Goal: Task Accomplishment & Management: Contribute content

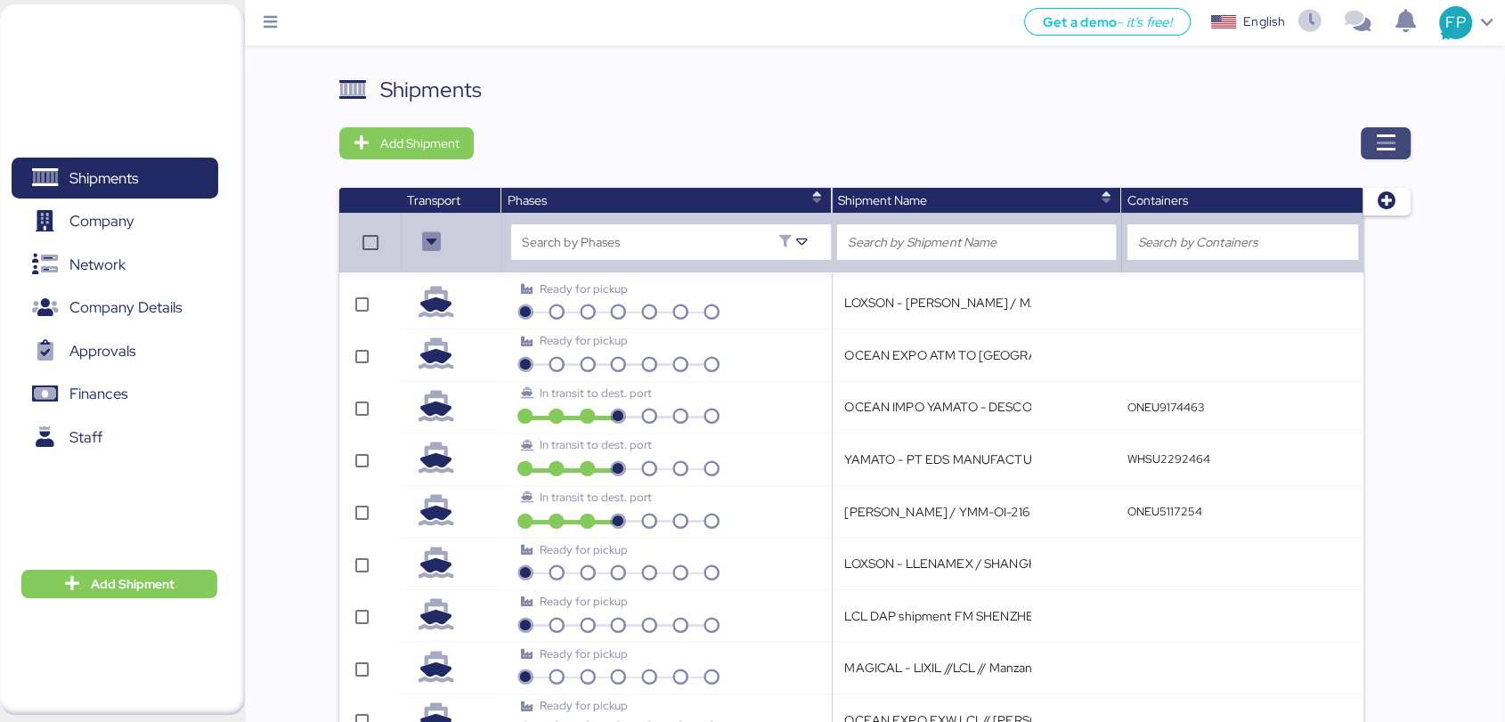
click at [1388, 152] on icon "button" at bounding box center [1385, 143] width 21 height 21
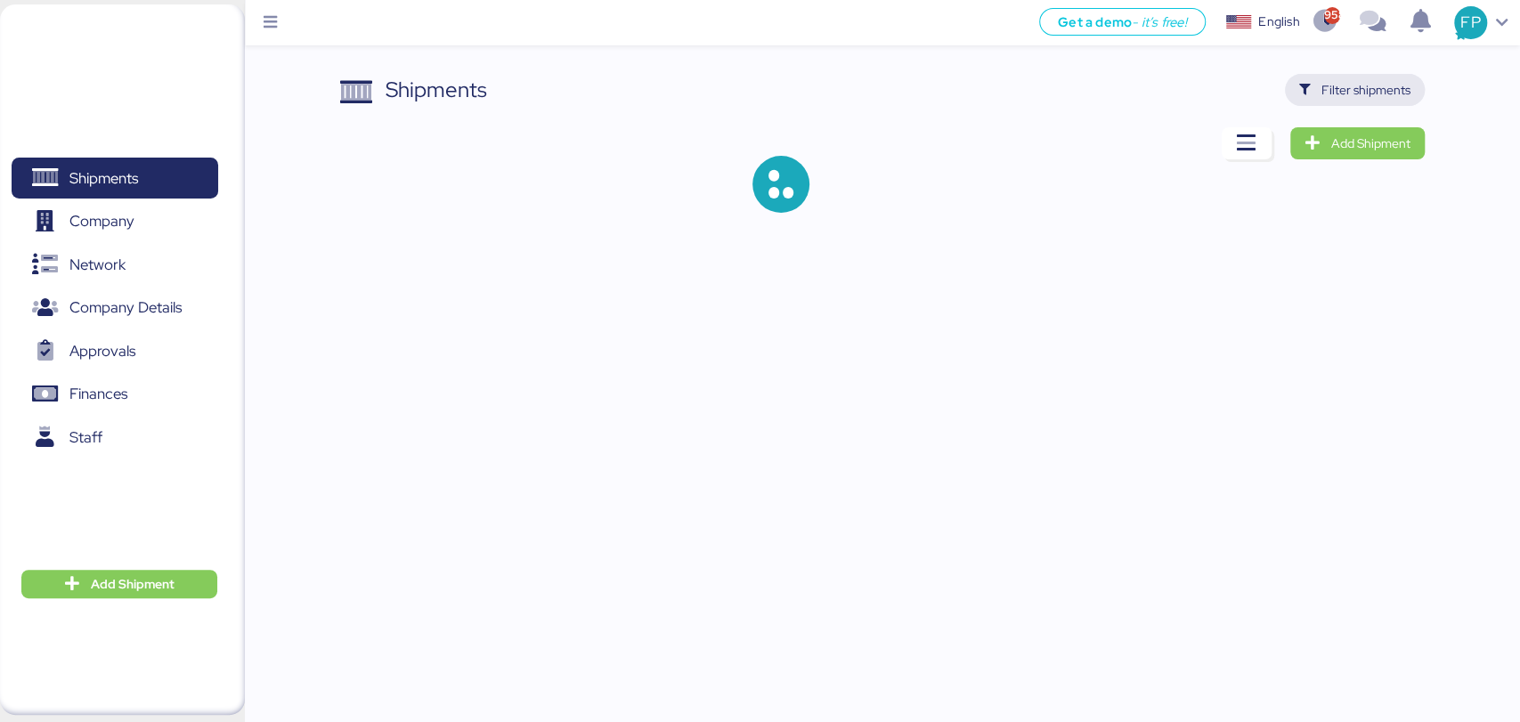
click at [1362, 93] on span "Filter shipments" at bounding box center [1365, 89] width 89 height 21
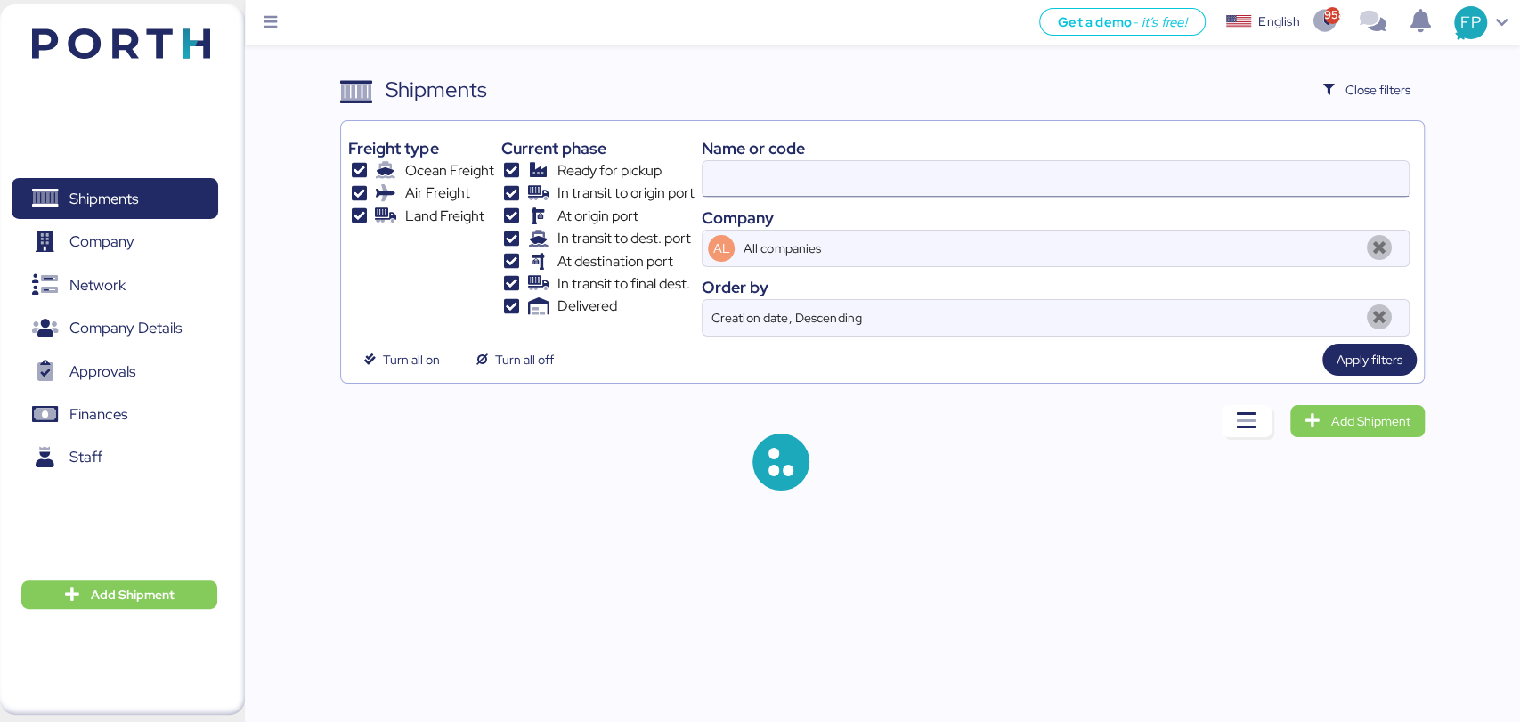
click at [753, 193] on input at bounding box center [1055, 179] width 705 height 36
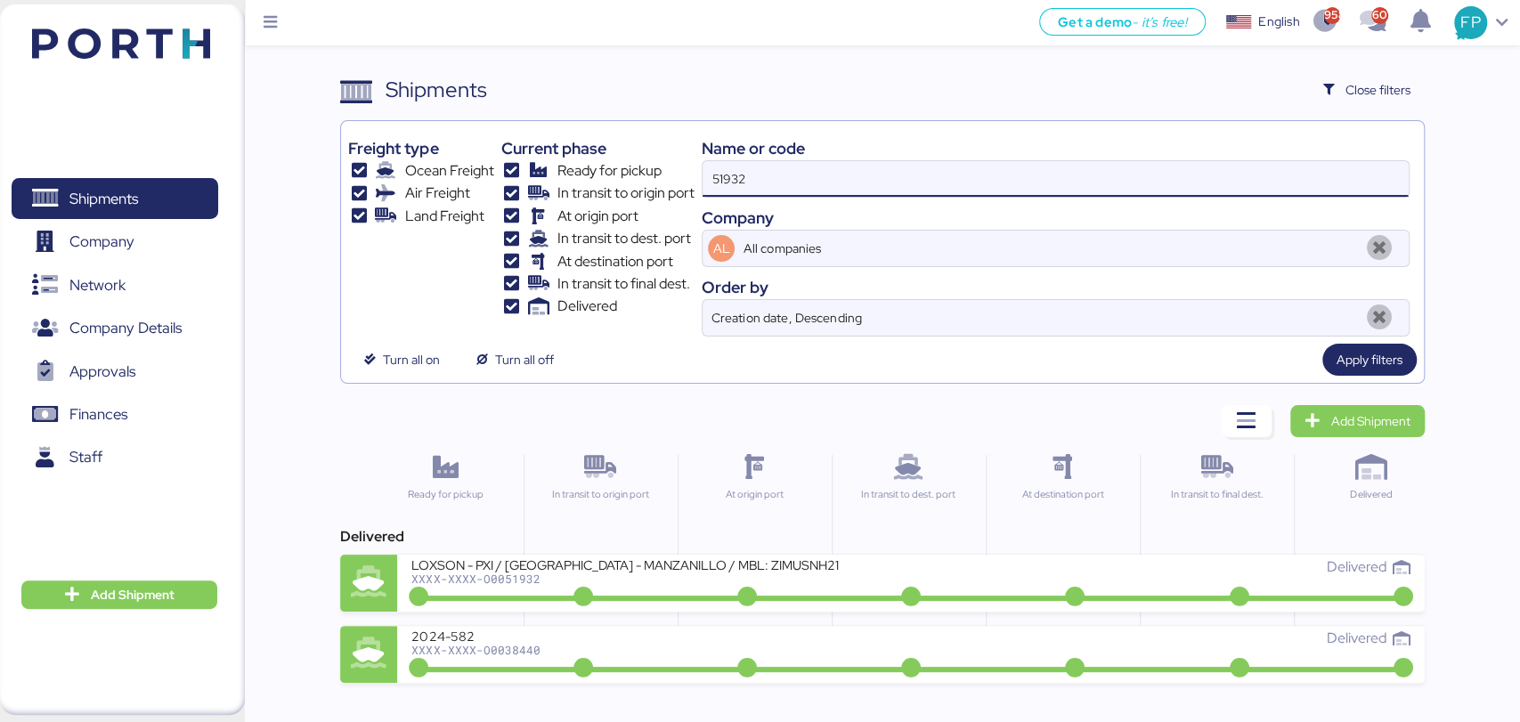
click at [742, 175] on input "51932" at bounding box center [1055, 179] width 705 height 36
paste input "A0052047"
type input "A005204"
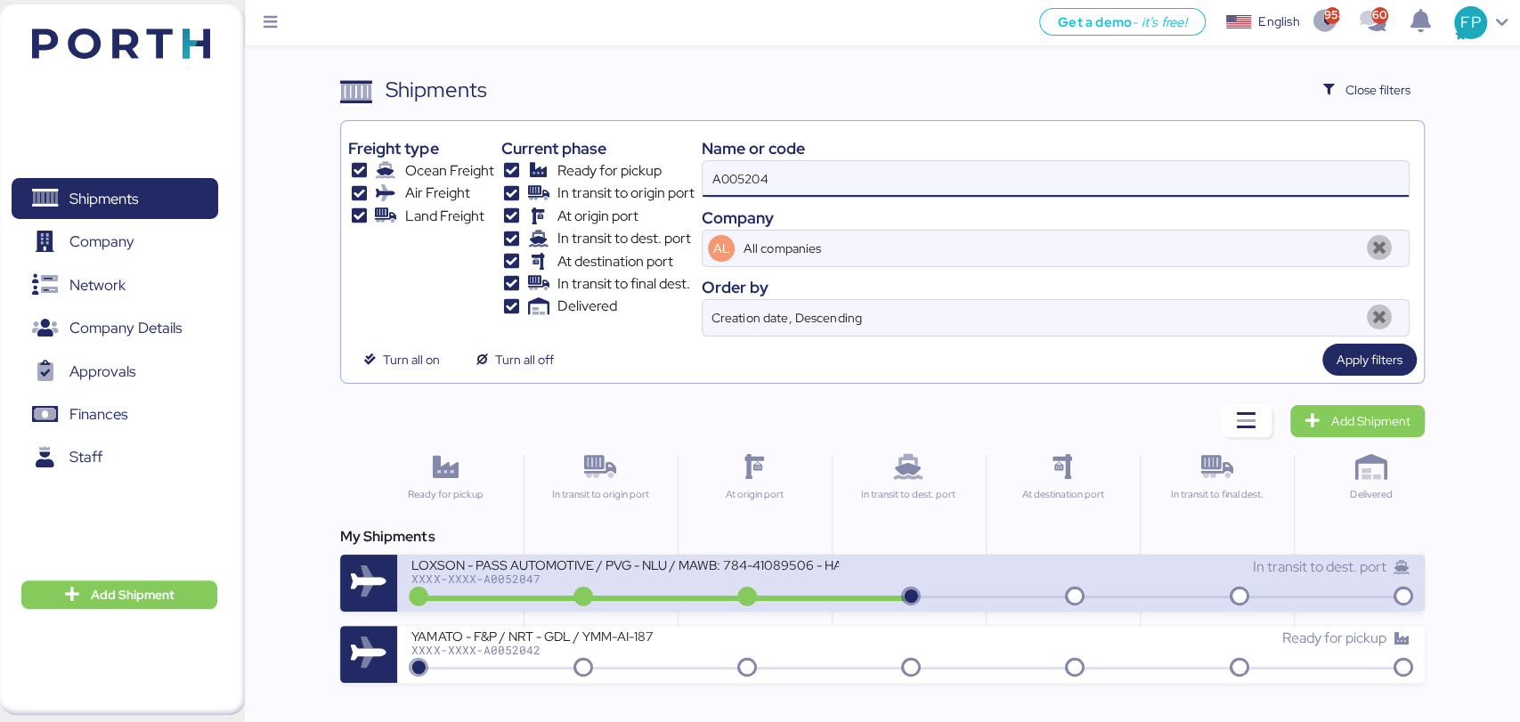
click at [647, 584] on div "LOXSON - PASS AUTOMOTIVE / PVG - NLU / MAWB: 784-41089506 - HAWB: LXN25080357 X…" at bounding box center [661, 576] width 500 height 38
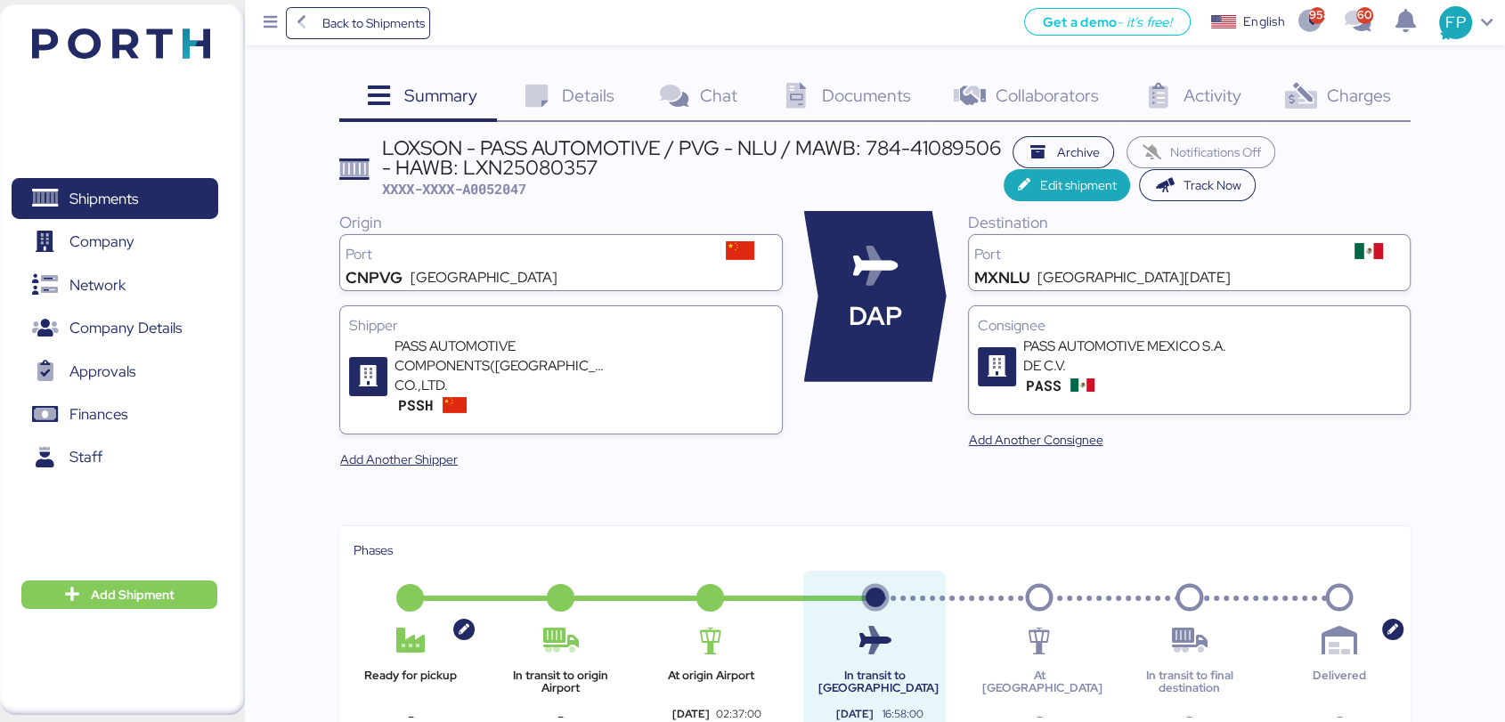
click at [1354, 116] on div "Charges 0" at bounding box center [1336, 98] width 149 height 48
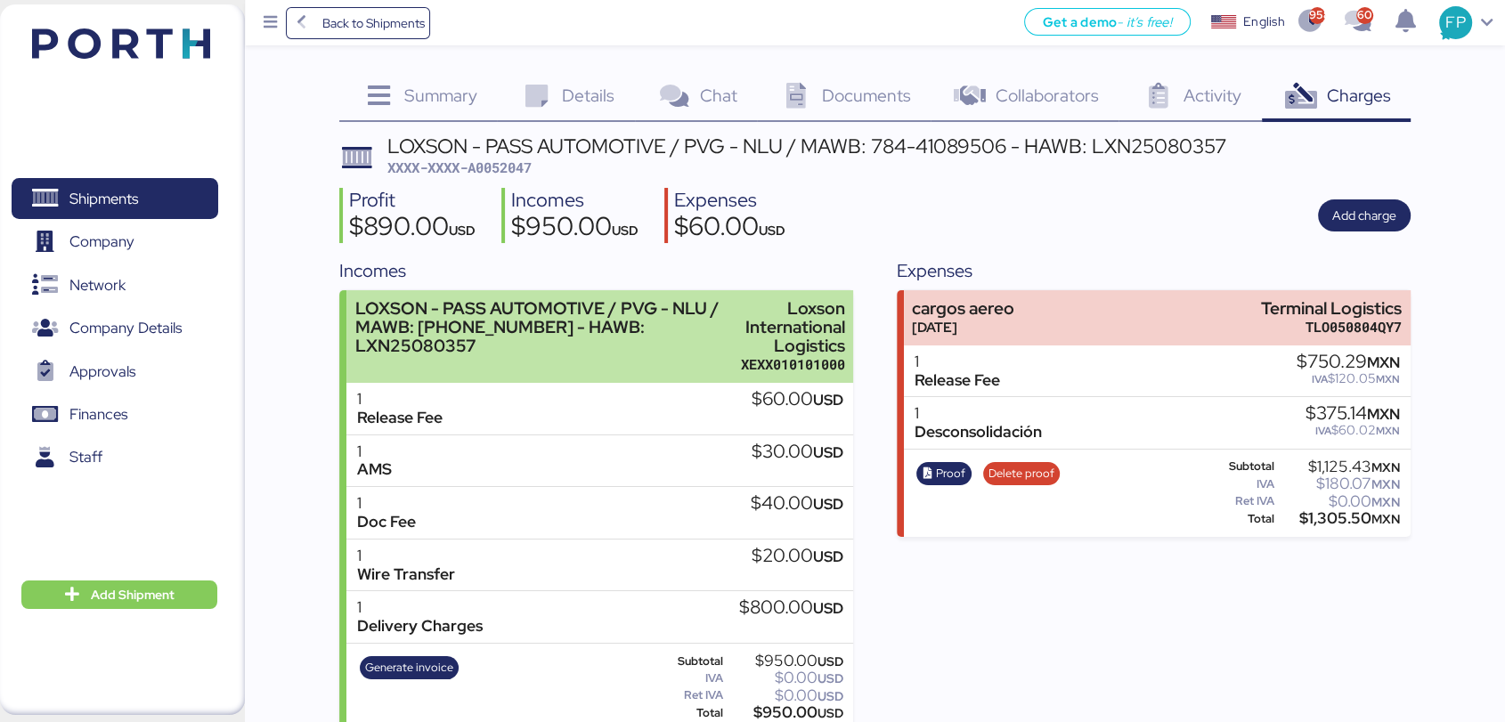
scroll to position [23, 0]
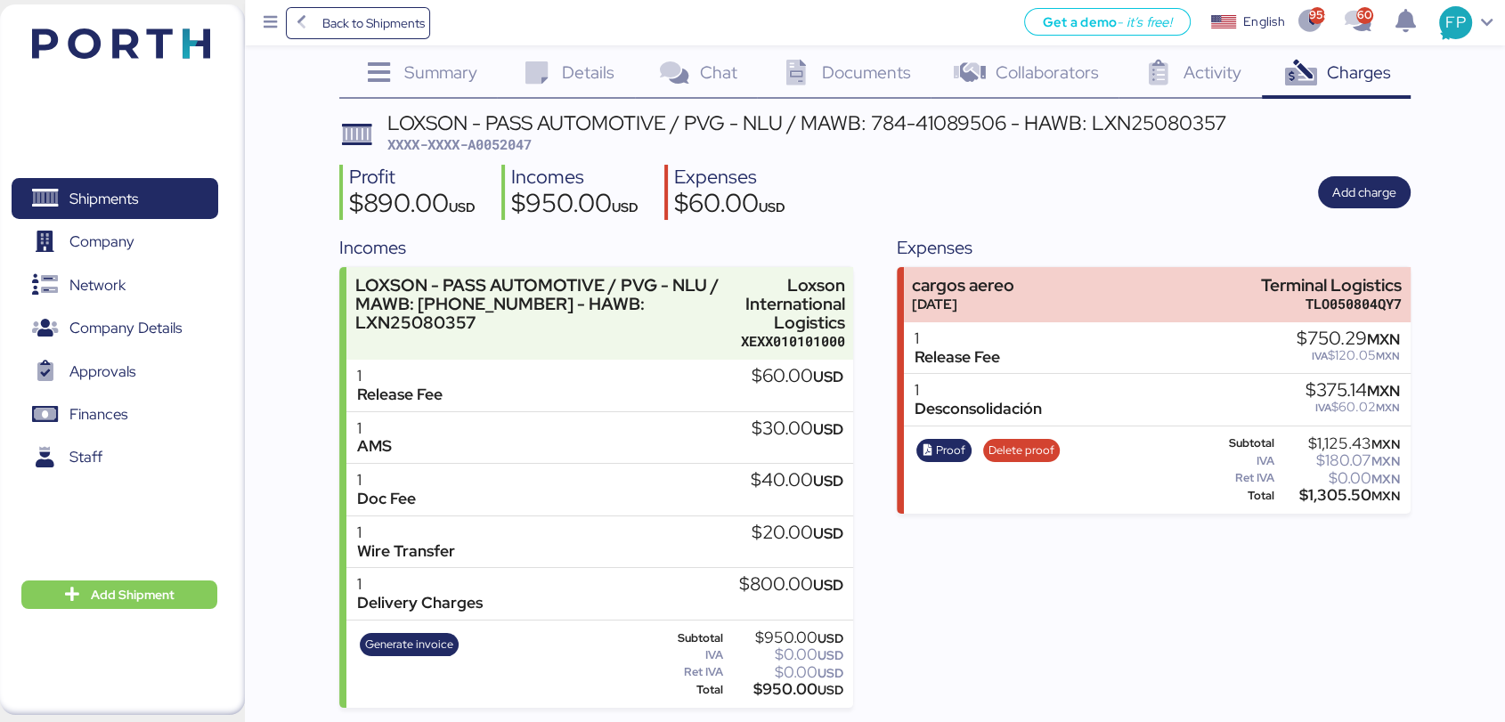
click at [491, 137] on span "XXXX-XXXX-A0052047" at bounding box center [459, 144] width 144 height 18
copy span "A0052047"
drag, startPoint x: 1257, startPoint y: 276, endPoint x: 1434, endPoint y: 282, distance: 176.4
click at [1434, 282] on div "Summary 0 Details 0 Chat 0 Documents 0 Collaborators 0 Activity 0 Charges 0 LOX…" at bounding box center [752, 342] width 1505 height 731
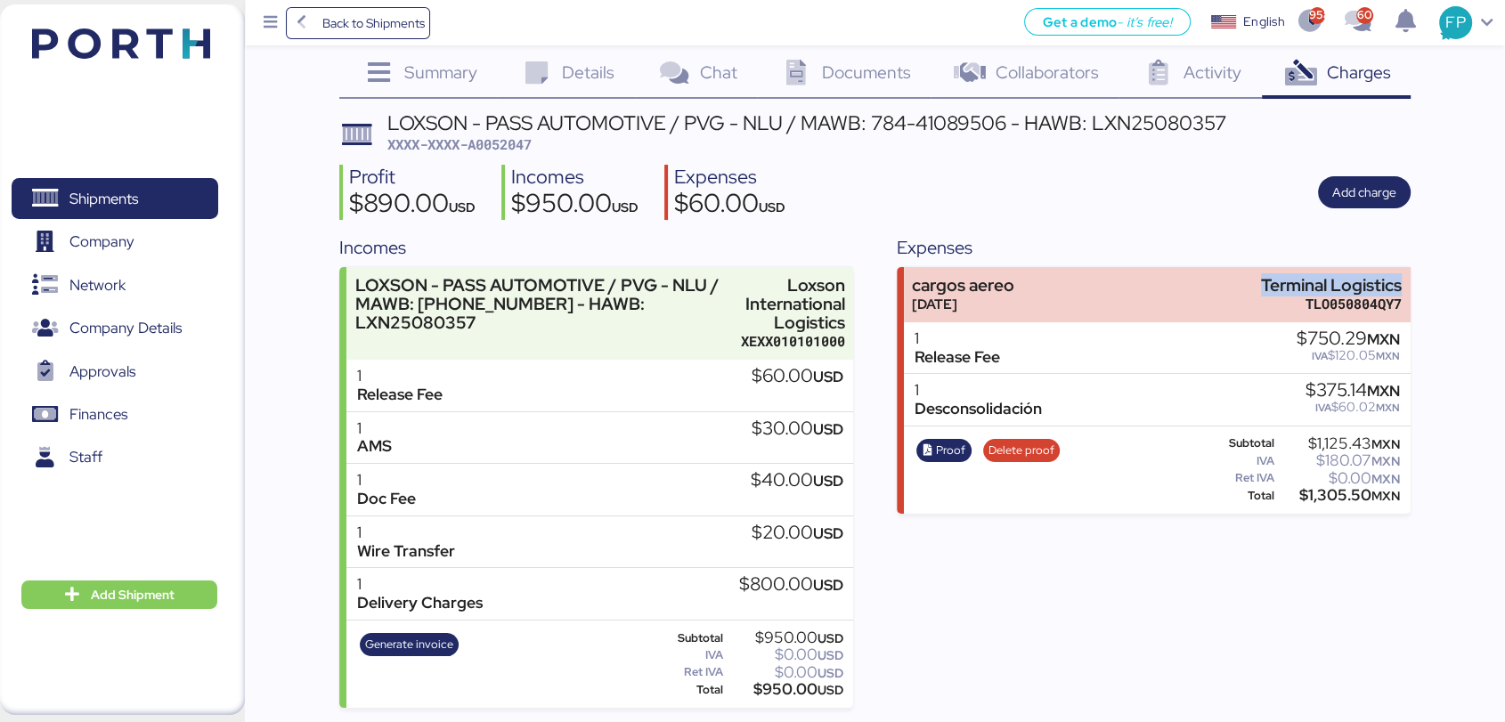
copy div "Terminal Logistics"
click at [1340, 494] on div "$1,305.50 MXN" at bounding box center [1339, 495] width 122 height 13
copy div "1,305.50"
click at [940, 453] on span "Proof" at bounding box center [950, 451] width 29 height 20
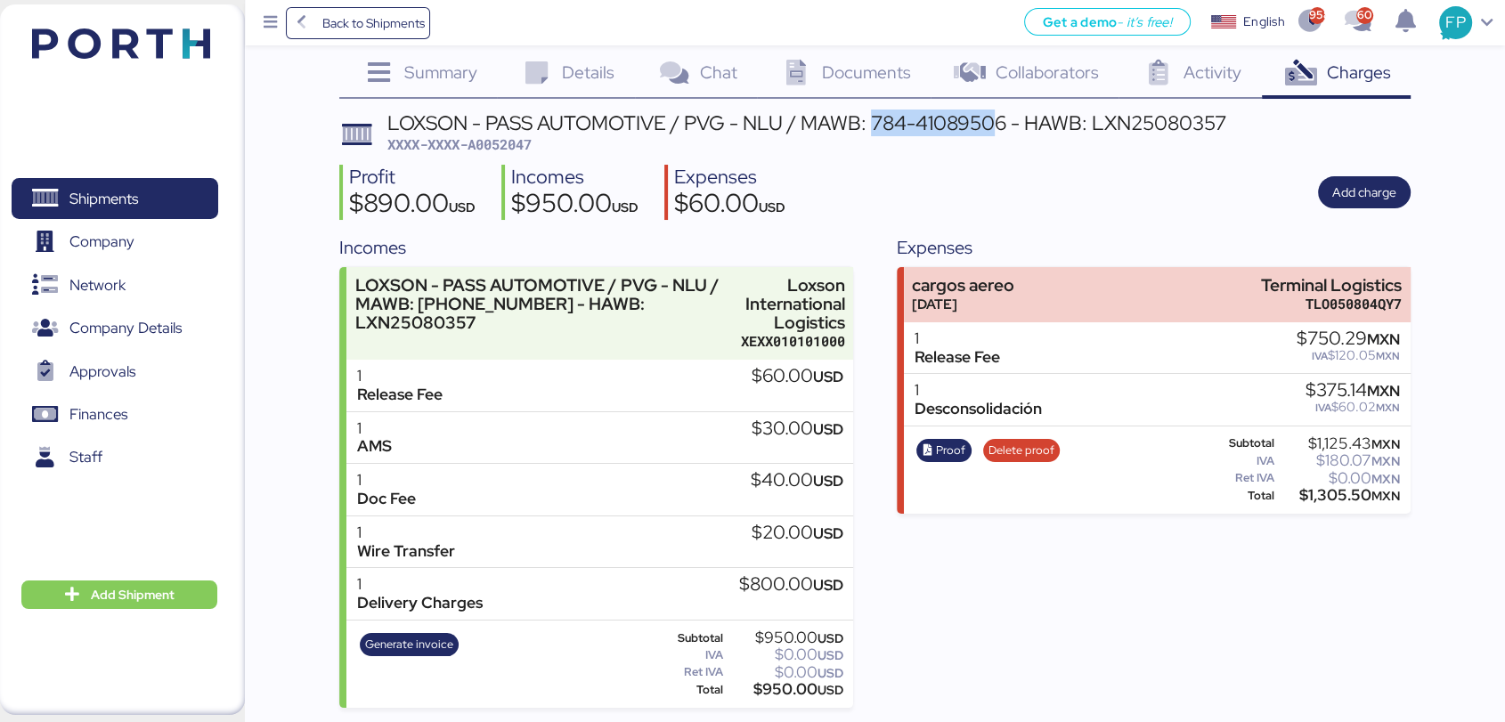
drag, startPoint x: 871, startPoint y: 118, endPoint x: 1003, endPoint y: 123, distance: 131.9
click at [1003, 123] on div "LOXSON - PASS AUTOMOTIVE / PVG - NLU / MAWB: 784-41089506 - HAWB: LXN25080357" at bounding box center [806, 123] width 839 height 20
copy div "784-41089506"
click at [168, 203] on span "Shipments" at bounding box center [114, 199] width 191 height 26
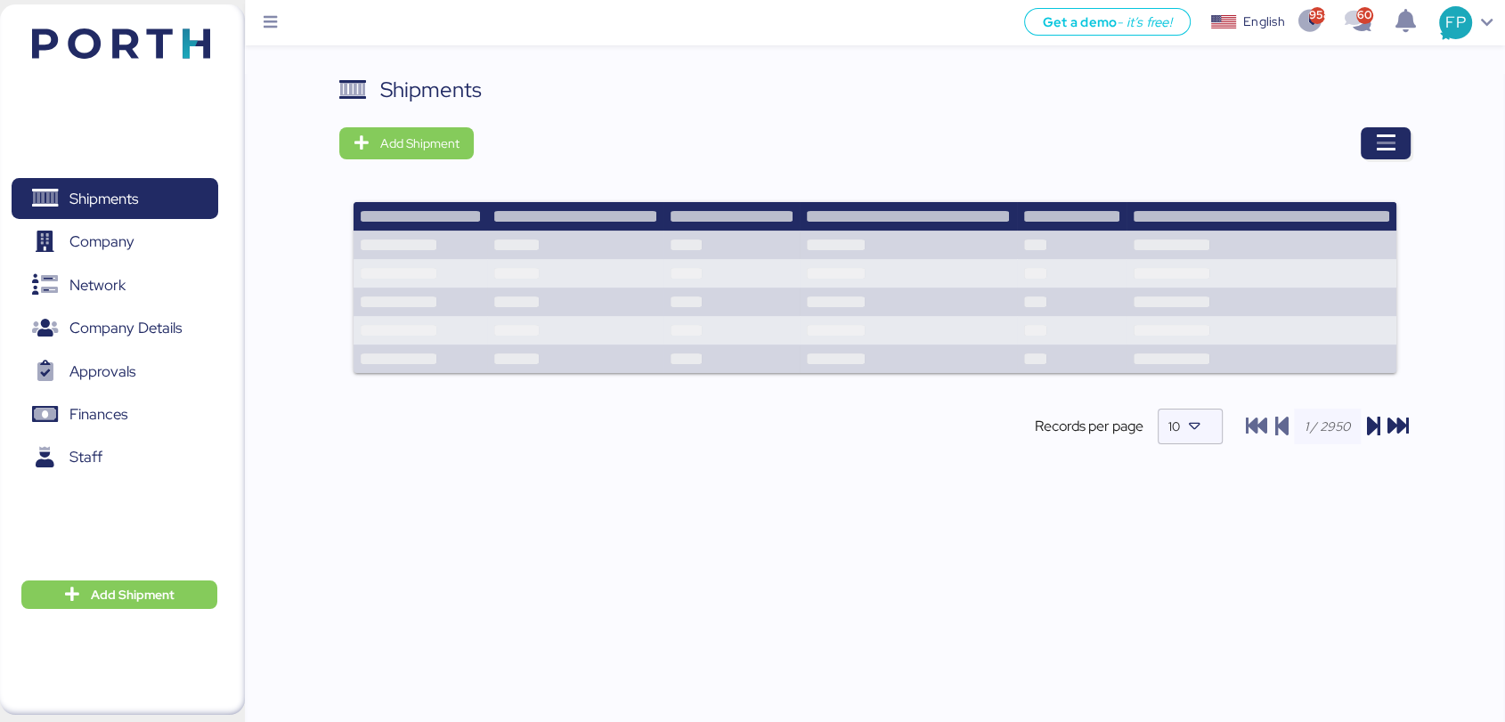
click at [1361, 159] on div at bounding box center [948, 143] width 924 height 32
click at [1389, 144] on icon "button" at bounding box center [1385, 143] width 21 height 21
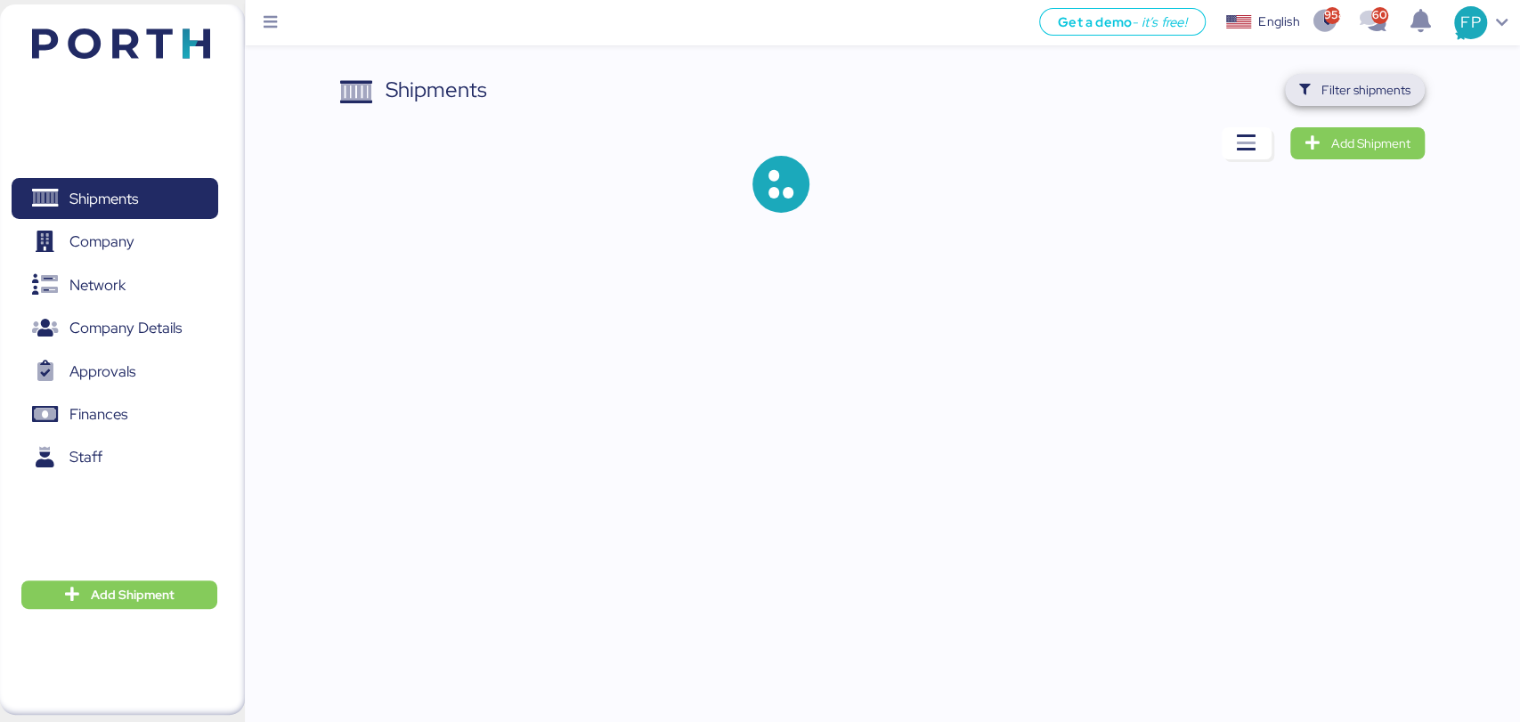
click at [1351, 93] on span "Filter shipments" at bounding box center [1365, 89] width 89 height 21
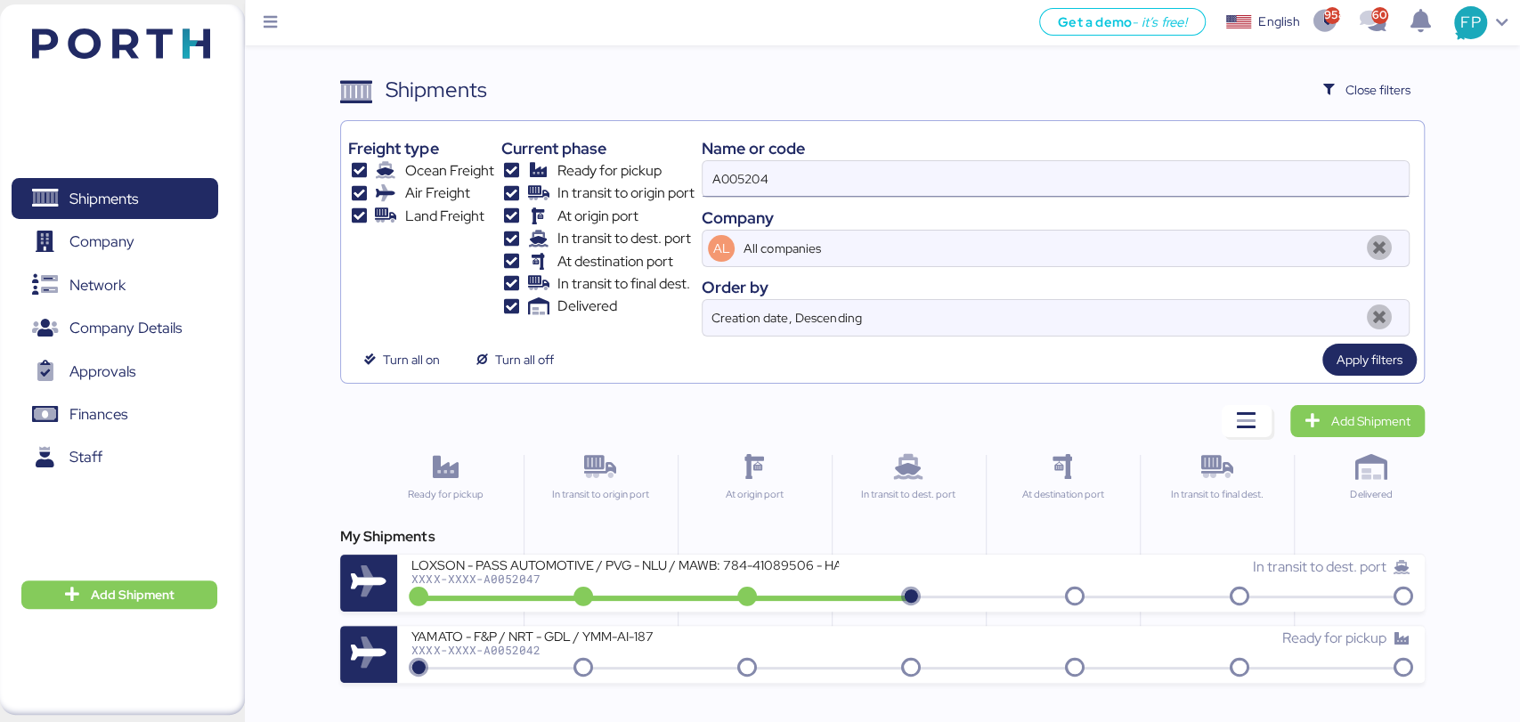
click at [749, 181] on input "A005204" at bounding box center [1055, 179] width 705 height 36
paste input "O0050763"
type input "O0050763"
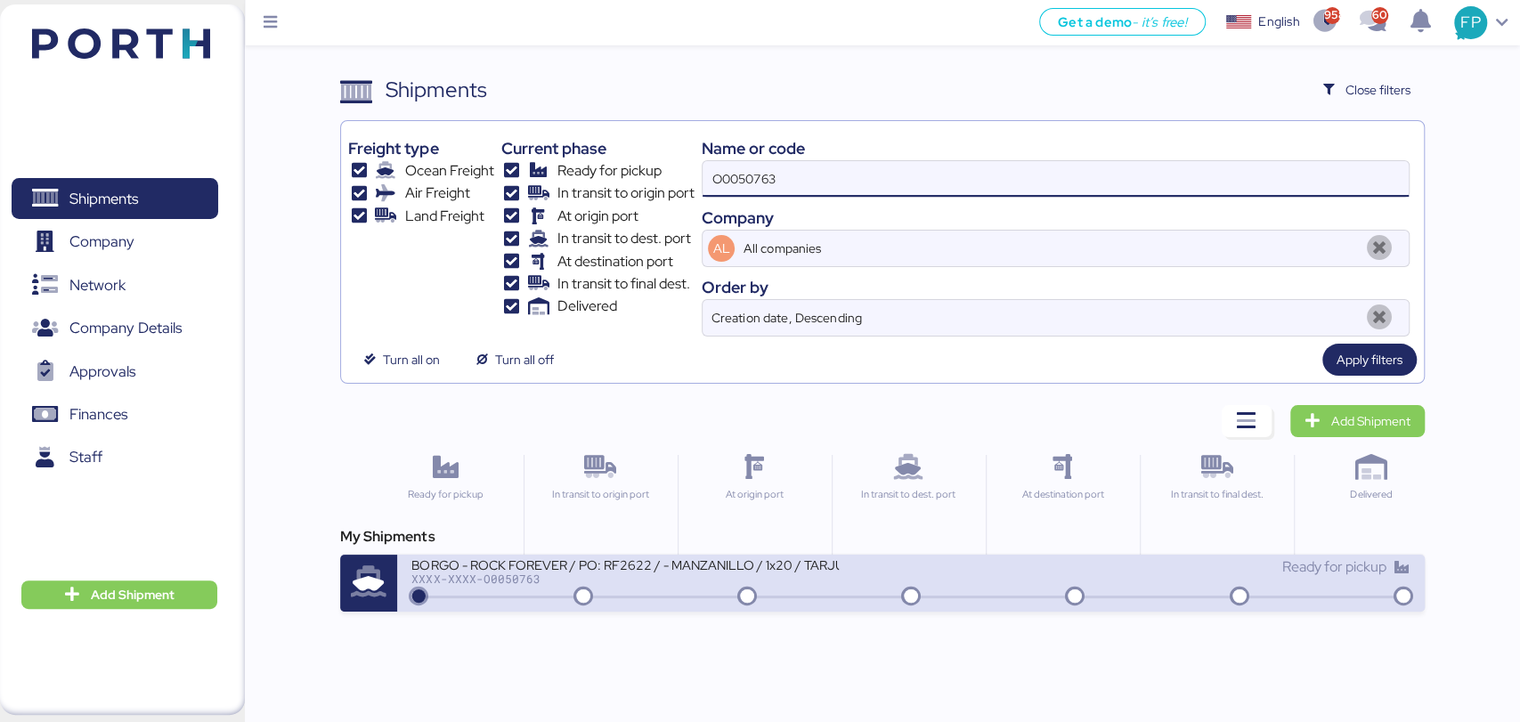
click at [711, 582] on div "XXXX-XXXX-O0050763" at bounding box center [624, 579] width 427 height 12
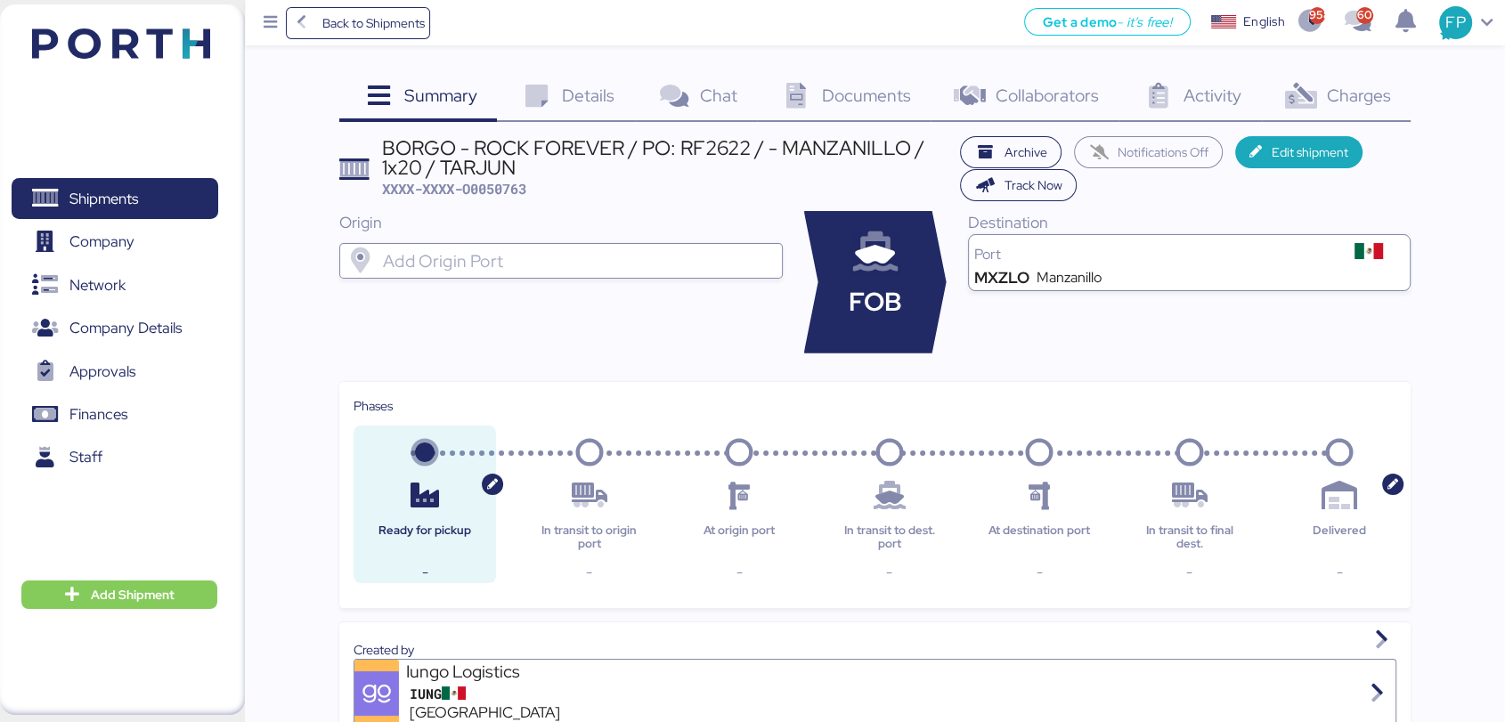
click at [1319, 114] on div "Charges 0" at bounding box center [1336, 98] width 149 height 48
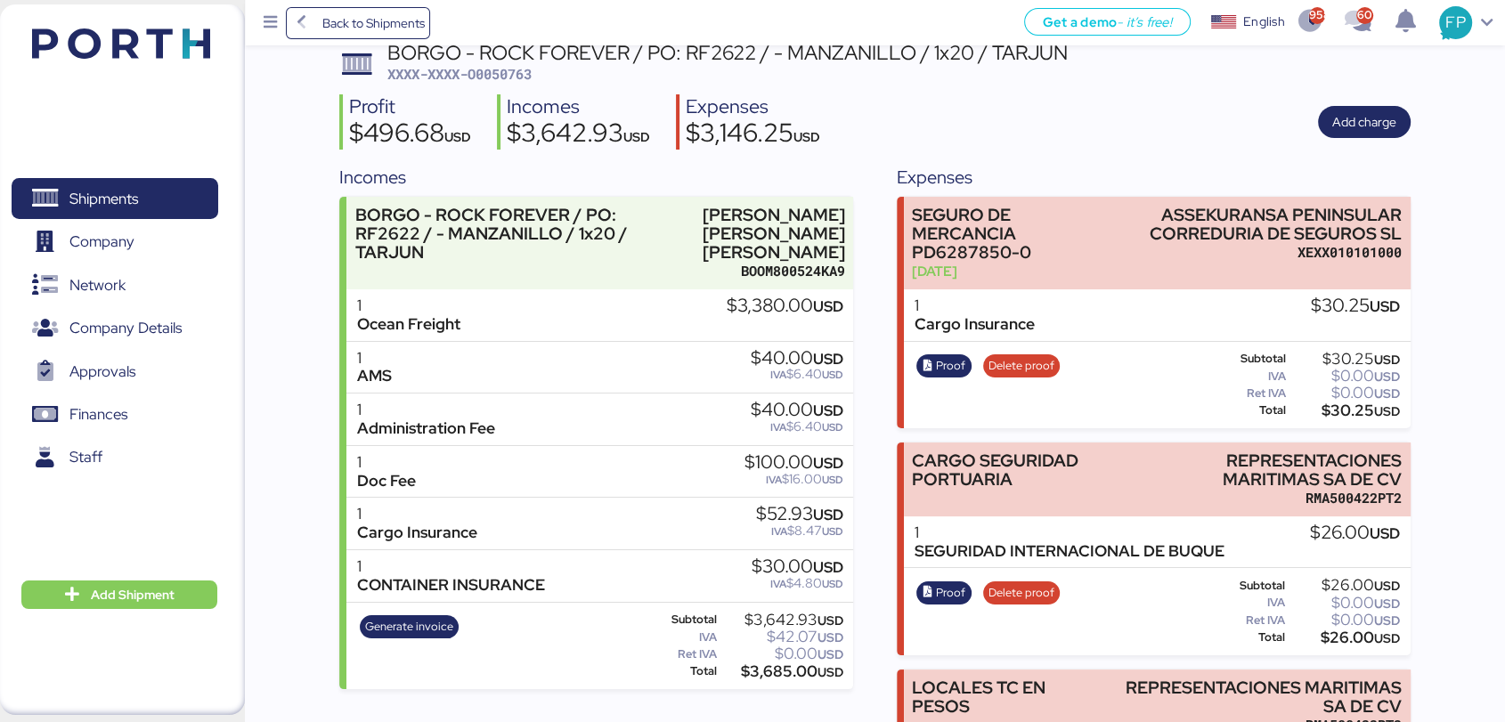
scroll to position [93, 0]
click at [509, 72] on span "XXXX-XXXX-O0050763" at bounding box center [459, 75] width 144 height 18
copy span "O0050763"
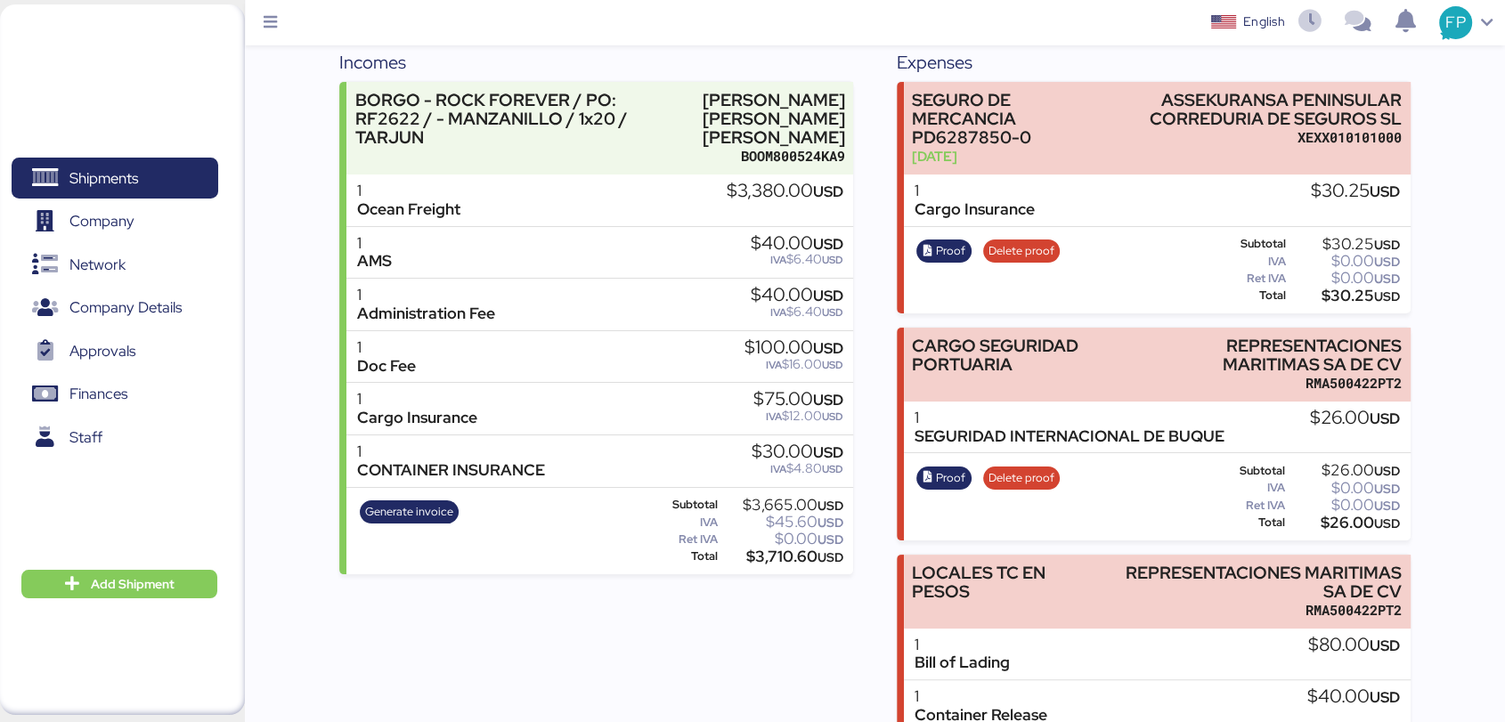
scroll to position [297, 0]
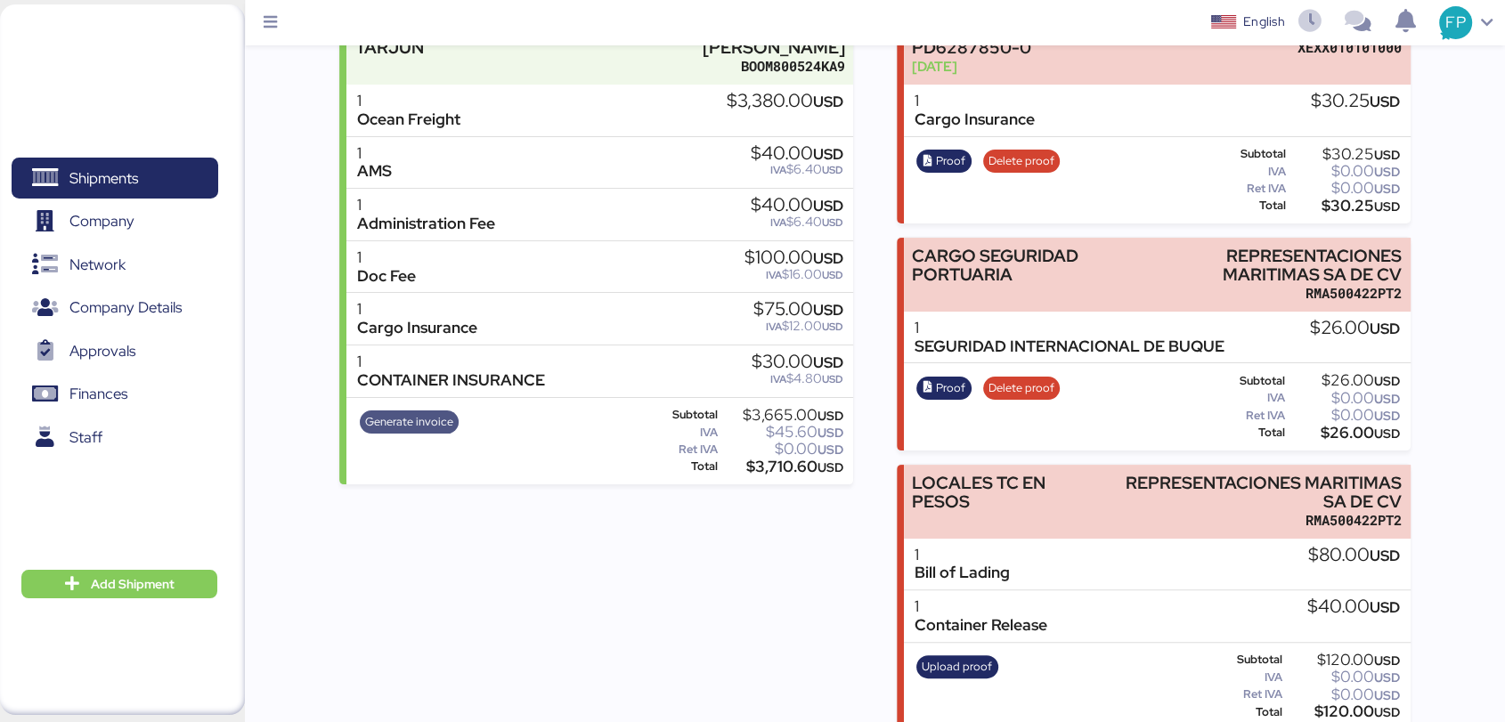
click at [428, 412] on span "Generate invoice" at bounding box center [409, 422] width 88 height 20
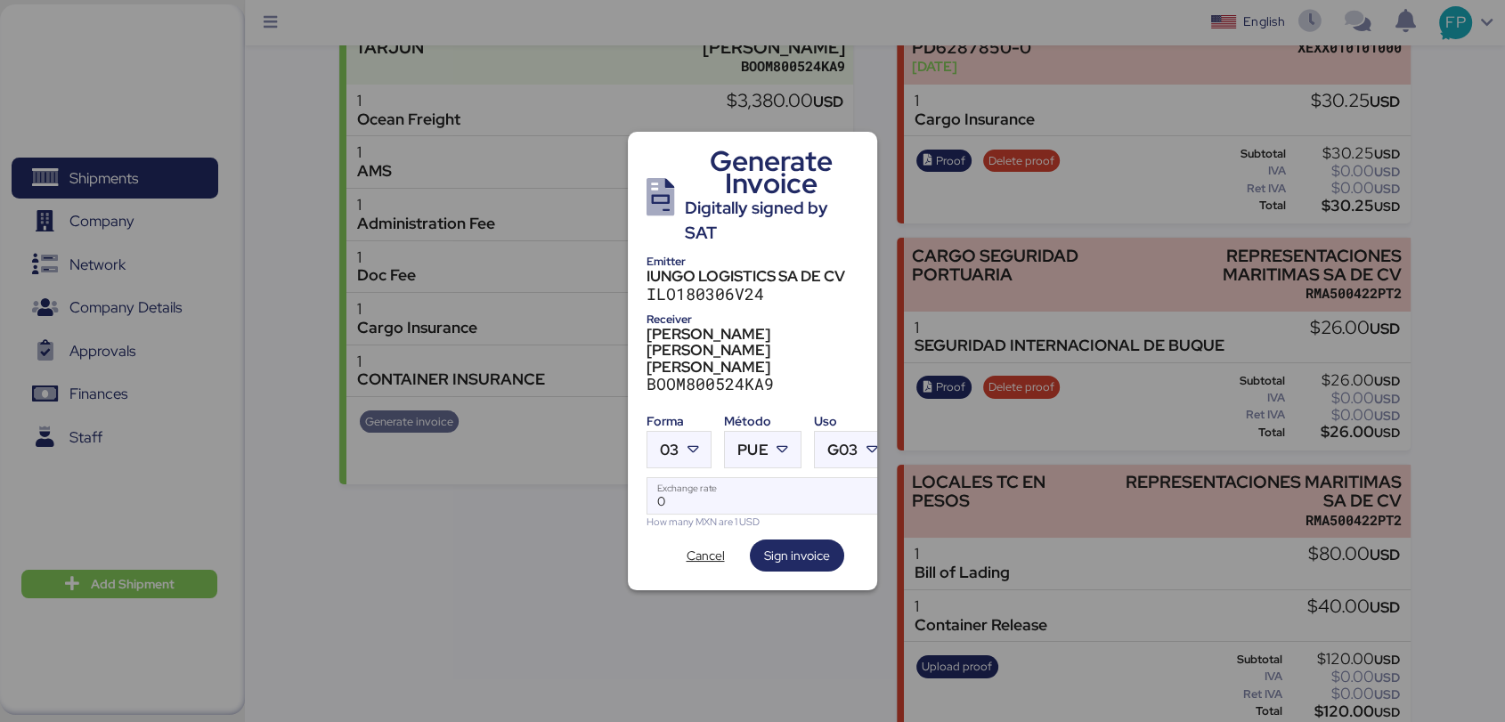
scroll to position [0, 0]
click at [703, 432] on div at bounding box center [695, 450] width 32 height 36
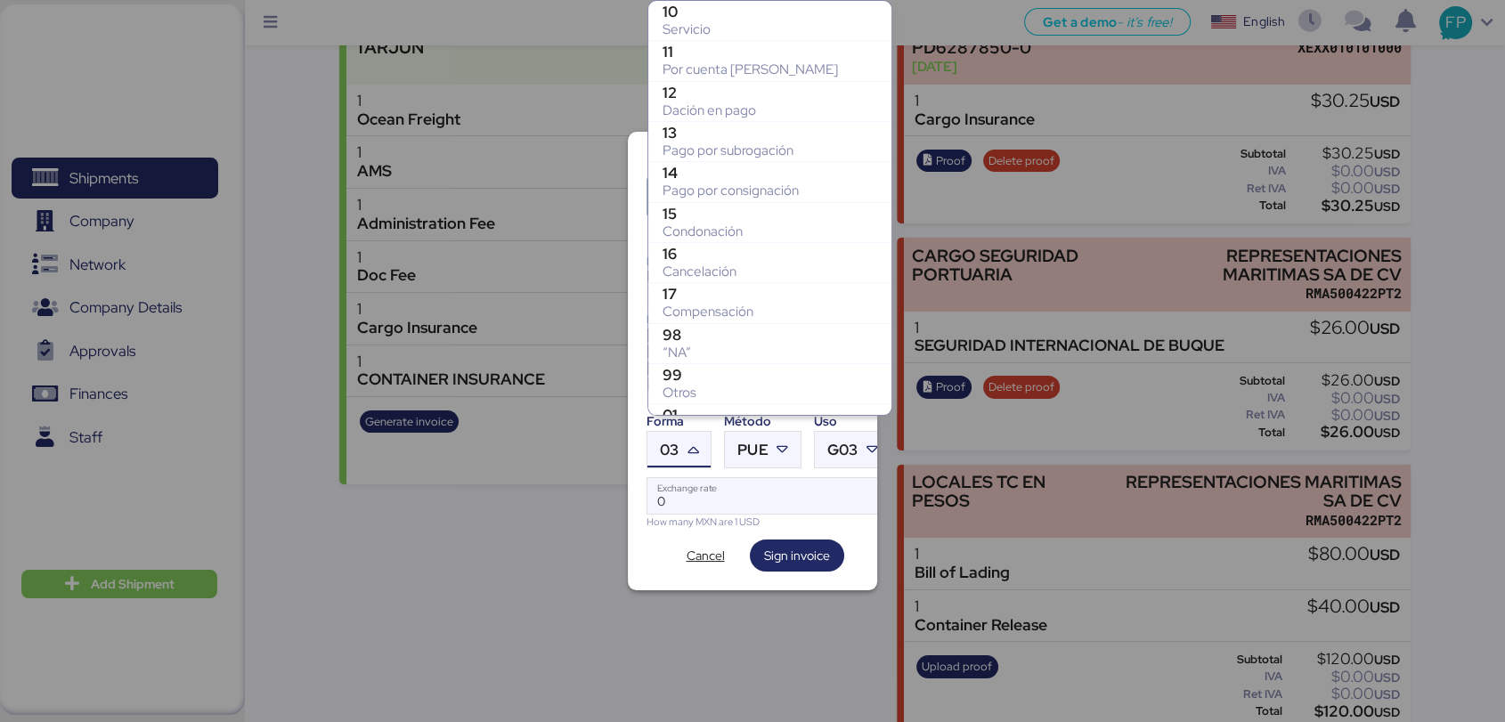
scroll to position [349, 0]
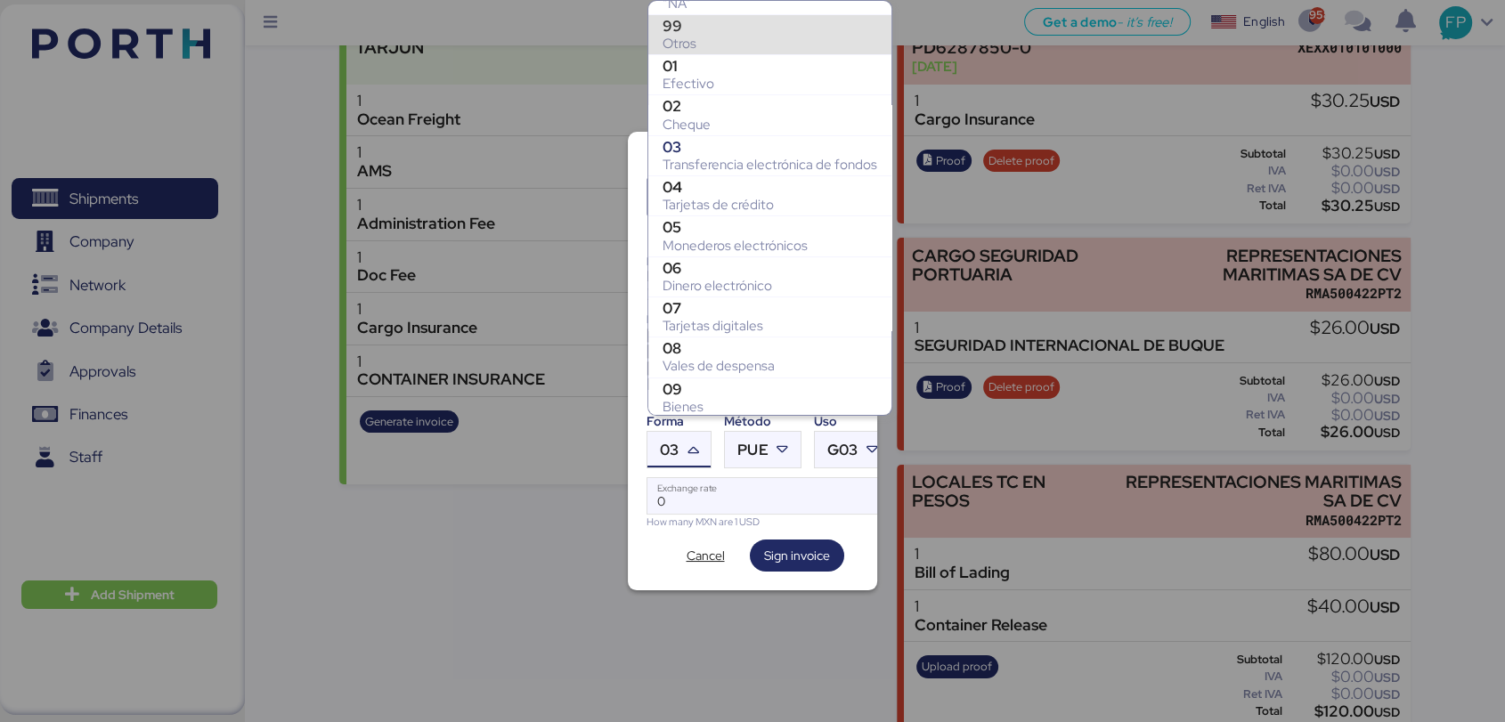
click at [689, 28] on div "99" at bounding box center [770, 26] width 215 height 18
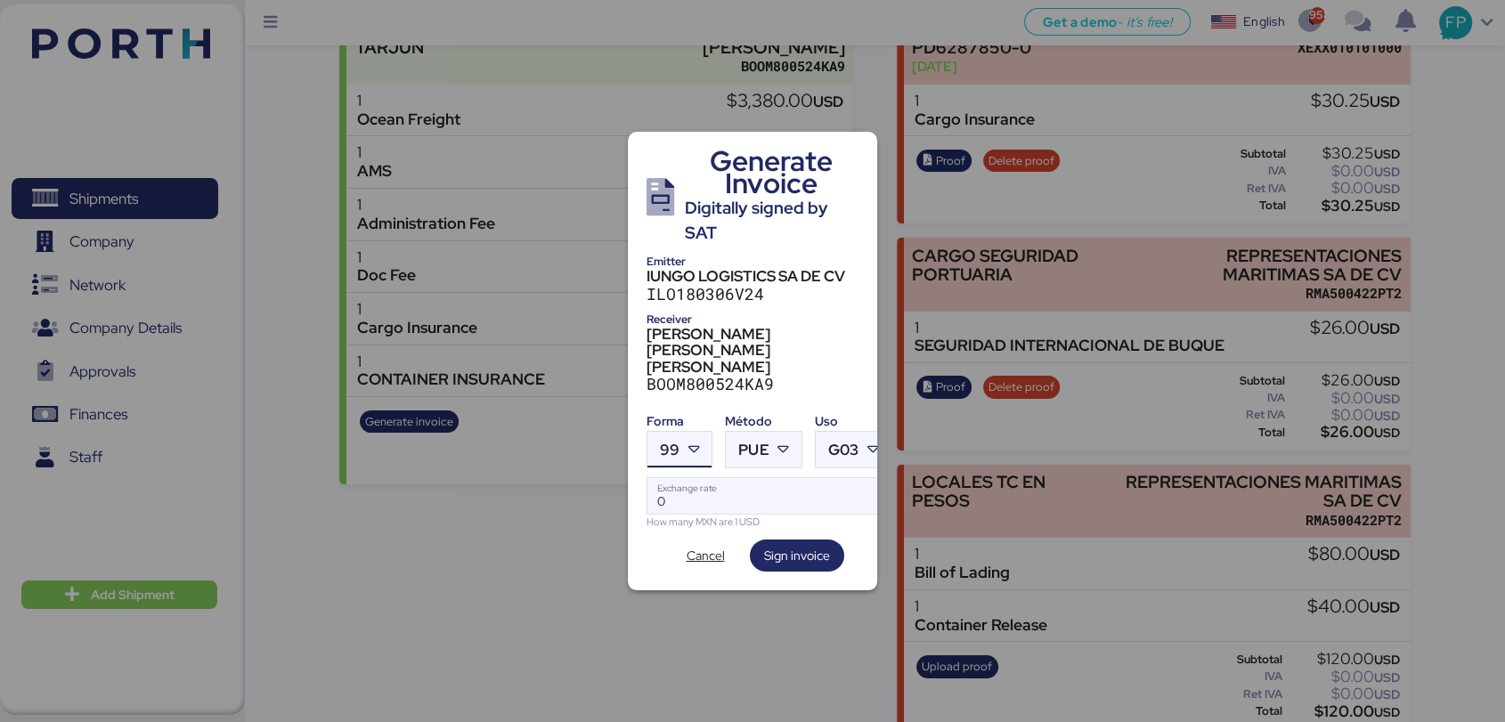
click at [747, 412] on div "Método" at bounding box center [763, 421] width 77 height 19
click at [756, 443] on span "PUE" at bounding box center [753, 450] width 30 height 15
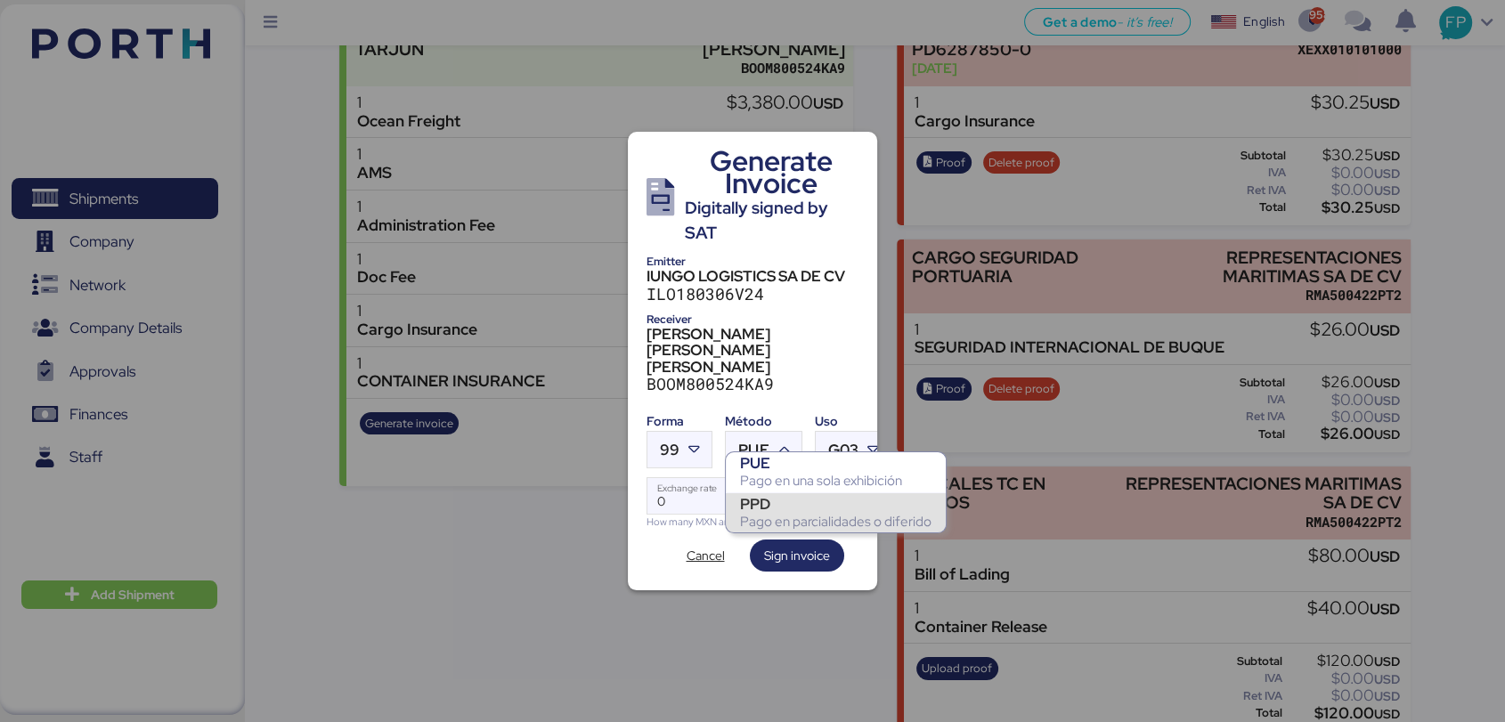
click at [764, 508] on div "PPD" at bounding box center [835, 504] width 191 height 18
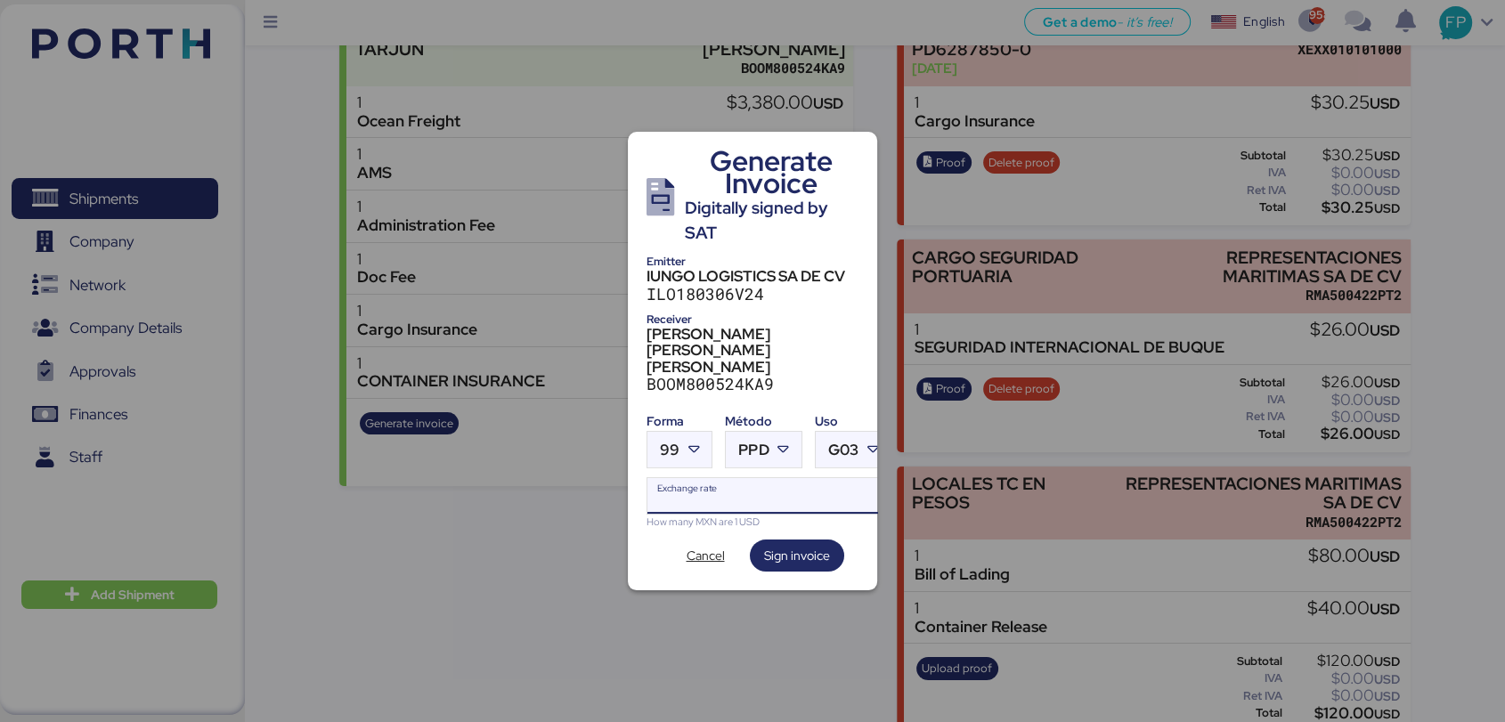
click at [726, 478] on input "Exchange rate" at bounding box center [768, 496] width 243 height 36
type input "0"
paste input "18.7562"
type input "18.7562"
click at [778, 545] on span "Sign invoice" at bounding box center [797, 555] width 66 height 21
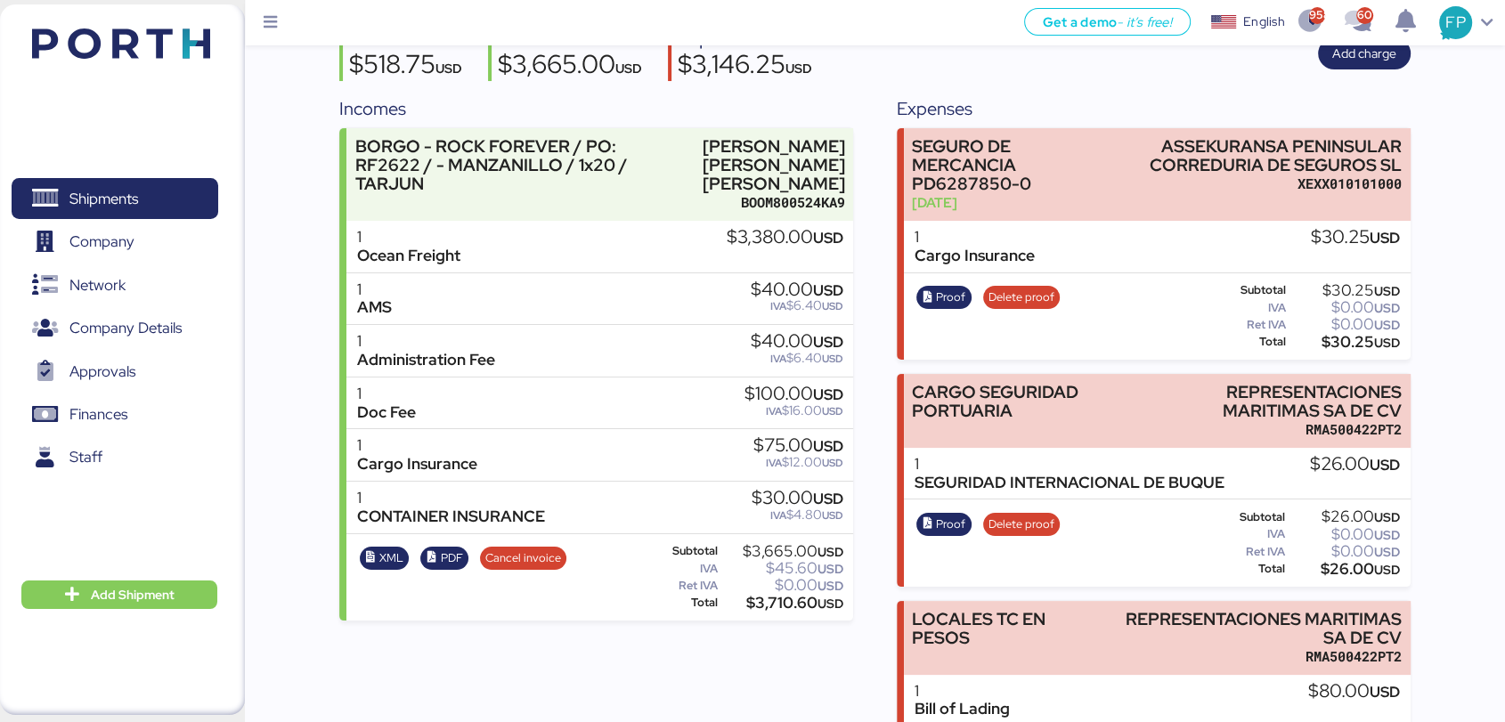
scroll to position [0, 0]
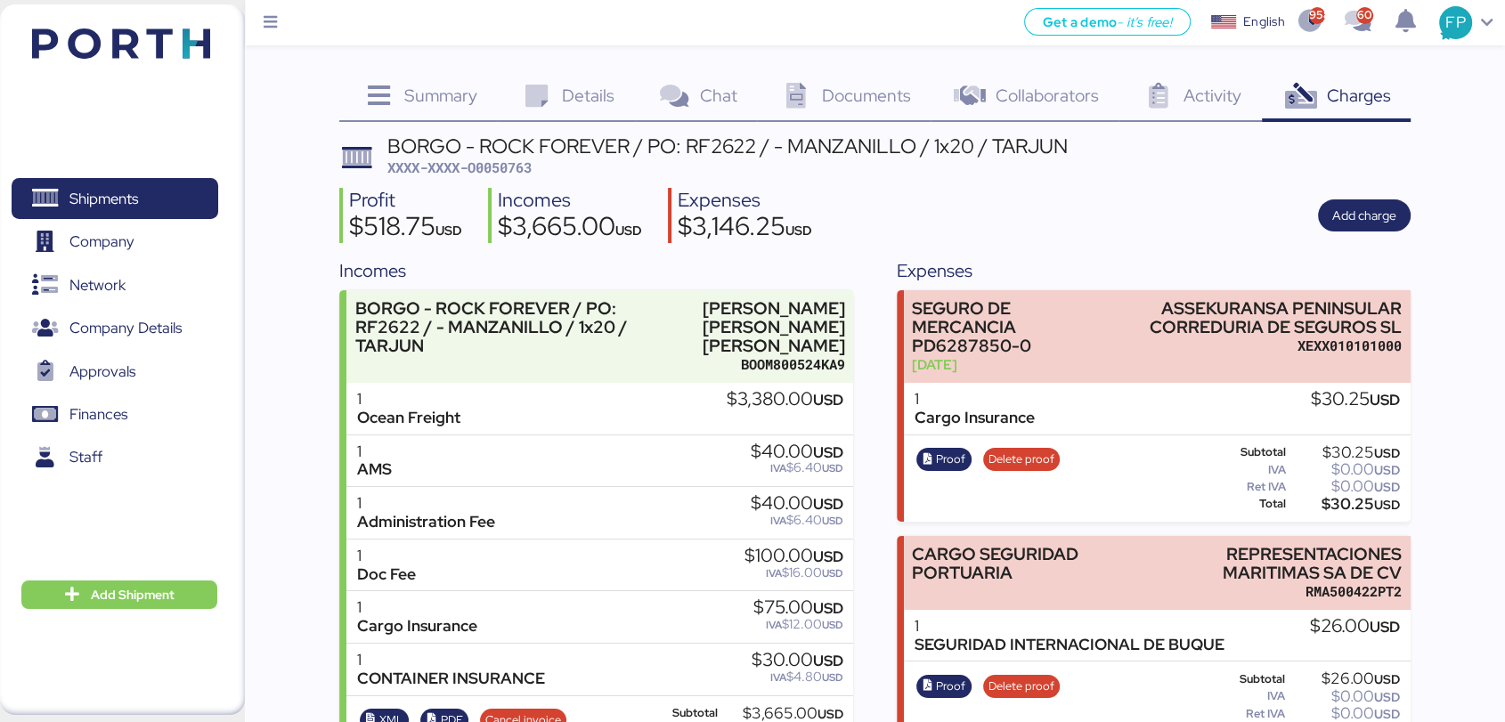
click at [502, 175] on span "XXXX-XXXX-O0050763" at bounding box center [459, 168] width 144 height 18
copy span "O0050763"
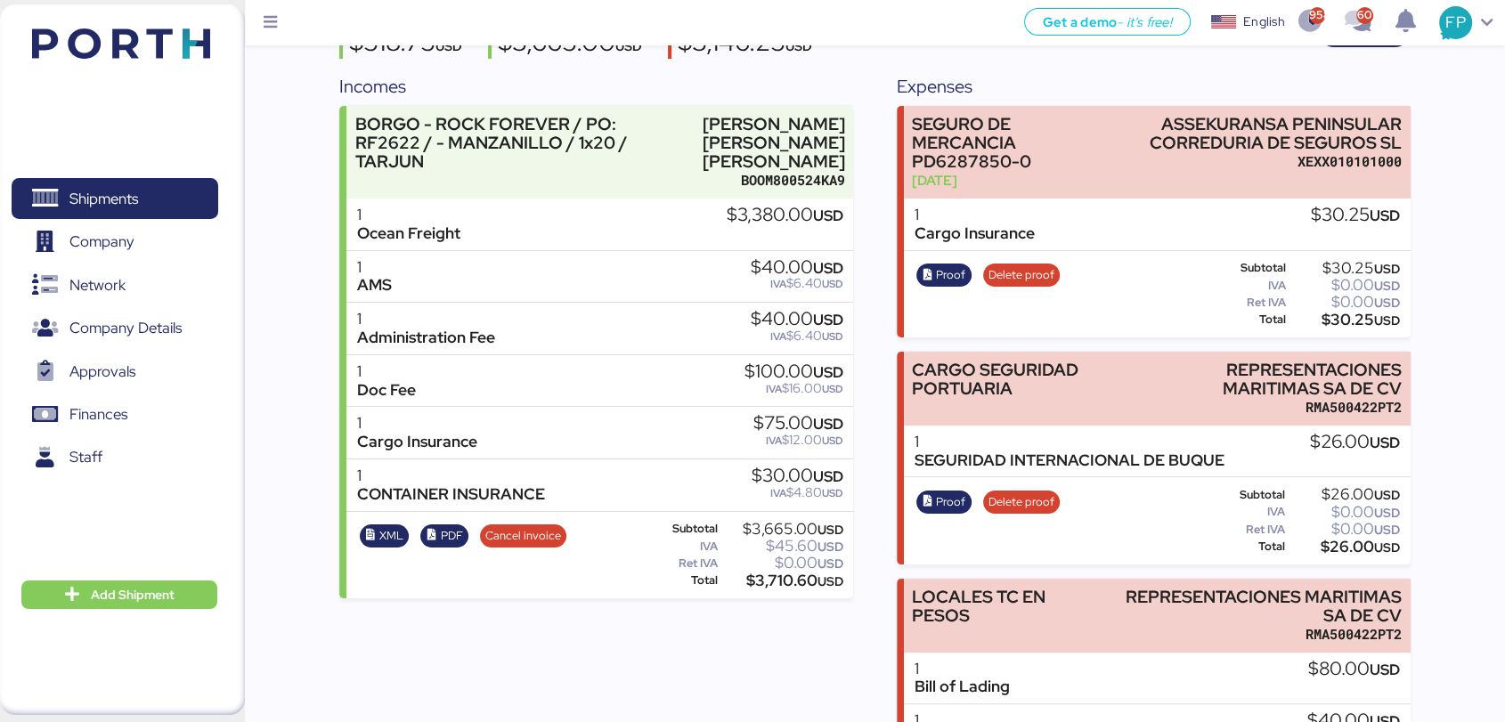
scroll to position [297, 0]
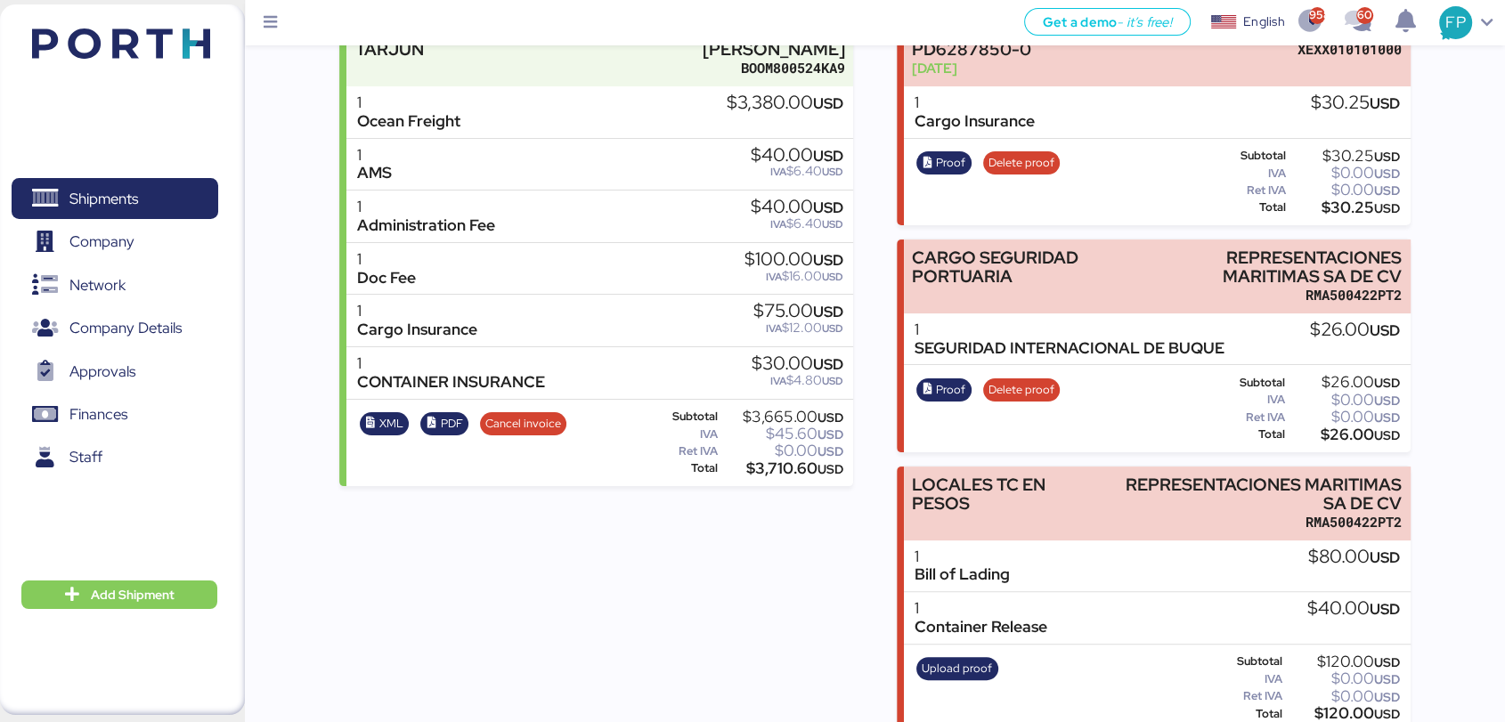
click at [771, 462] on div "$3,710.60 USD" at bounding box center [781, 468] width 122 height 13
click at [770, 462] on div "$3,710.60 USD" at bounding box center [781, 468] width 122 height 13
click at [798, 462] on div "$3,710.60 USD" at bounding box center [781, 468] width 122 height 13
copy div "3,710.60"
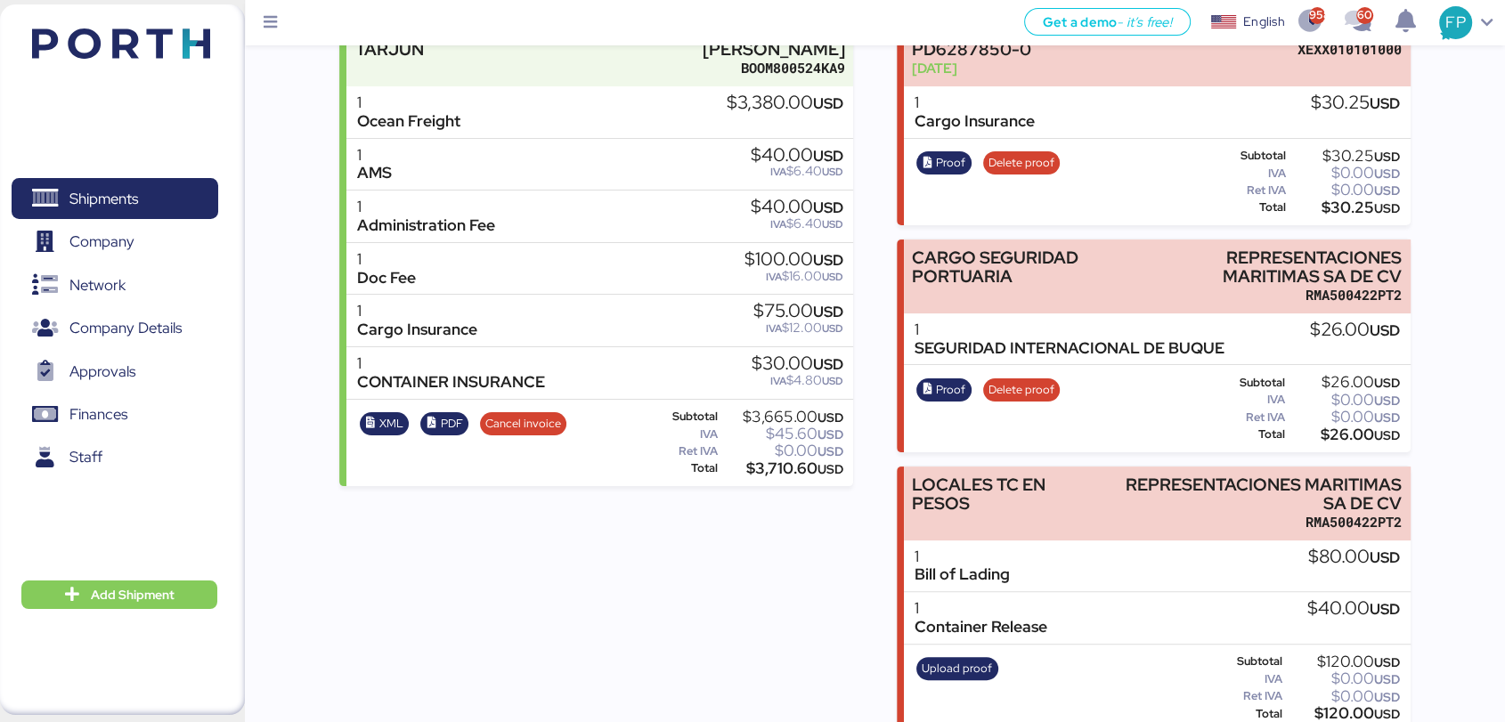
scroll to position [0, 0]
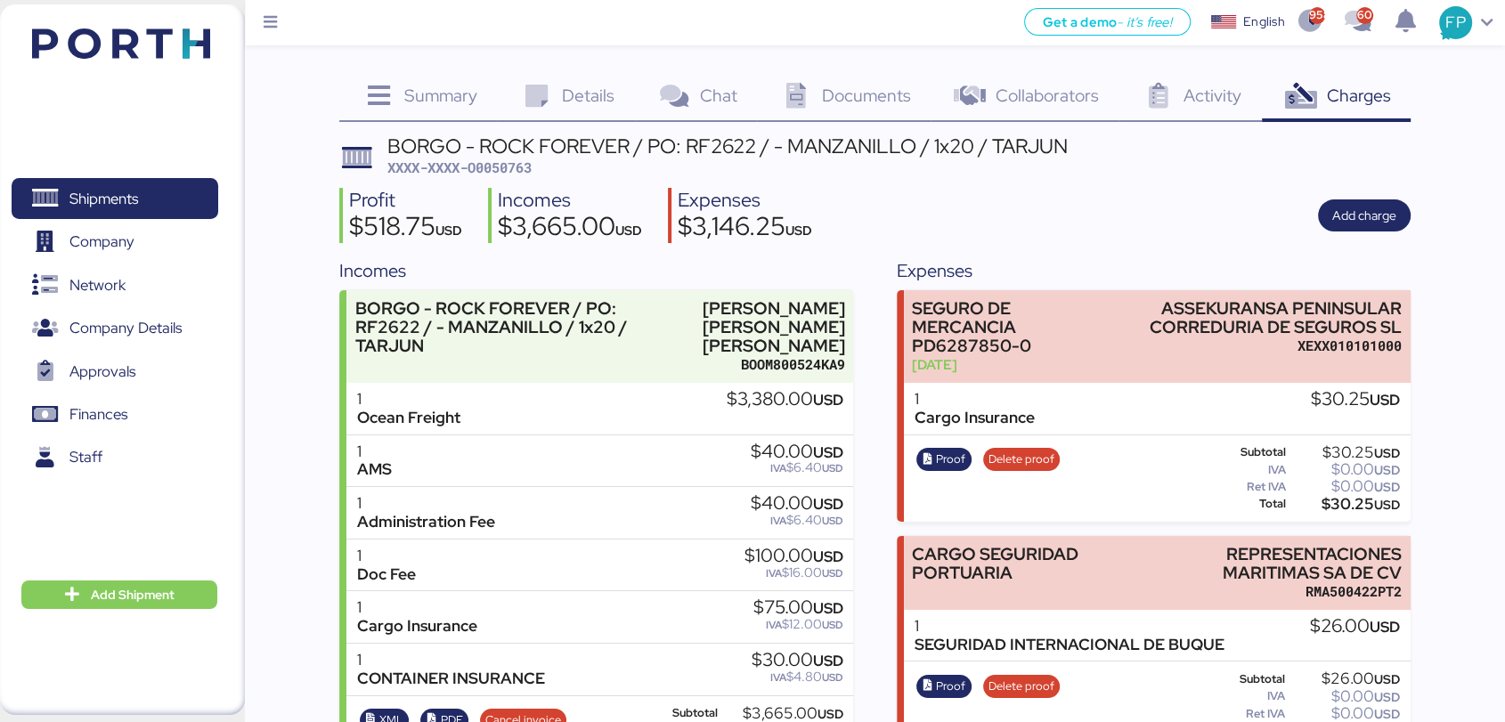
click at [601, 99] on span "Details" at bounding box center [588, 95] width 53 height 23
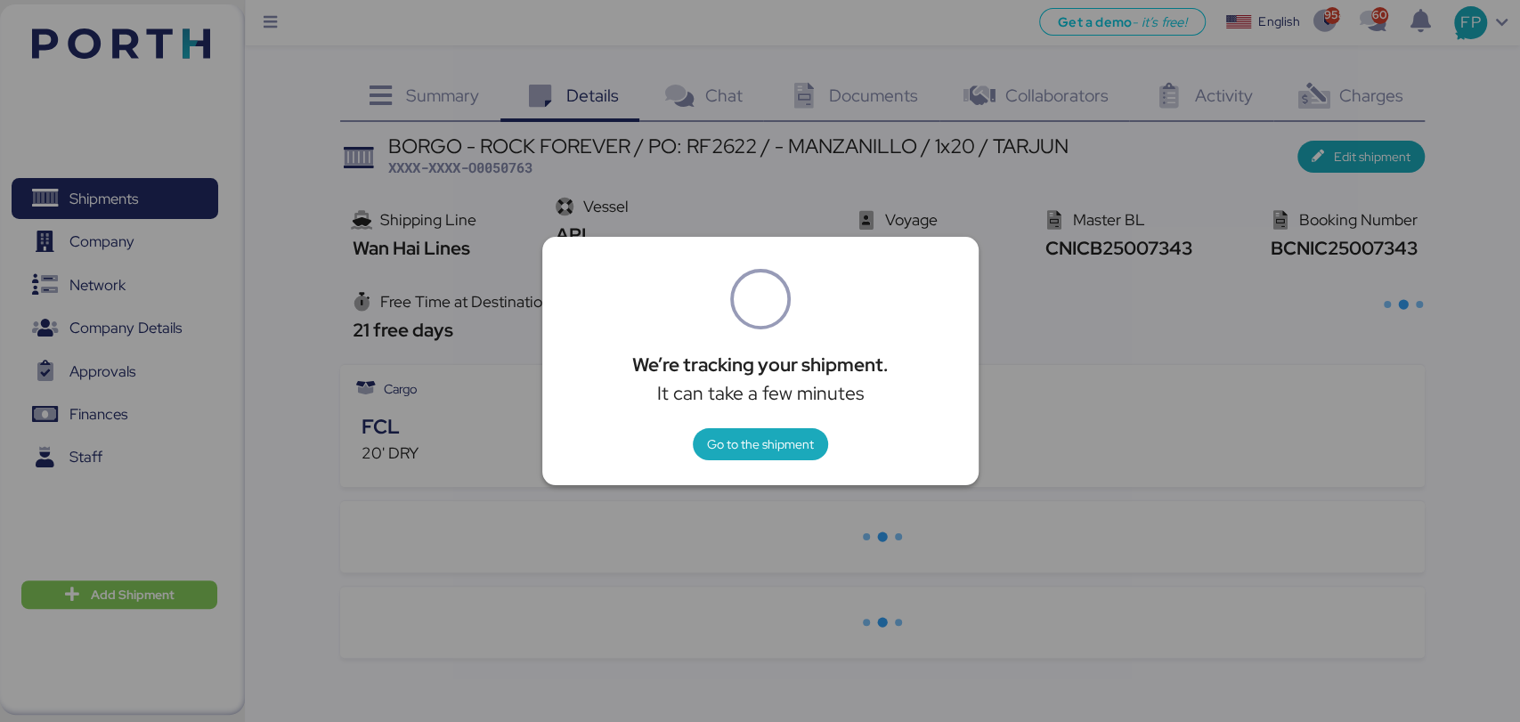
click at [1154, 297] on div at bounding box center [760, 361] width 1520 height 722
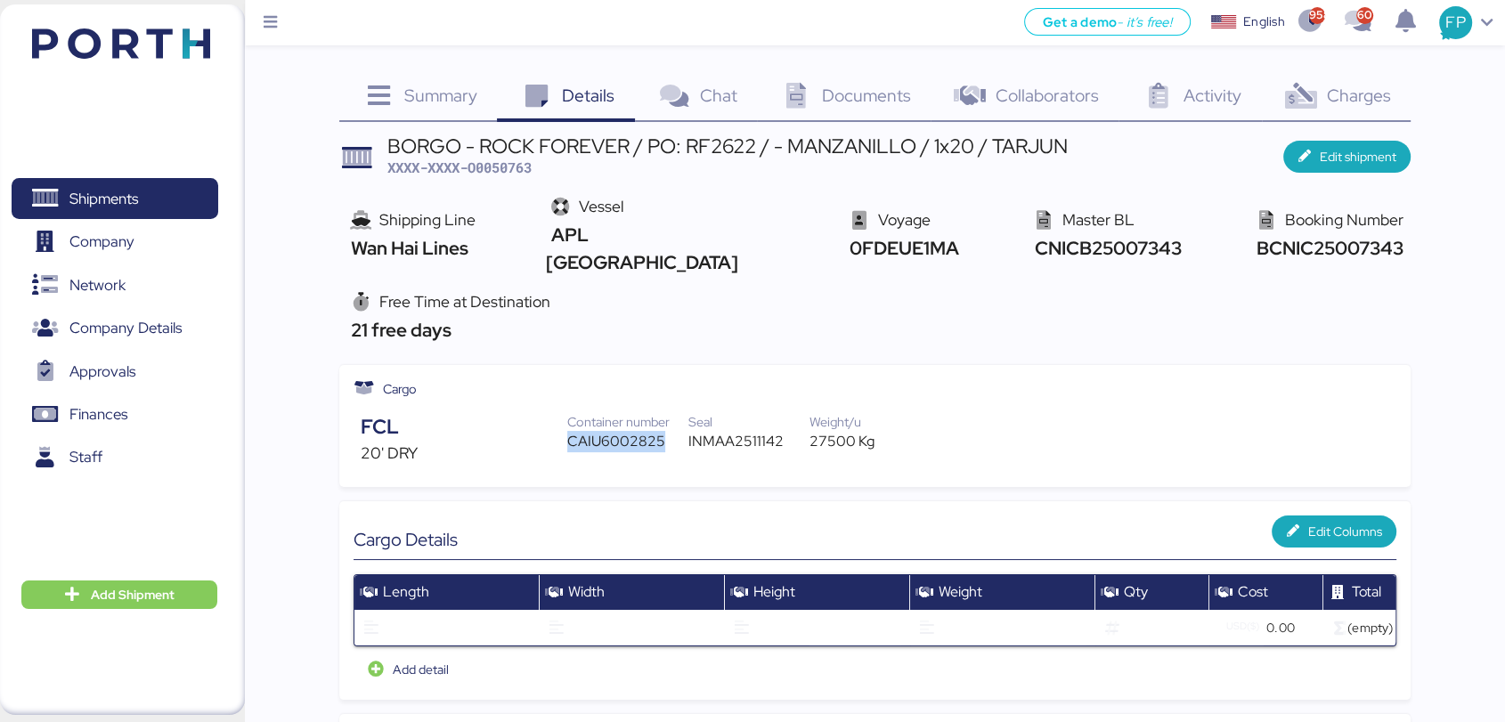
drag, startPoint x: 589, startPoint y: 413, endPoint x: 662, endPoint y: 408, distance: 72.3
click at [662, 431] on div "CAIU6002825" at bounding box center [627, 441] width 121 height 21
copy div "CAIU6002825"
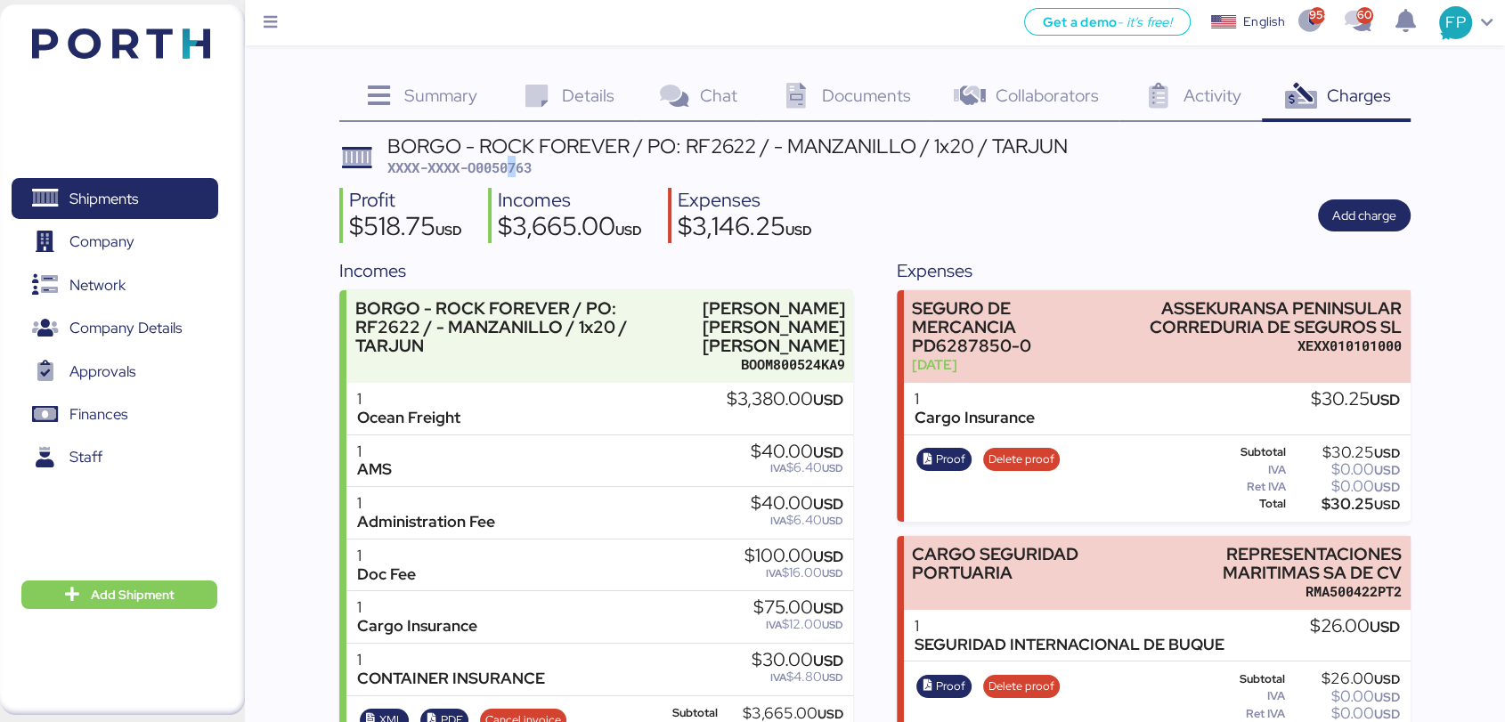
click at [517, 162] on span "XXXX-XXXX-O0050763" at bounding box center [459, 168] width 144 height 18
click at [512, 164] on span "XXXX-XXXX-O0050763" at bounding box center [459, 168] width 144 height 18
click at [515, 164] on span "XXXX-XXXX-O0050763" at bounding box center [459, 168] width 144 height 18
click at [503, 174] on span "XXXX-XXXX-O0050763" at bounding box center [459, 168] width 144 height 18
click at [502, 173] on span "XXXX-XXXX-O0050763" at bounding box center [459, 168] width 144 height 18
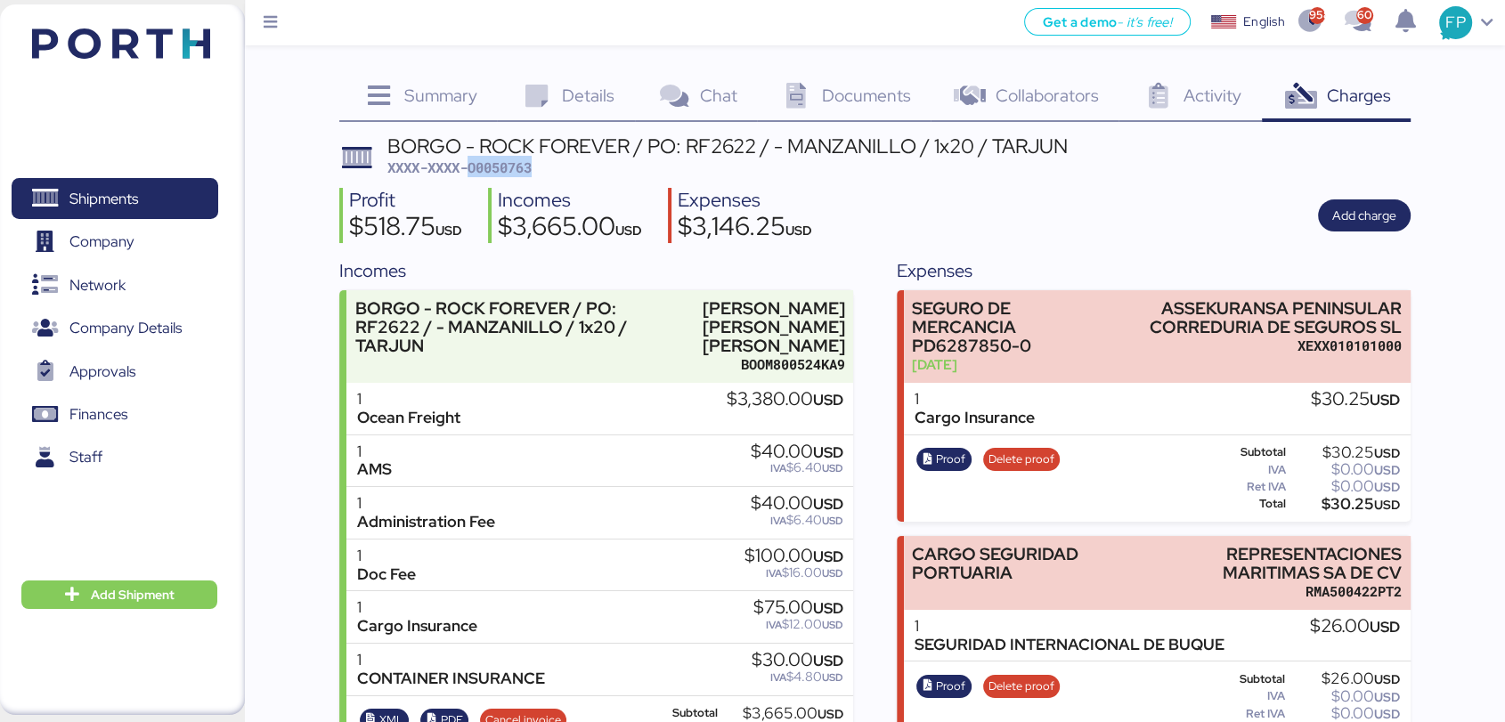
copy span "O0050763"
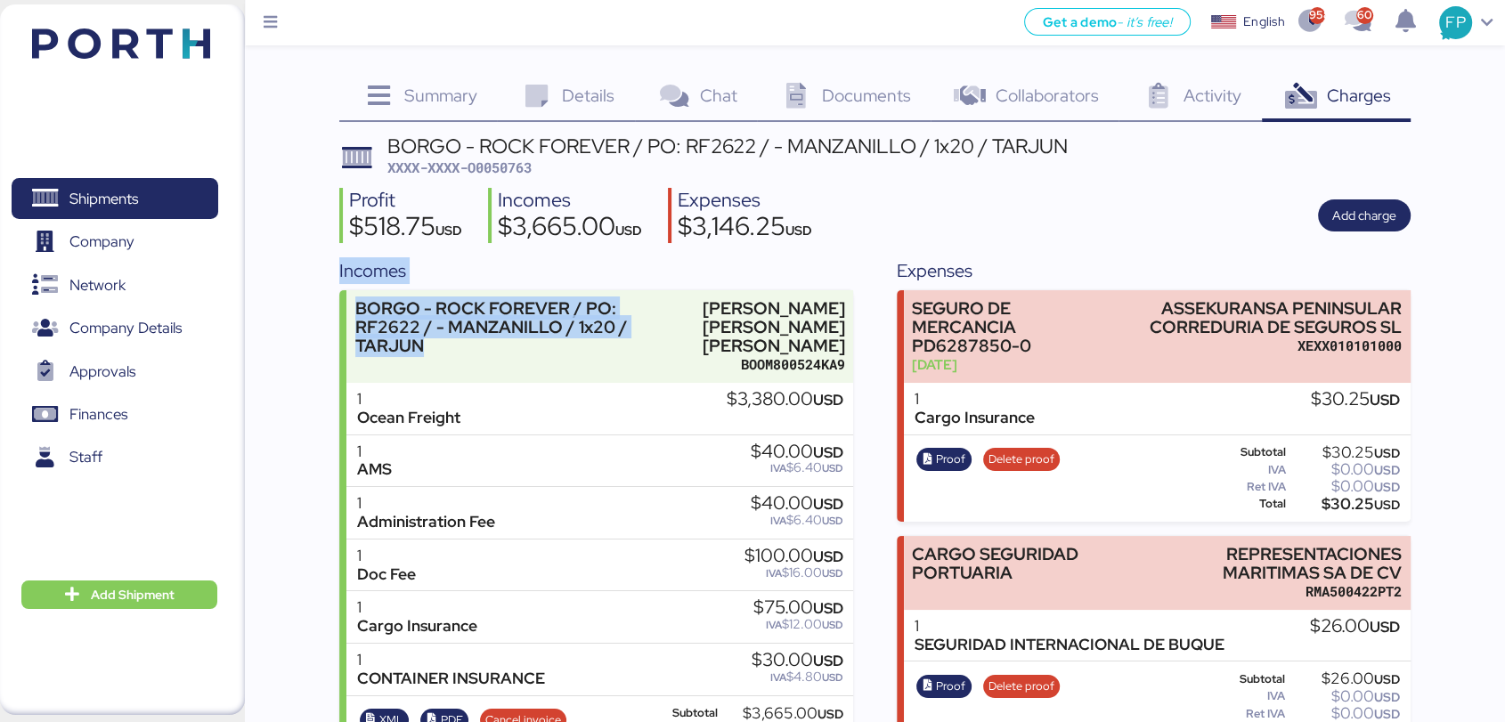
drag, startPoint x: 445, startPoint y: 351, endPoint x: 332, endPoint y: 283, distance: 131.8
click at [332, 283] on div "Summary 0 Details 0 Chat 0 Documents 0 Collaborators 0 Activity 0 Charges 0 BOR…" at bounding box center [752, 670] width 1505 height 1340
copy div "Incomes BORGO - ROCK FOREVER / PO: RF2622 / - MANZANILLO / 1x20 / TARJUN"
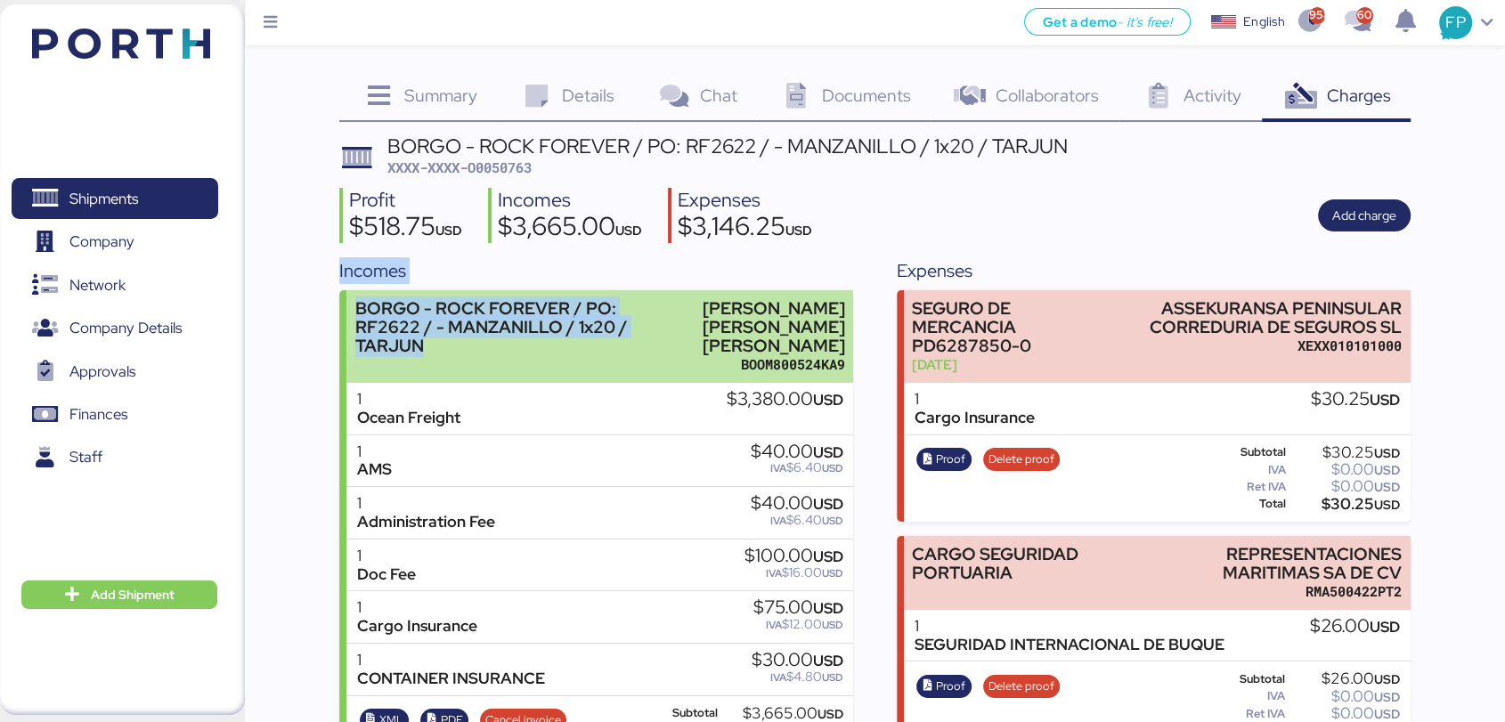
click at [513, 299] on div "BORGO - ROCK FOREVER / PO: RF2622 / - MANZANILLO / 1x20 / TARJUN" at bounding box center [495, 327] width 280 height 56
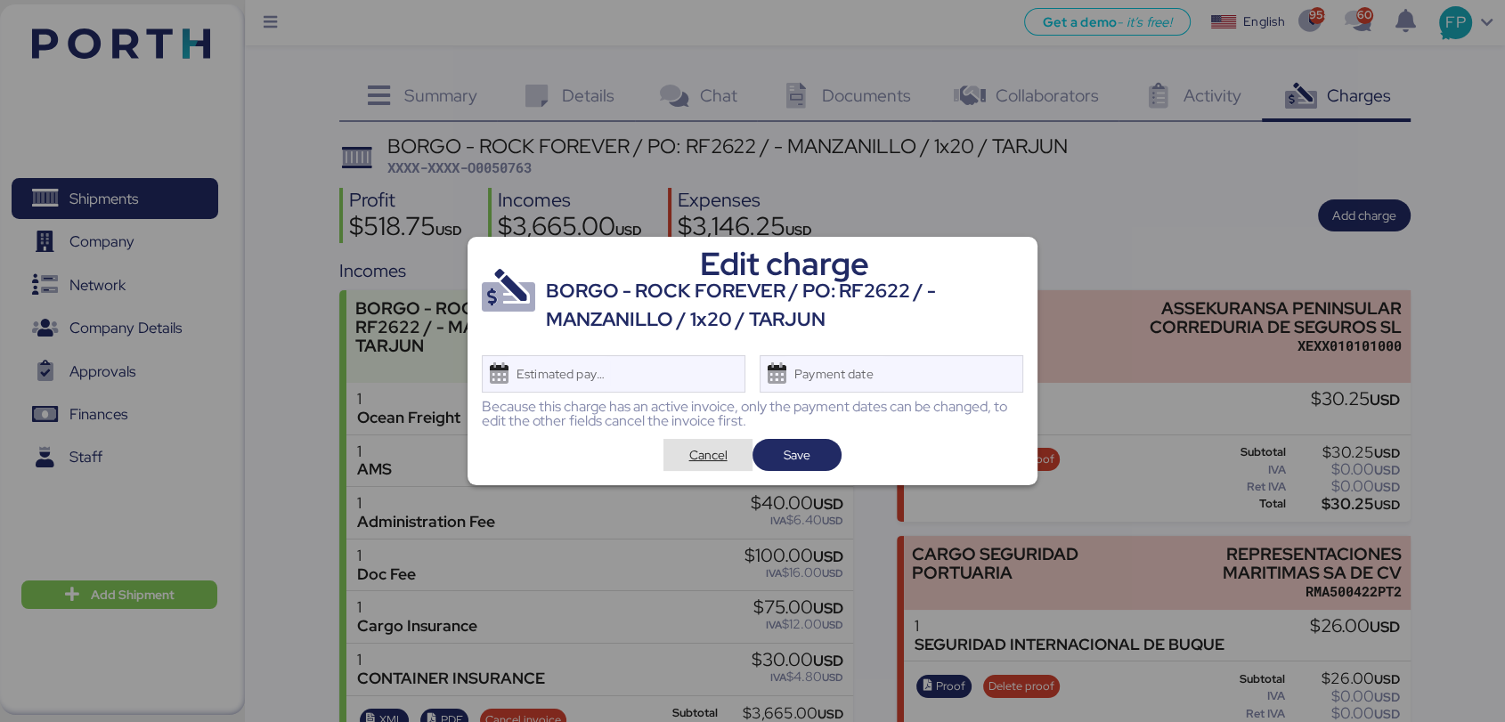
drag, startPoint x: 703, startPoint y: 446, endPoint x: 663, endPoint y: 425, distance: 45.4
click at [703, 448] on span "Cancel" at bounding box center [708, 454] width 38 height 21
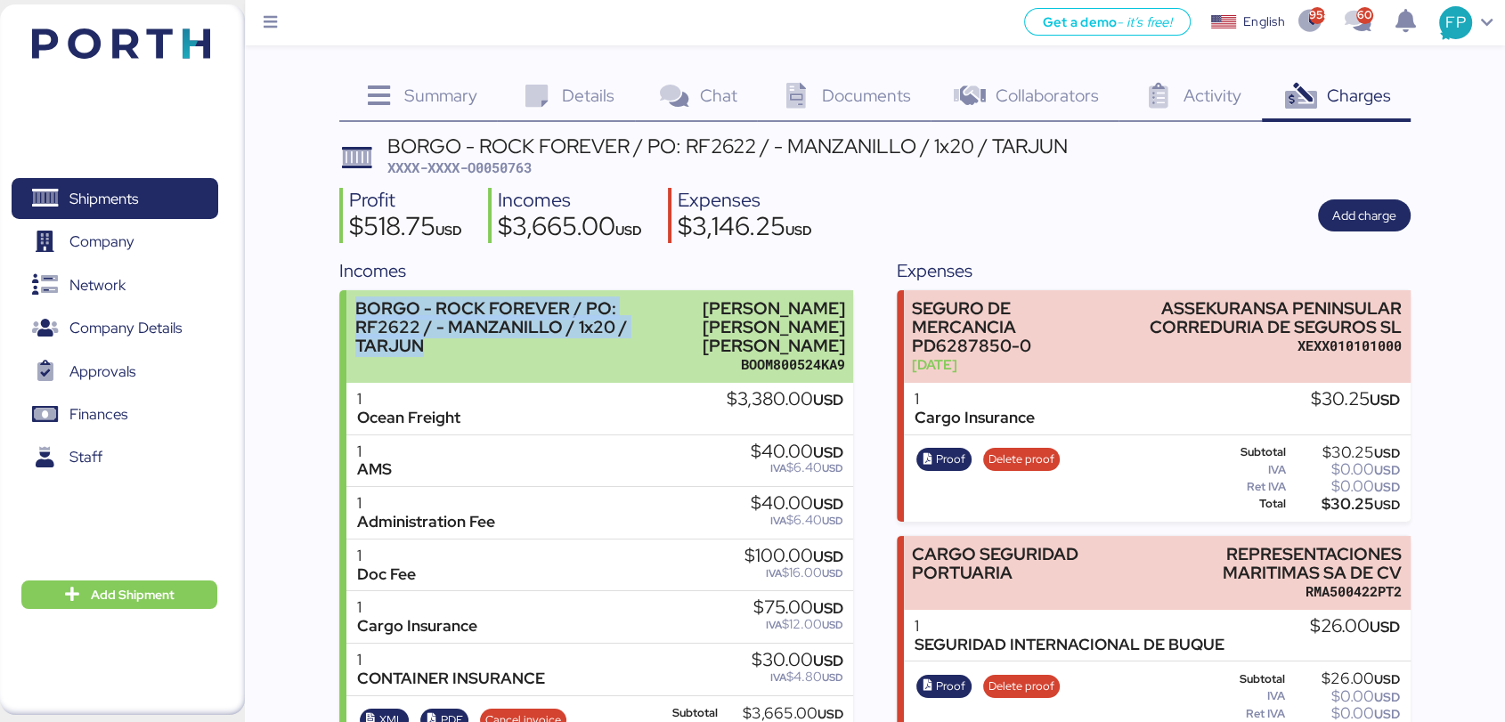
drag, startPoint x: 432, startPoint y: 347, endPoint x: 346, endPoint y: 309, distance: 94.5
click at [346, 309] on div "BORGO - ROCK FOREVER / PO: RF2622 / - MANZANILLO / 1x20 / TARJUN MARCO ANTONIO …" at bounding box center [599, 336] width 507 height 93
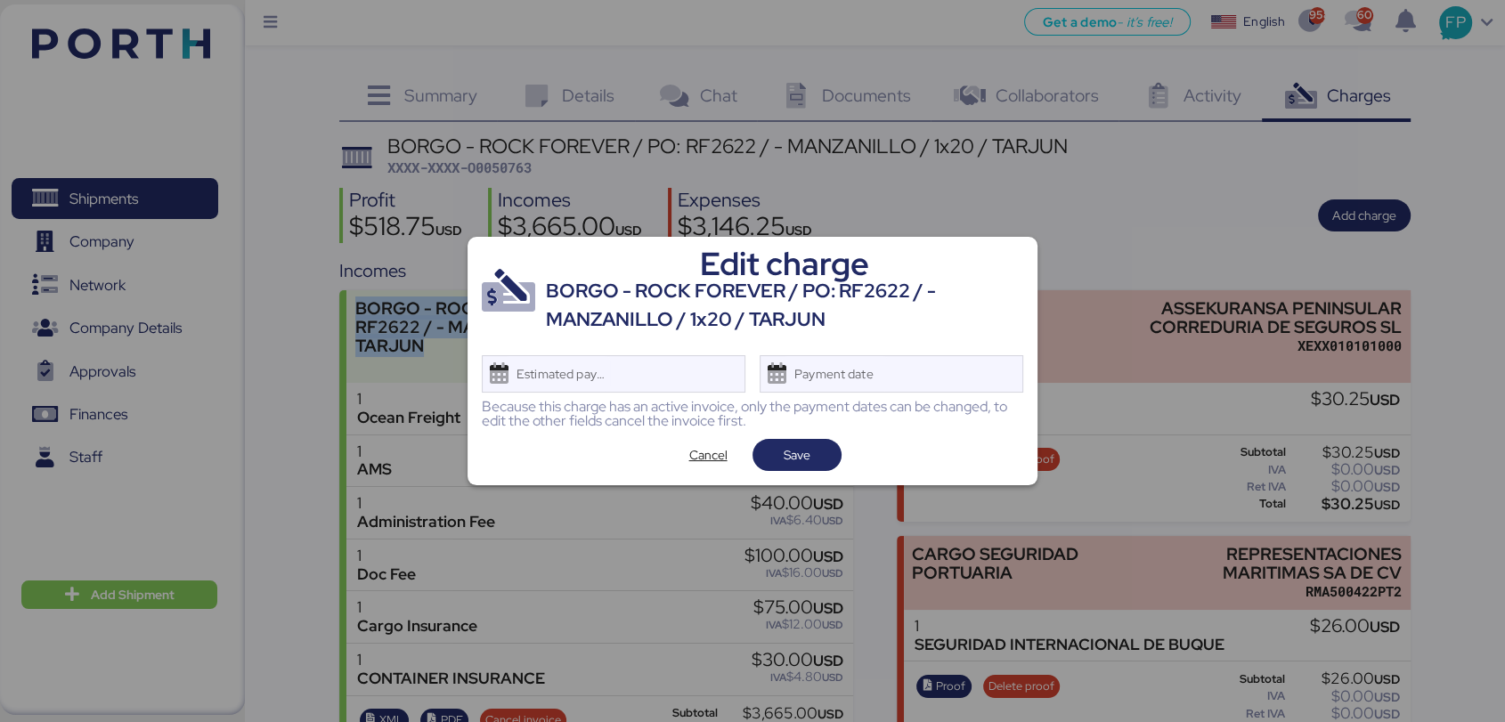
copy div "BORGO - ROCK FOREVER / PO: RF2622 / - MANZANILLO / 1x20 / TARJUN"
click at [698, 457] on span "Cancel" at bounding box center [708, 454] width 38 height 21
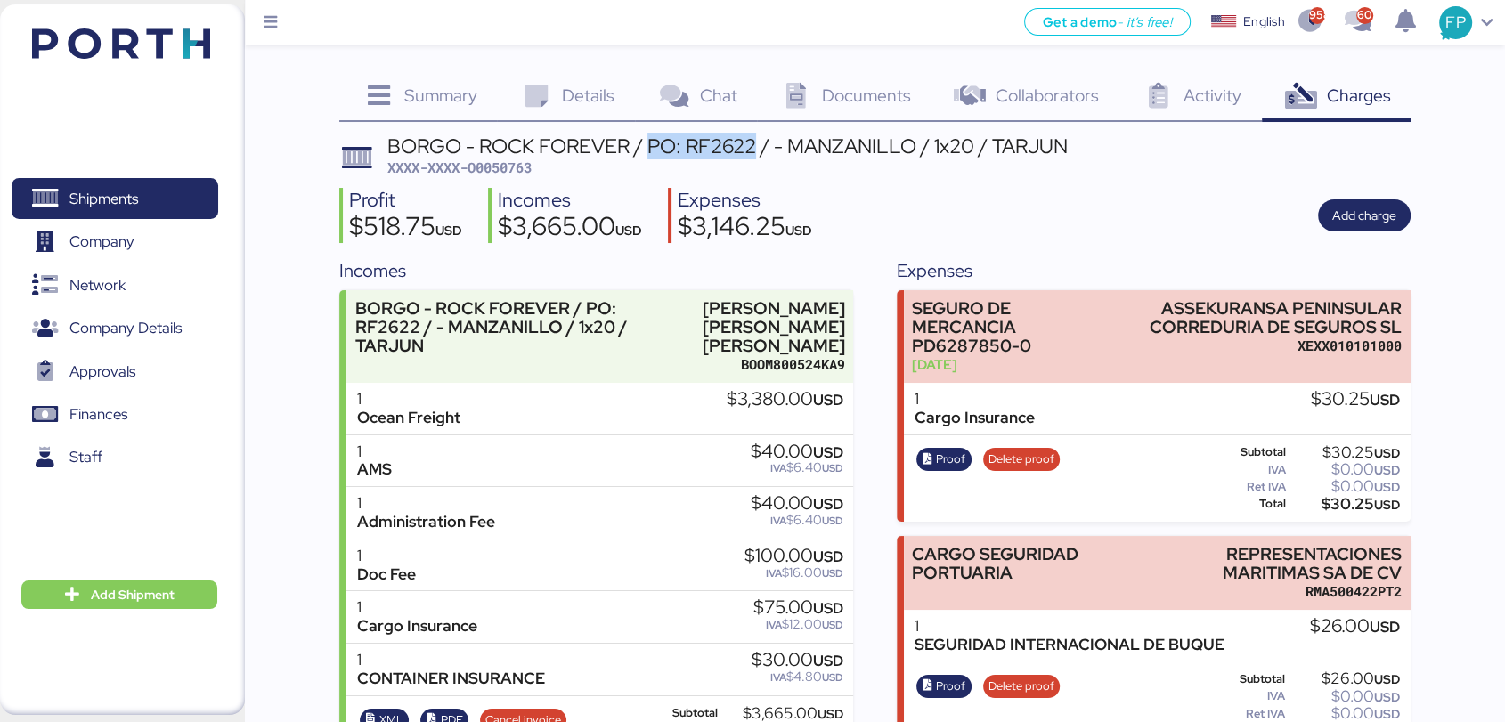
drag, startPoint x: 675, startPoint y: 143, endPoint x: 587, endPoint y: 28, distance: 145.5
click at [757, 150] on div "BORGO - ROCK FOREVER / PO: RF2622 / - MANZANILLO / 1x20 / TARJUN" at bounding box center [727, 146] width 680 height 20
copy div "PO: RF2622"
click at [708, 164] on div "BORGO - ROCK FOREVER / PO: RF2622 / - MANZANILLO / 1x20 / TARJUN XXXX-XXXX-O005…" at bounding box center [727, 157] width 680 height 42
drag, startPoint x: 556, startPoint y: 133, endPoint x: 577, endPoint y: 79, distance: 57.5
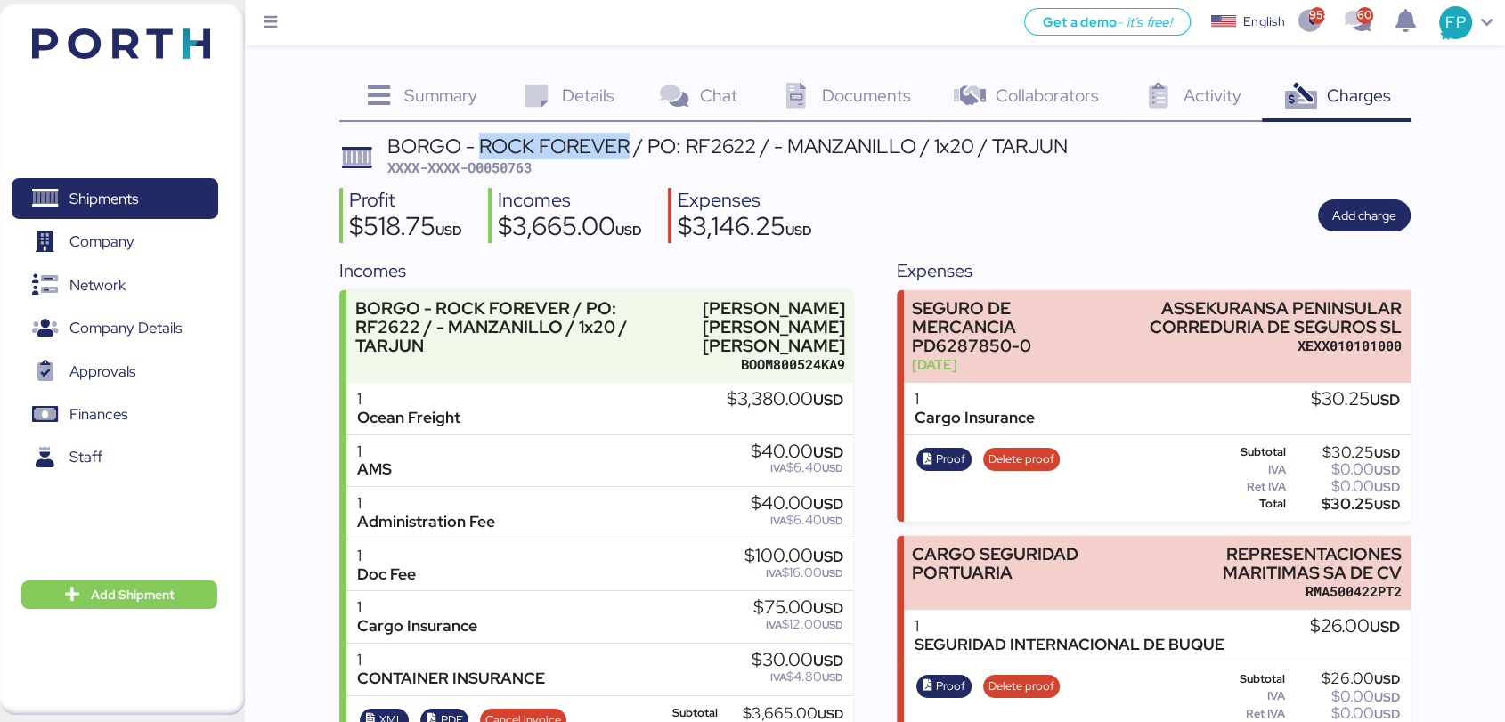
click at [628, 123] on div "Summary 0 Details 0 Chat 0 Documents 0 Collaborators 0 Activity 0 Charges 0 BOR…" at bounding box center [874, 707] width 1071 height 1266
copy div "ROCK FOREVER"
click at [99, 208] on span "Shipments" at bounding box center [103, 199] width 69 height 26
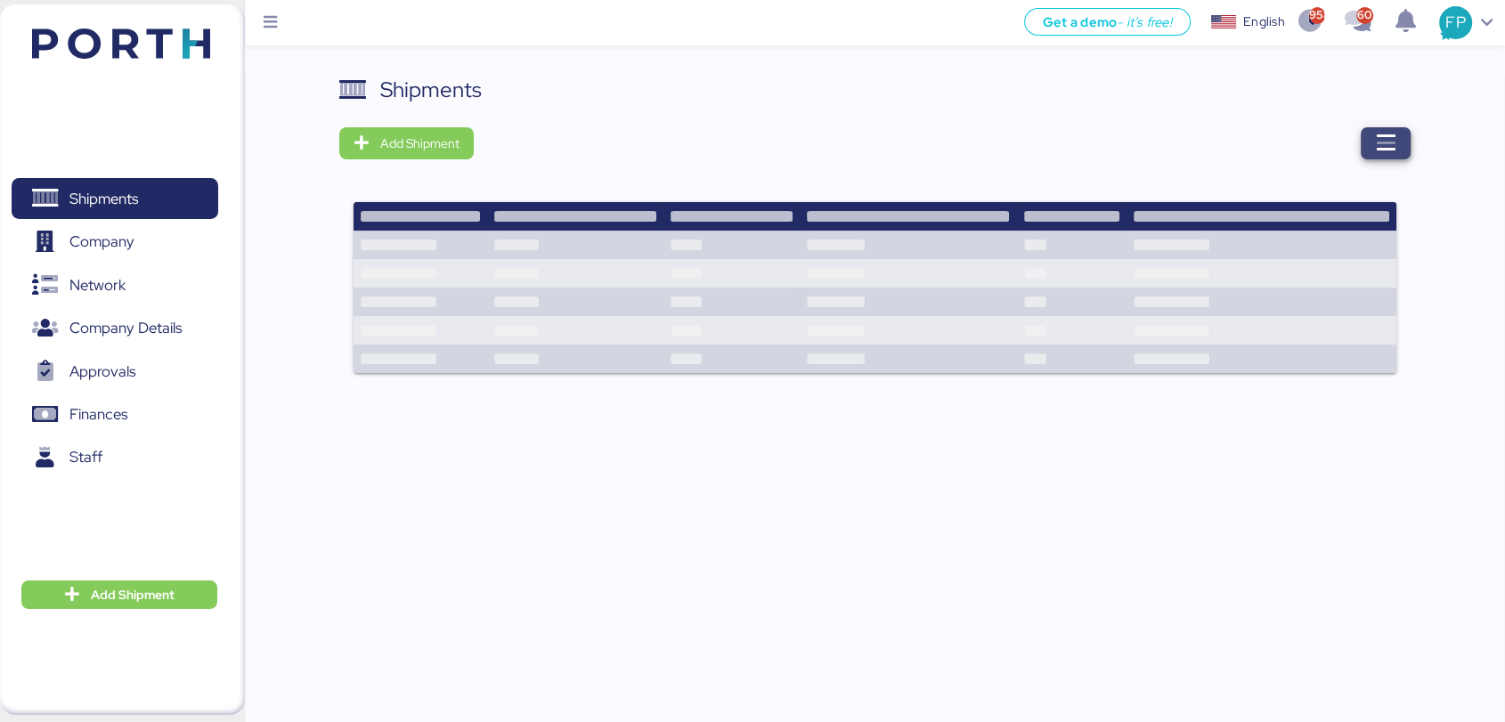
click at [1367, 156] on span "button" at bounding box center [1386, 143] width 50 height 32
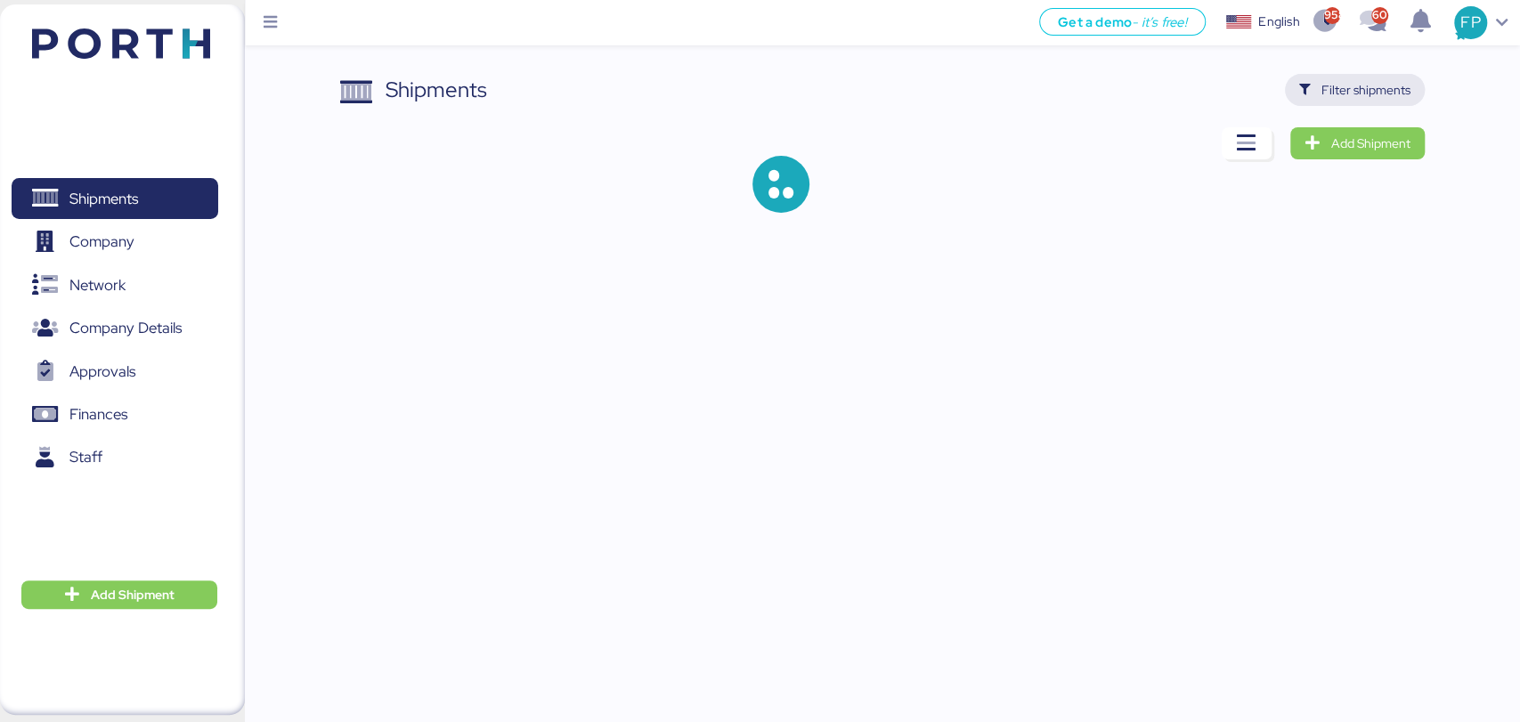
click at [1354, 94] on span "Filter shipments" at bounding box center [1365, 89] width 89 height 21
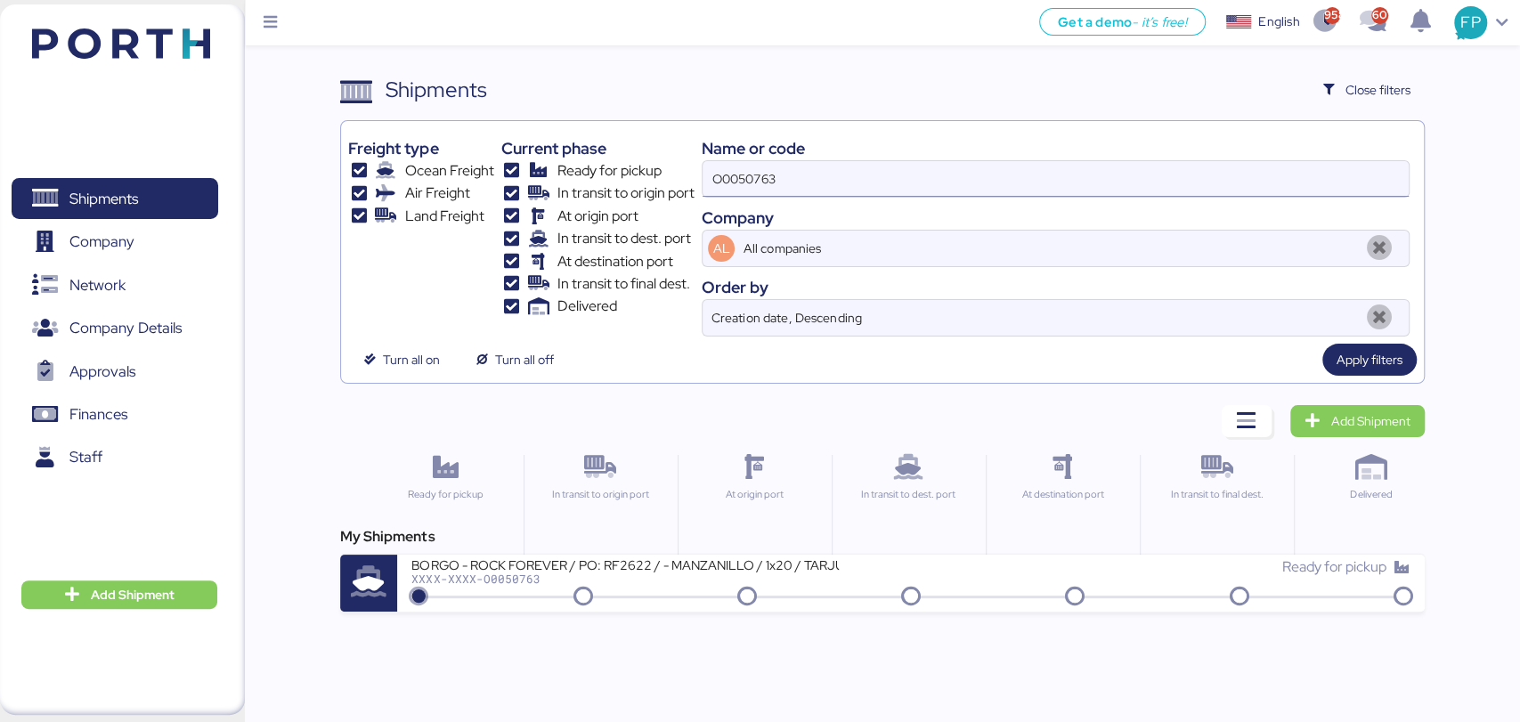
click at [753, 188] on input "O0050763" at bounding box center [1055, 179] width 705 height 36
paste input "A0052047"
type input "A0052047"
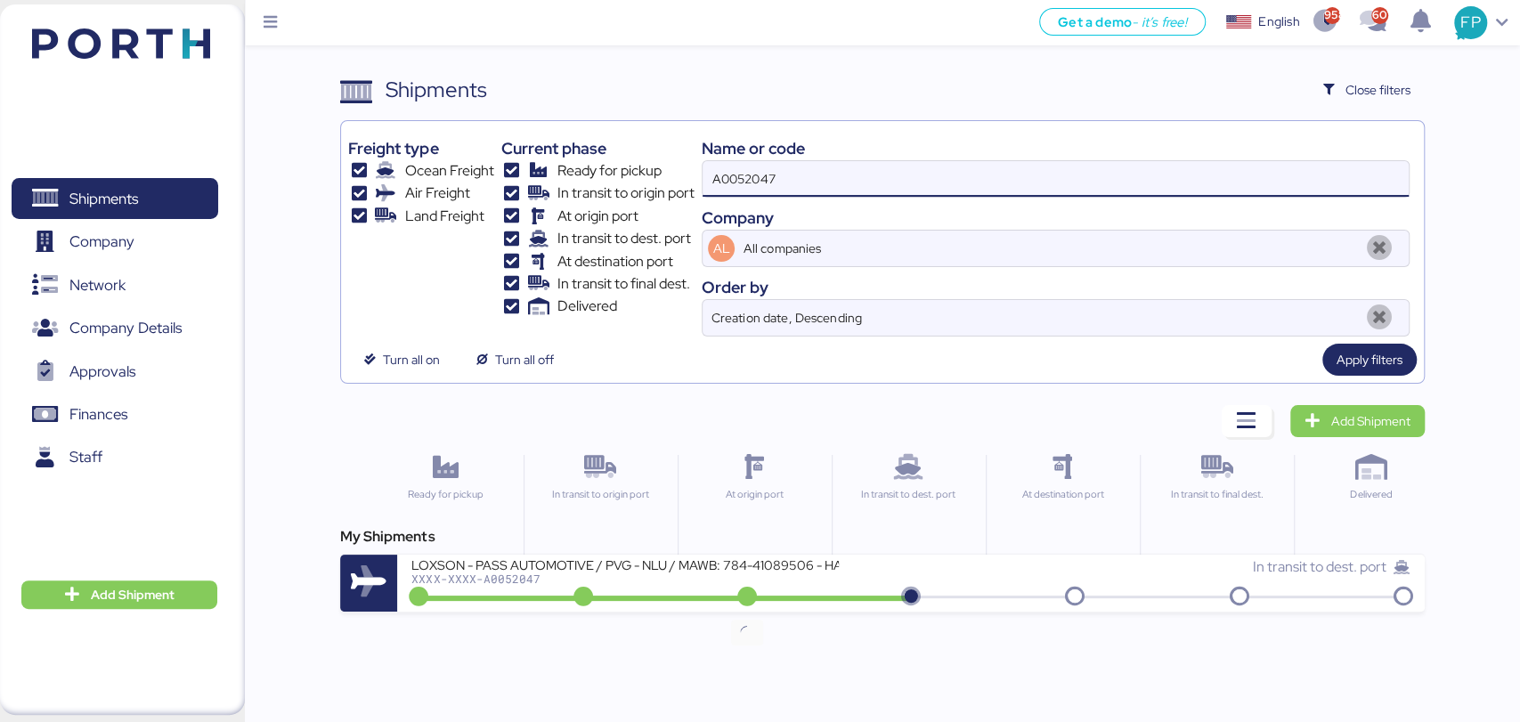
click at [744, 593] on icon at bounding box center [746, 598] width 85 height 20
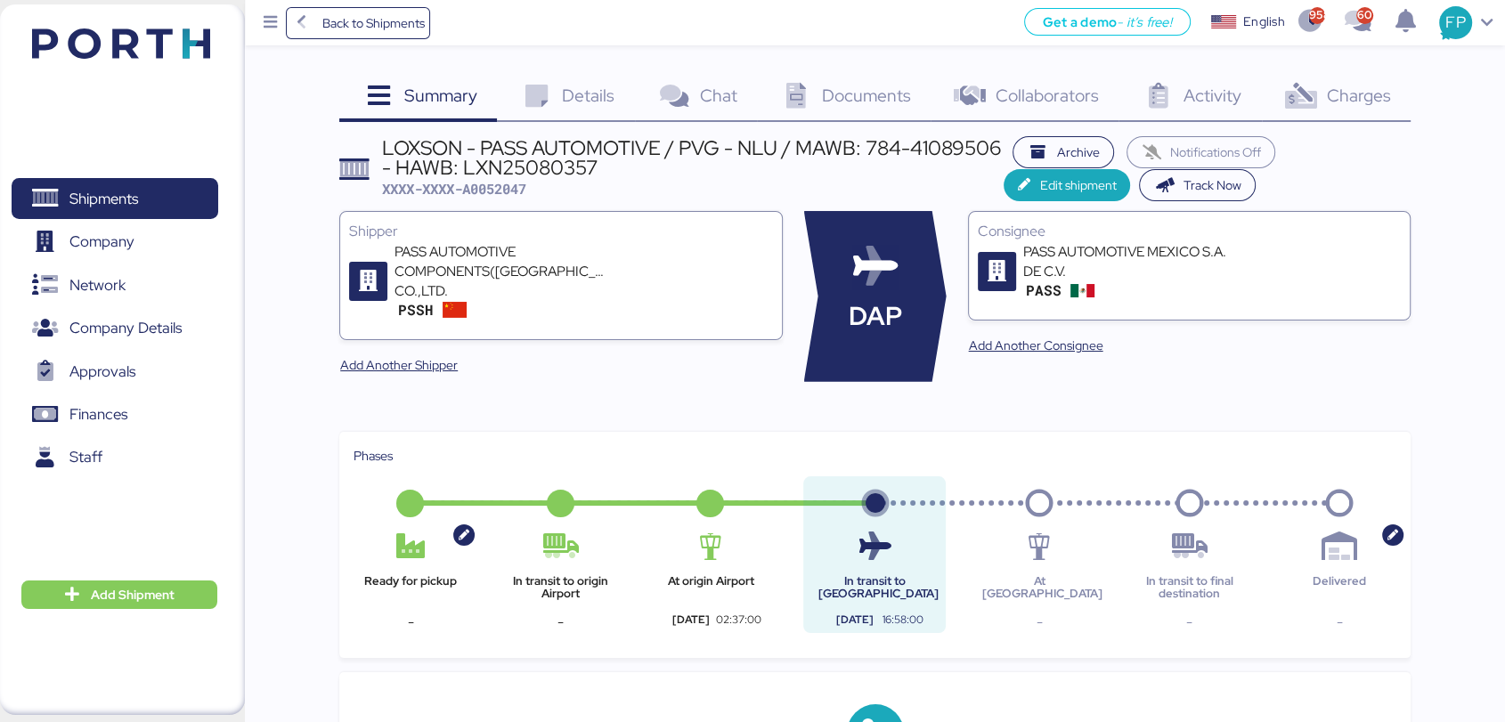
click at [1368, 89] on span "Charges" at bounding box center [1358, 95] width 64 height 23
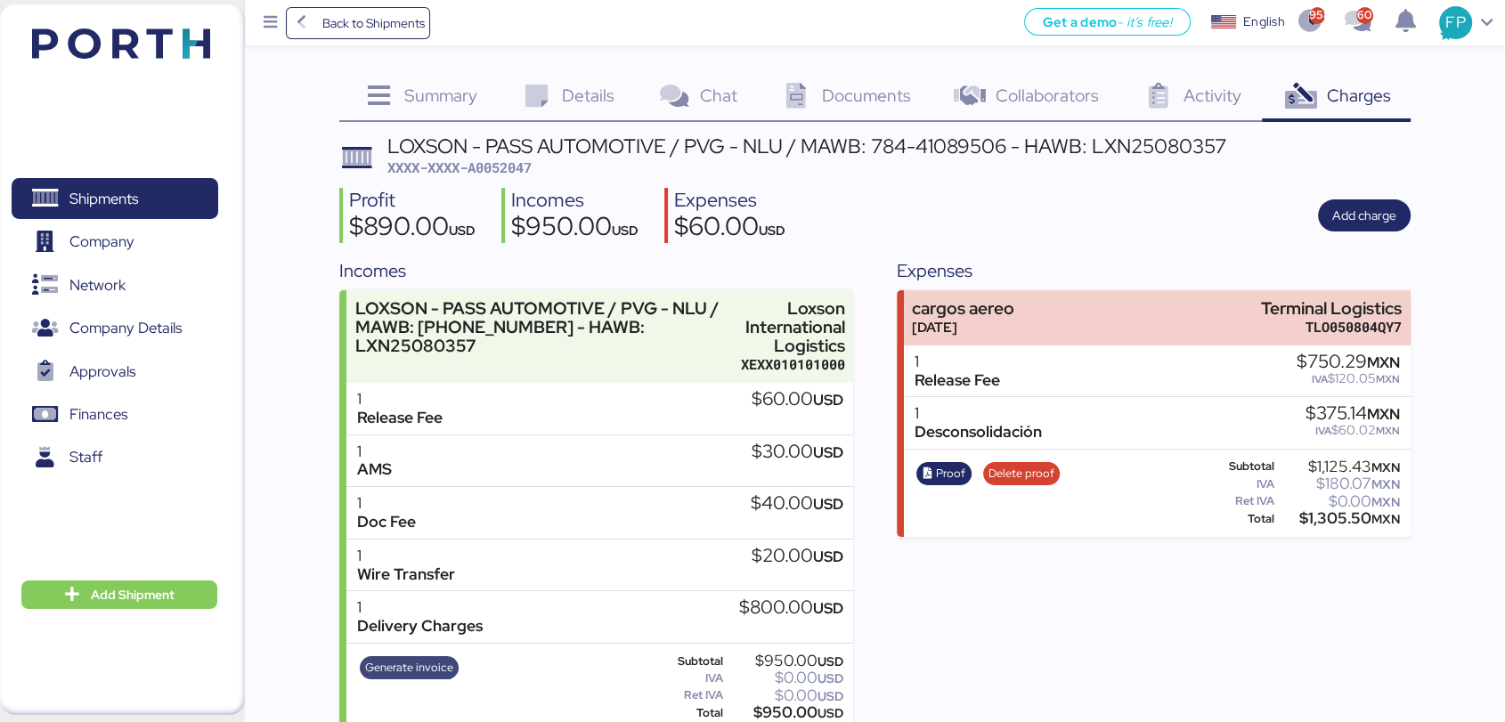
click at [418, 664] on span "Generate invoice" at bounding box center [409, 668] width 88 height 20
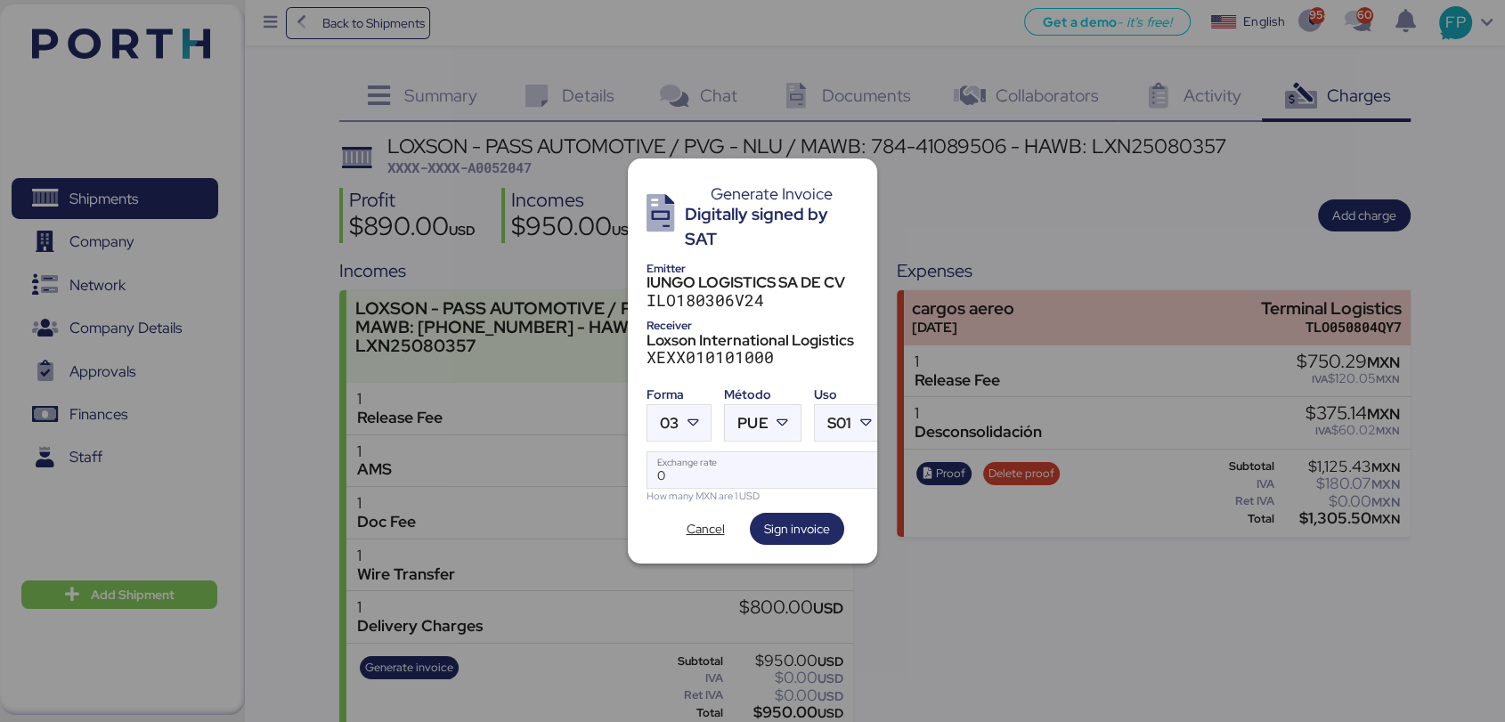
click at [668, 434] on label "03" at bounding box center [678, 422] width 65 height 37
drag, startPoint x: 668, startPoint y: 427, endPoint x: 670, endPoint y: 413, distance: 14.4
click at [670, 427] on div "03" at bounding box center [669, 423] width 19 height 36
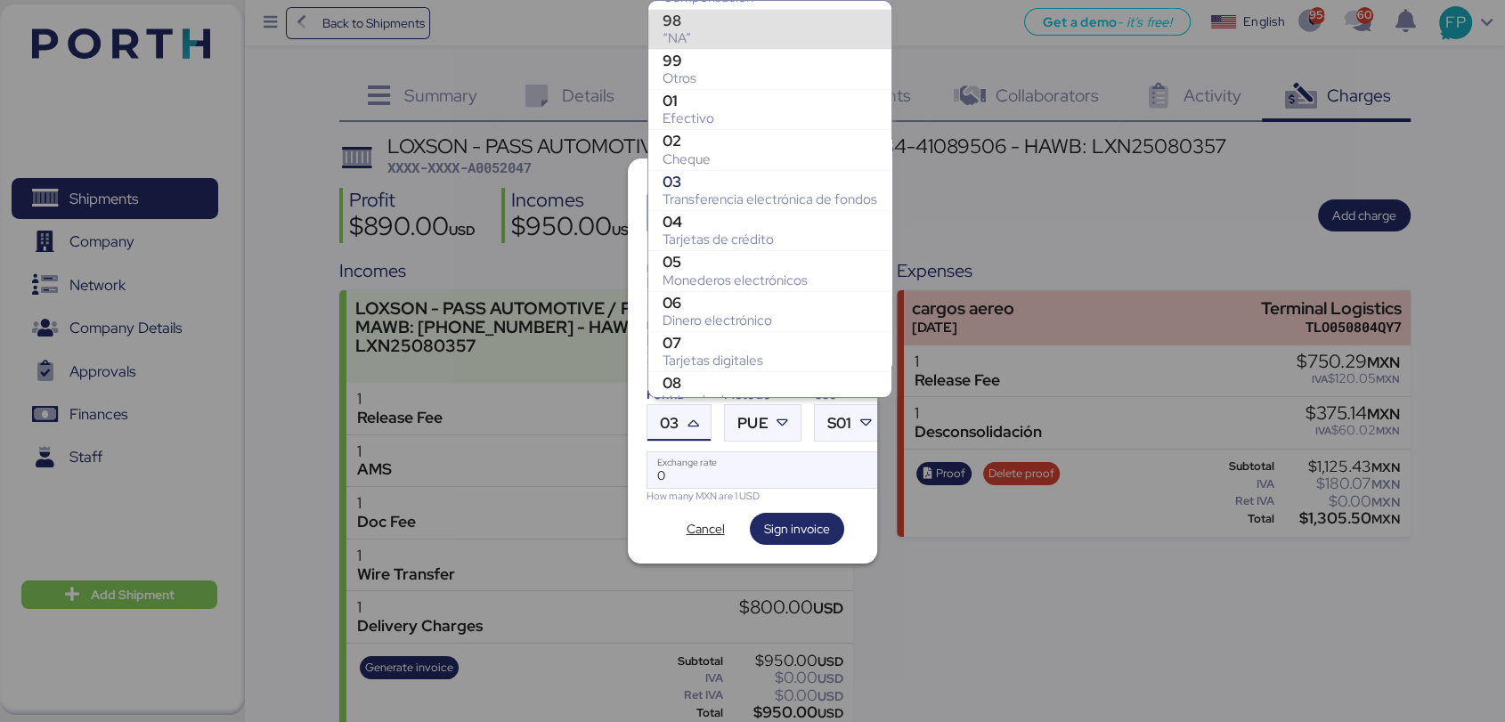
scroll to position [269, 0]
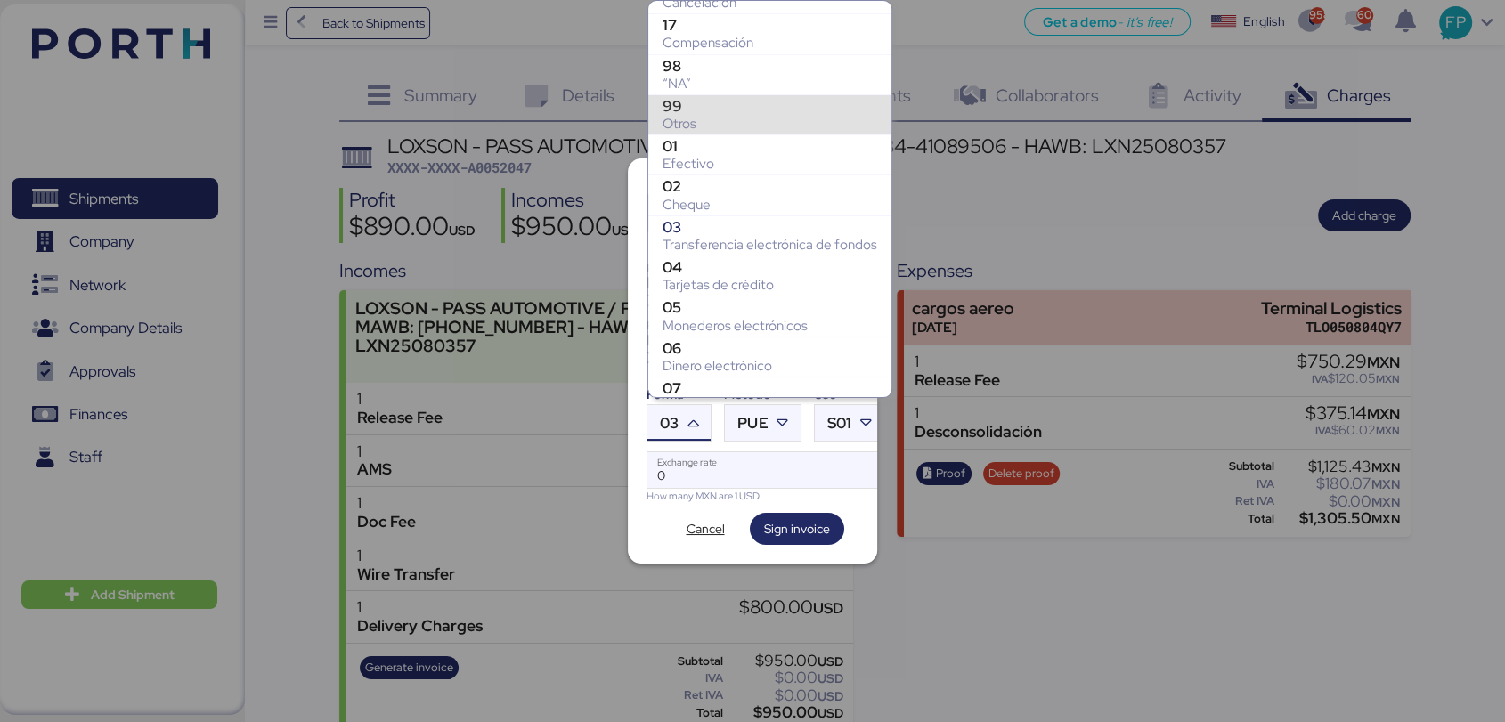
click at [682, 116] on div "Otros" at bounding box center [770, 124] width 215 height 18
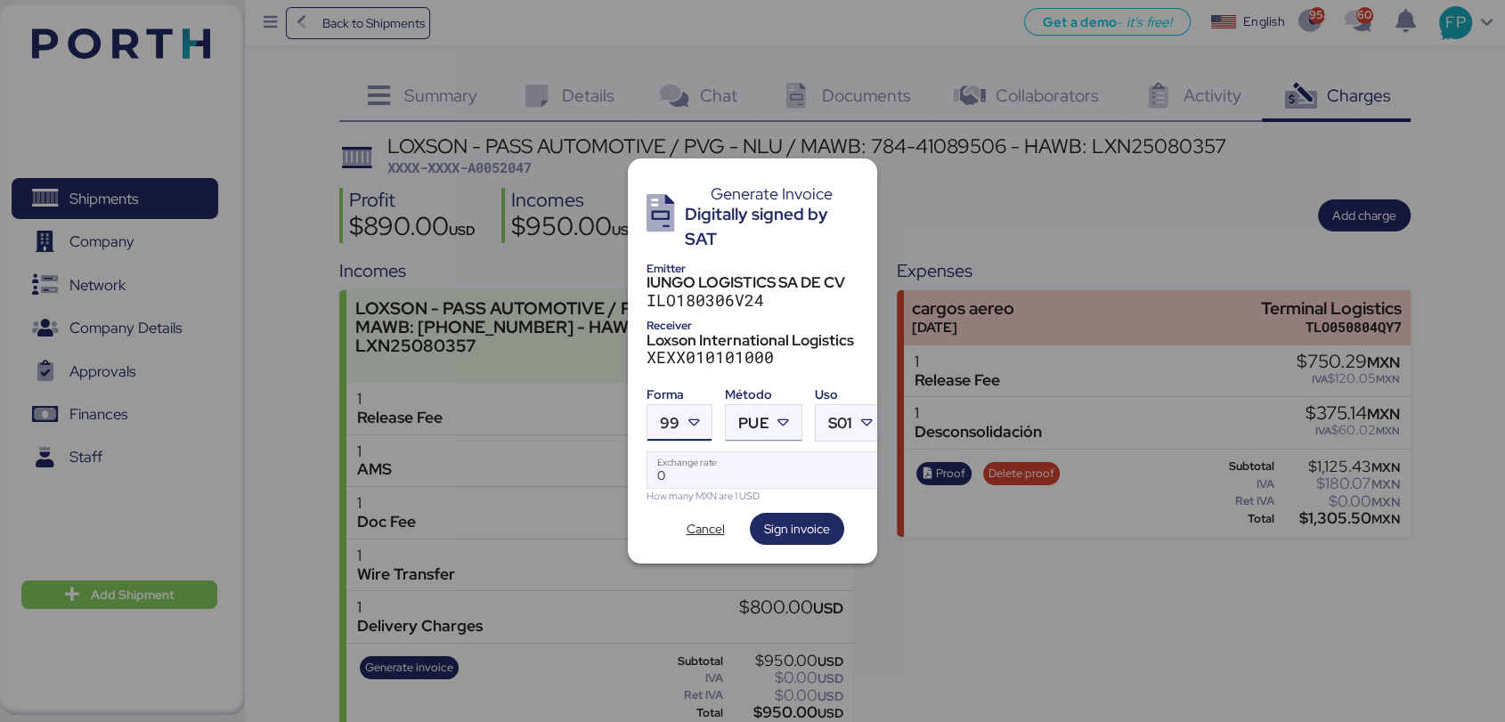
click at [772, 405] on div at bounding box center [785, 423] width 32 height 36
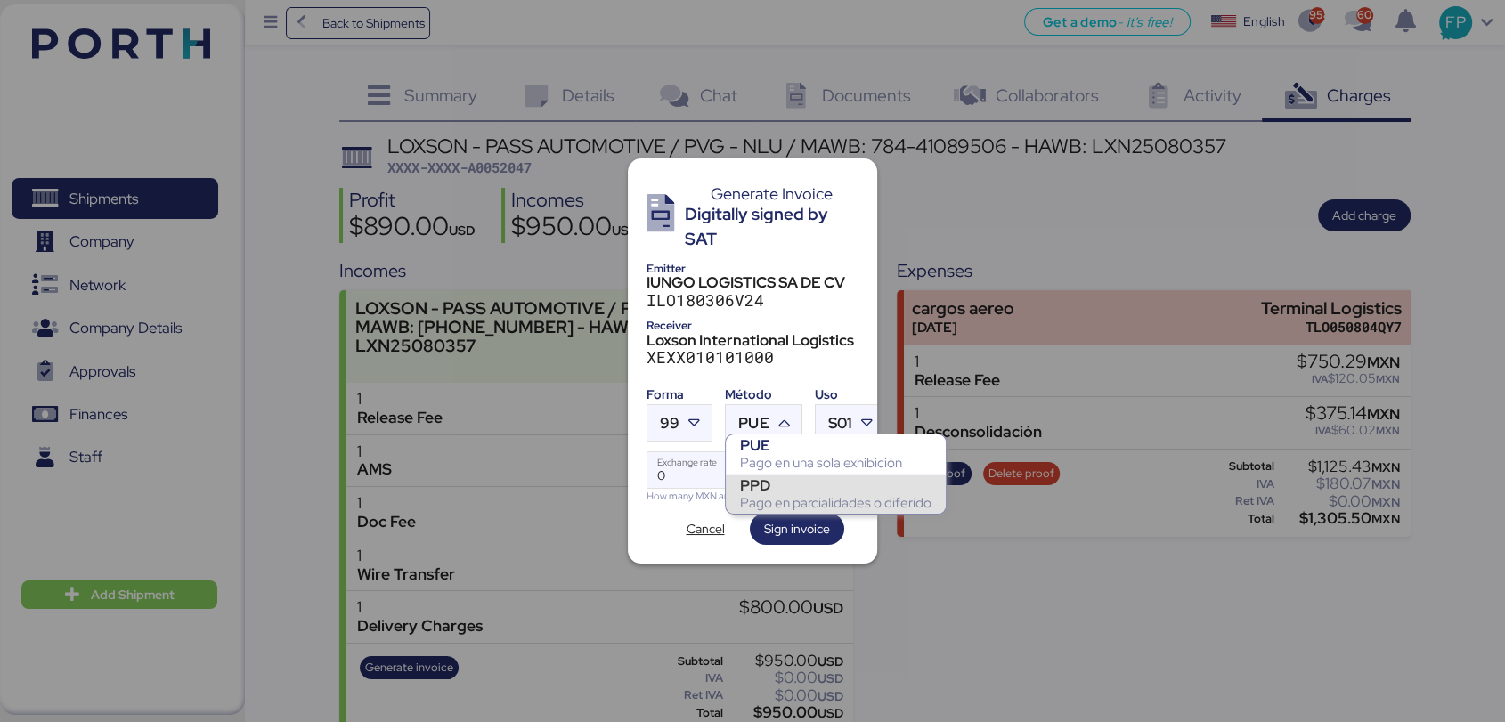
click at [778, 495] on div "Pago en parcialidades o diferido" at bounding box center [835, 503] width 191 height 18
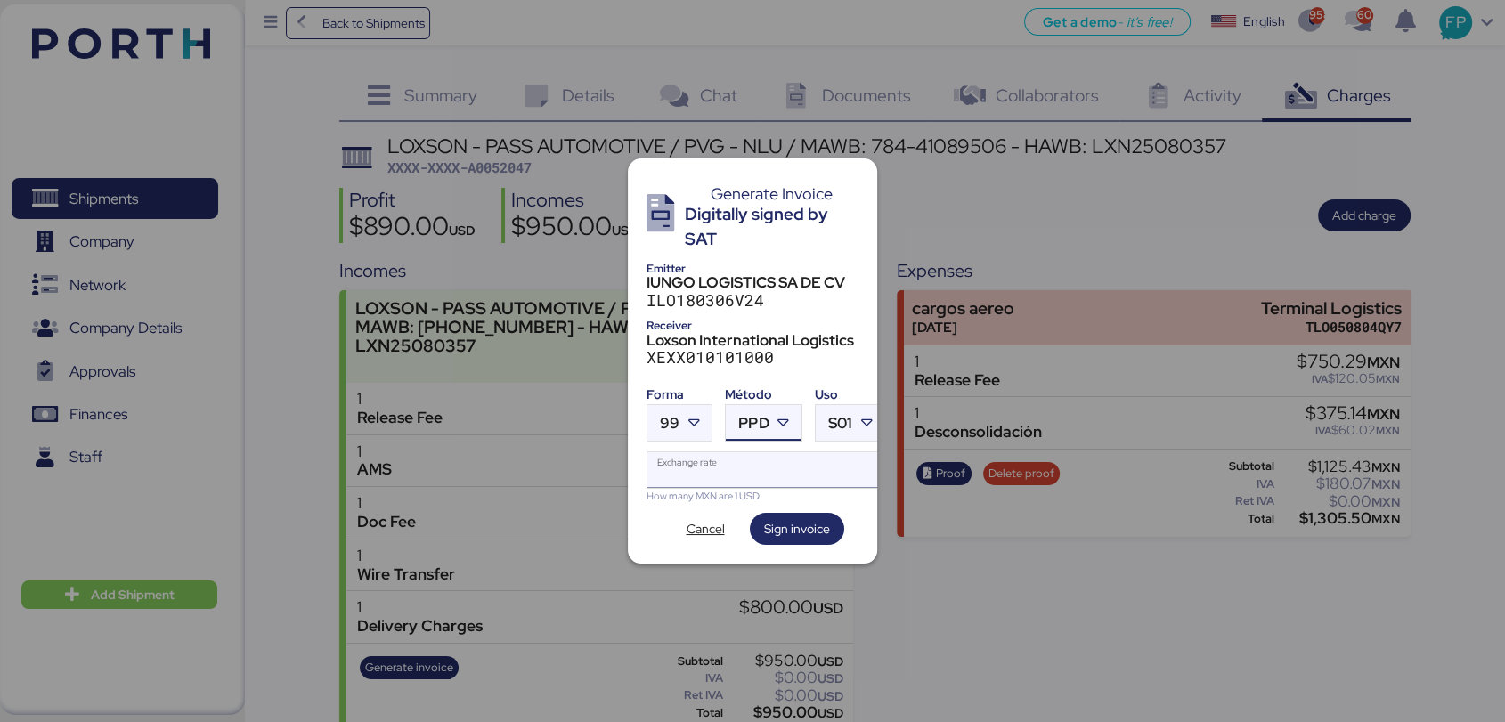
click at [714, 467] on input "Exchange rate" at bounding box center [765, 470] width 237 height 36
type input "0"
paste input "18.7562"
type input "18.7562"
click at [818, 536] on div "Generate Invoice Digitally signed by SAT Emitter IUNGO LOGISTICS SA DE CV ILO18…" at bounding box center [752, 361] width 249 height 405
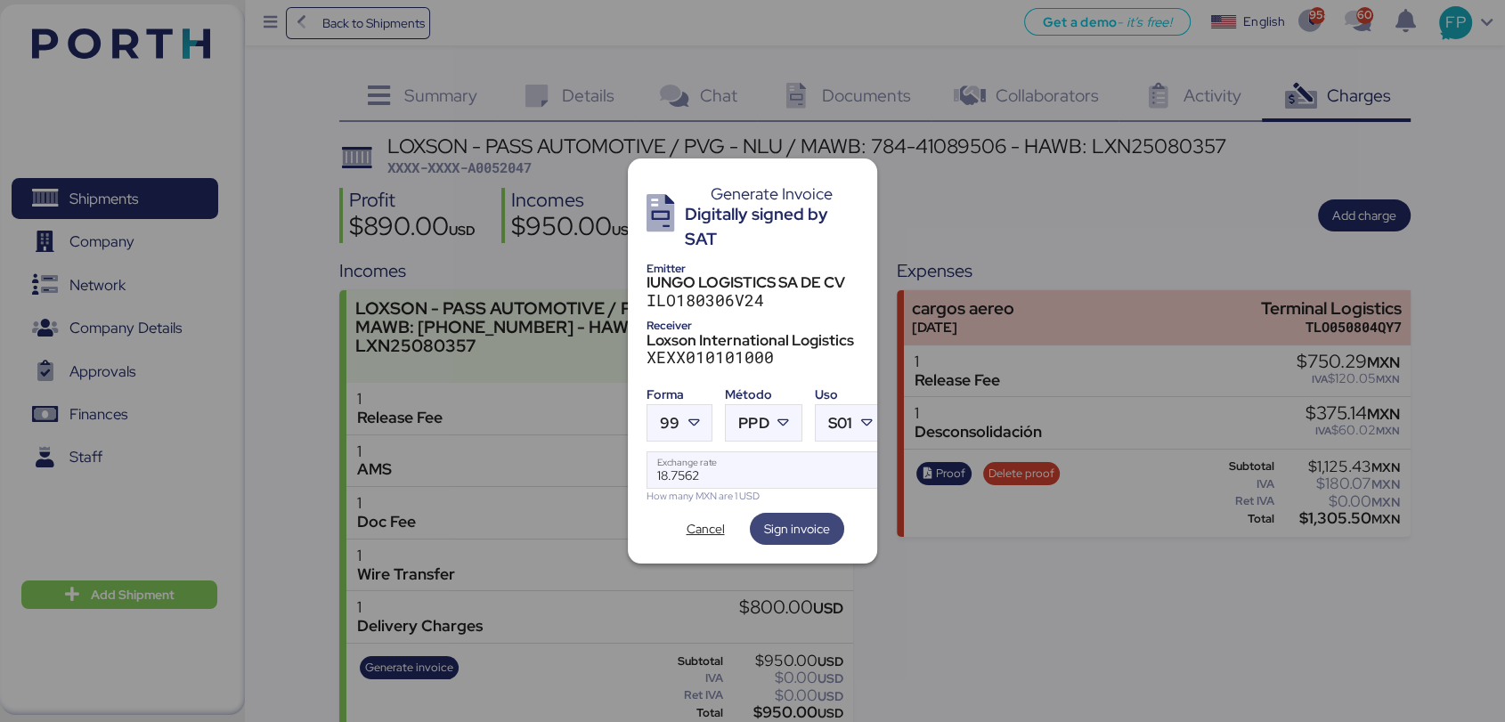
click at [813, 532] on span "Sign invoice" at bounding box center [797, 528] width 66 height 25
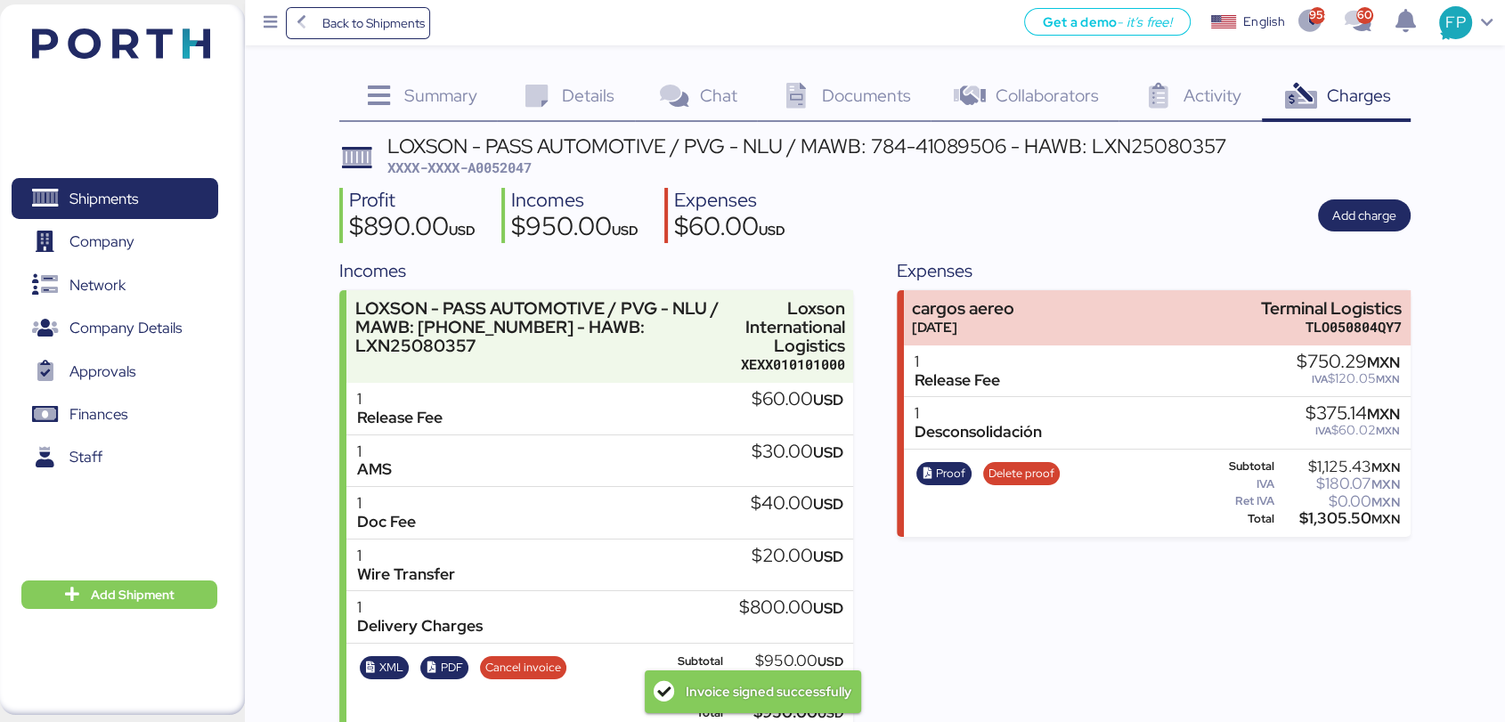
click at [511, 167] on span "XXXX-XXXX-A0052047" at bounding box center [459, 168] width 144 height 18
click at [510, 167] on span "XXXX-XXXX-A0052047" at bounding box center [459, 168] width 144 height 18
copy span "A0052047"
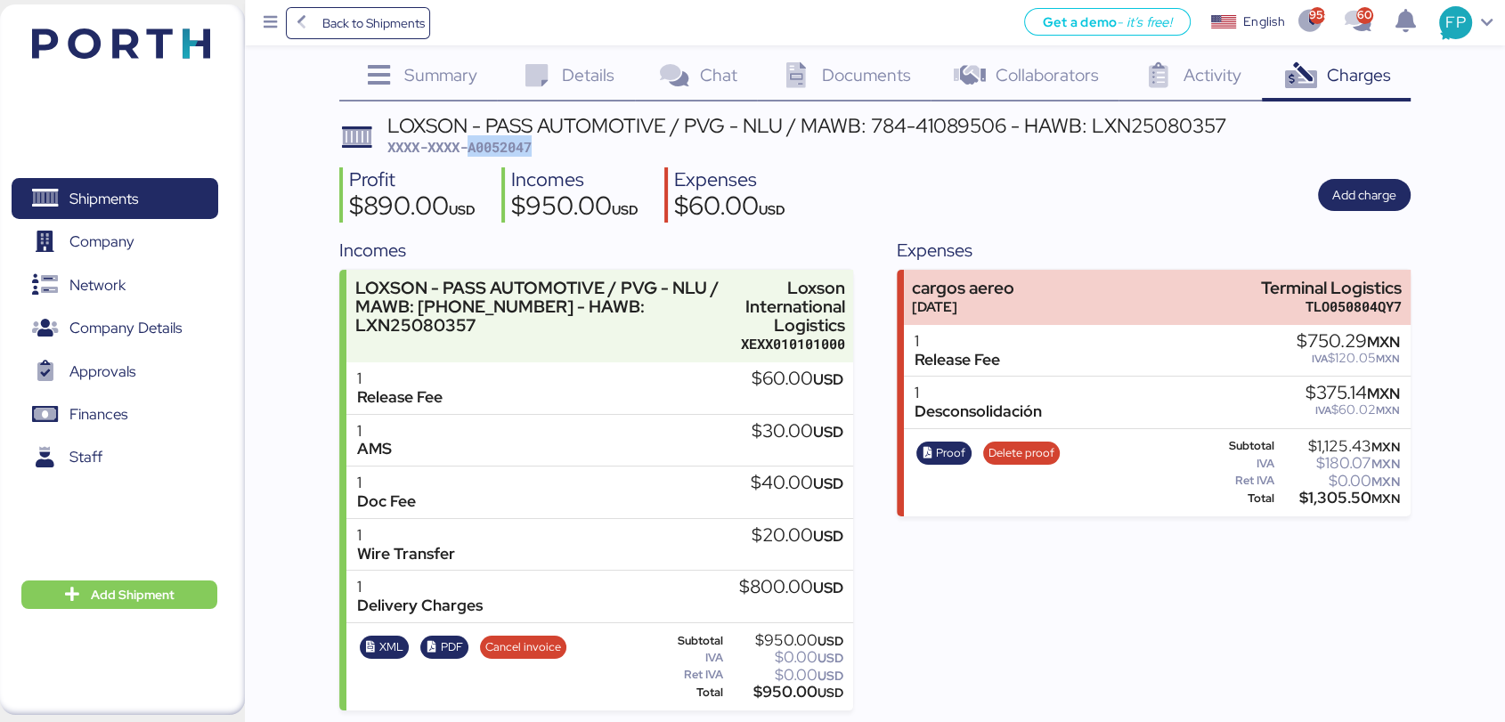
scroll to position [24, 0]
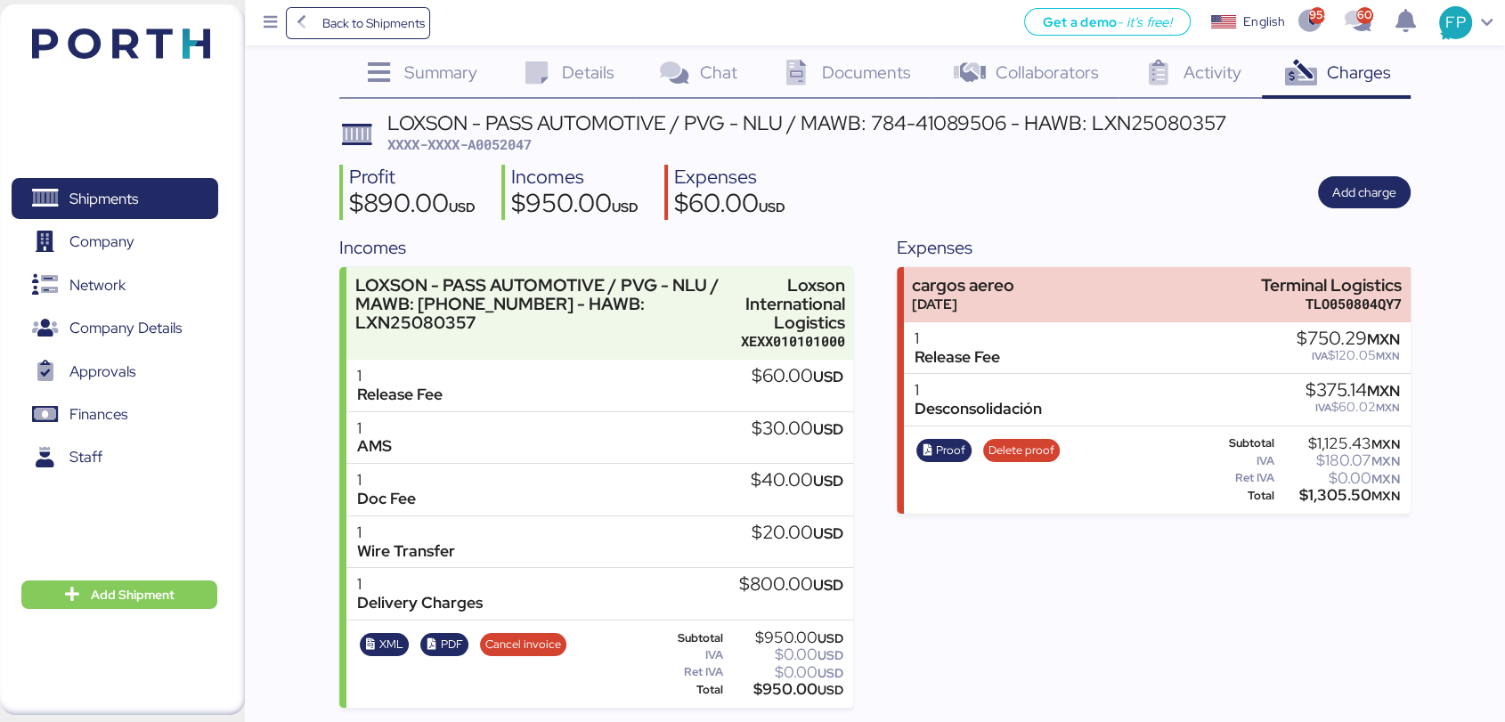
click at [767, 695] on div "$950.00 USD" at bounding box center [784, 689] width 117 height 13
copy div "950.00"
drag, startPoint x: 807, startPoint y: 129, endPoint x: 1004, endPoint y: 127, distance: 197.7
click at [1007, 127] on div "LOXSON - PASS AUTOMOTIVE / PVG - NLU / MAWB: 784-41089506 - HAWB: LXN25080357" at bounding box center [806, 123] width 839 height 20
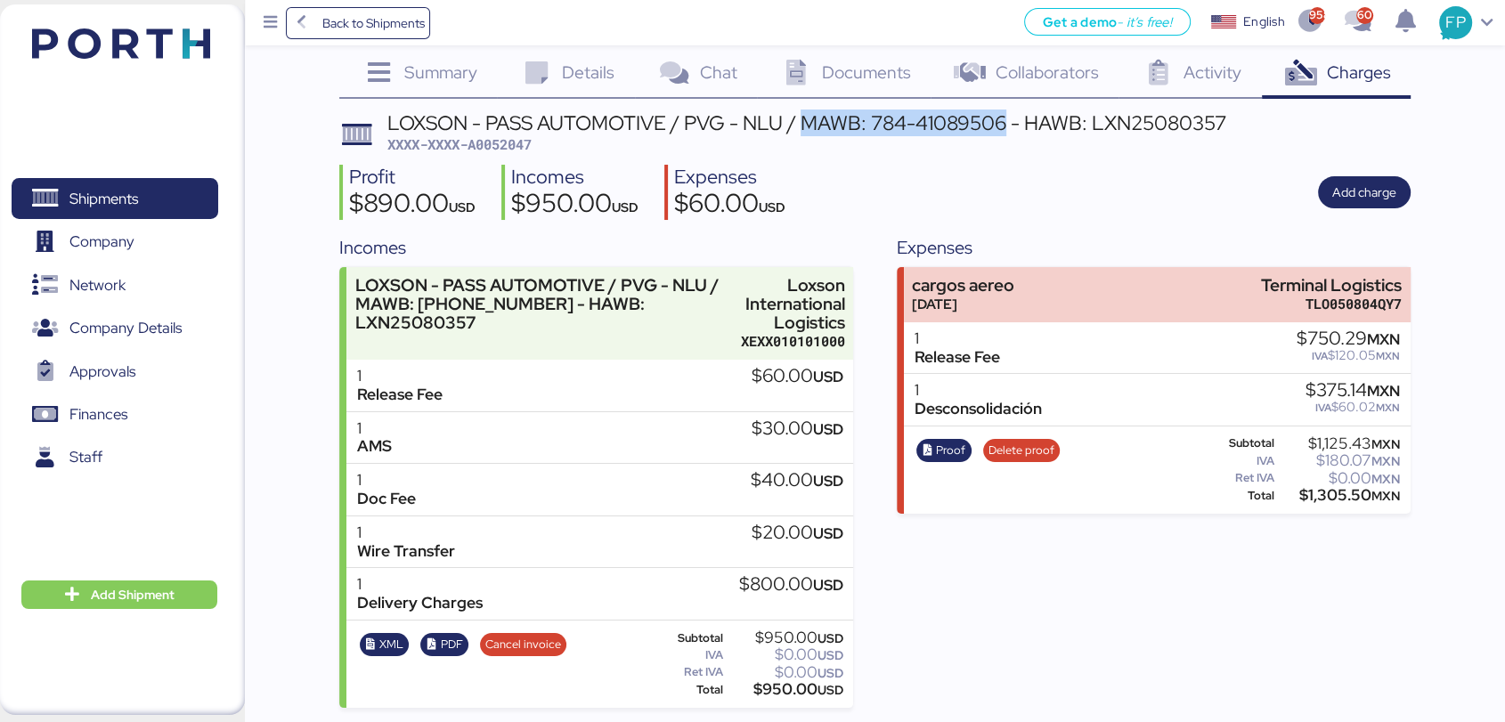
copy div "MAWB: 784-41089506"
click at [149, 199] on span "Shipments" at bounding box center [114, 199] width 191 height 26
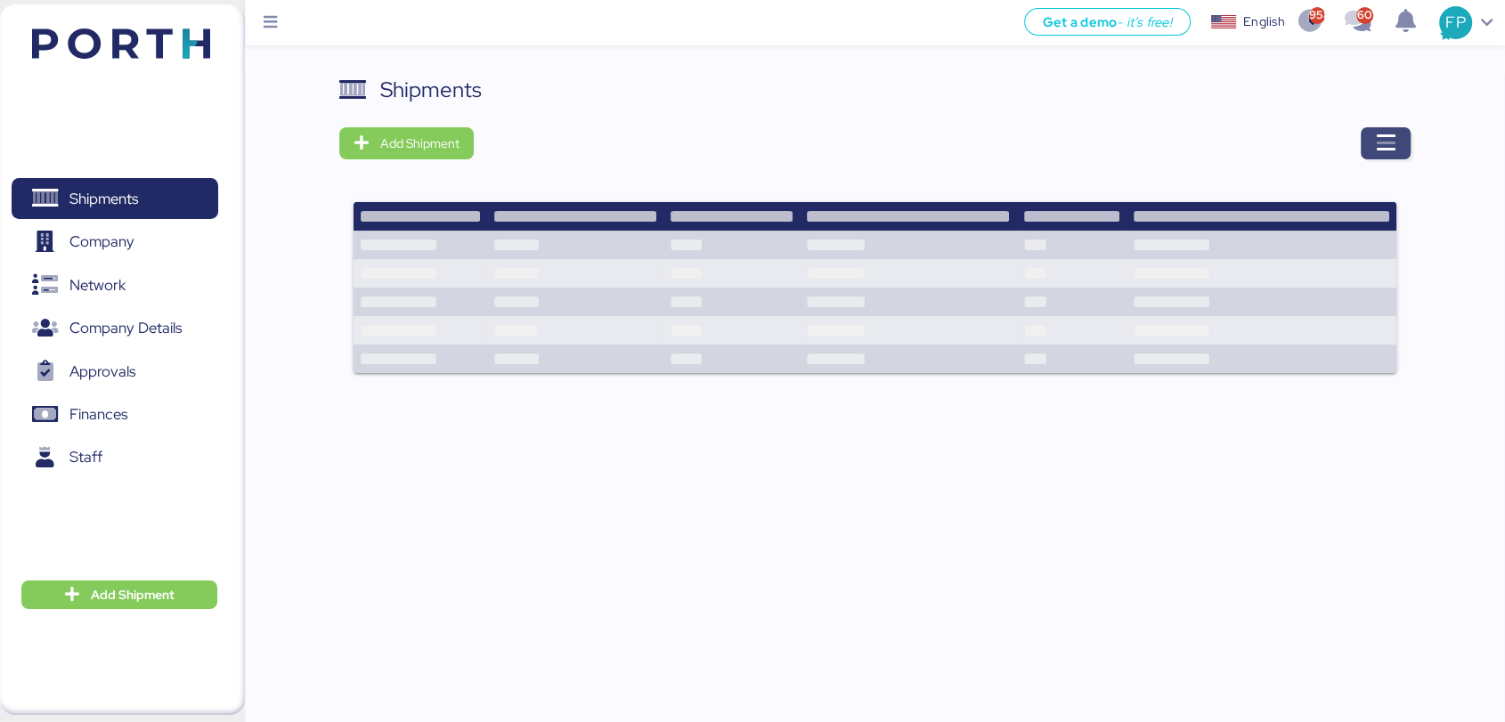
click at [1400, 147] on span "button" at bounding box center [1386, 143] width 50 height 32
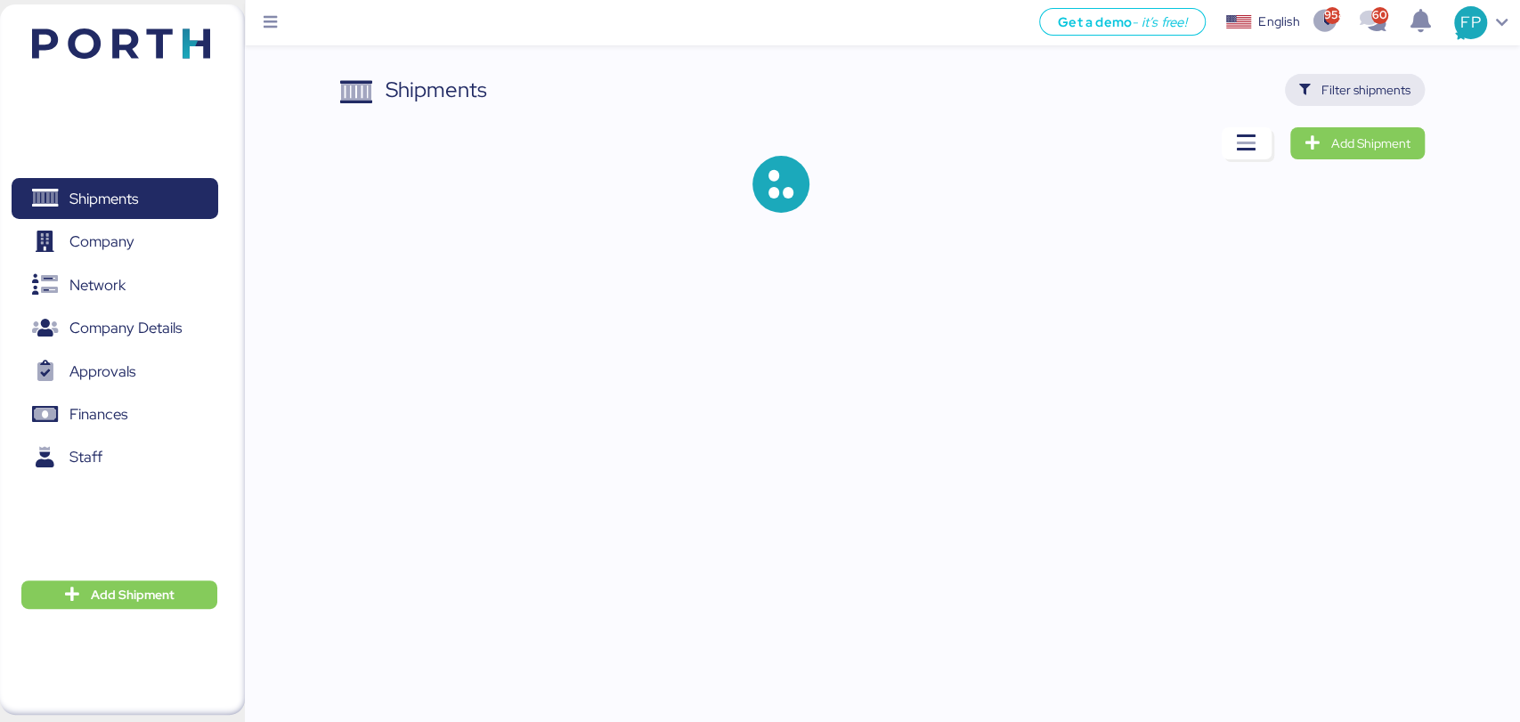
click at [1338, 89] on span "Filter shipments" at bounding box center [1365, 89] width 89 height 21
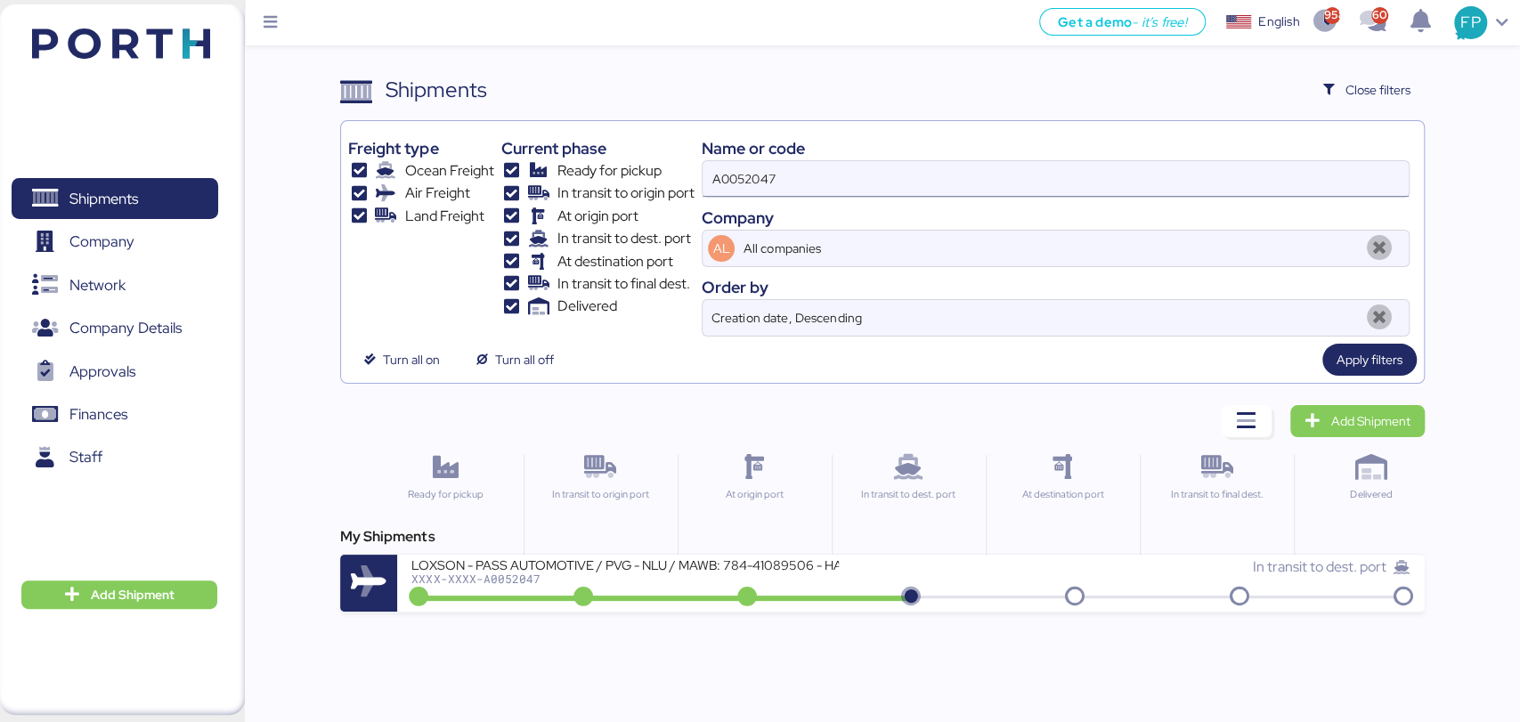
click at [747, 180] on input "A0052047" at bounding box center [1055, 179] width 705 height 36
paste input "O0052000"
type input "O0052000"
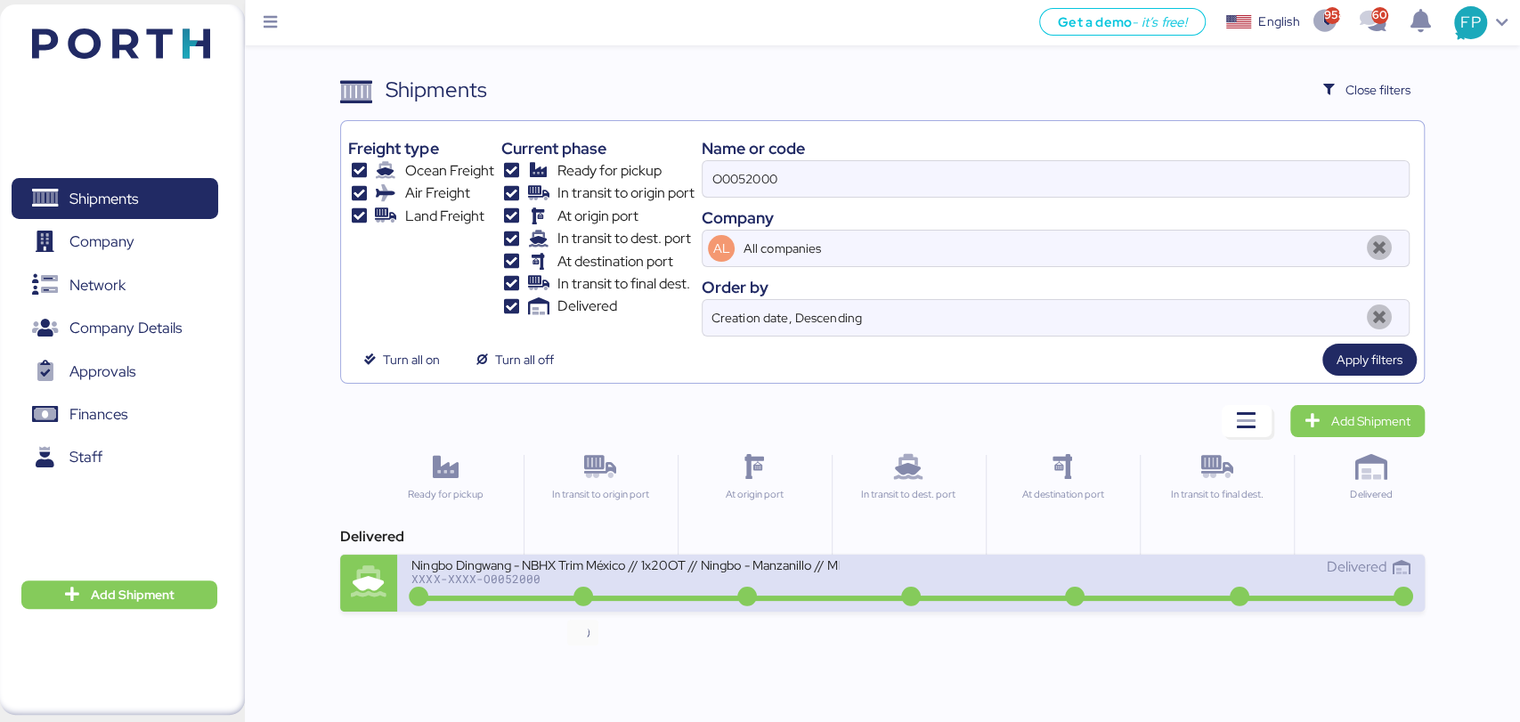
click at [604, 588] on icon at bounding box center [583, 598] width 85 height 20
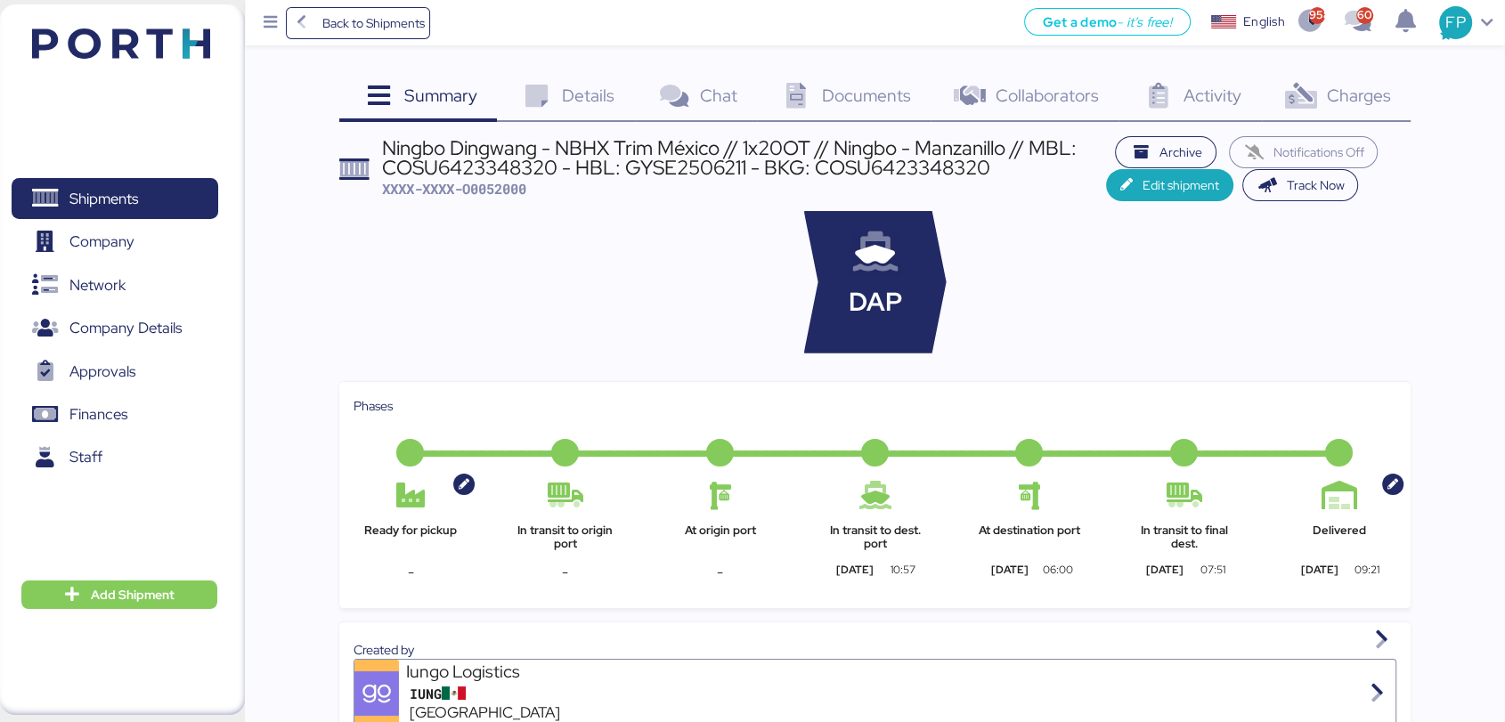
click at [1374, 97] on span "Charges" at bounding box center [1358, 95] width 64 height 23
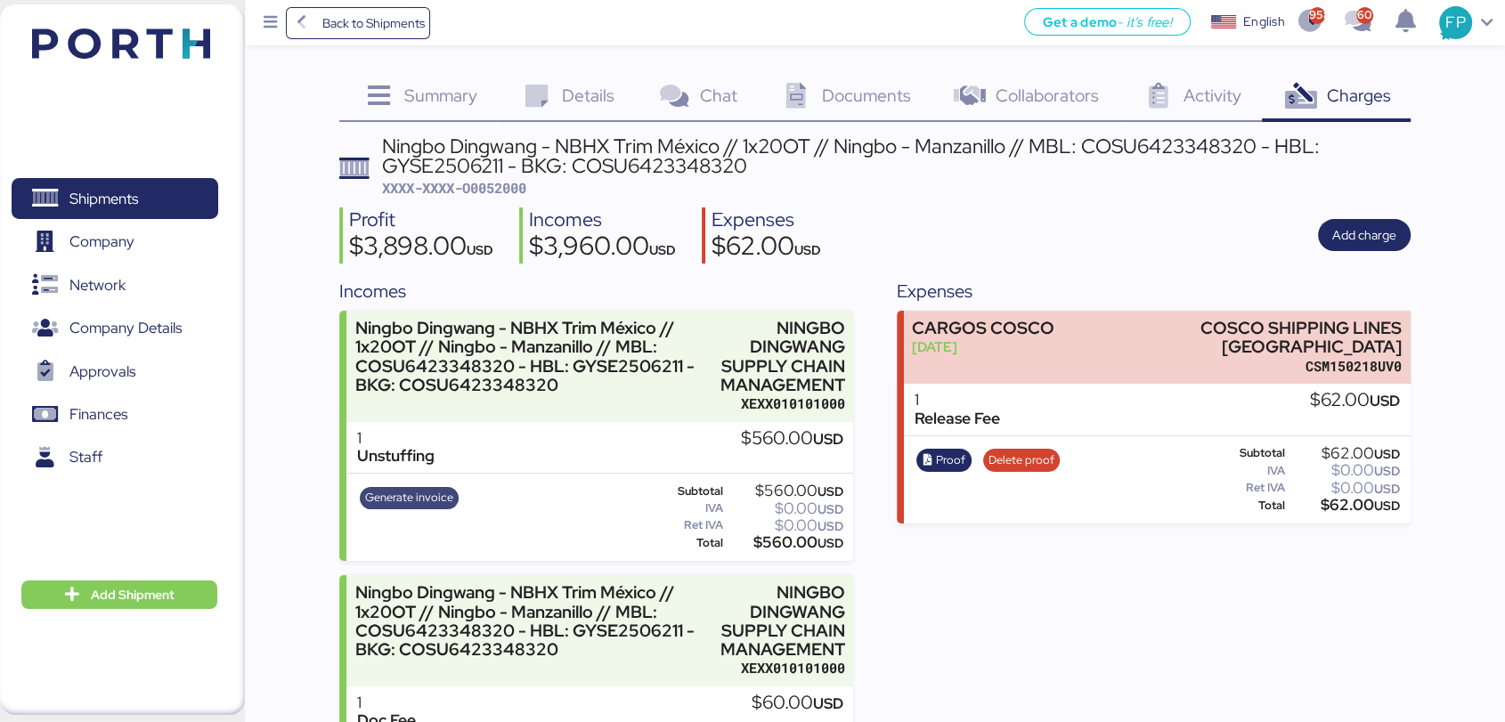
click at [419, 503] on span "Generate invoice" at bounding box center [409, 498] width 88 height 20
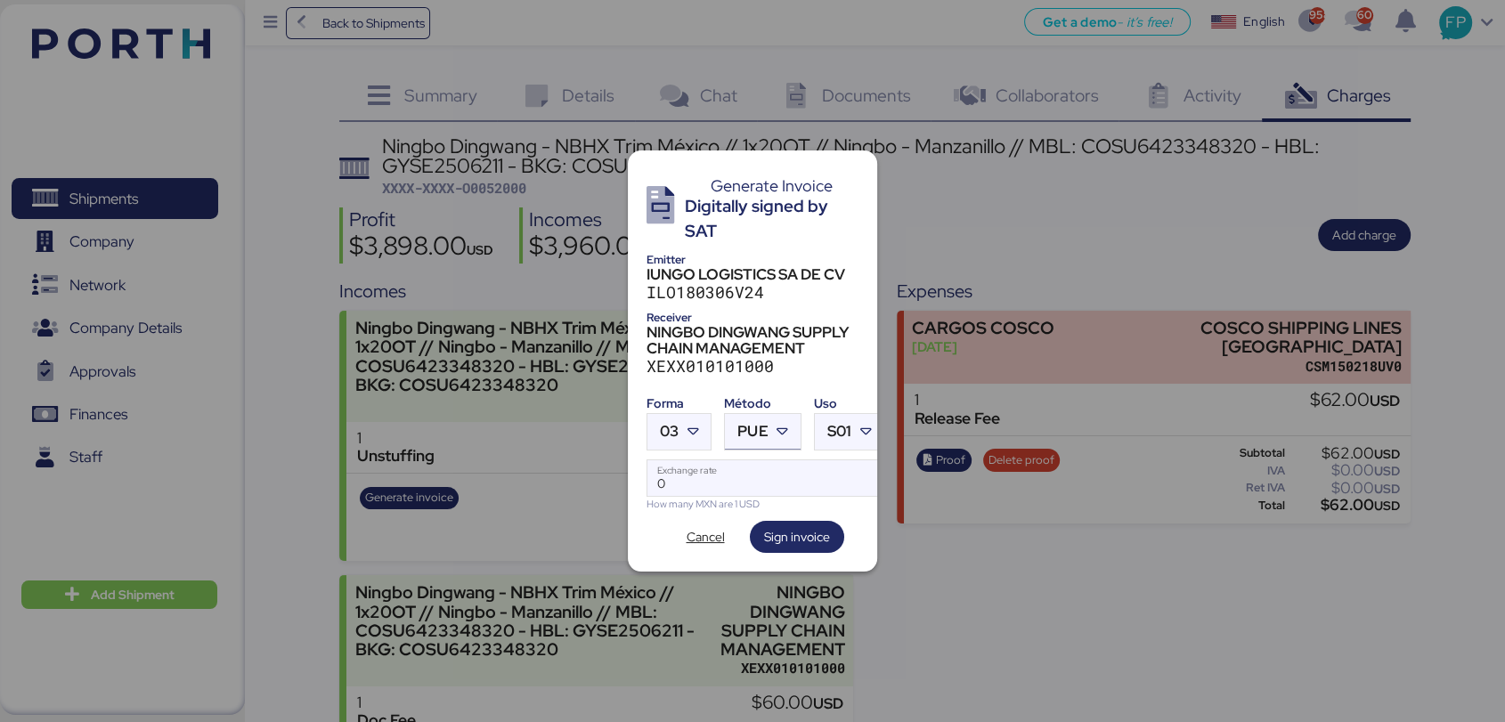
click at [750, 435] on div "PUE" at bounding box center [752, 432] width 30 height 36
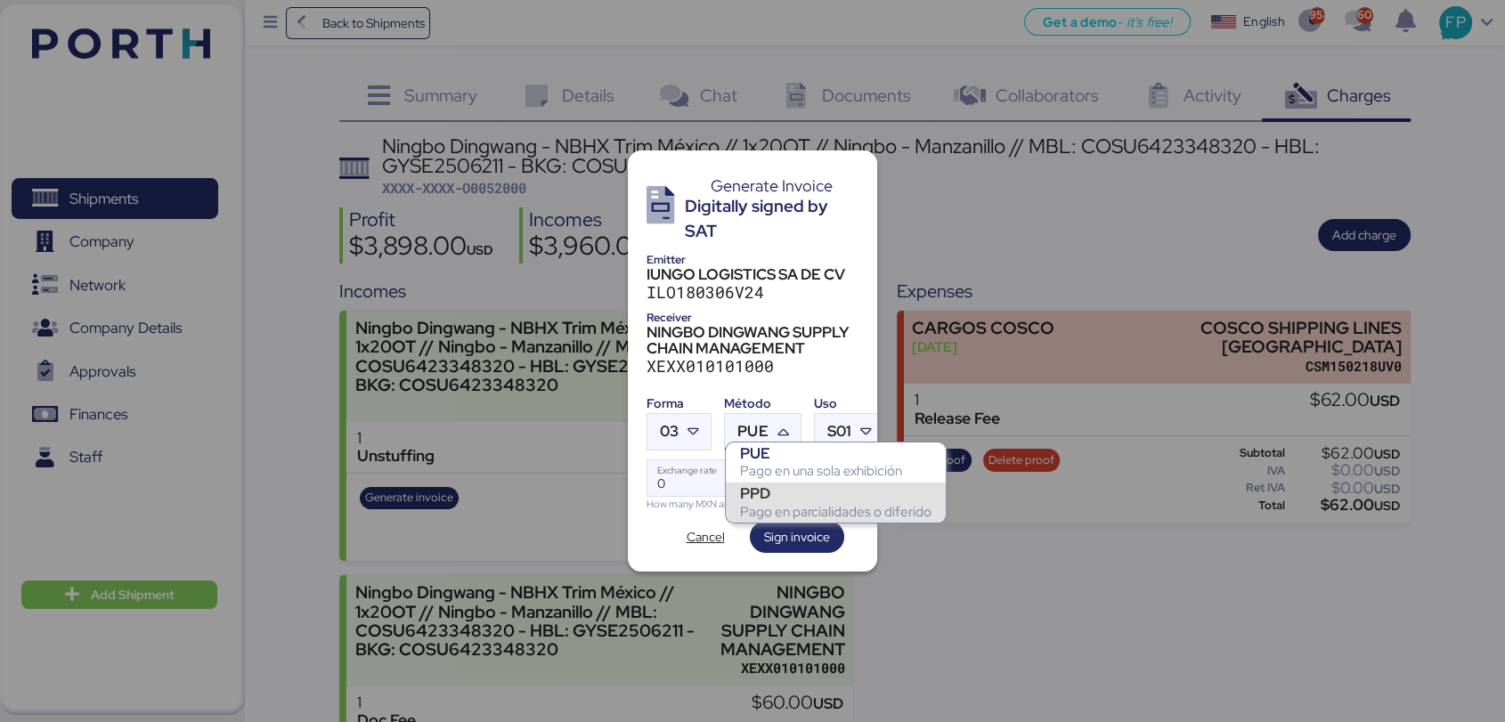
click at [778, 495] on div "PPD" at bounding box center [835, 493] width 191 height 18
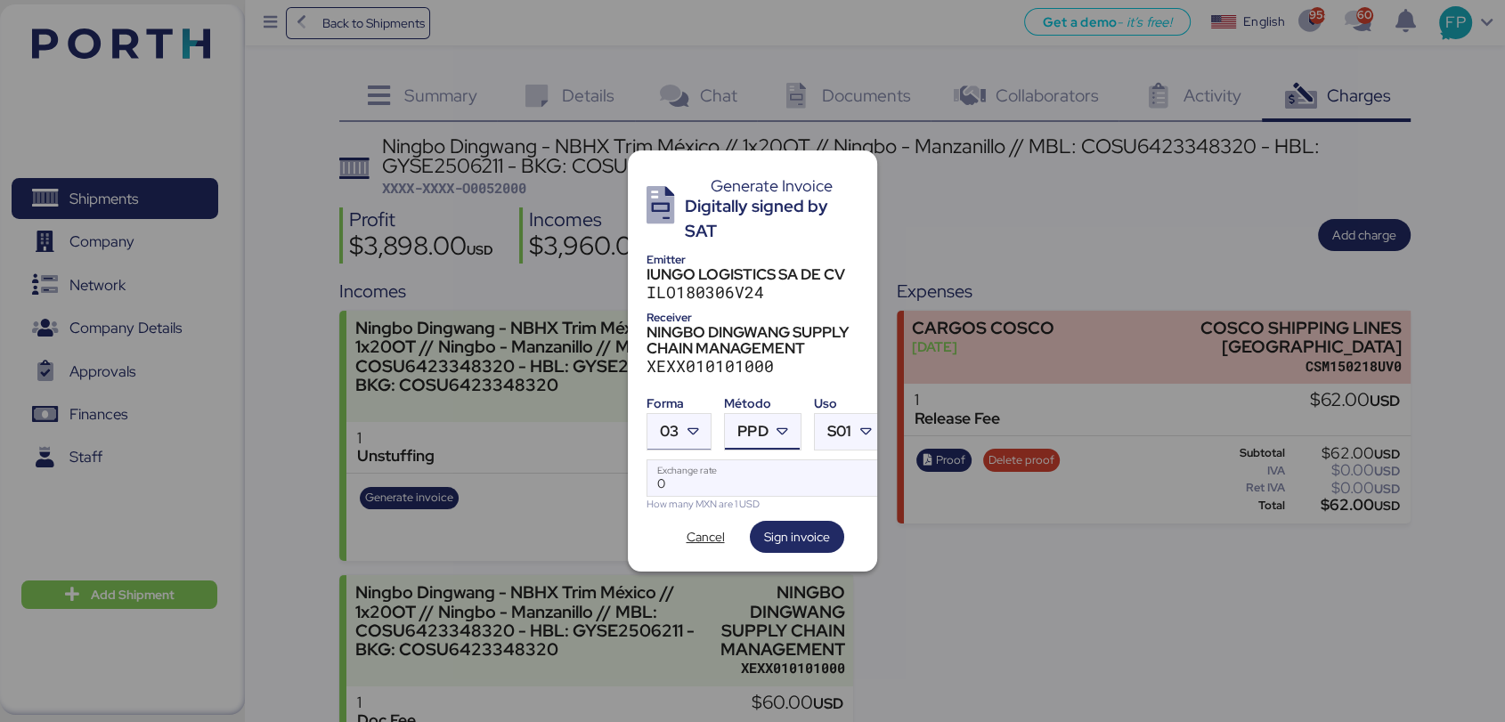
click at [693, 434] on div at bounding box center [695, 432] width 32 height 36
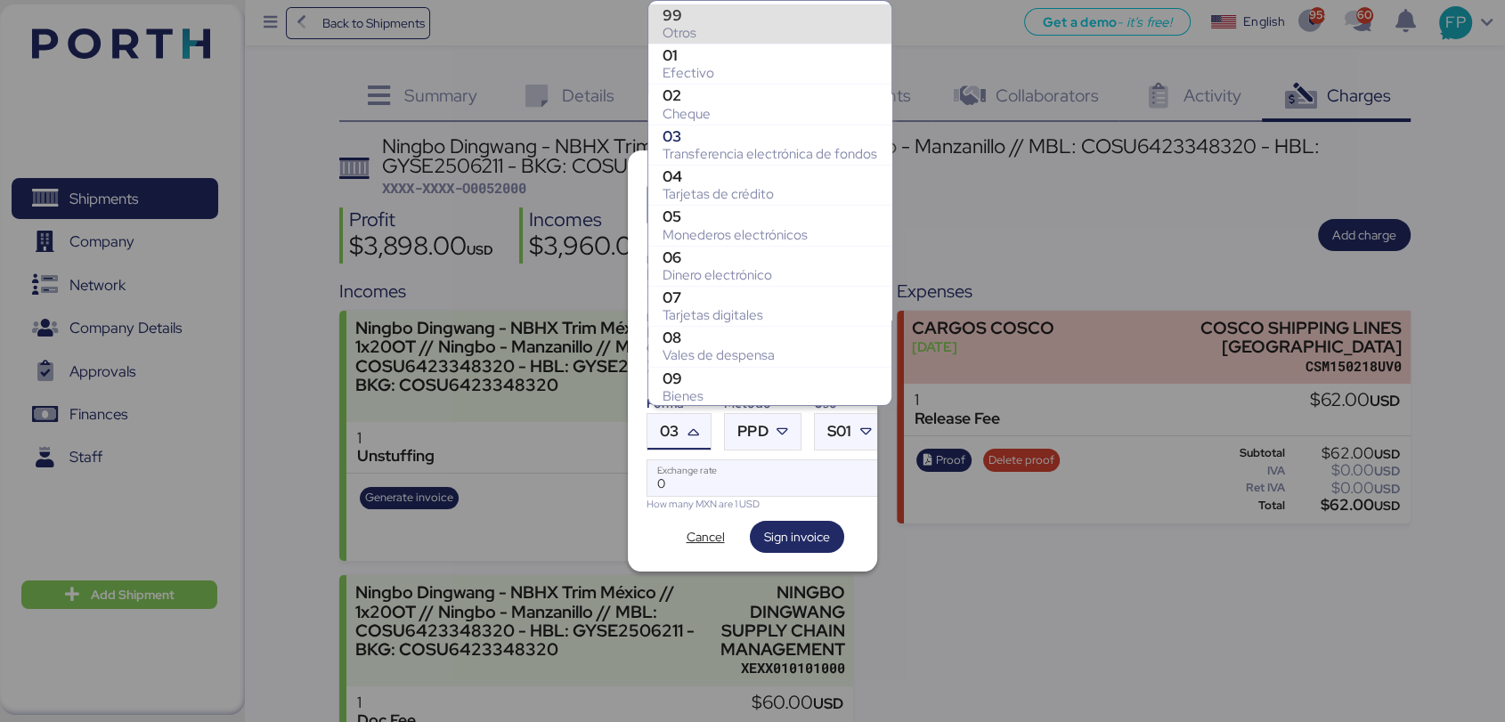
click at [726, 34] on div "Otros" at bounding box center [770, 33] width 215 height 18
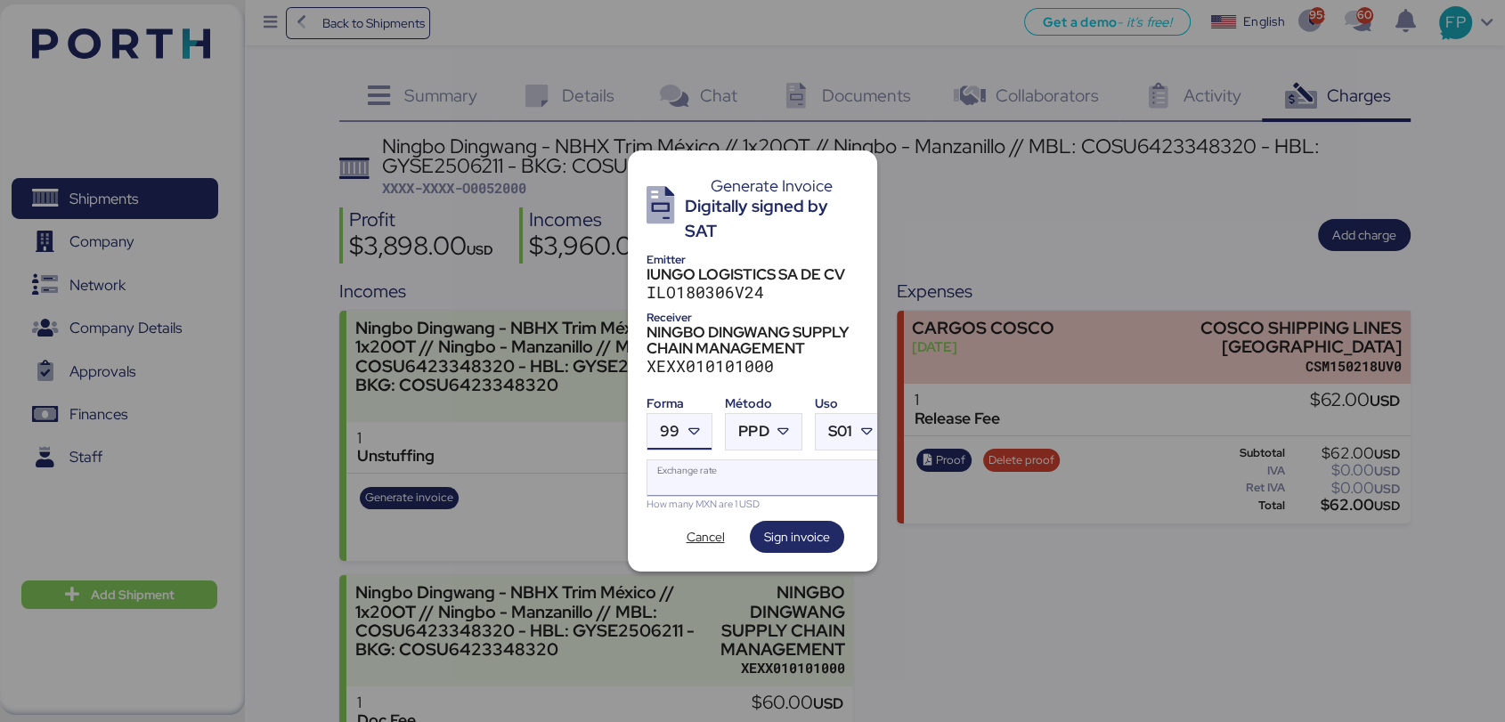
click at [670, 484] on input "Exchange rate" at bounding box center [765, 478] width 237 height 36
type input "0"
paste input "18.7562"
type input "18.7562"
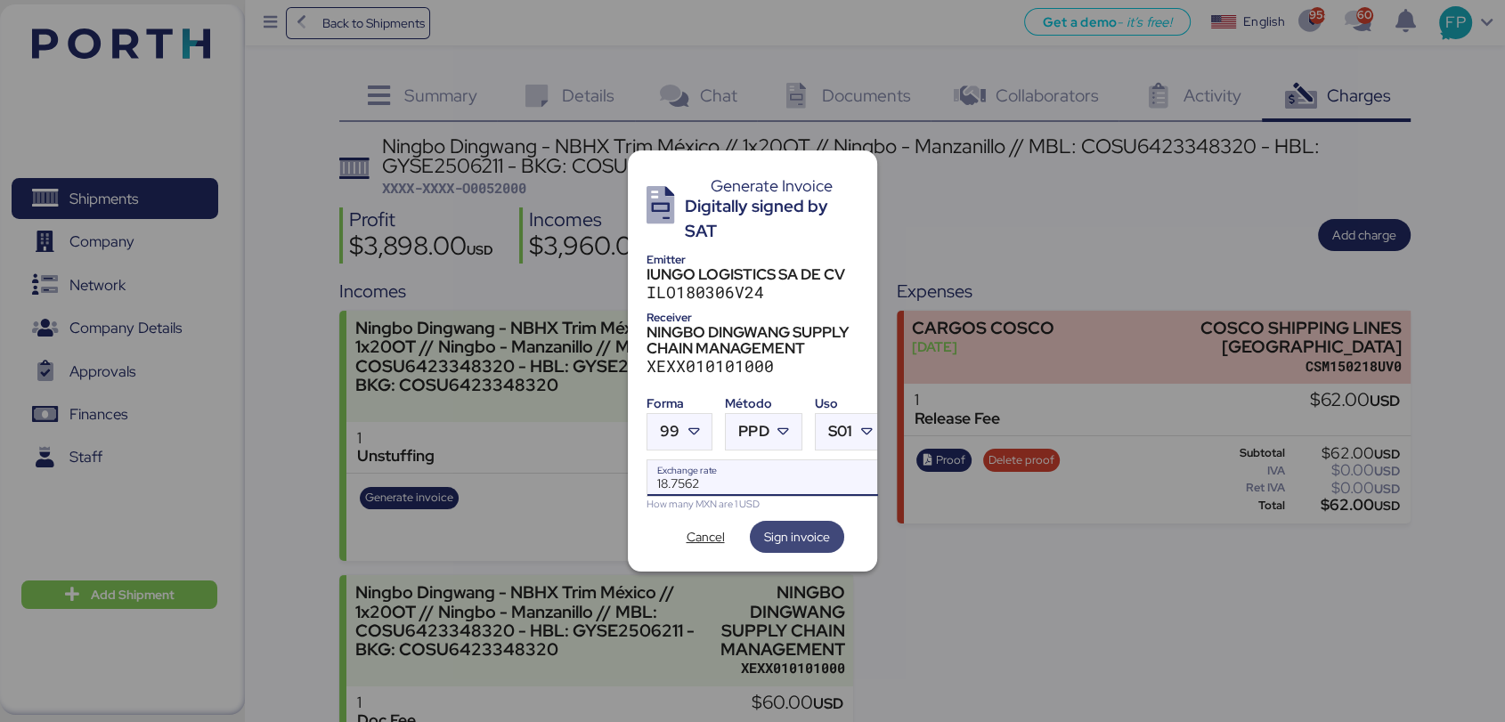
click at [793, 536] on span "Sign invoice" at bounding box center [797, 536] width 66 height 21
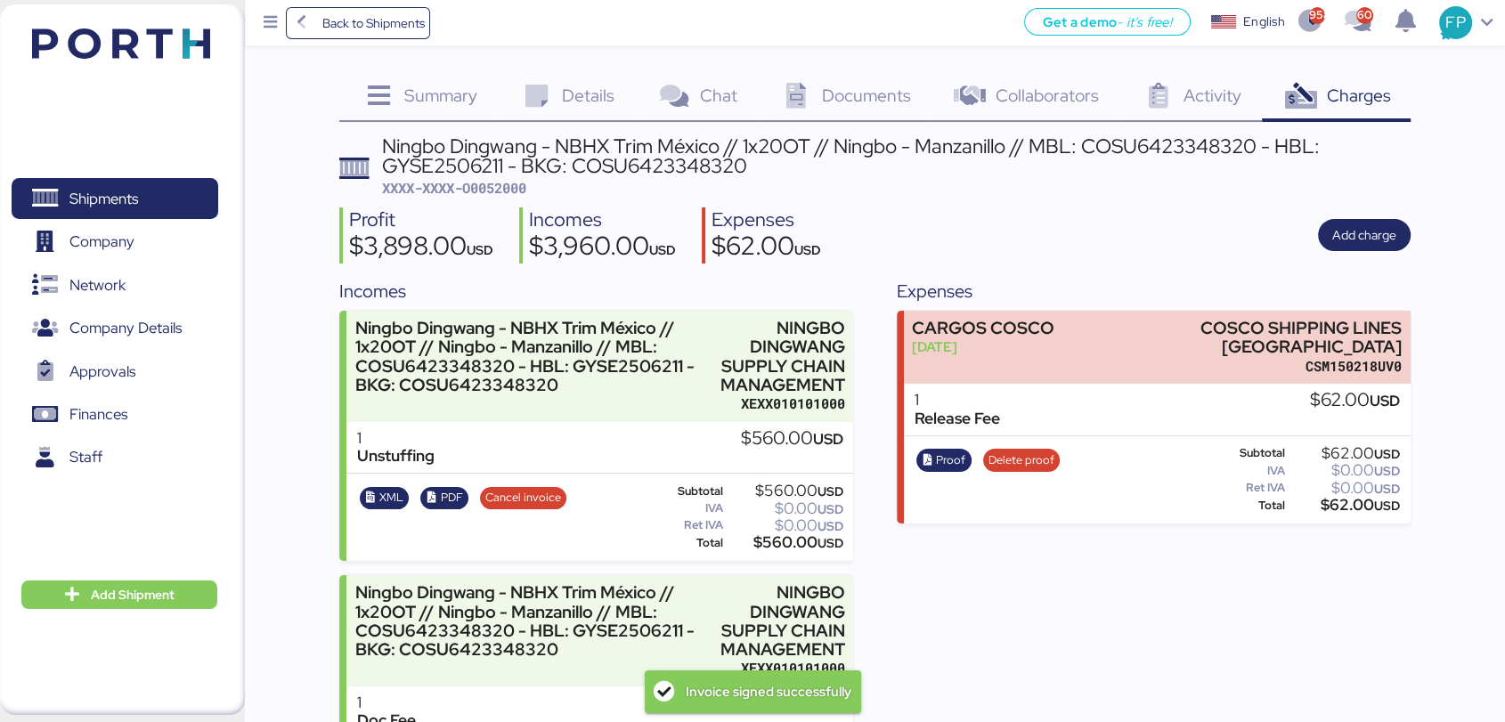
click at [511, 187] on span "XXXX-XXXX-O0052000" at bounding box center [454, 188] width 144 height 18
copy span "O0052000"
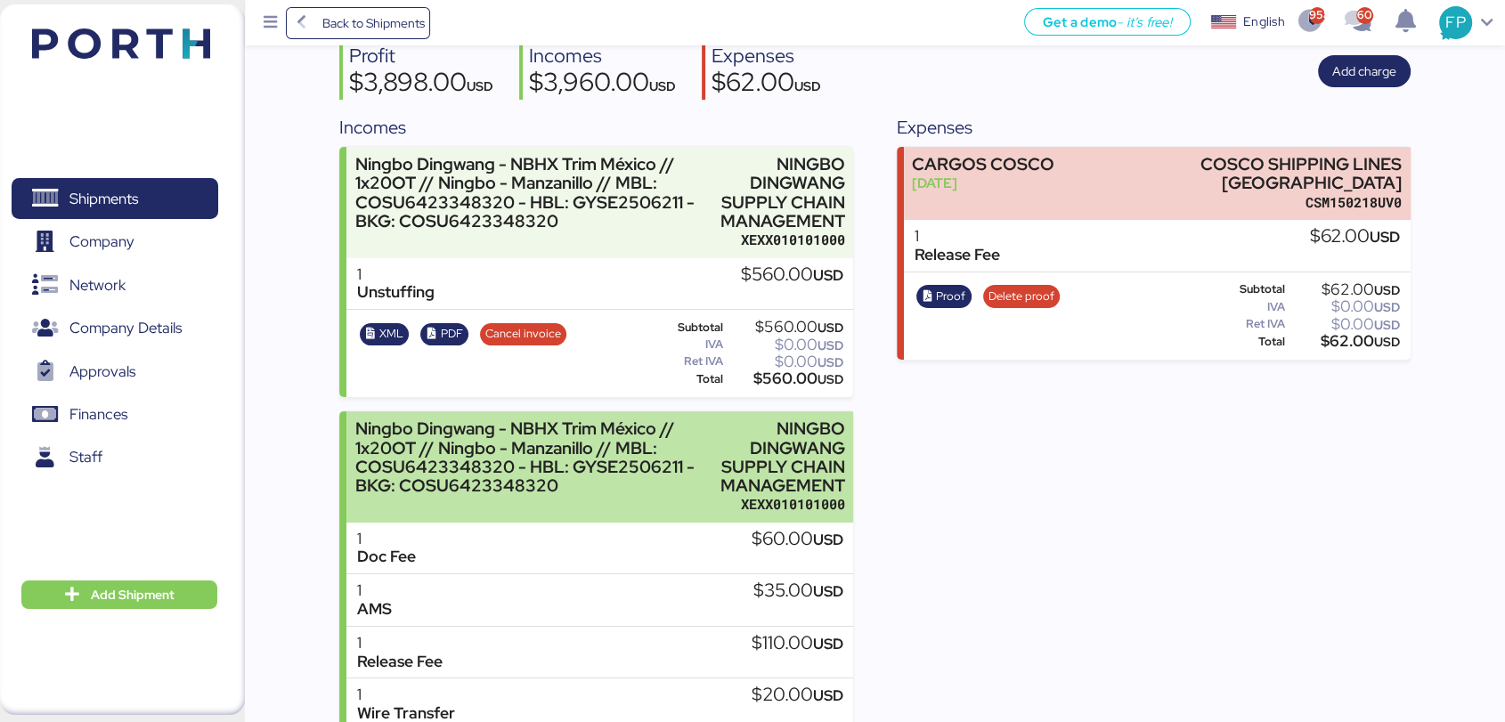
scroll to position [330, 0]
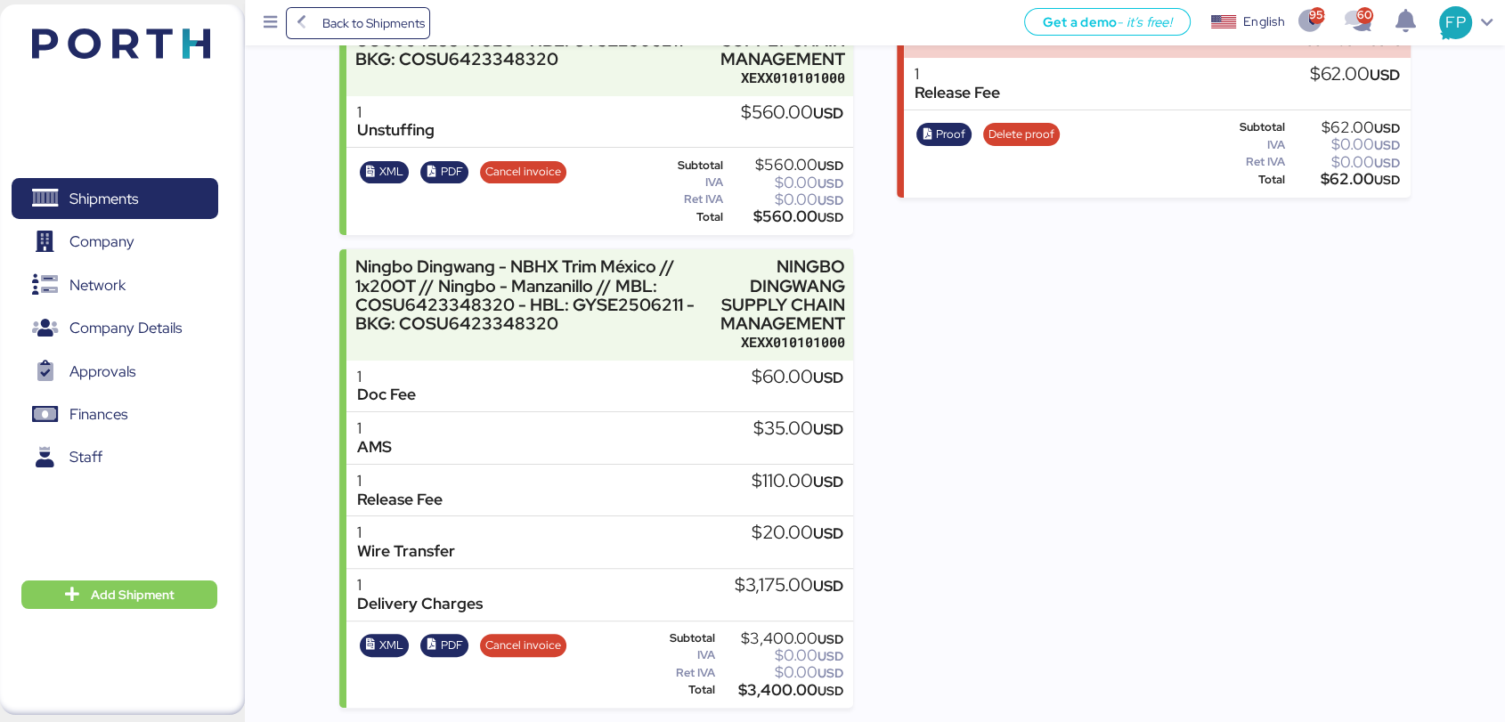
click at [784, 210] on div "$560.00 USD" at bounding box center [784, 216] width 117 height 13
copy div "560.00"
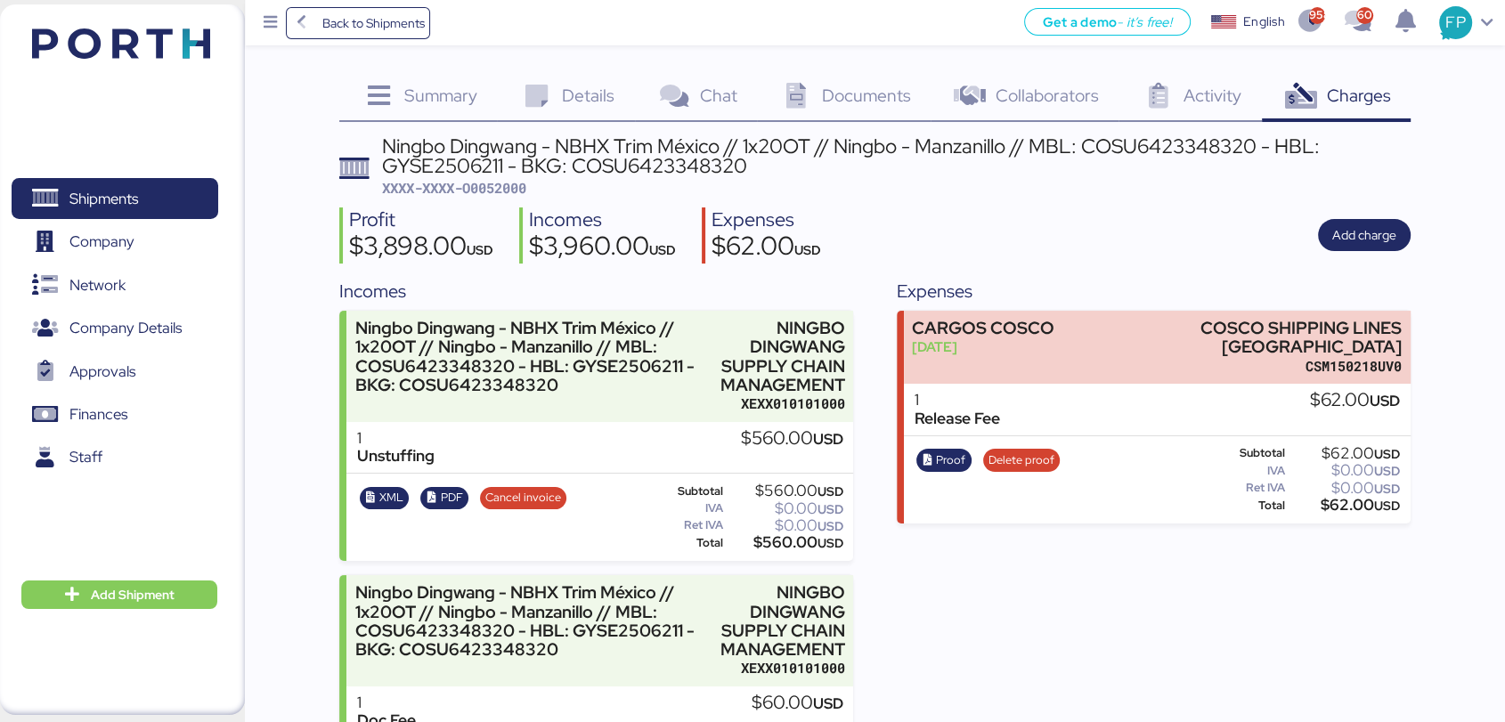
click at [586, 88] on span "Details" at bounding box center [588, 95] width 53 height 23
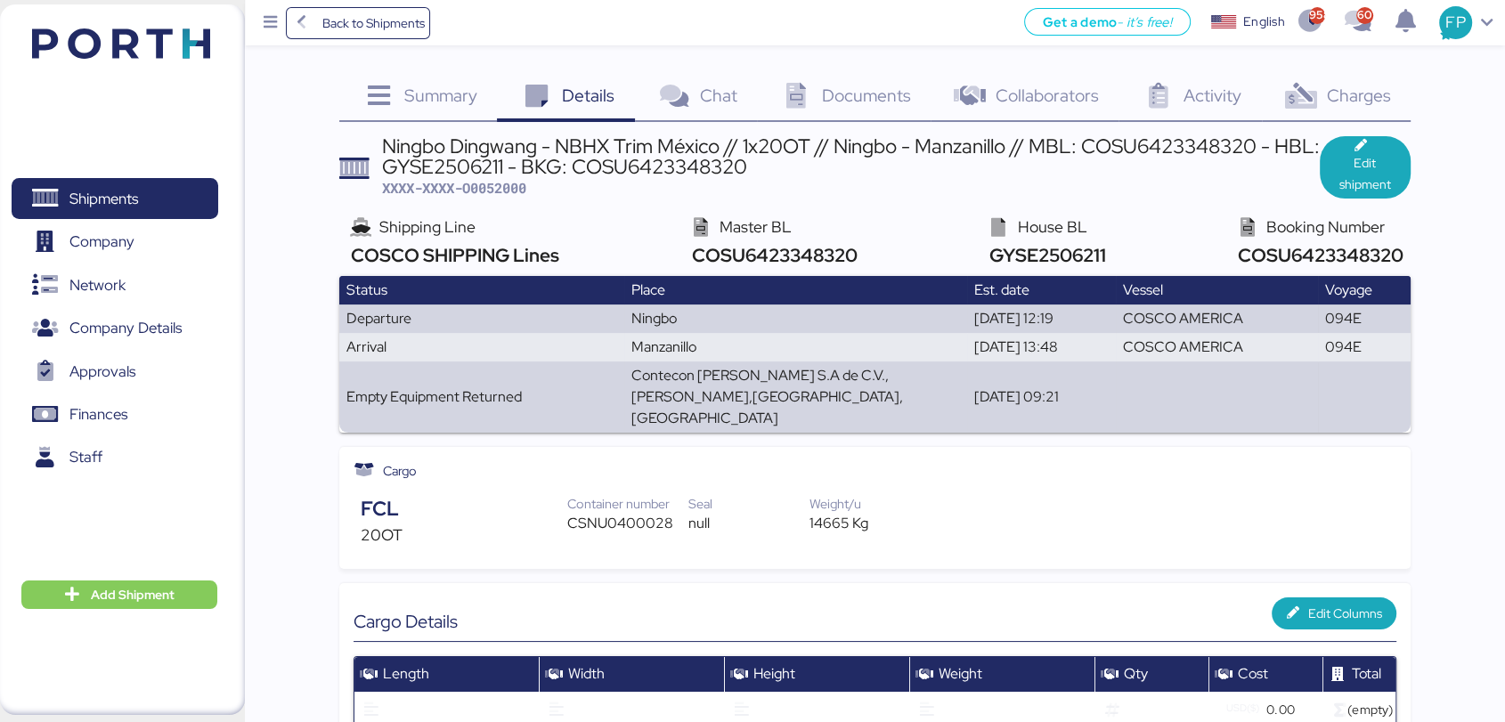
click at [514, 191] on span "XXXX-XXXX-O0052000" at bounding box center [454, 188] width 144 height 18
click at [182, 193] on span "Shipments" at bounding box center [114, 199] width 191 height 26
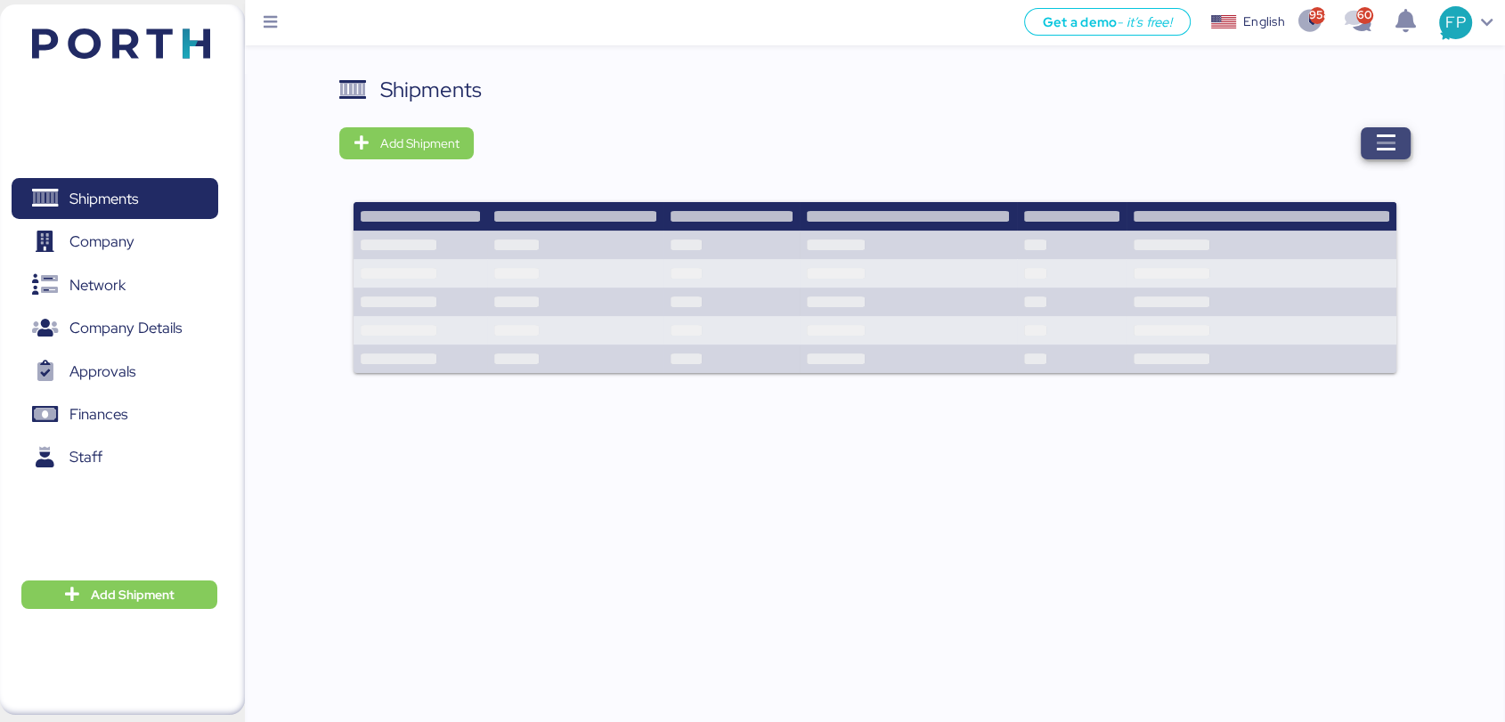
click at [1401, 134] on span "button" at bounding box center [1386, 143] width 50 height 32
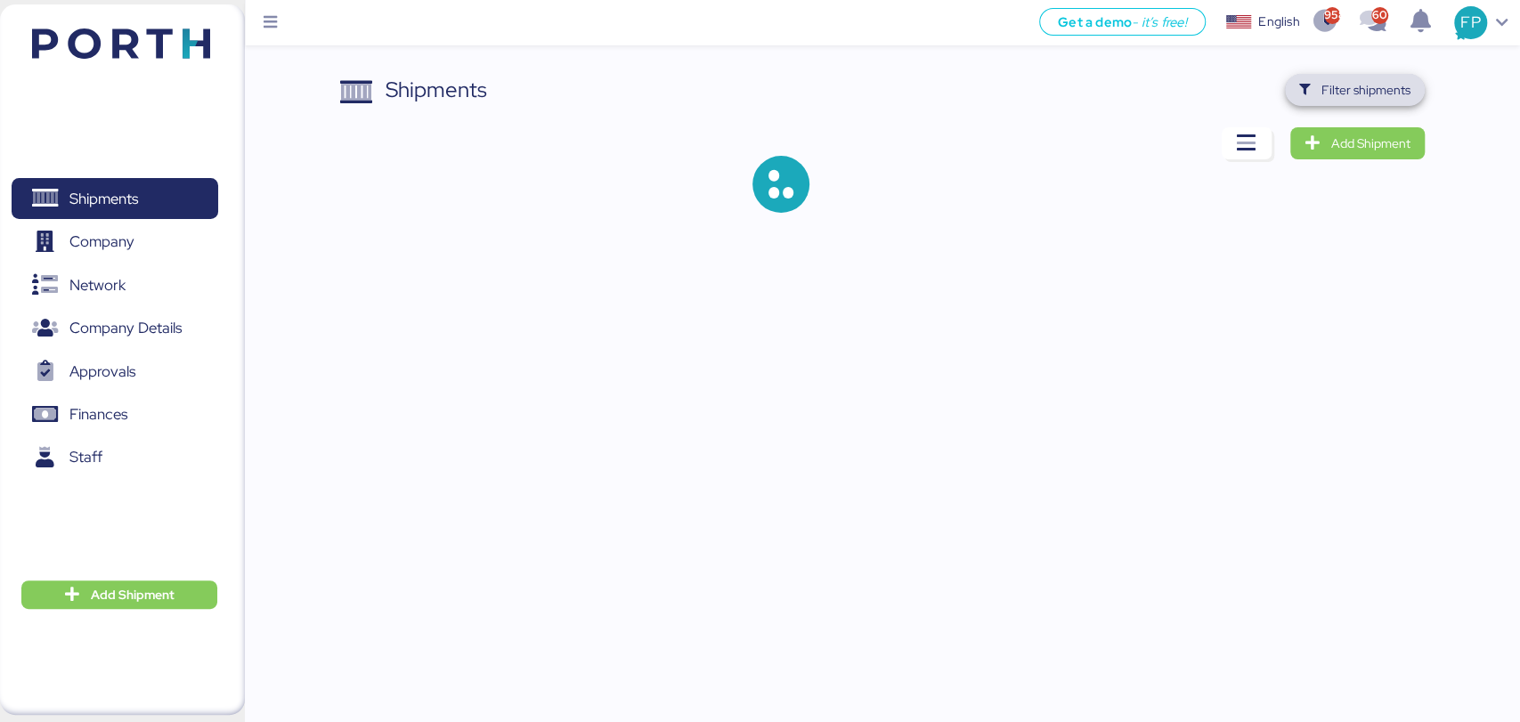
click at [1404, 77] on span "Filter shipments" at bounding box center [1354, 89] width 111 height 25
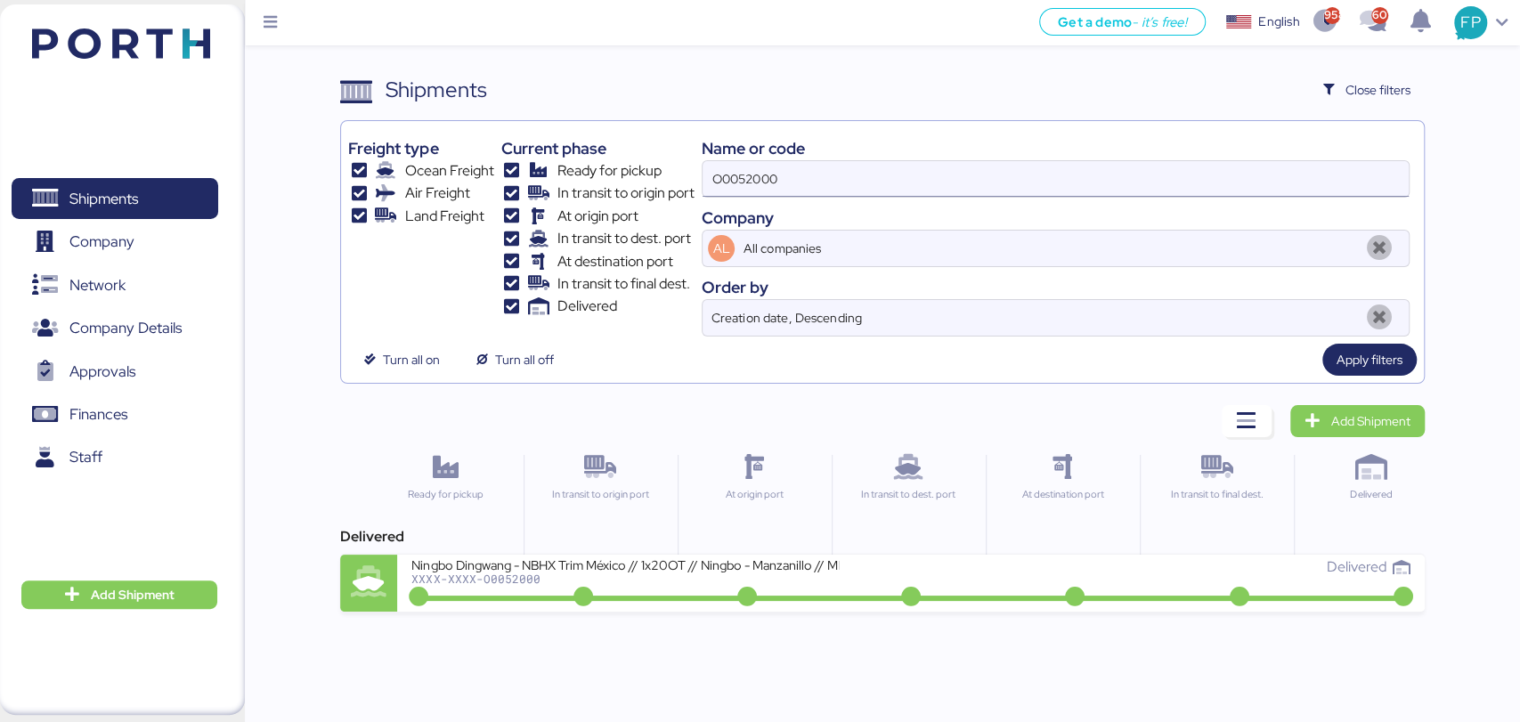
click at [733, 180] on input "O0052000" at bounding box center [1055, 179] width 705 height 36
paste input "0675"
type input "O0050675"
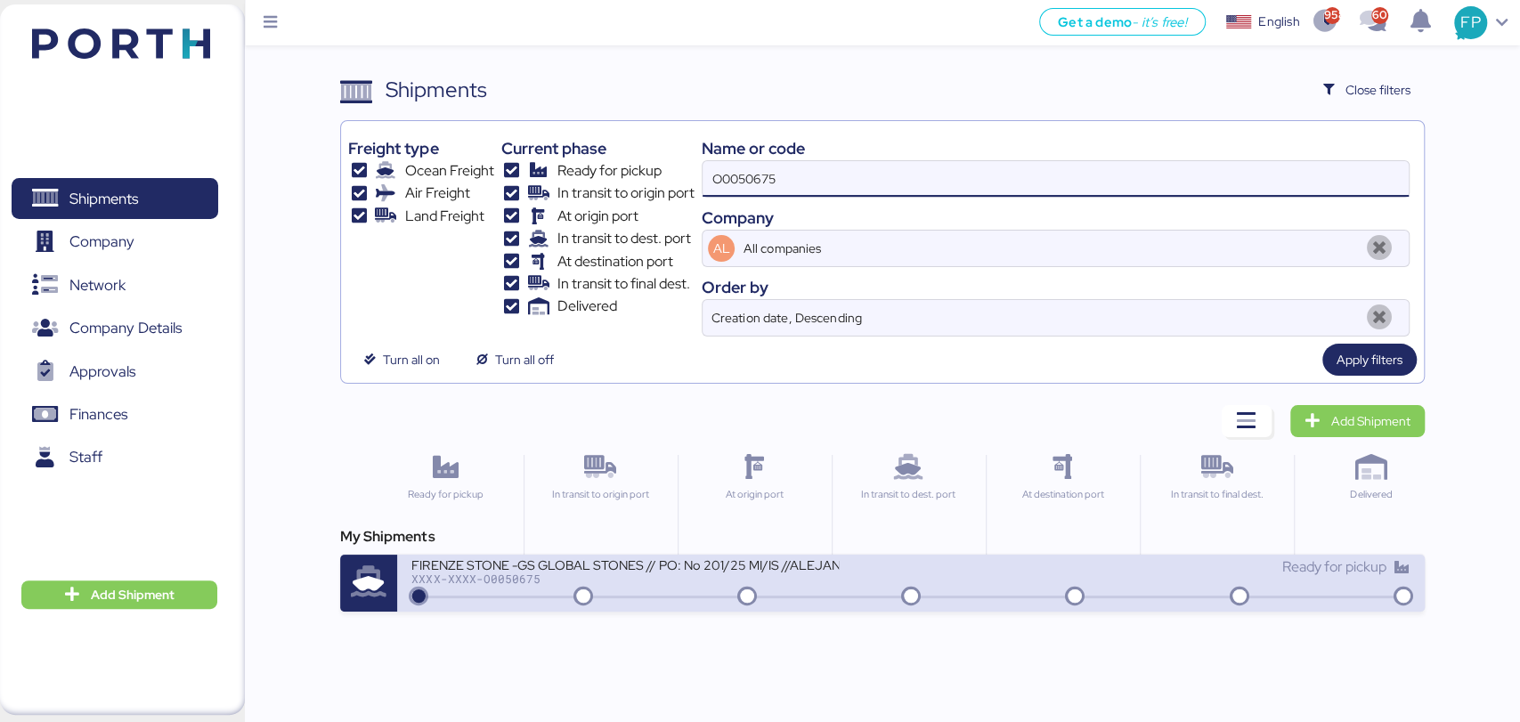
click at [627, 581] on div "XXXX-XXXX-O0050675" at bounding box center [624, 579] width 427 height 12
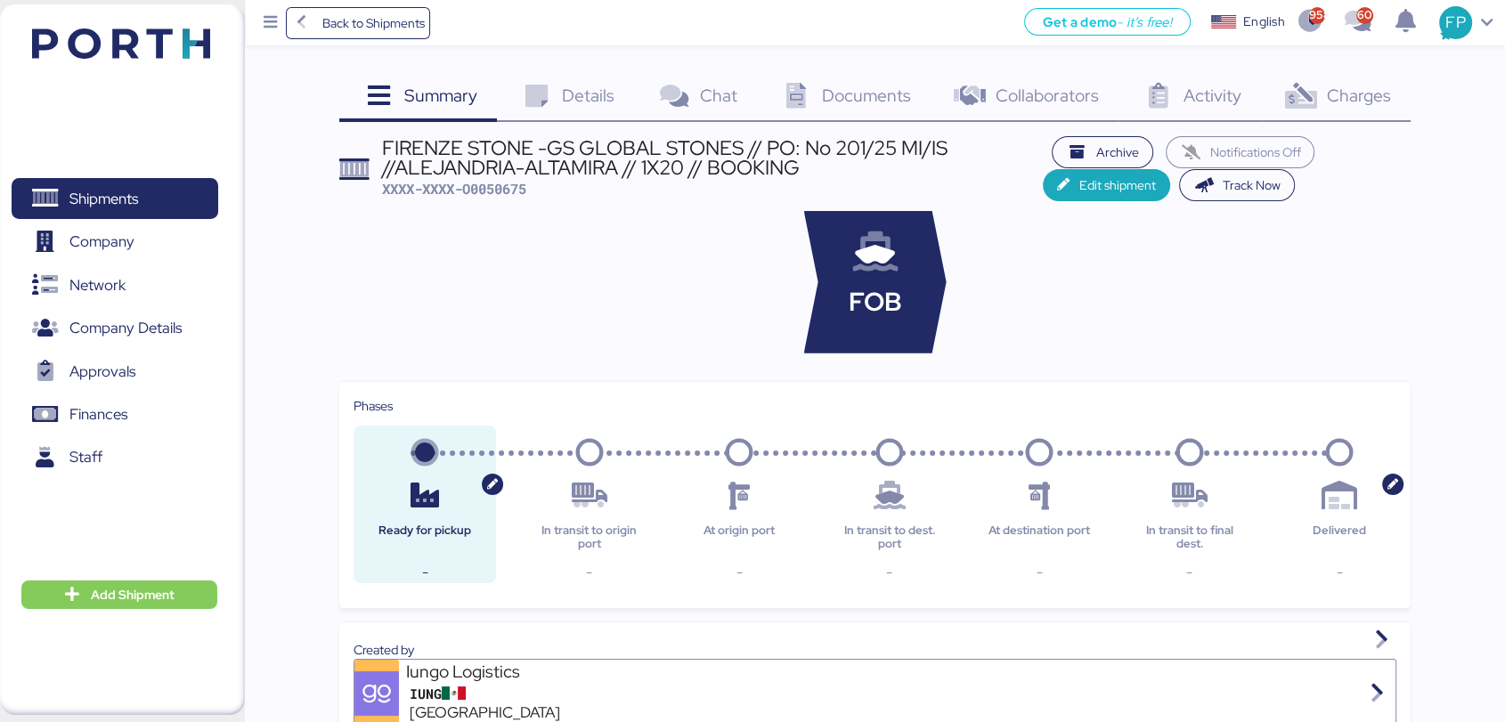
click at [1354, 86] on span "Charges" at bounding box center [1358, 95] width 64 height 23
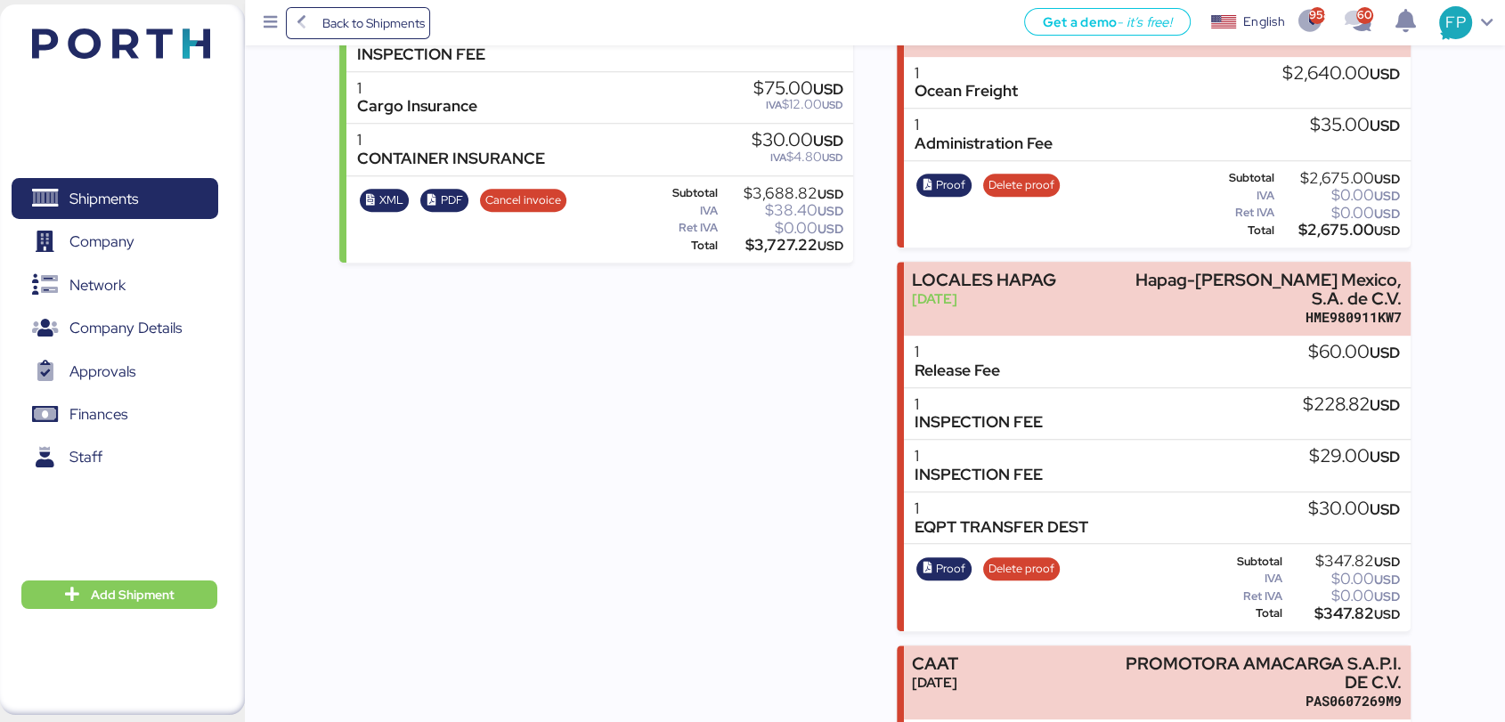
scroll to position [1154, 0]
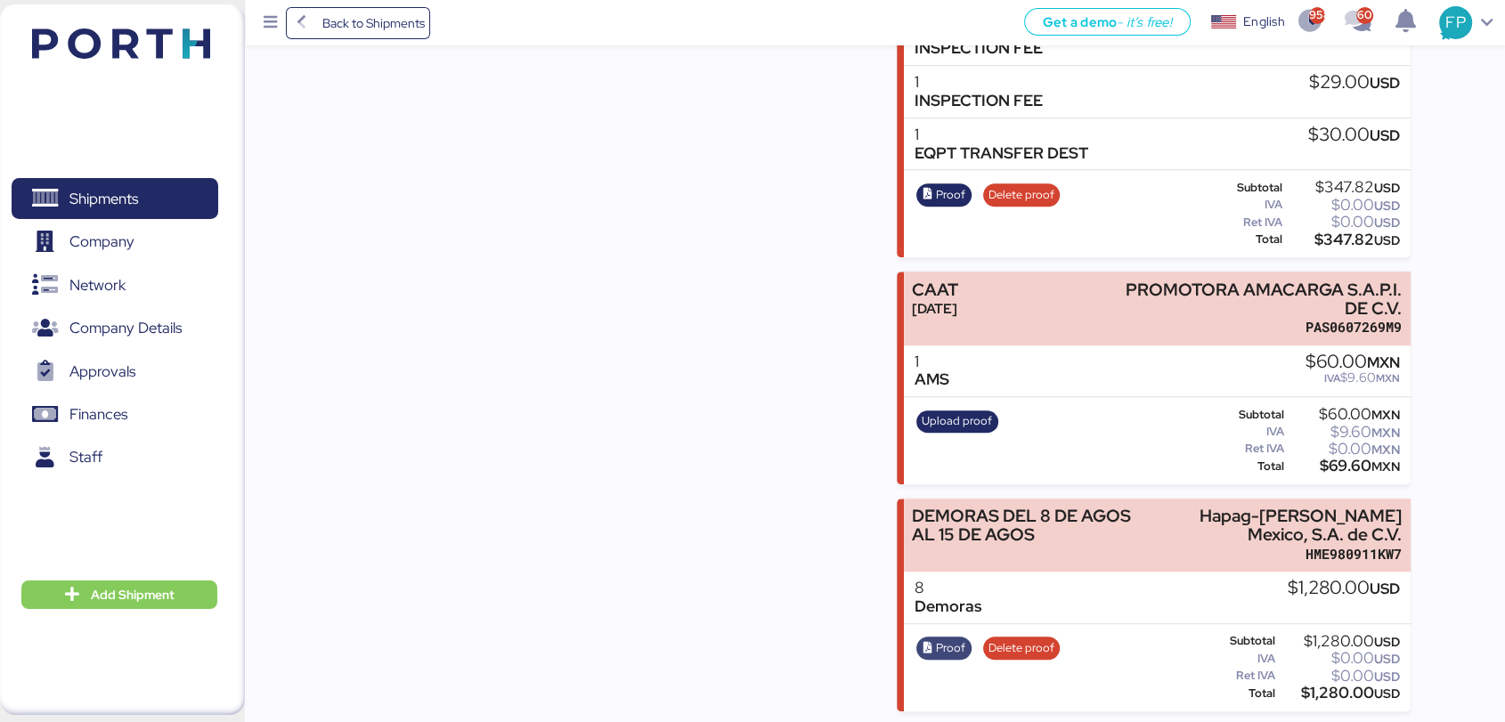
click at [947, 643] on span "Proof" at bounding box center [950, 648] width 29 height 20
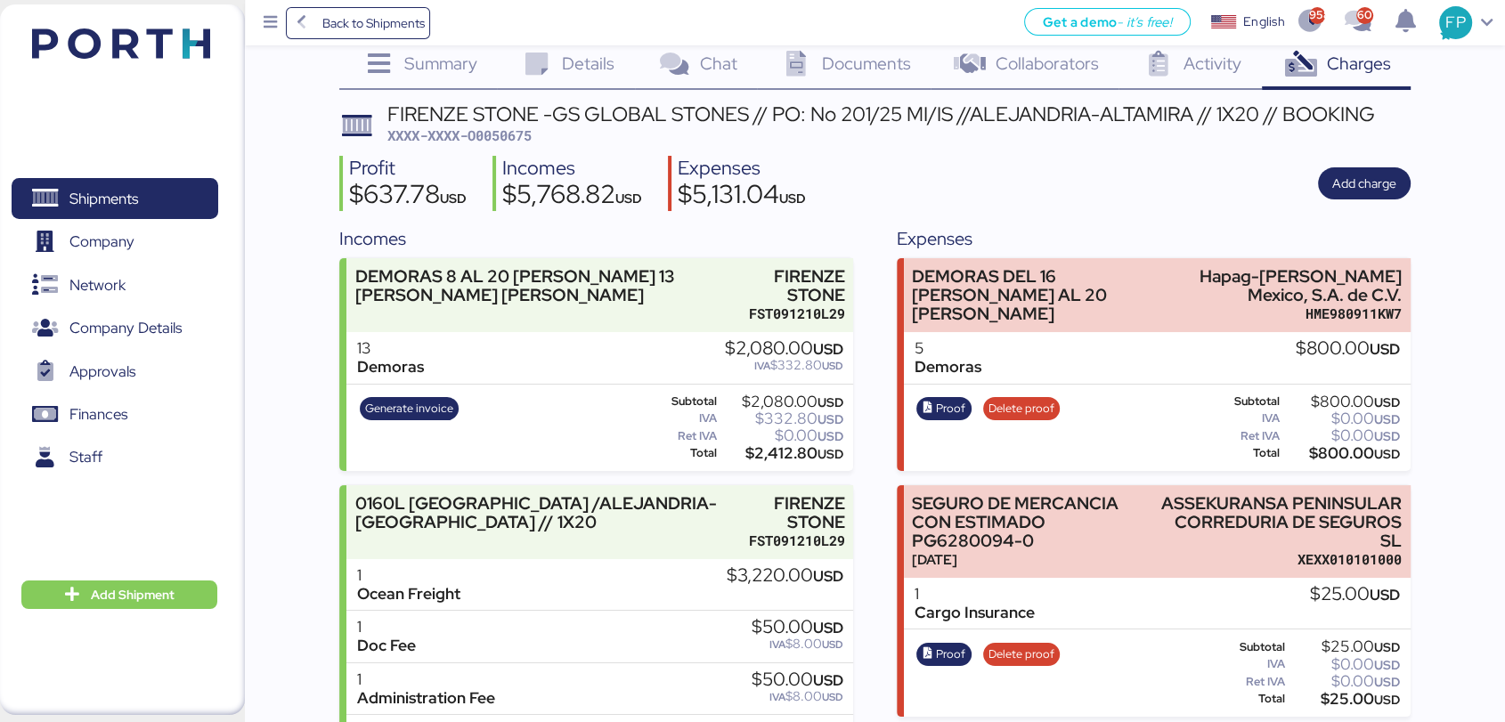
scroll to position [30, 0]
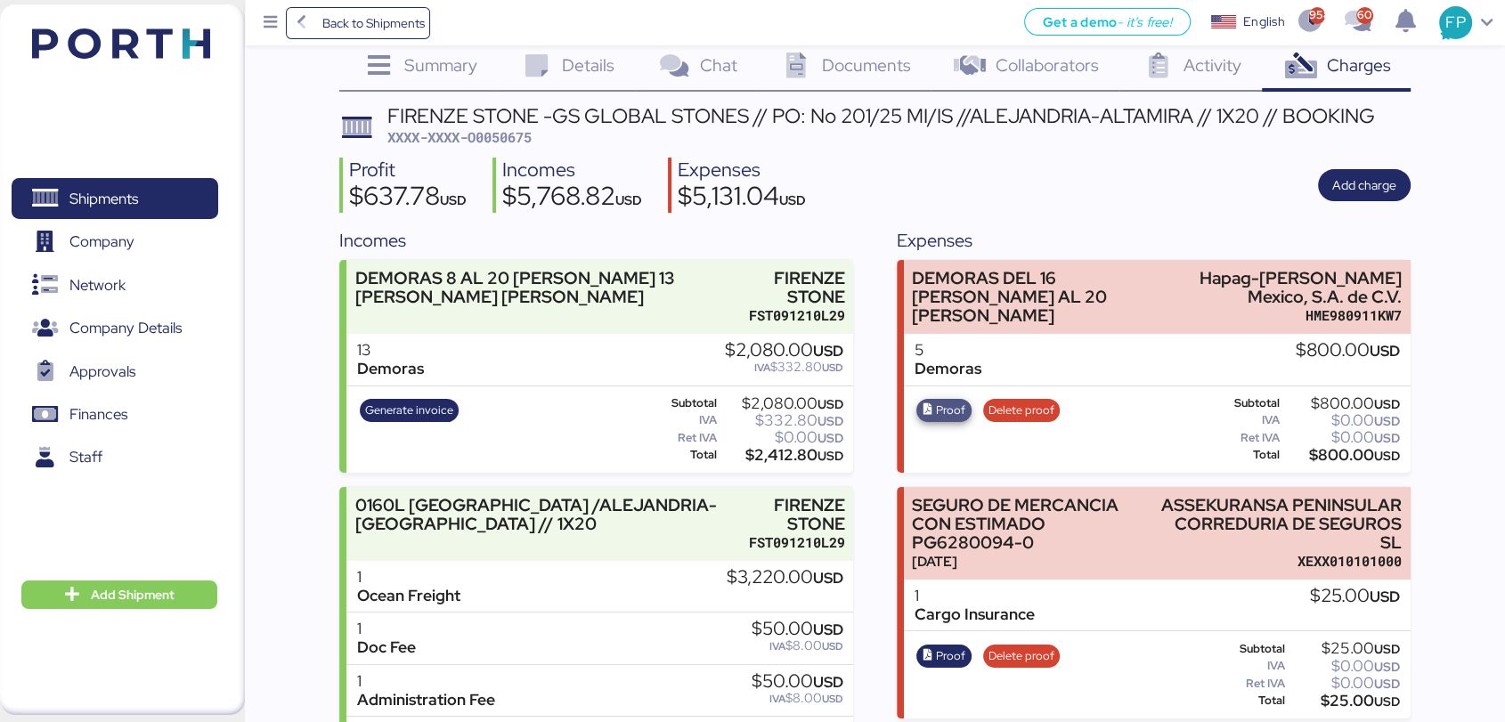
click at [944, 411] on span "Proof" at bounding box center [950, 411] width 29 height 20
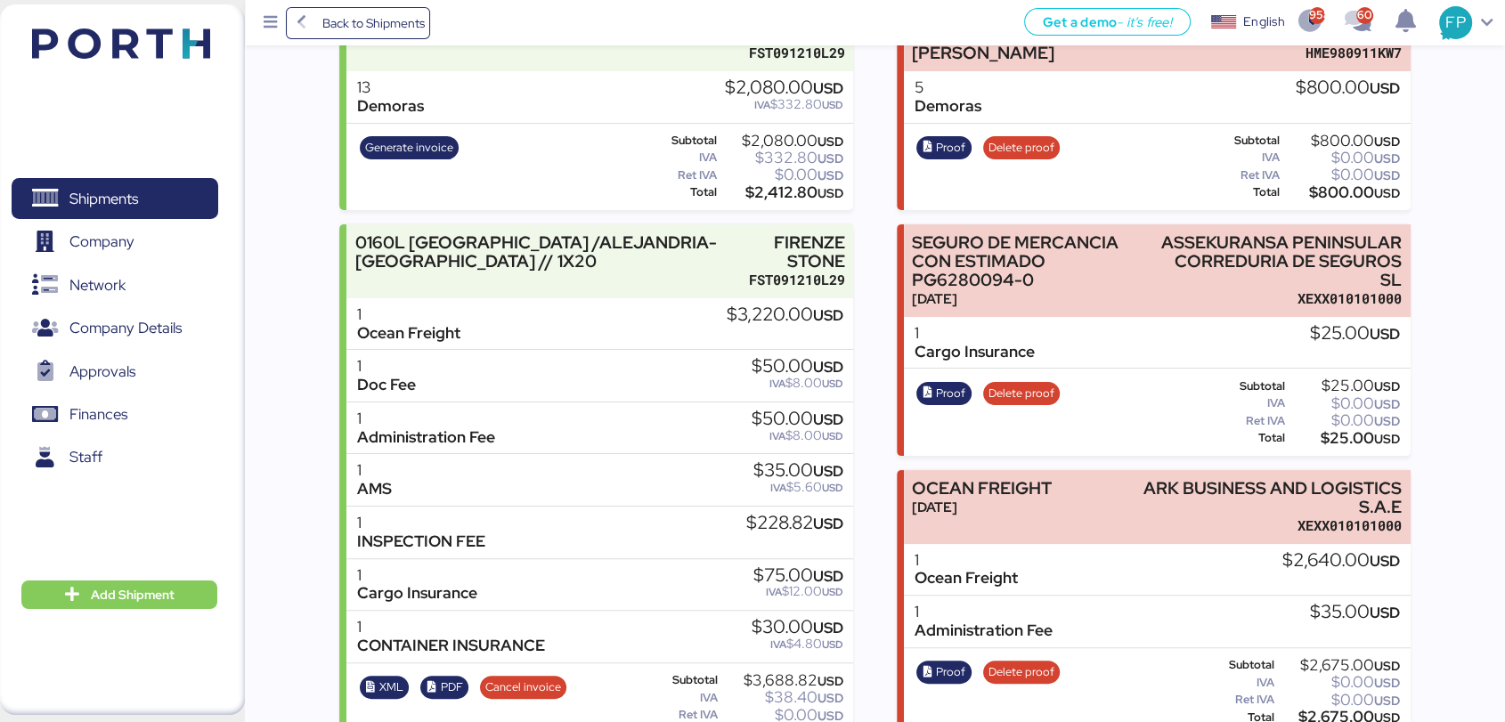
scroll to position [0, 0]
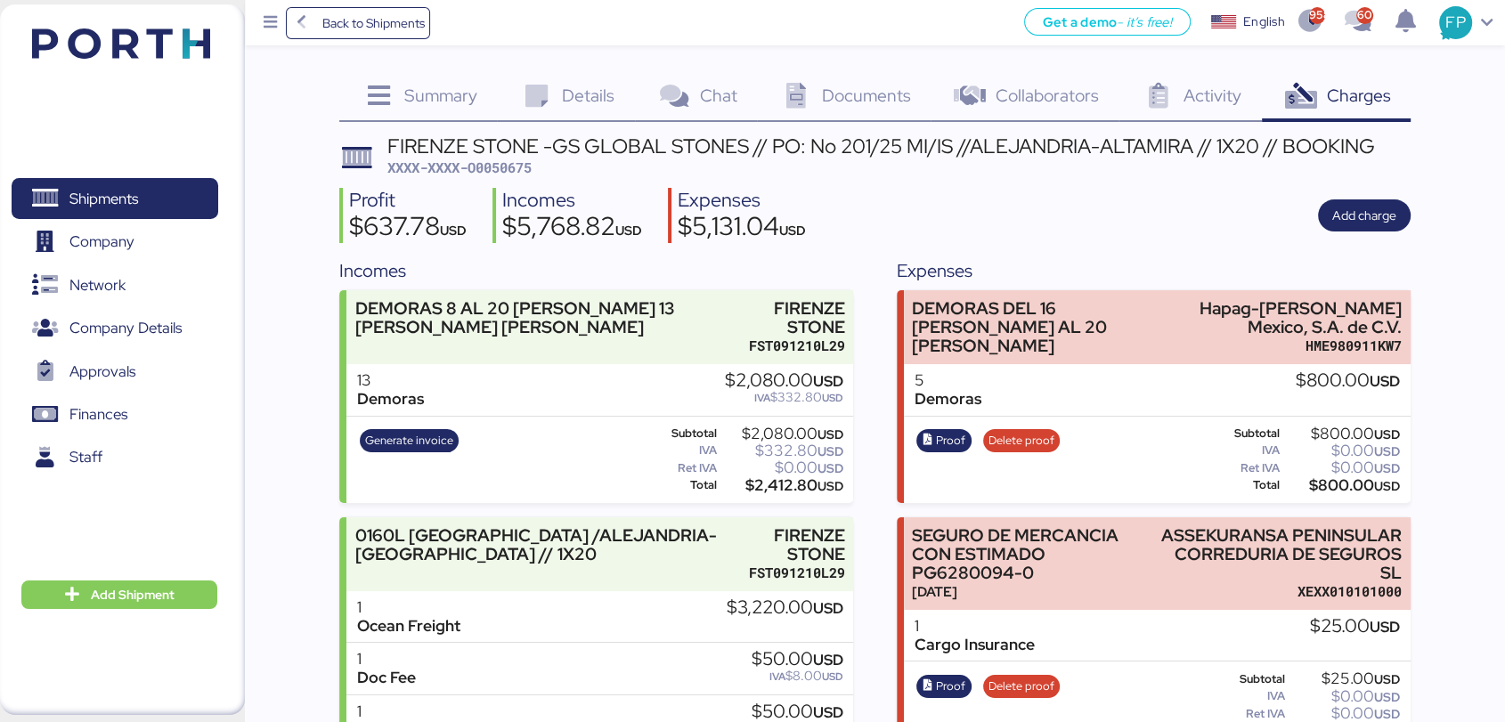
click at [503, 167] on span "XXXX-XXXX-O0050675" at bounding box center [459, 168] width 144 height 18
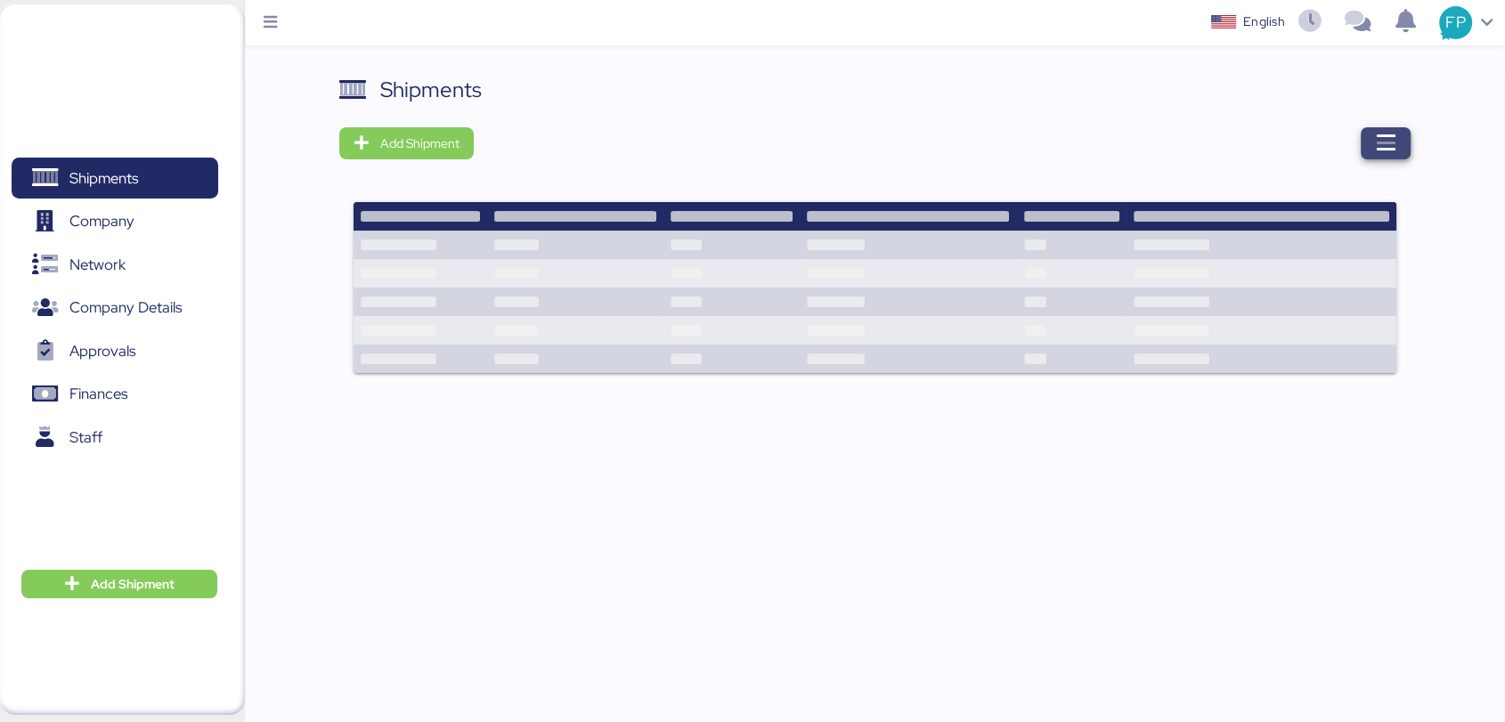
click at [1376, 136] on icon "button" at bounding box center [1385, 143] width 21 height 21
click at [419, 156] on span "Add Shipment" at bounding box center [406, 143] width 134 height 32
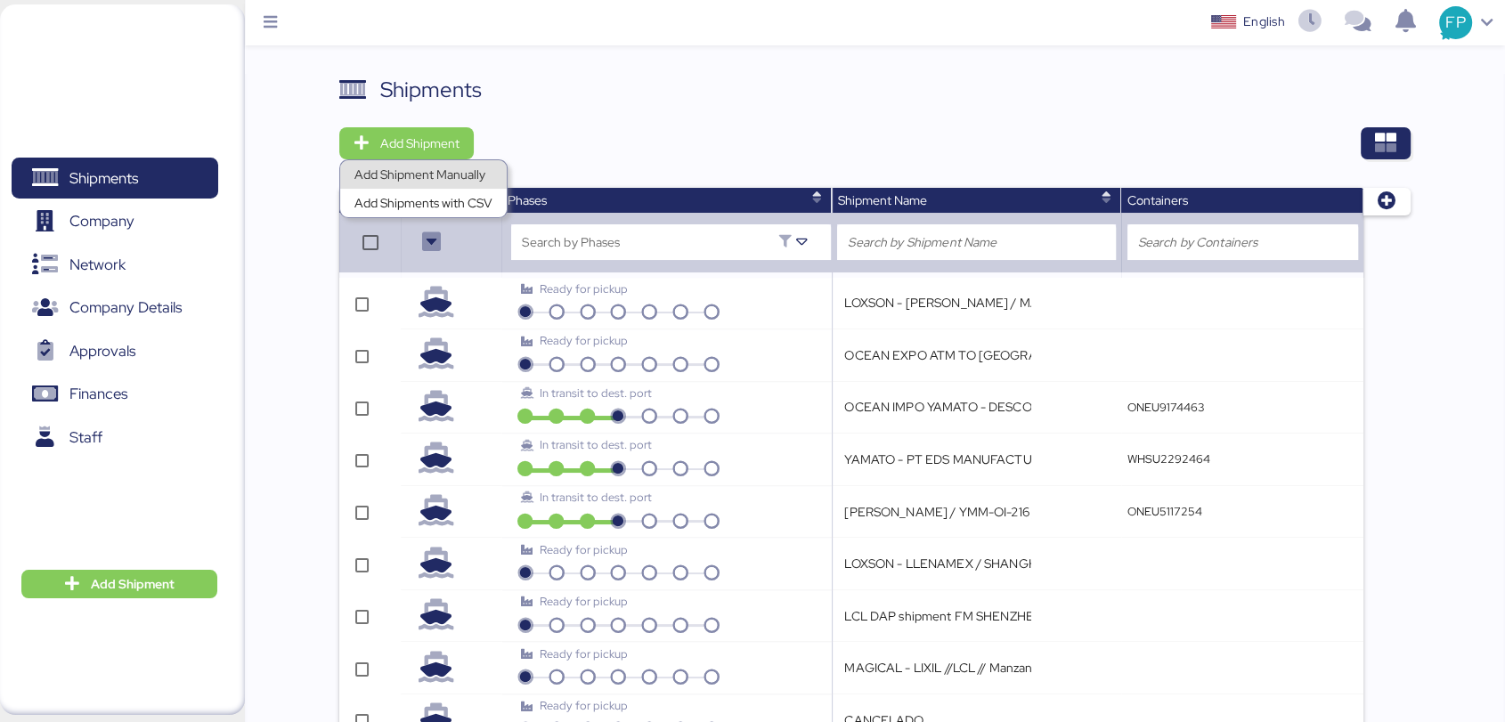
click at [451, 171] on div "Add Shipment Manually" at bounding box center [423, 174] width 138 height 25
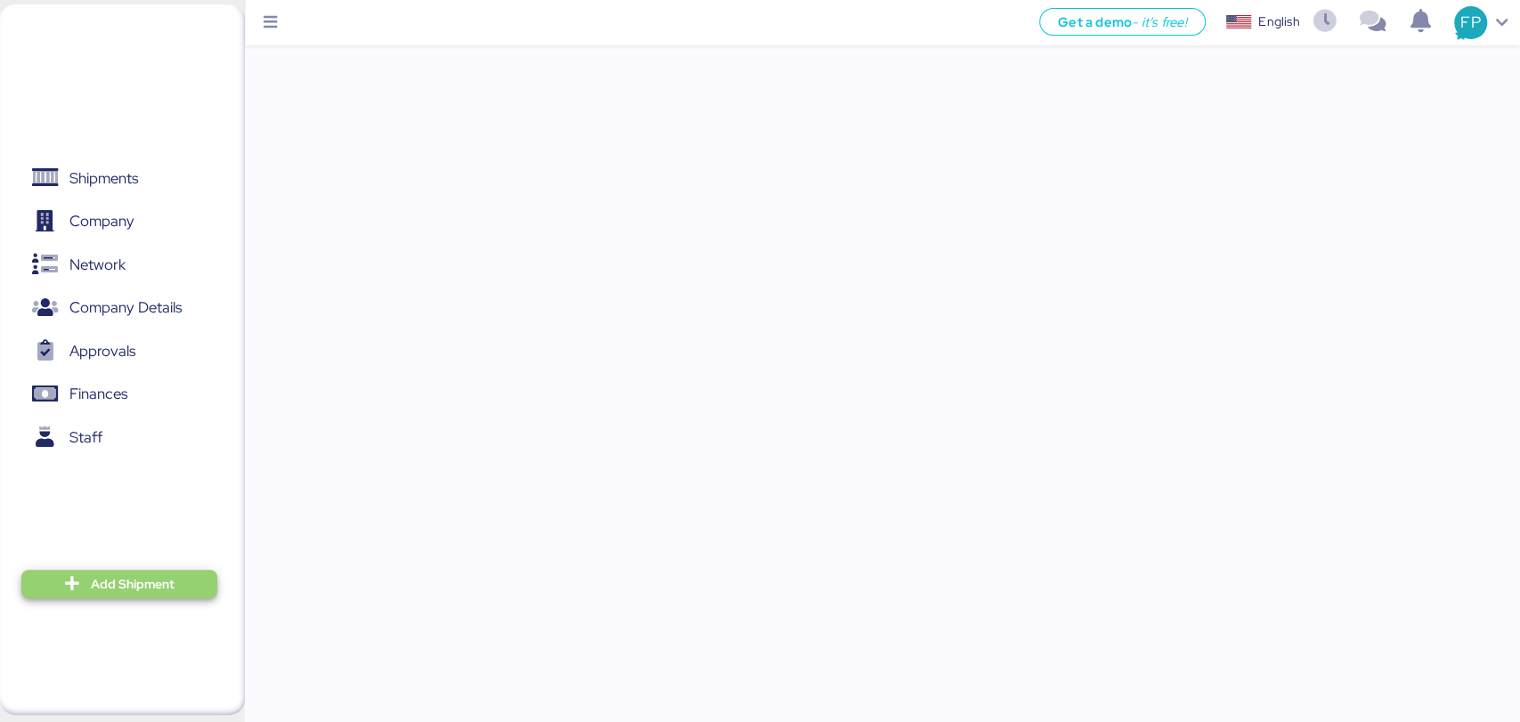
click at [159, 587] on span "Add Shipment" at bounding box center [133, 583] width 84 height 21
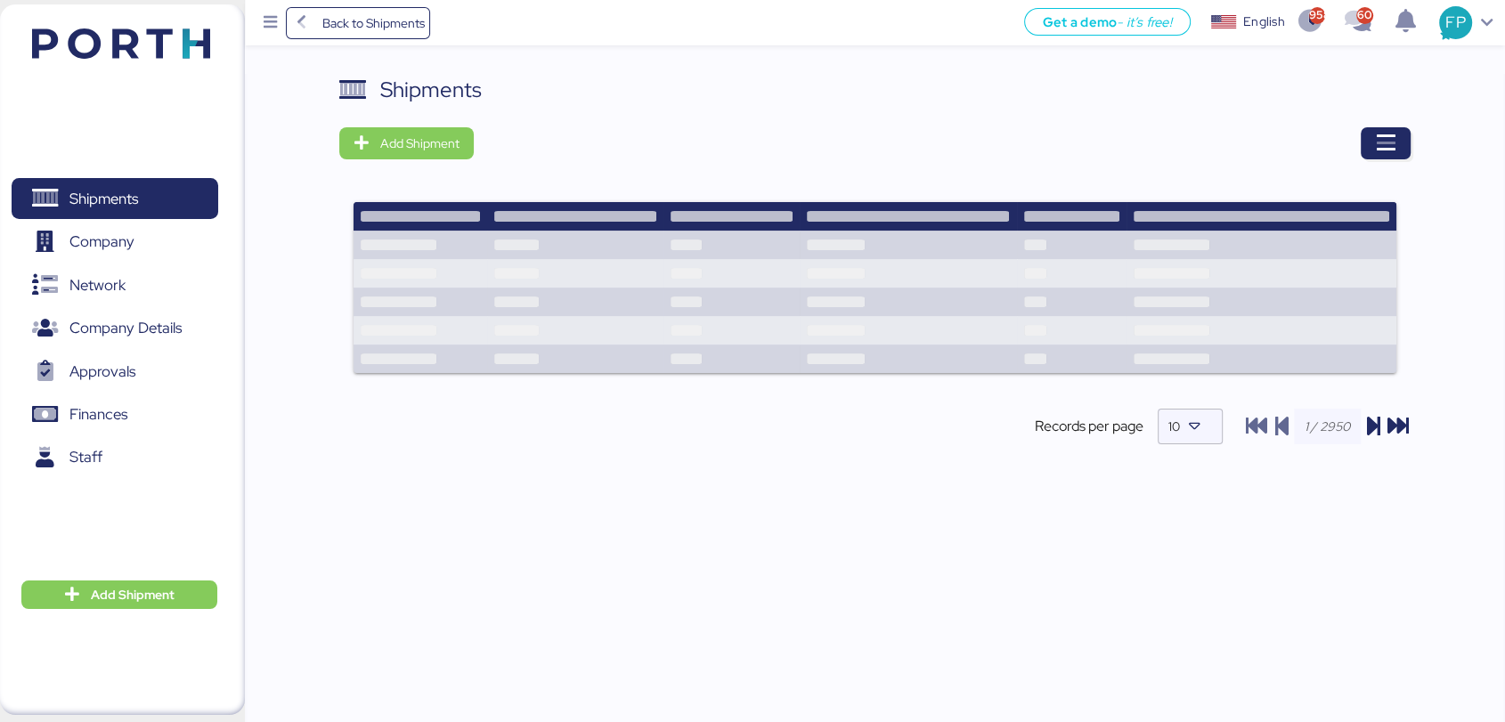
click at [1371, 147] on span "button" at bounding box center [1386, 143] width 50 height 32
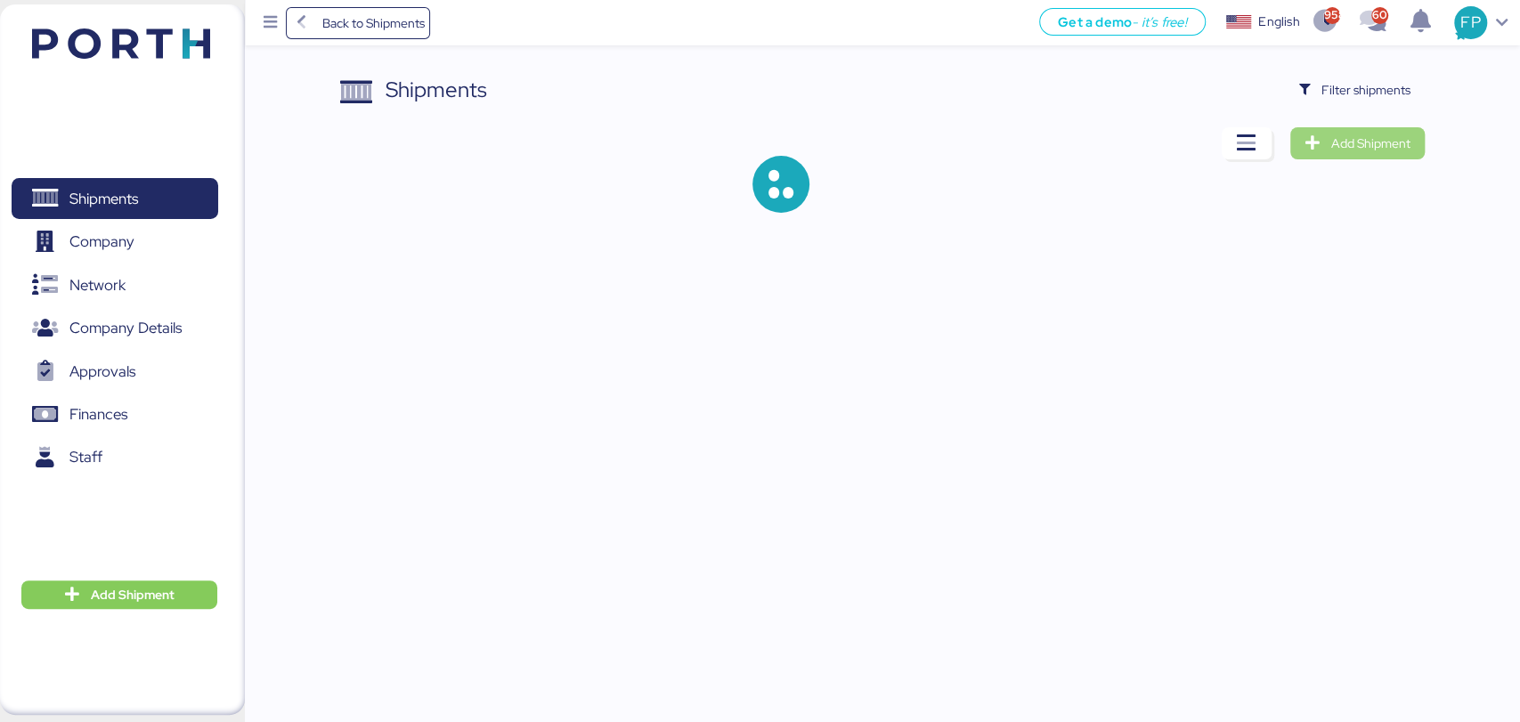
click at [1376, 139] on span "Add Shipment" at bounding box center [1370, 143] width 79 height 21
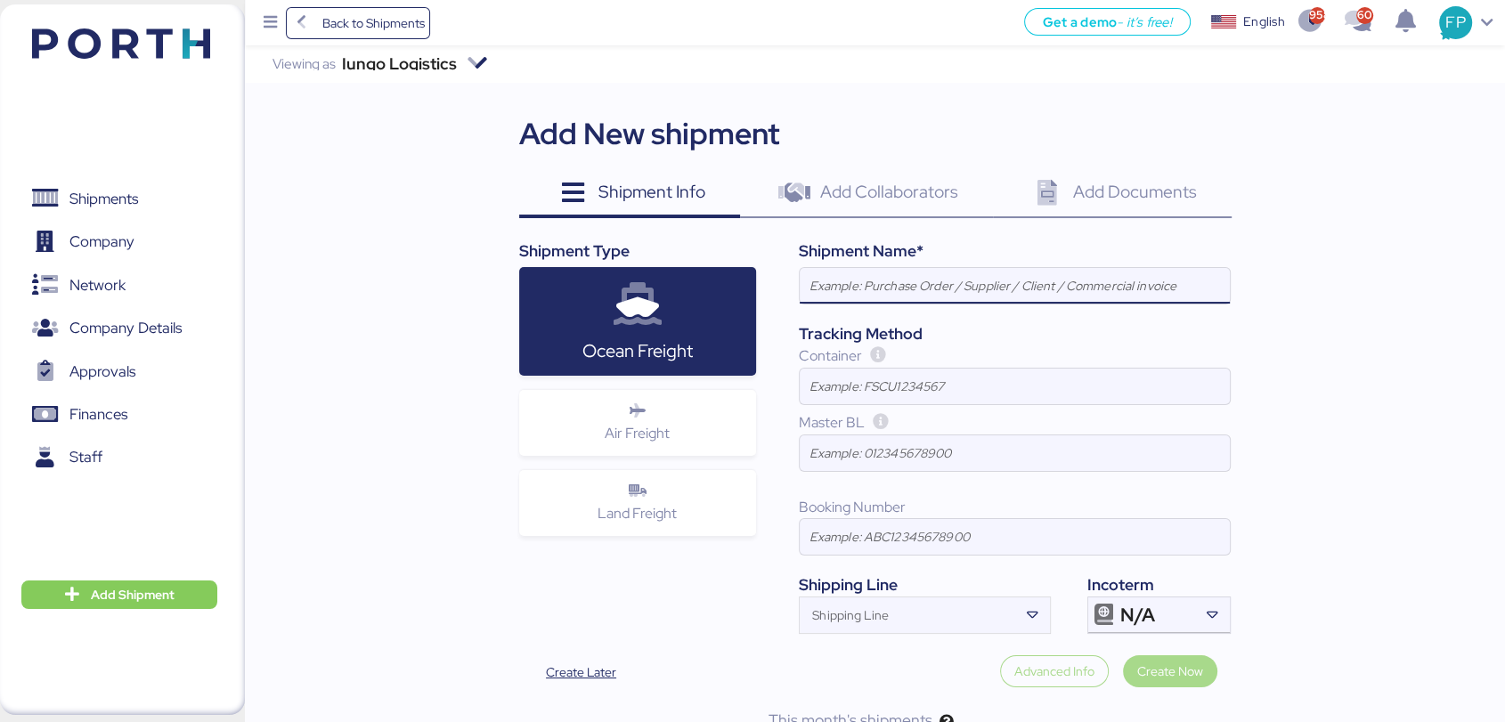
paste input "EXW- POL: MANZANILLO-POD: Hong Kong //SHENZHEN GRENTECH RF COMMUNICATION LIMITE…"
click at [1054, 289] on input "EXW- POL: MANZANILLO-POD: Hong Kong //SHENZHEN GRENTECH RF COMMUNICATION LIMITE…" at bounding box center [1015, 286] width 430 height 36
drag, startPoint x: 1097, startPoint y: 285, endPoint x: 1111, endPoint y: 286, distance: 14.3
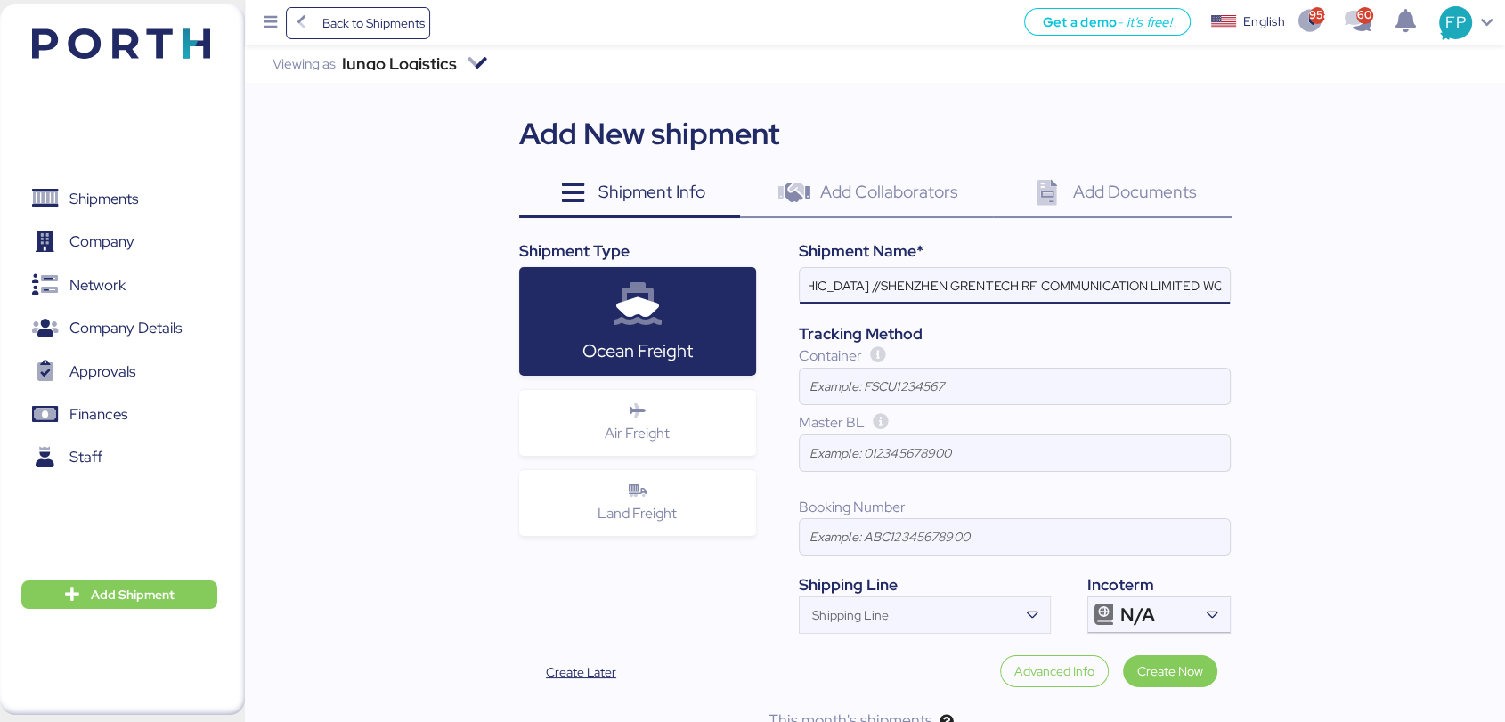
click at [1111, 286] on input "EXW- POL: MANZANILLO-POD: Hong Kong //SHENZHEN GRENTECH RF COMMUNICATION LIMITE…" at bounding box center [1015, 286] width 430 height 36
drag, startPoint x: 1134, startPoint y: 285, endPoint x: 818, endPoint y: 294, distance: 316.2
click at [818, 294] on input "EXW- POL: MANZANILLO-POD: Hong Kong //SHENZHEN GRENTECH RF COMMUNICATION LIMITE…" at bounding box center [1015, 286] width 430 height 36
click at [932, 290] on input "EXW- POL: MANZANILLO-POD: Hong Kong //SHENZHEN GRENTECH RF COMMUNICATION LIMITE…" at bounding box center [1015, 286] width 430 height 36
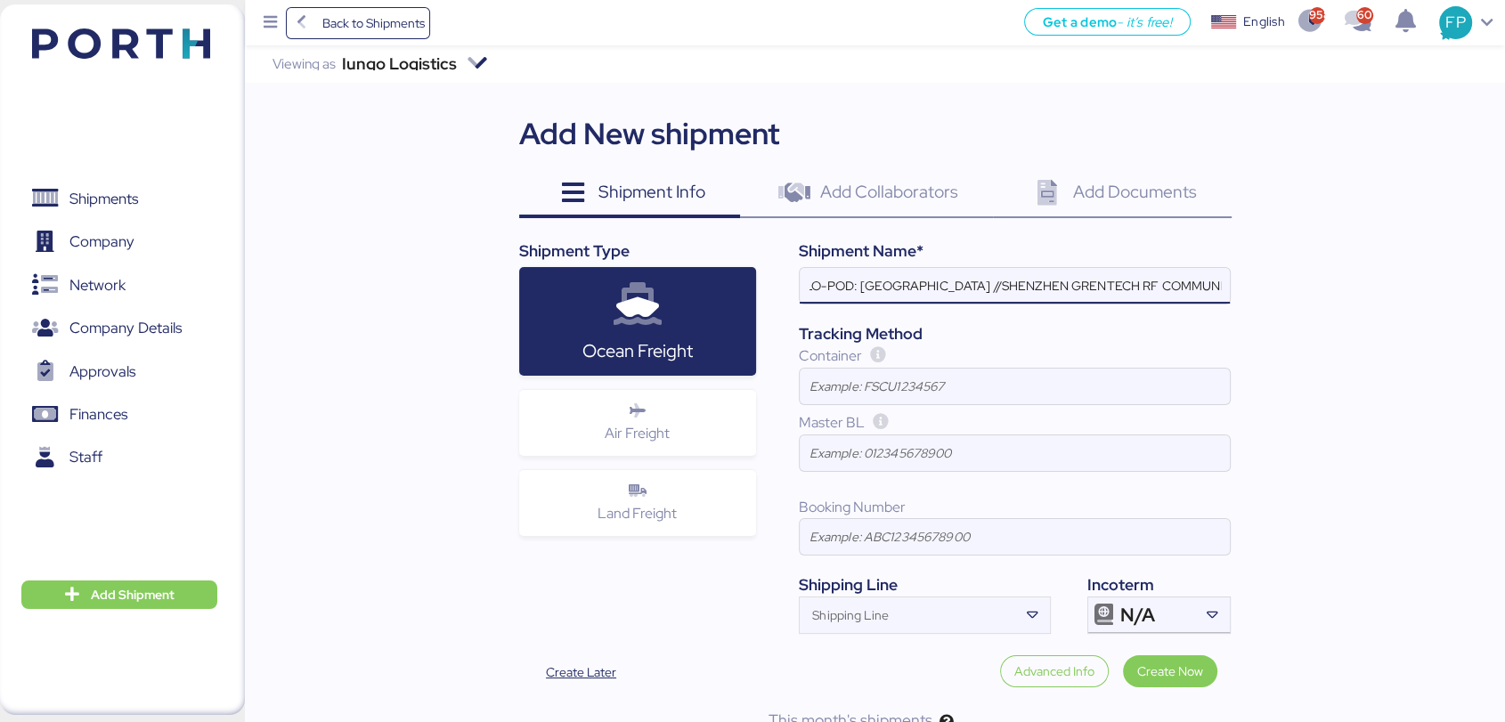
drag, startPoint x: 932, startPoint y: 290, endPoint x: 969, endPoint y: 285, distance: 36.9
click at [969, 285] on input "EXW- POL: MANZANILLO-POD: Hong Kong //SHENZHEN GRENTECH RF COMMUNICATION LIMITE…" at bounding box center [1015, 286] width 430 height 36
click at [1165, 288] on input "EXW- POL: MANZANILLO-POD: Hong Kong / WQSI2508X01" at bounding box center [1015, 286] width 430 height 36
click at [924, 295] on input "EXW- POL: MANZANILLO-POD: Hong Kong / WQSI2508X01- 2*40" at bounding box center [1015, 286] width 430 height 36
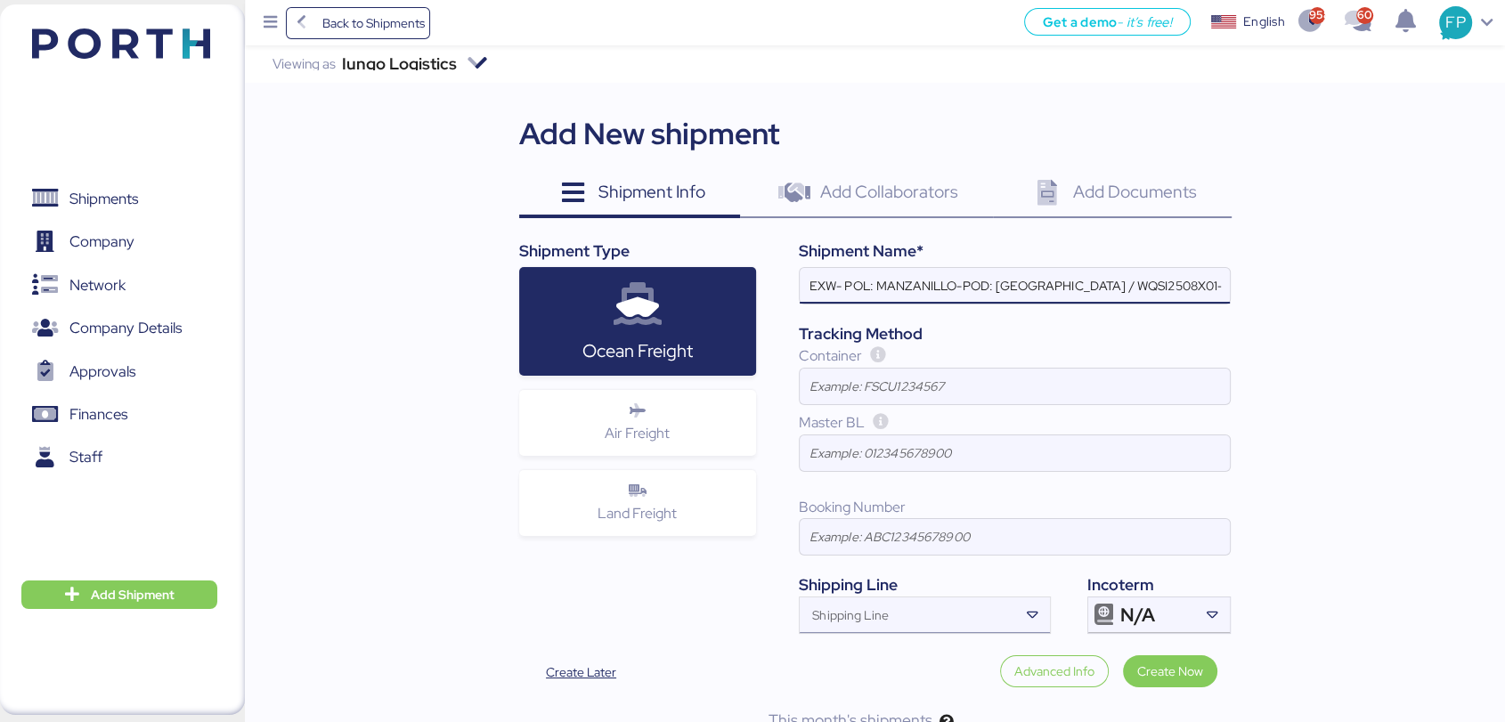
type input "EXW- POL: MANZANILLO-POD: Hong Kong / WQSI2508X01- 2*40"
click at [937, 612] on input "Shipping Line" at bounding box center [909, 620] width 218 height 21
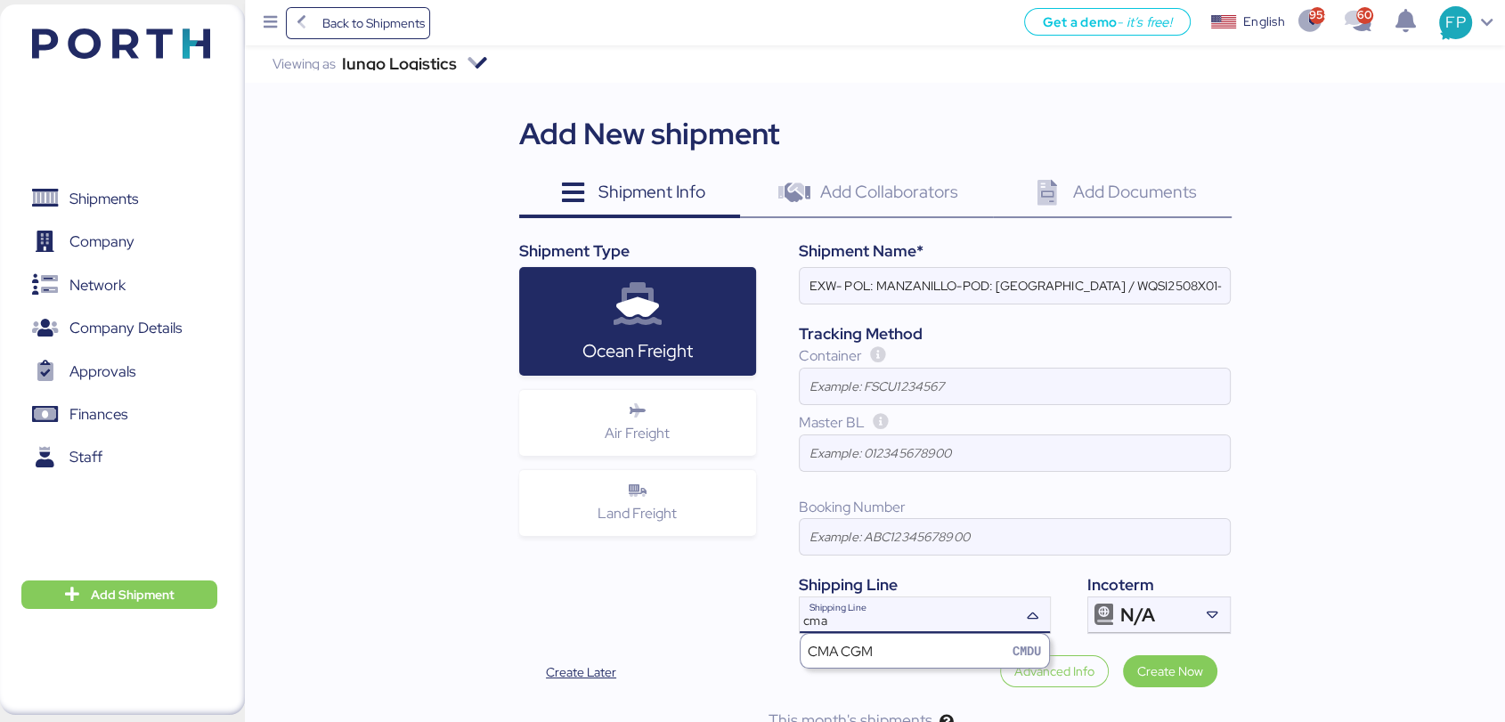
click at [956, 628] on input "cma" at bounding box center [909, 620] width 218 height 21
type input "cma"
click at [955, 600] on div "cma Shipping Line" at bounding box center [909, 616] width 218 height 36
click at [912, 650] on div "CMA CGM CMDU" at bounding box center [925, 651] width 248 height 34
click at [1134, 614] on span "N/A" at bounding box center [1137, 615] width 35 height 16
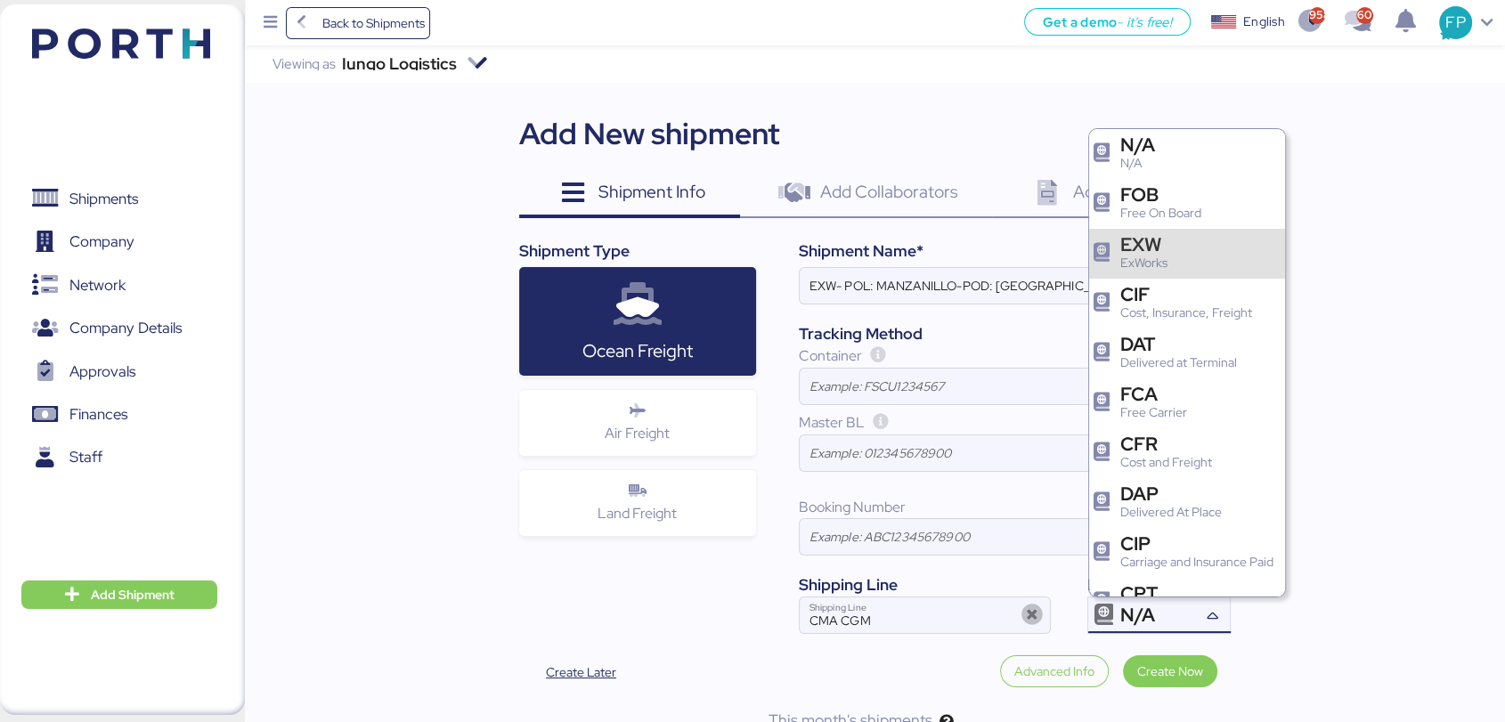
click at [1194, 239] on div "EXW ExWorks" at bounding box center [1187, 254] width 197 height 50
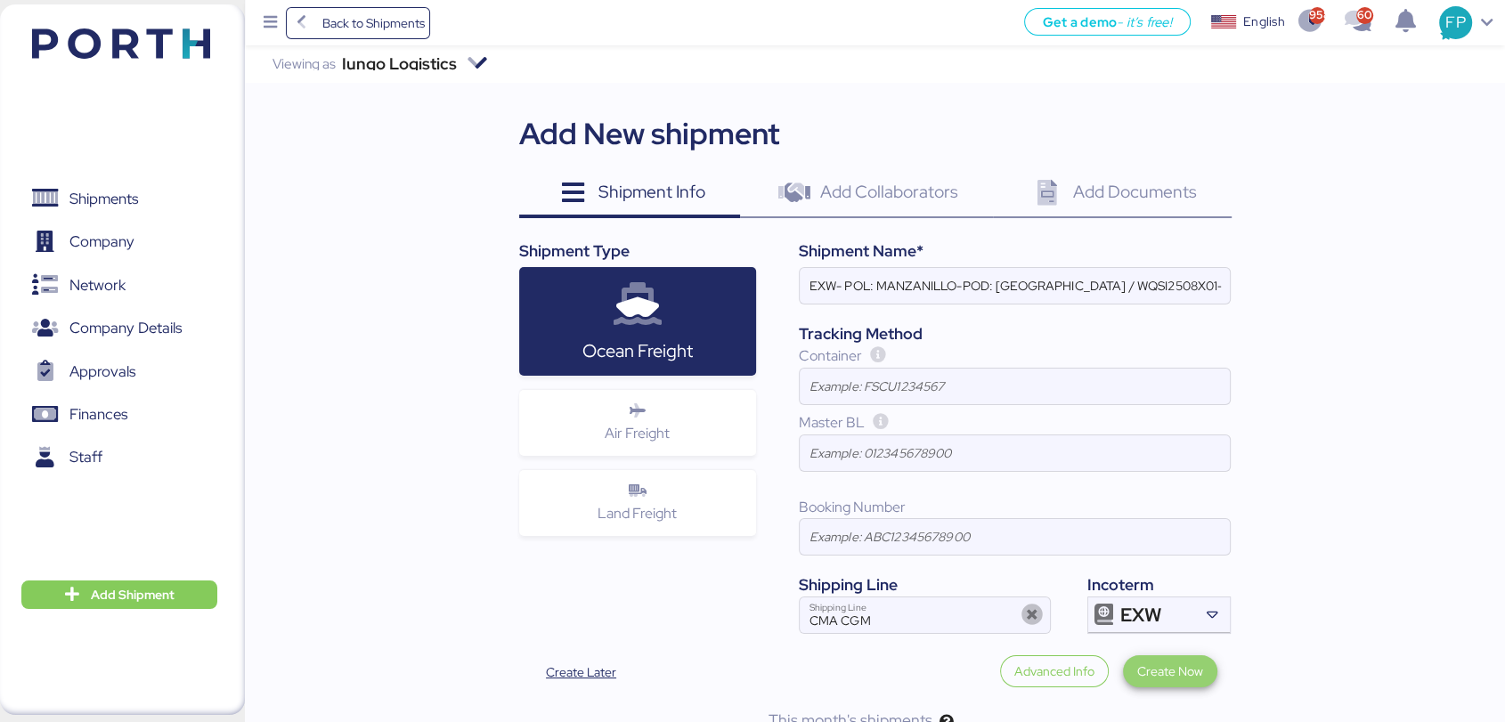
click at [1182, 675] on span "Create Now" at bounding box center [1170, 671] width 66 height 21
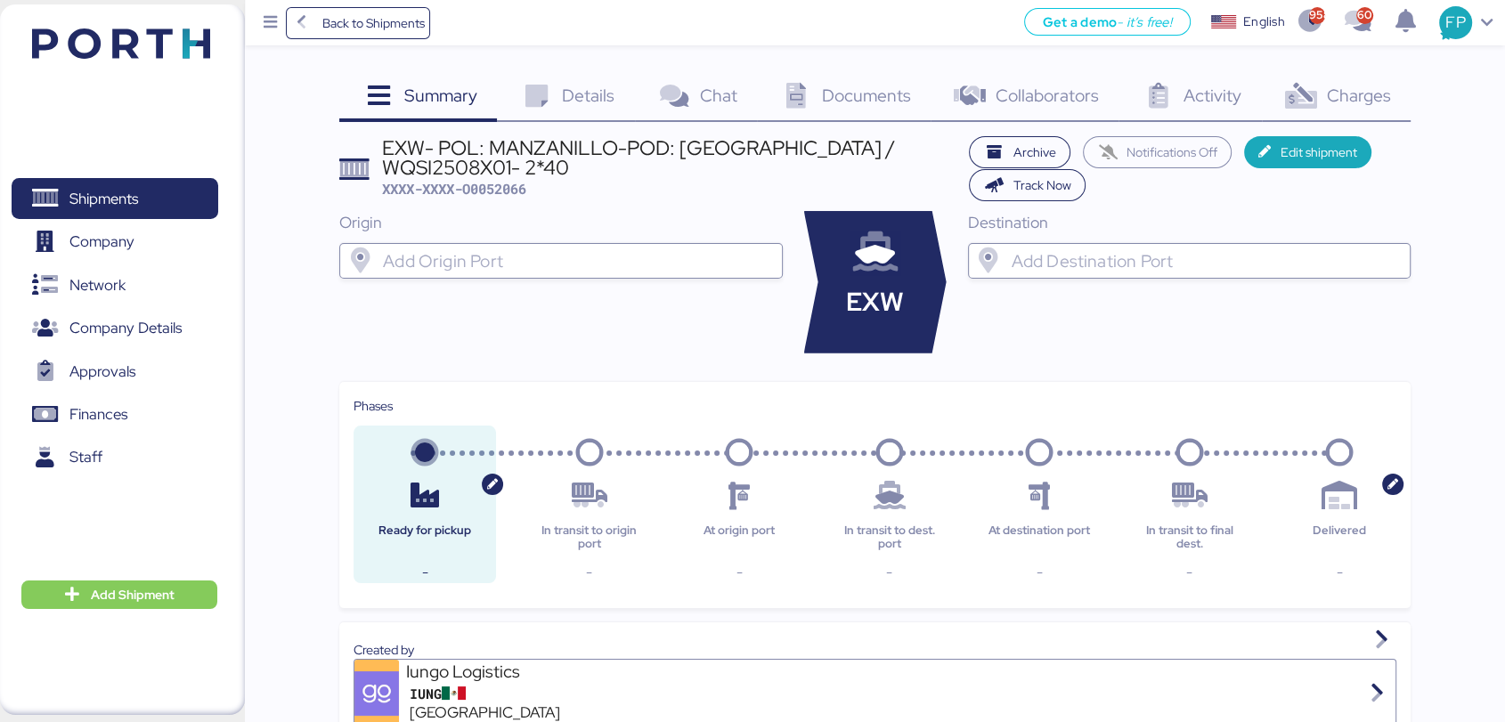
click at [549, 265] on input "search" at bounding box center [576, 260] width 394 height 21
type input "m"
type input "n"
type input "m"
click at [1285, 144] on span "Edit shipment" at bounding box center [1318, 152] width 77 height 21
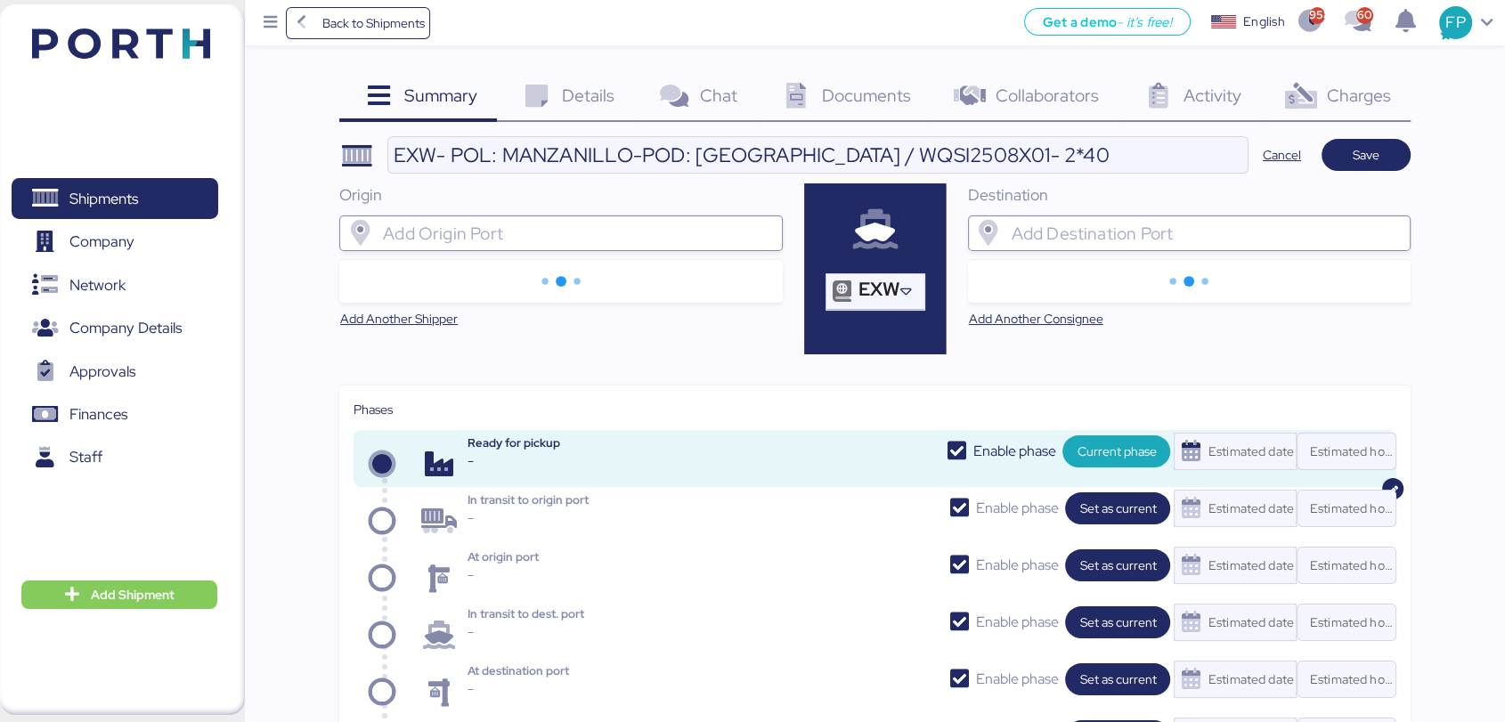
click at [501, 244] on div at bounding box center [576, 233] width 394 height 36
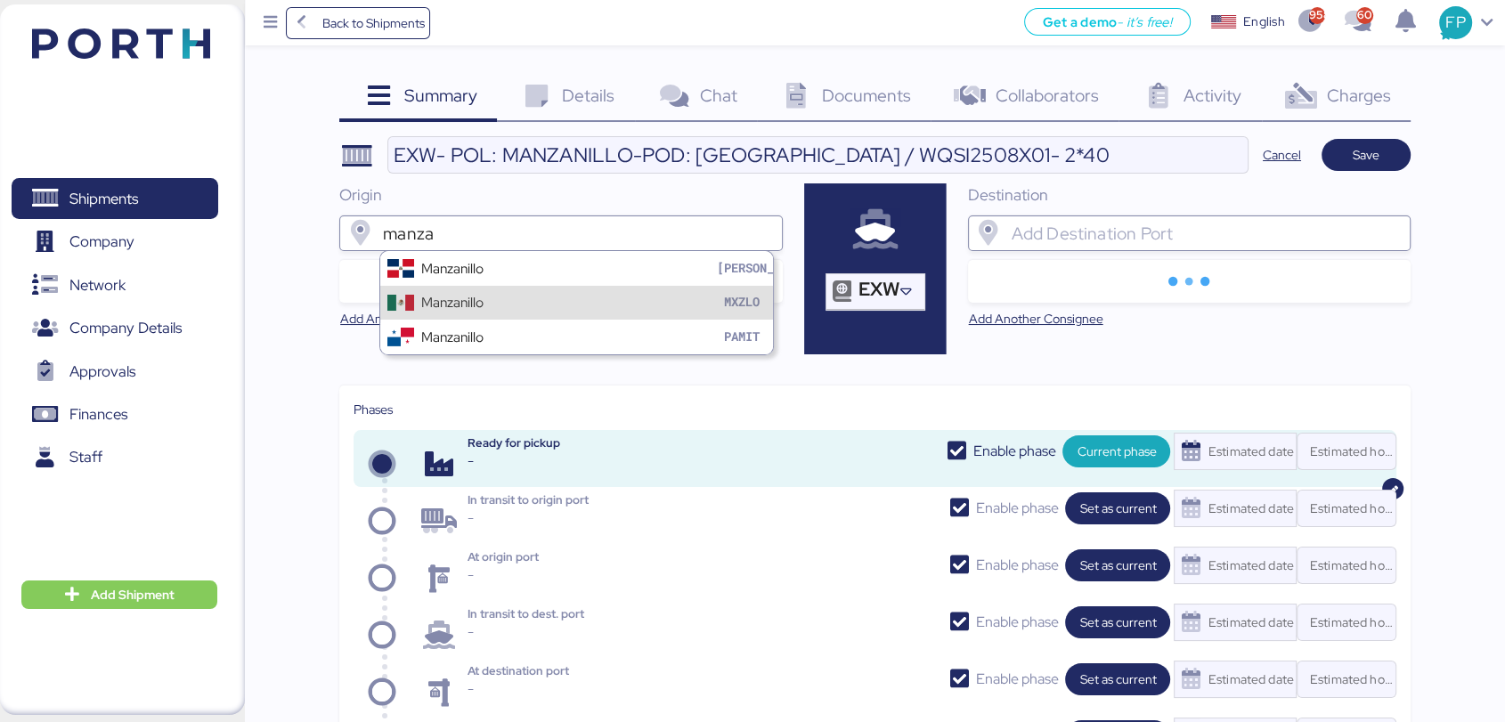
type input "manza"
click at [508, 308] on div "Manzanillo MXZLO" at bounding box center [577, 303] width 394 height 34
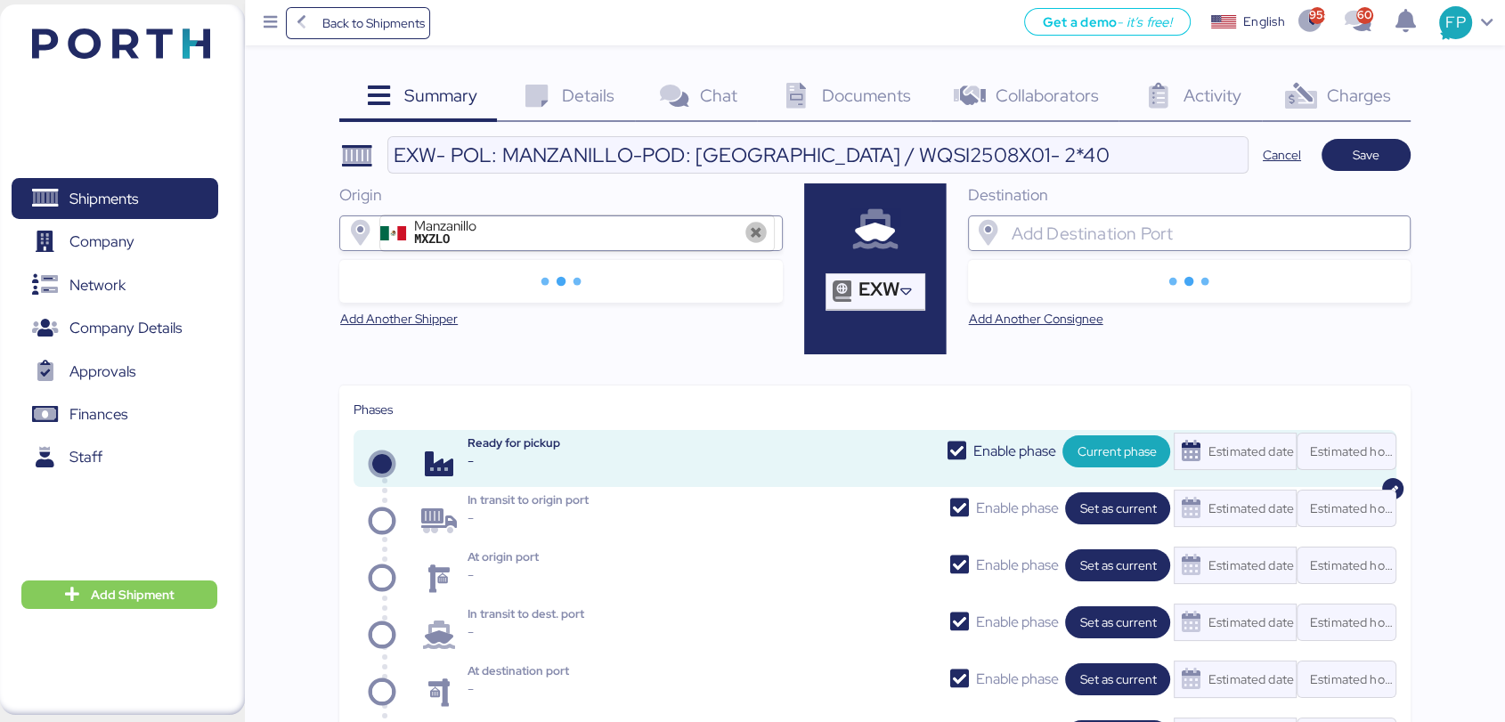
click at [1153, 230] on input "search" at bounding box center [1204, 233] width 394 height 21
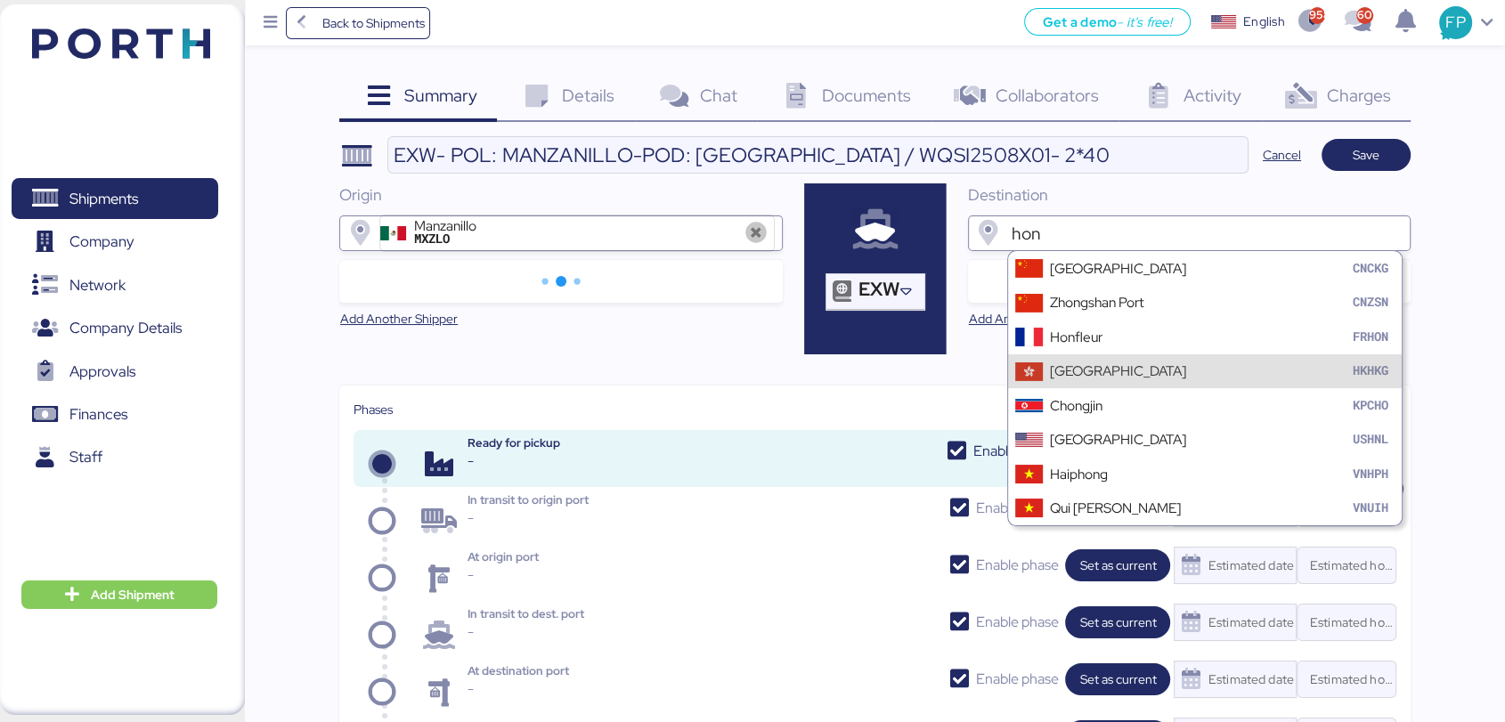
type input "hon"
click at [1161, 376] on div "Hong Kong HKHKG" at bounding box center [1205, 371] width 394 height 34
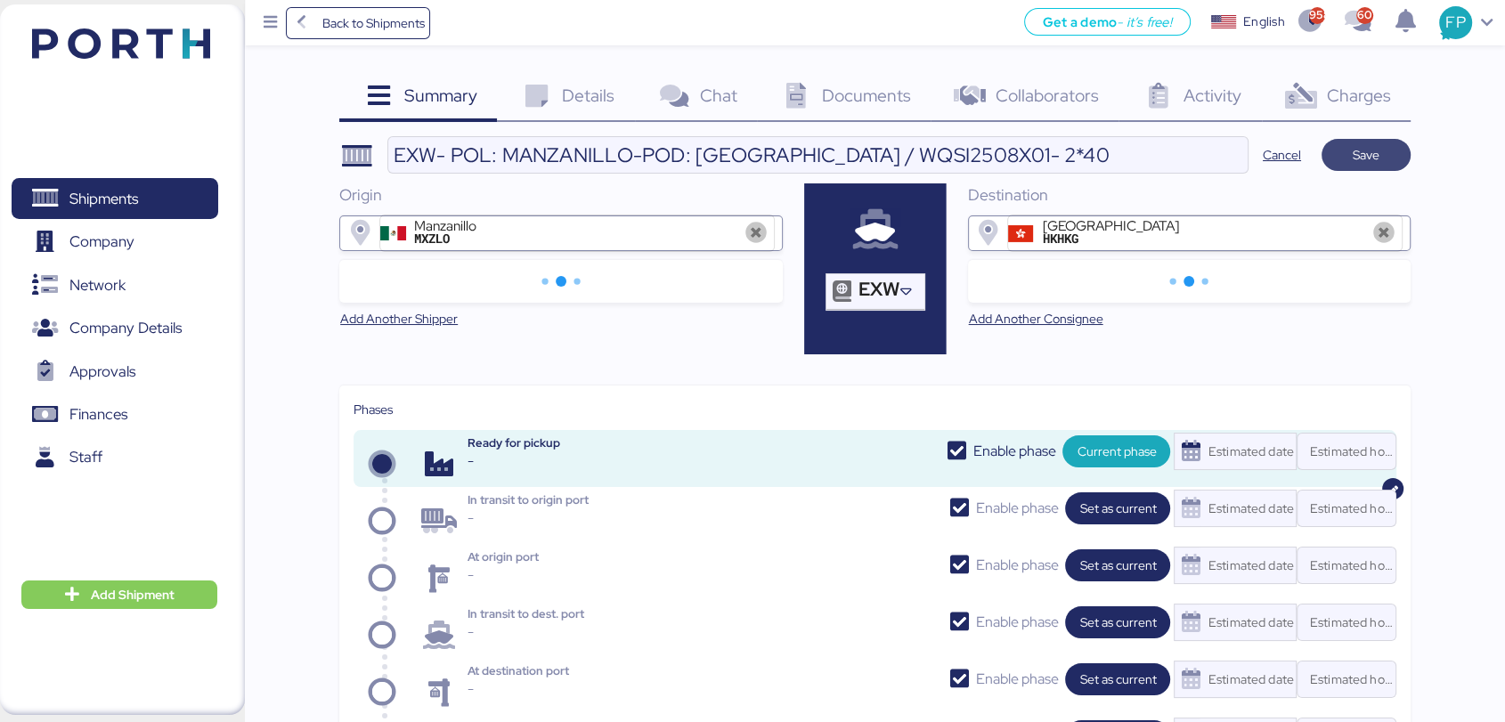
click at [1362, 147] on span "Save" at bounding box center [1366, 154] width 27 height 21
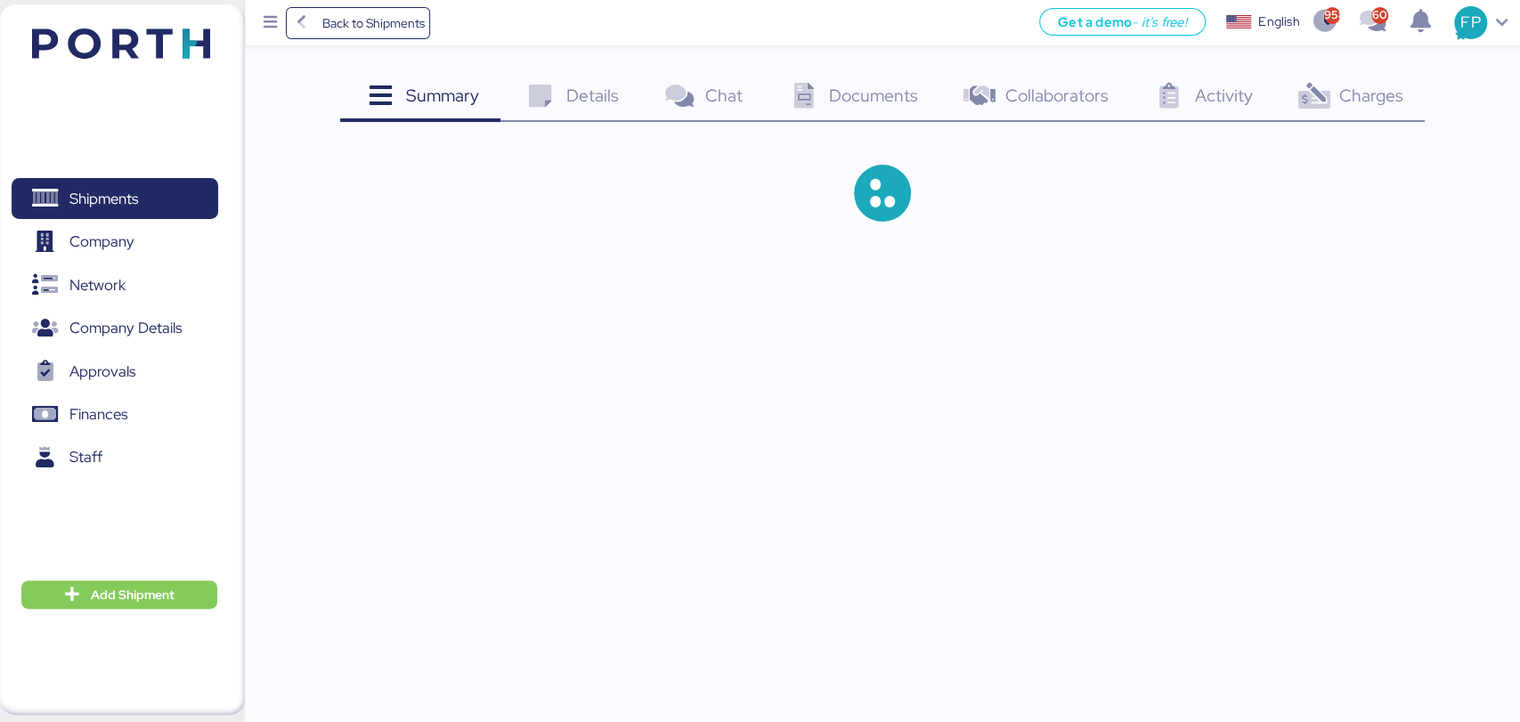
click at [1382, 87] on span "Charges" at bounding box center [1371, 95] width 64 height 23
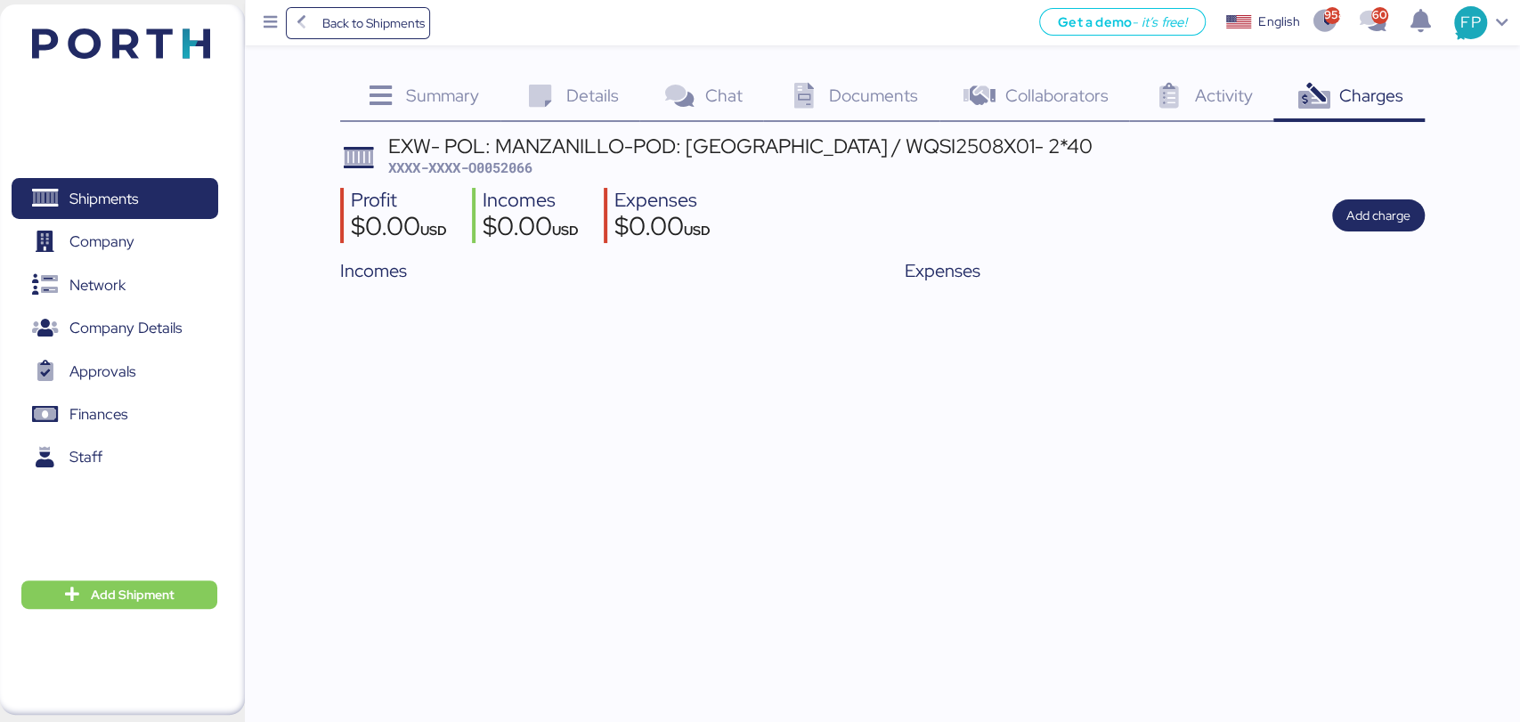
click at [497, 173] on span "XXXX-XXXX-O0052066" at bounding box center [460, 168] width 144 height 18
copy span "O0052066"
click at [1383, 205] on span "Add charge" at bounding box center [1378, 215] width 64 height 21
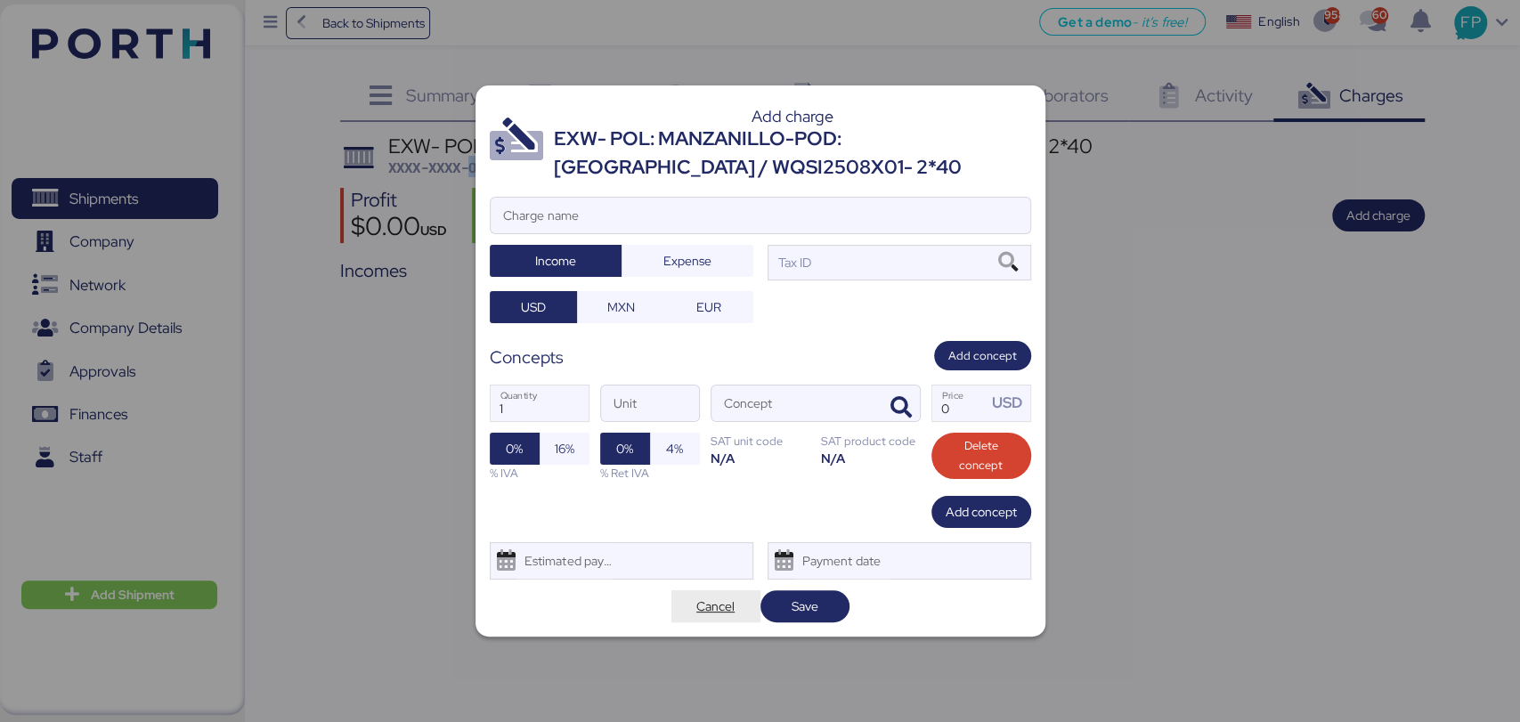
click at [696, 614] on span "Cancel" at bounding box center [715, 606] width 38 height 21
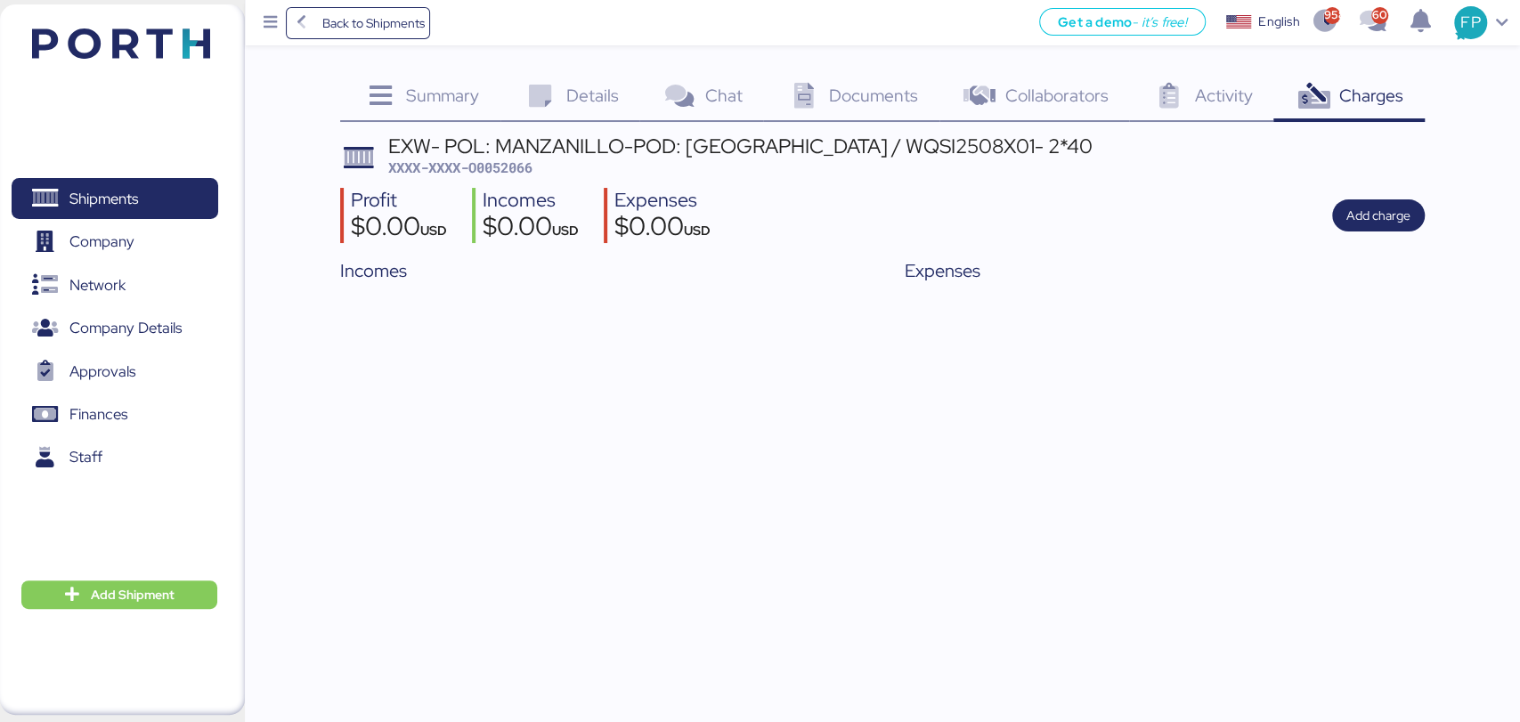
click at [589, 80] on div "Details 0" at bounding box center [569, 98] width 139 height 48
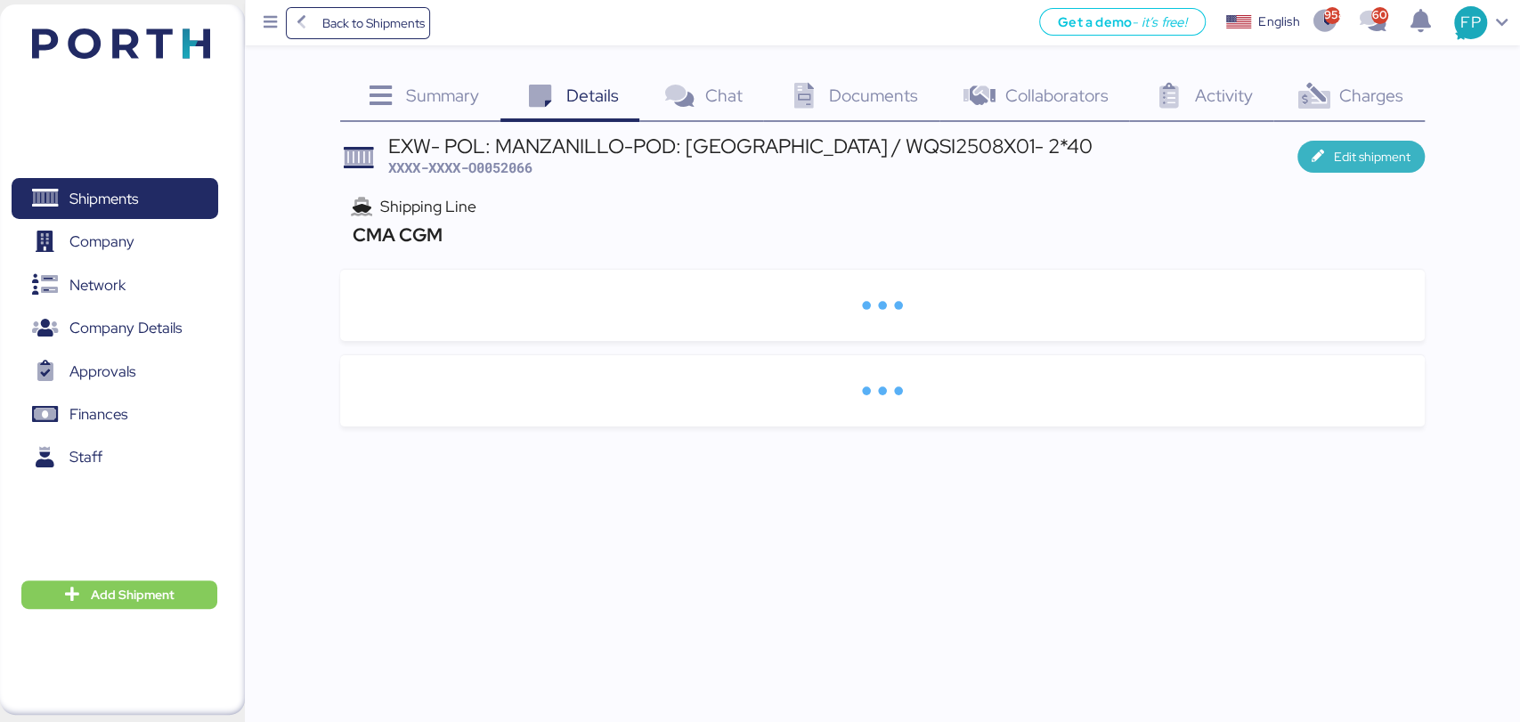
click at [1346, 165] on span "Edit shipment" at bounding box center [1372, 156] width 77 height 21
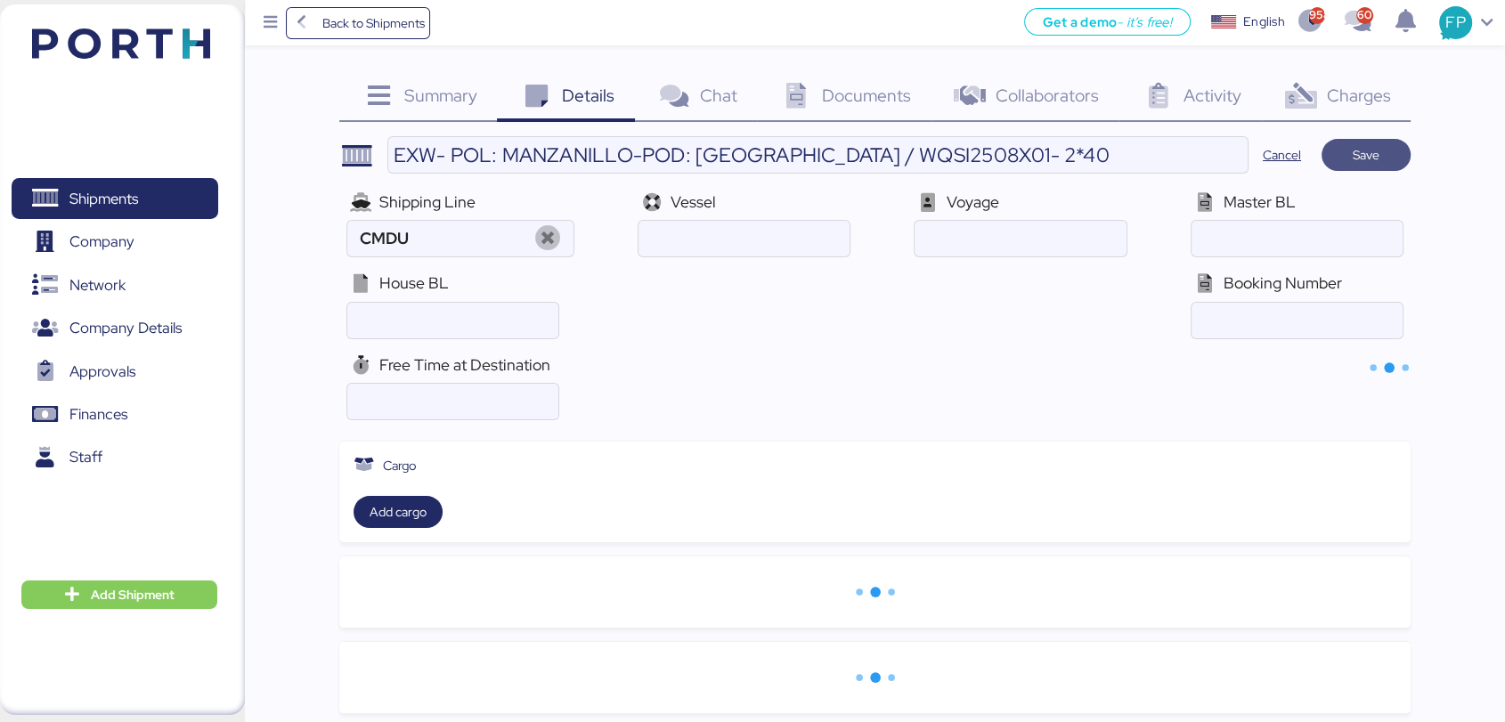
type input "CMA CGM"
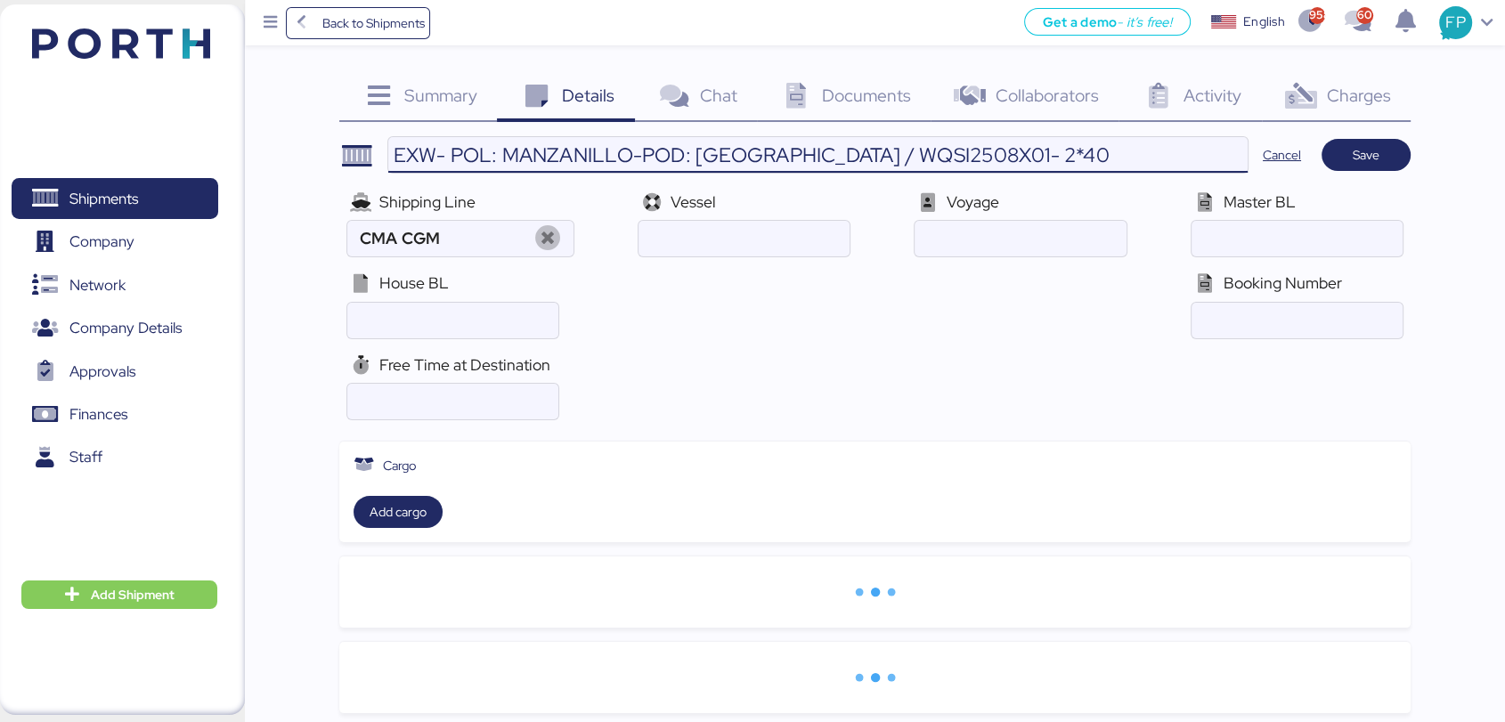
drag, startPoint x: 1001, startPoint y: 150, endPoint x: 962, endPoint y: 151, distance: 39.2
click at [962, 151] on input "EXW- POL: MANZANILLO-POD: Hong Kong / WQSI2508X01- 2*40" at bounding box center [817, 155] width 859 height 36
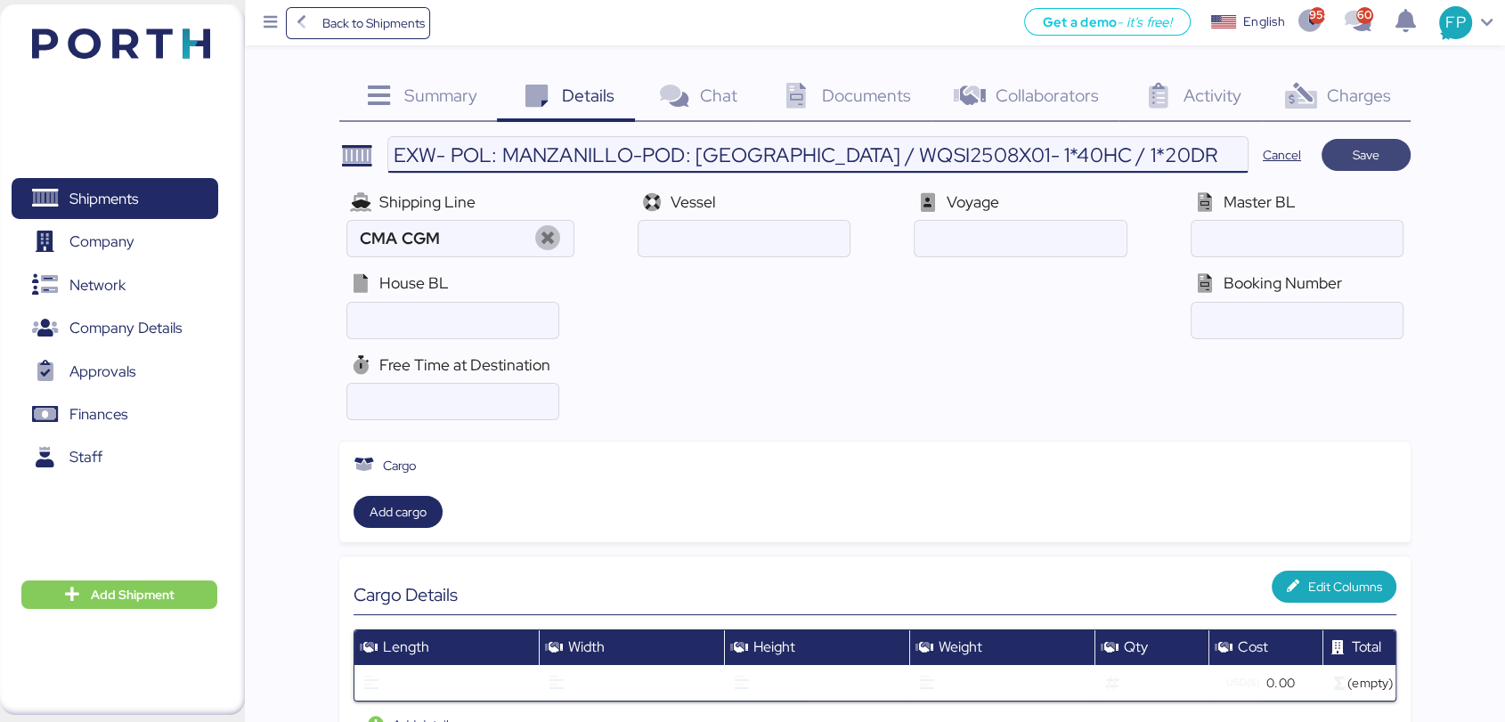
type input "EXW- POL: MANZANILLO-POD: Hong Kong / WQSI2508X01- 1*40HC / 1*20DR"
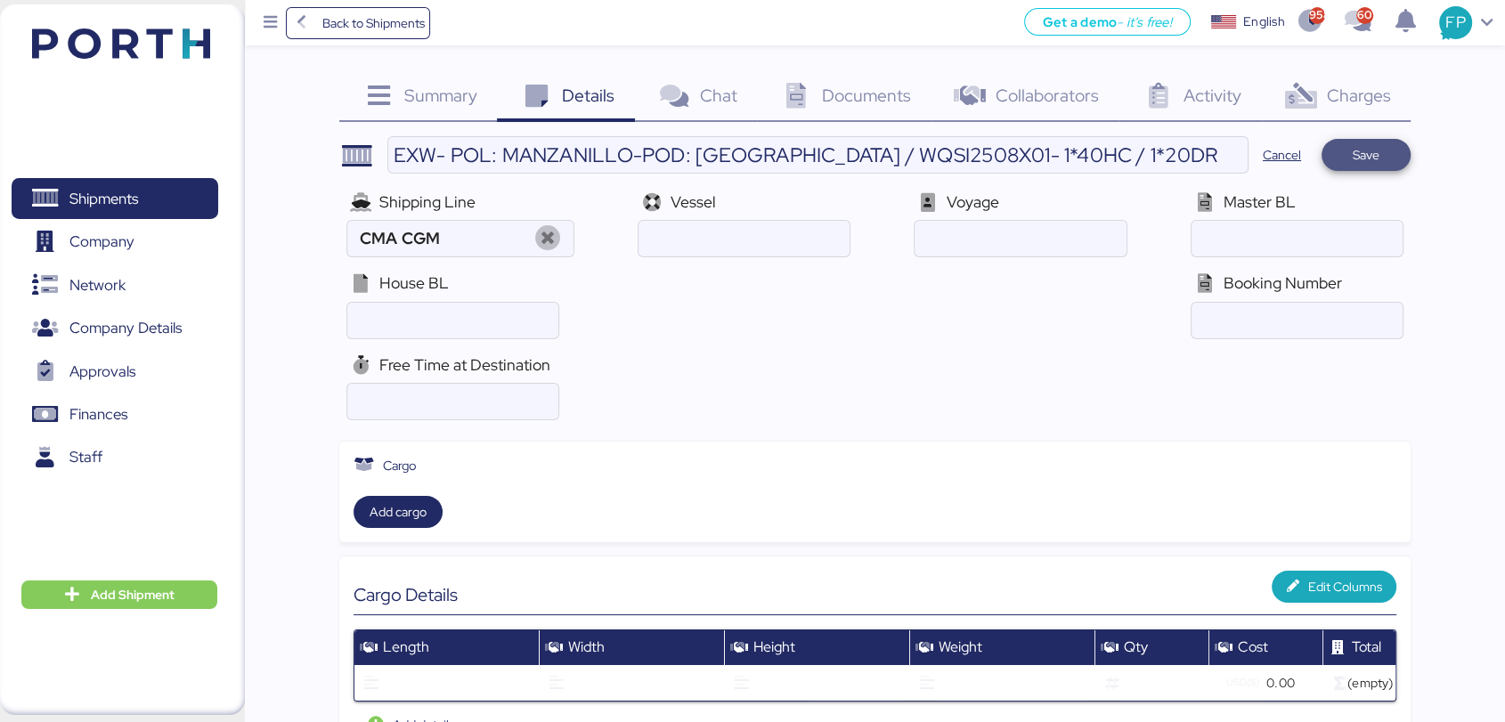
click at [1371, 150] on span "Save" at bounding box center [1366, 154] width 27 height 21
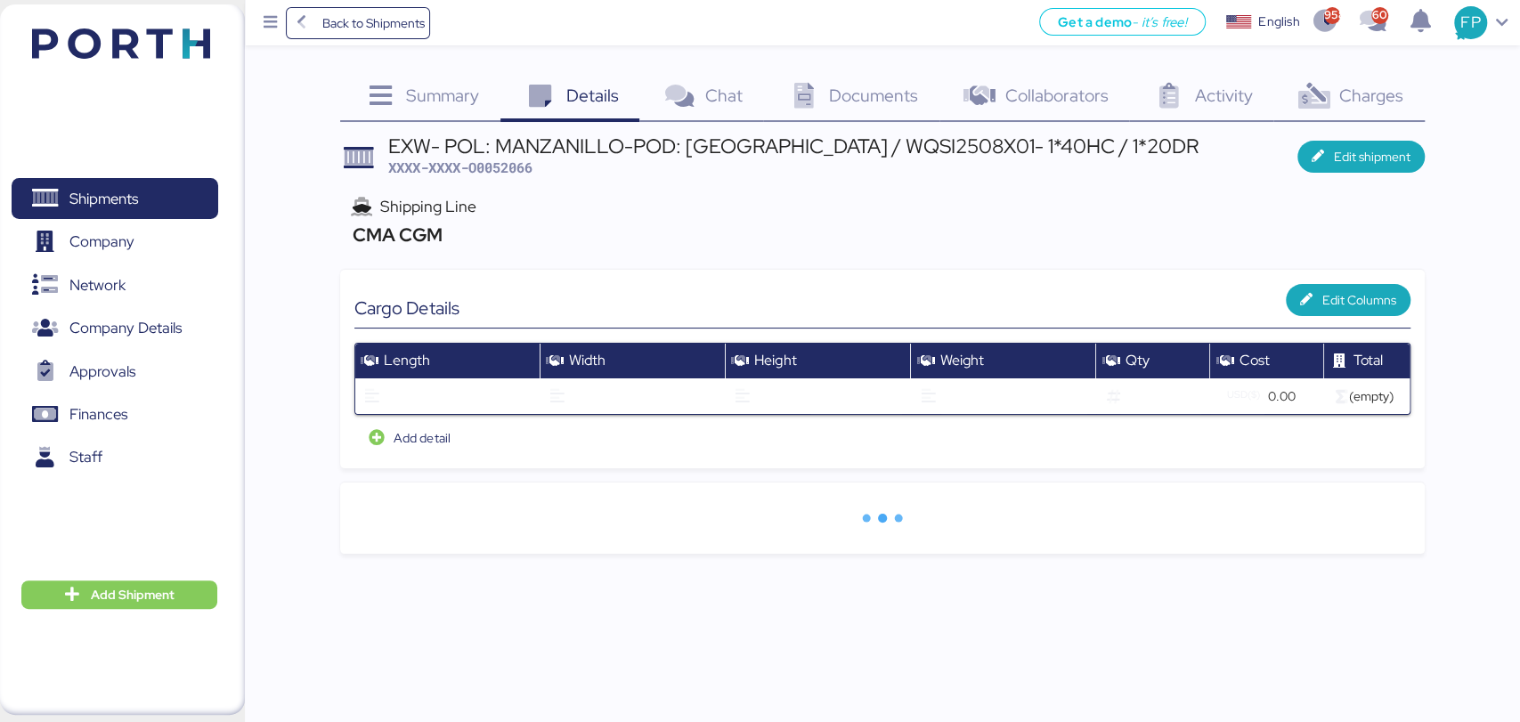
click at [524, 166] on span "XXXX-XXXX-O0052066" at bounding box center [460, 168] width 144 height 18
copy span "O0052066"
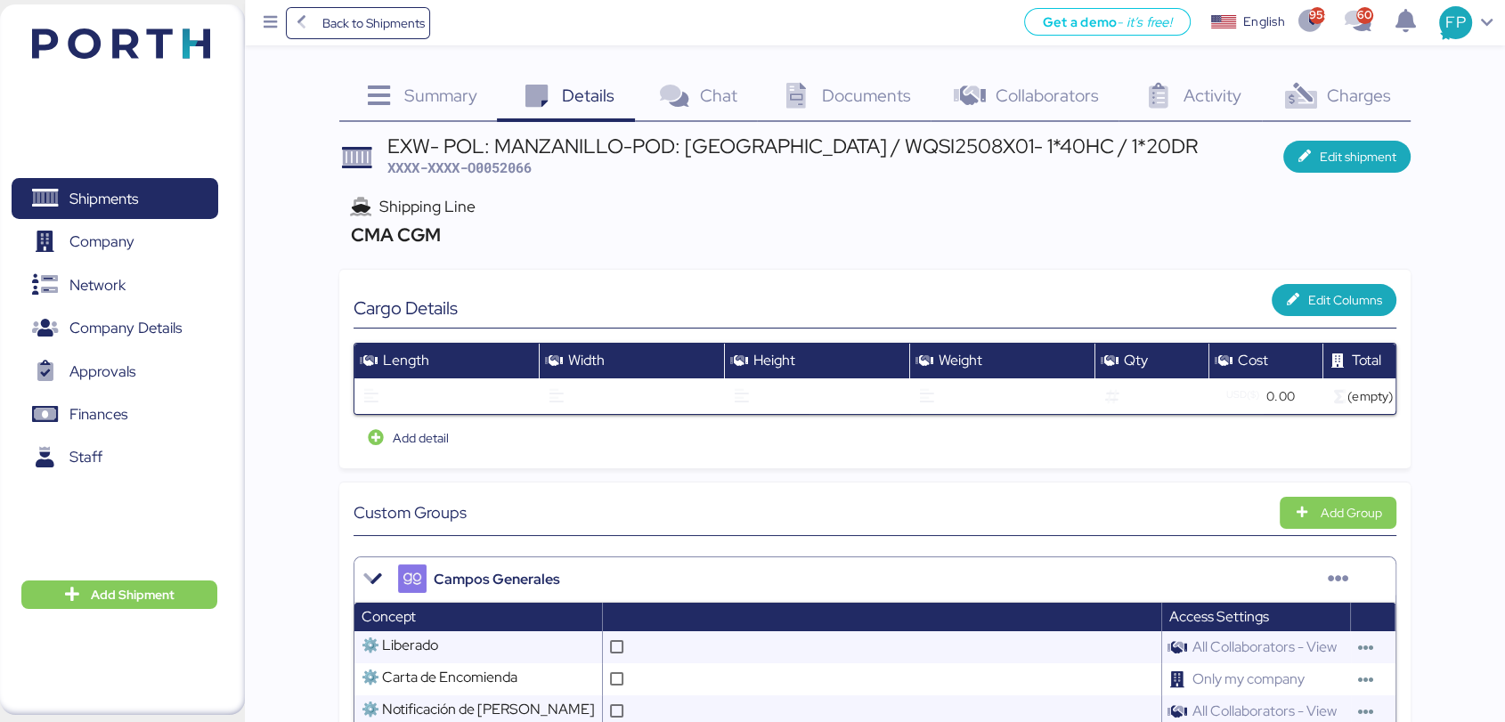
click at [1339, 92] on span "Charges" at bounding box center [1358, 95] width 64 height 23
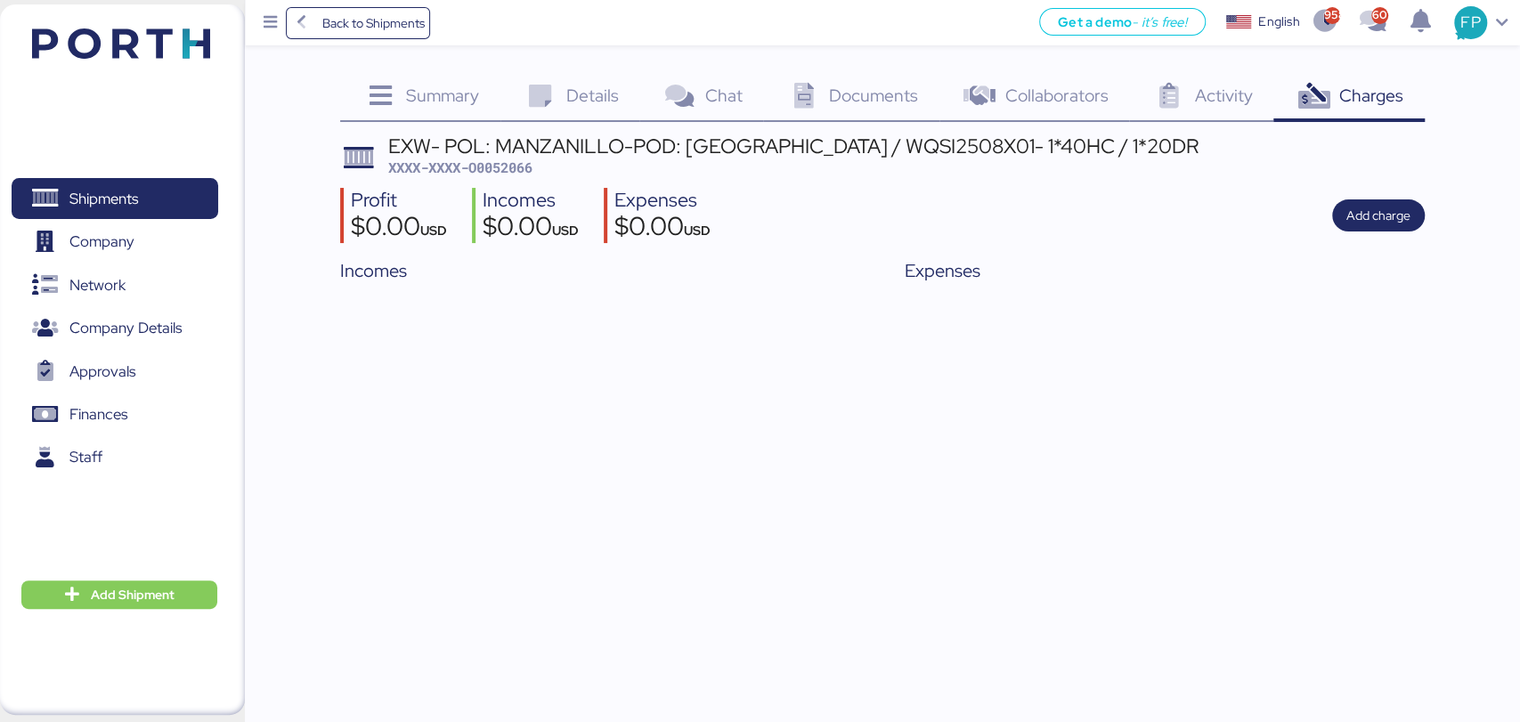
click at [556, 77] on div "Details 0" at bounding box center [569, 98] width 139 height 48
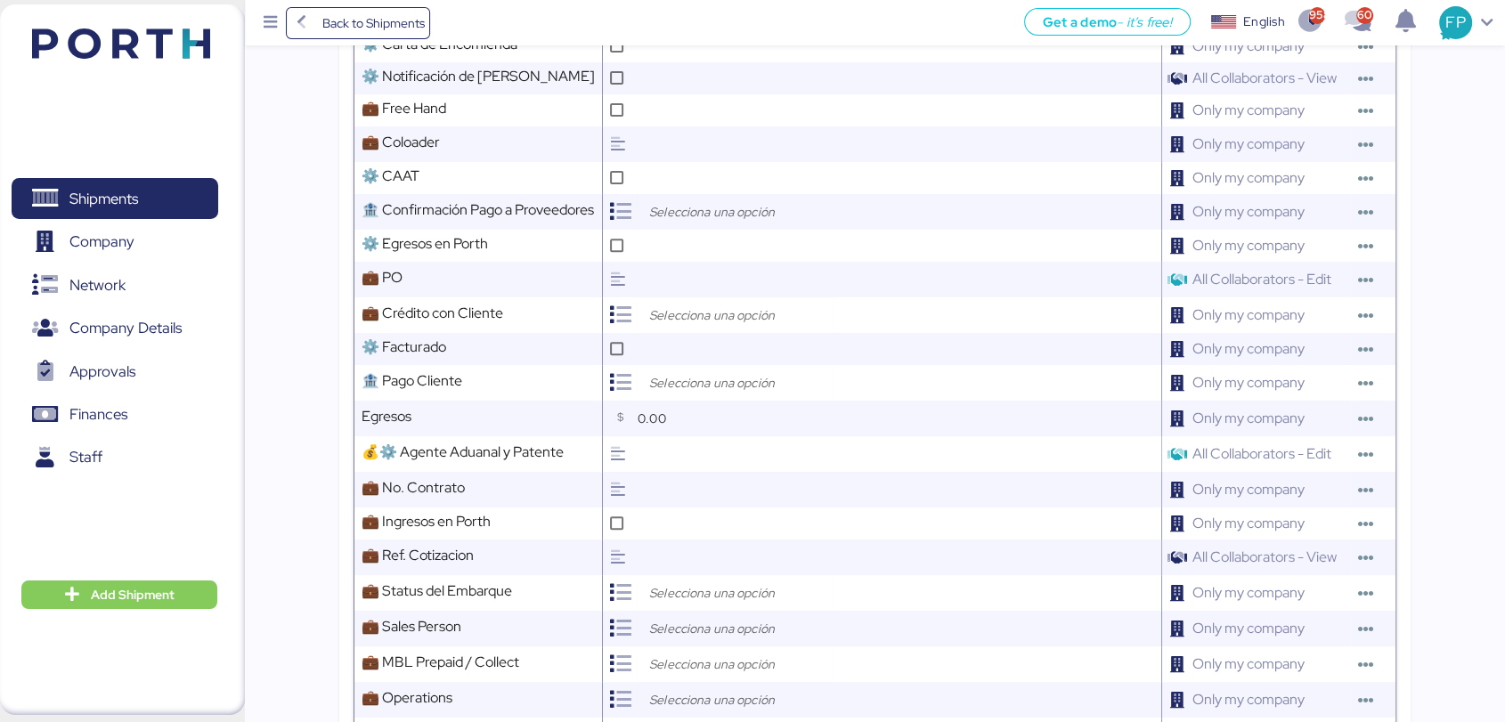
scroll to position [771, 0]
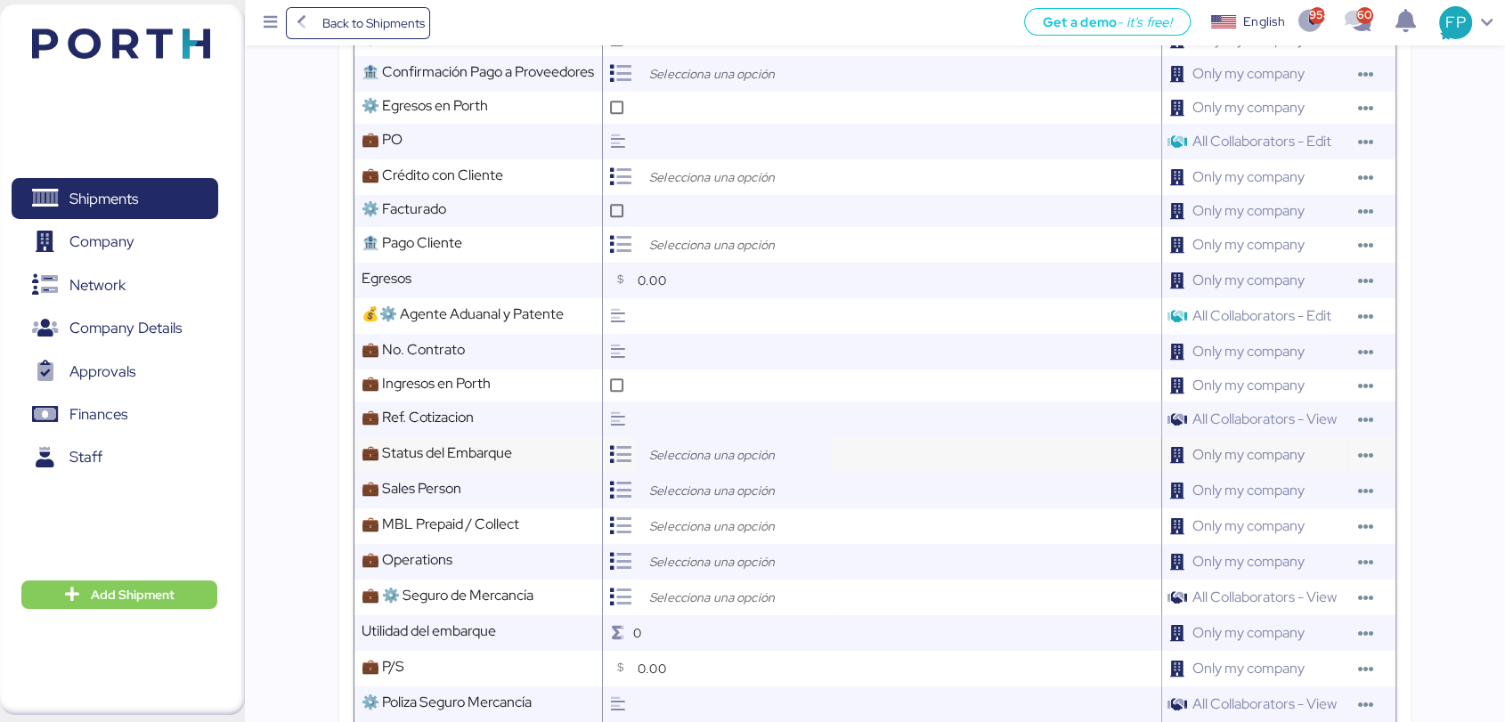
click at [693, 466] on input "search" at bounding box center [739, 454] width 187 height 21
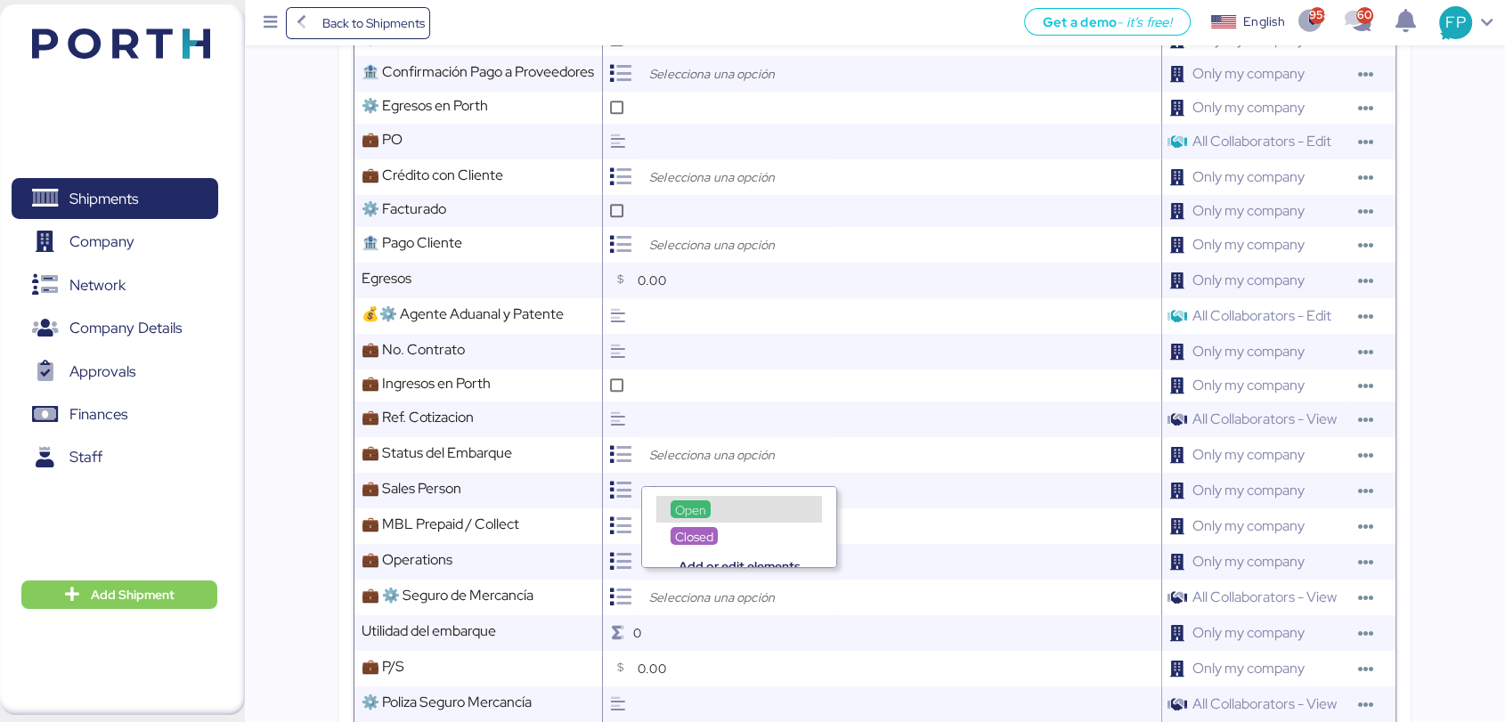
click at [691, 502] on span "Open" at bounding box center [690, 510] width 31 height 16
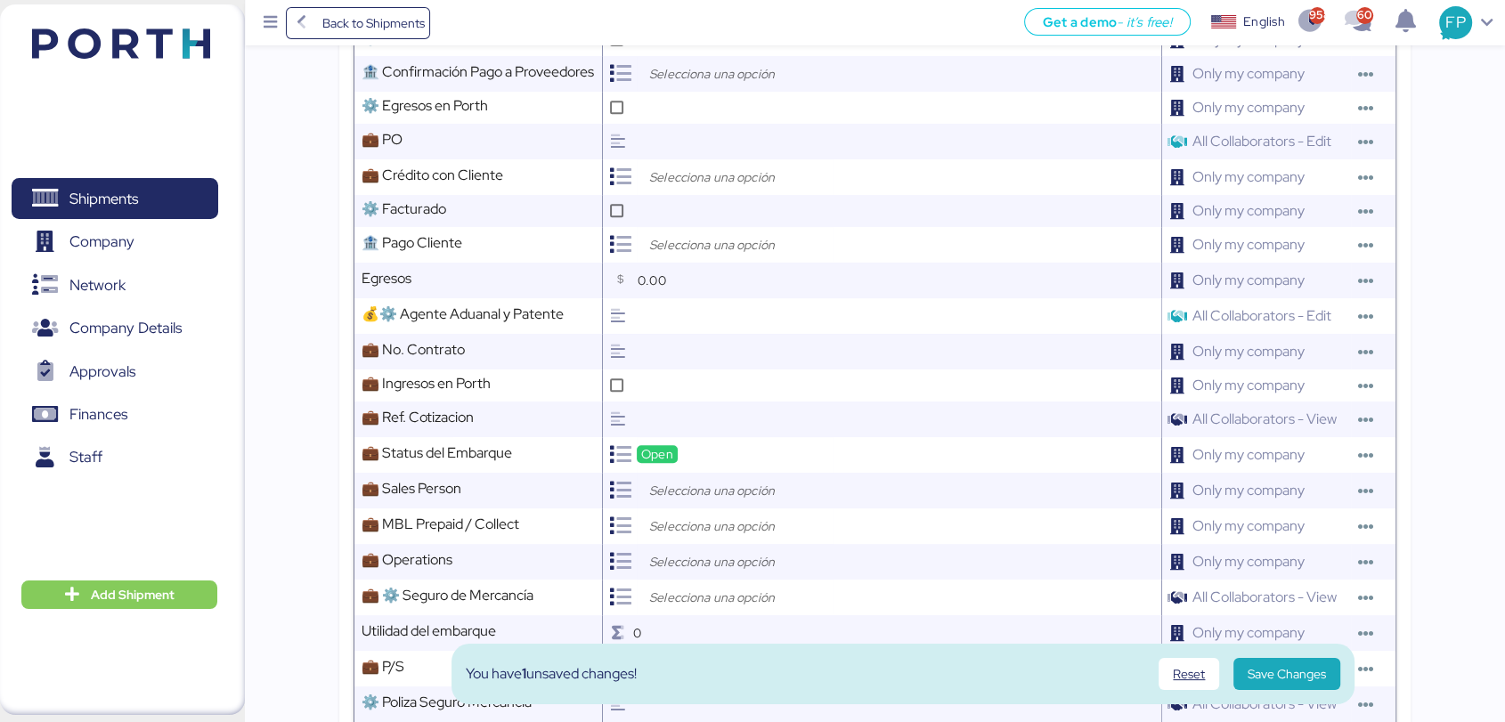
click at [713, 493] on input "search" at bounding box center [739, 490] width 187 height 21
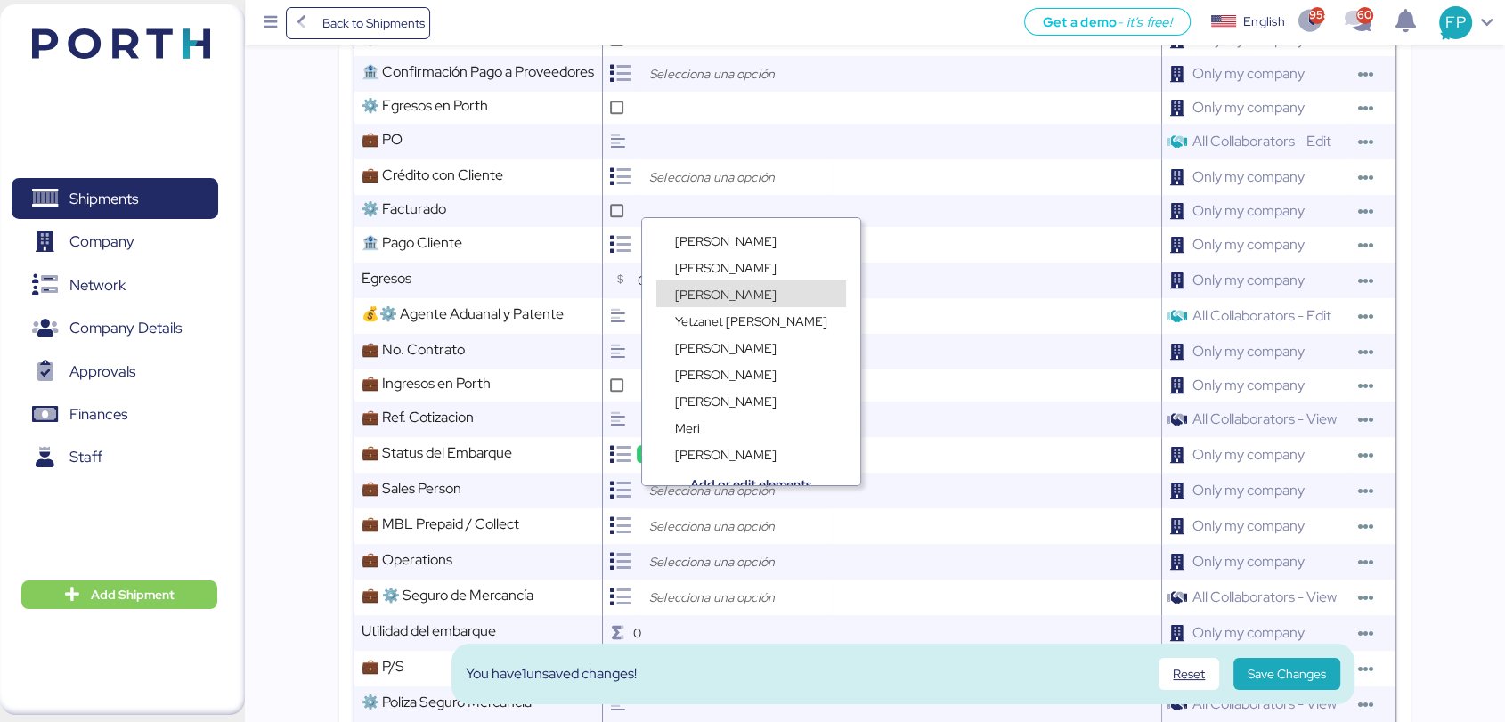
click at [737, 283] on div "[PERSON_NAME]" at bounding box center [751, 293] width 190 height 27
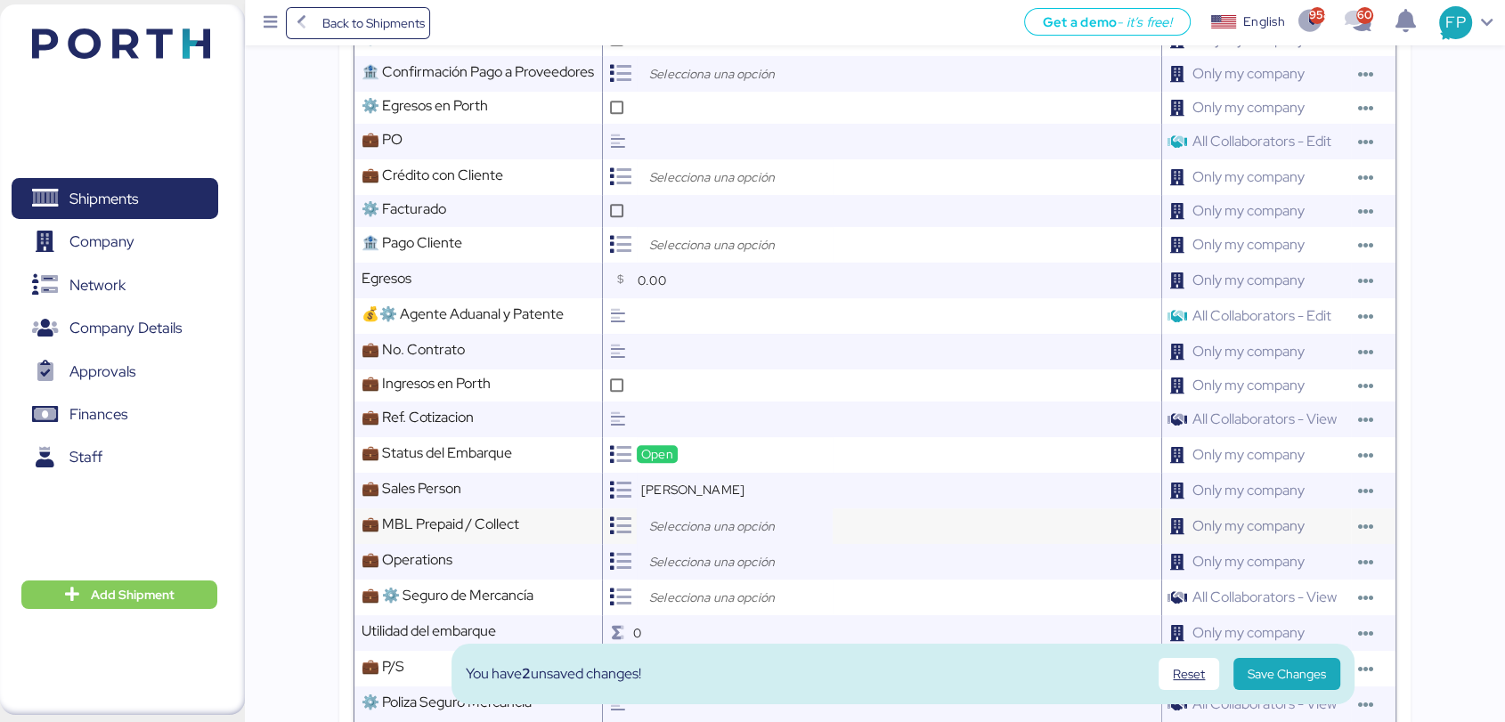
click at [715, 536] on input "search" at bounding box center [739, 526] width 187 height 21
click at [750, 569] on div "Prepaid" at bounding box center [739, 580] width 166 height 27
click at [693, 572] on input "search" at bounding box center [739, 561] width 187 height 21
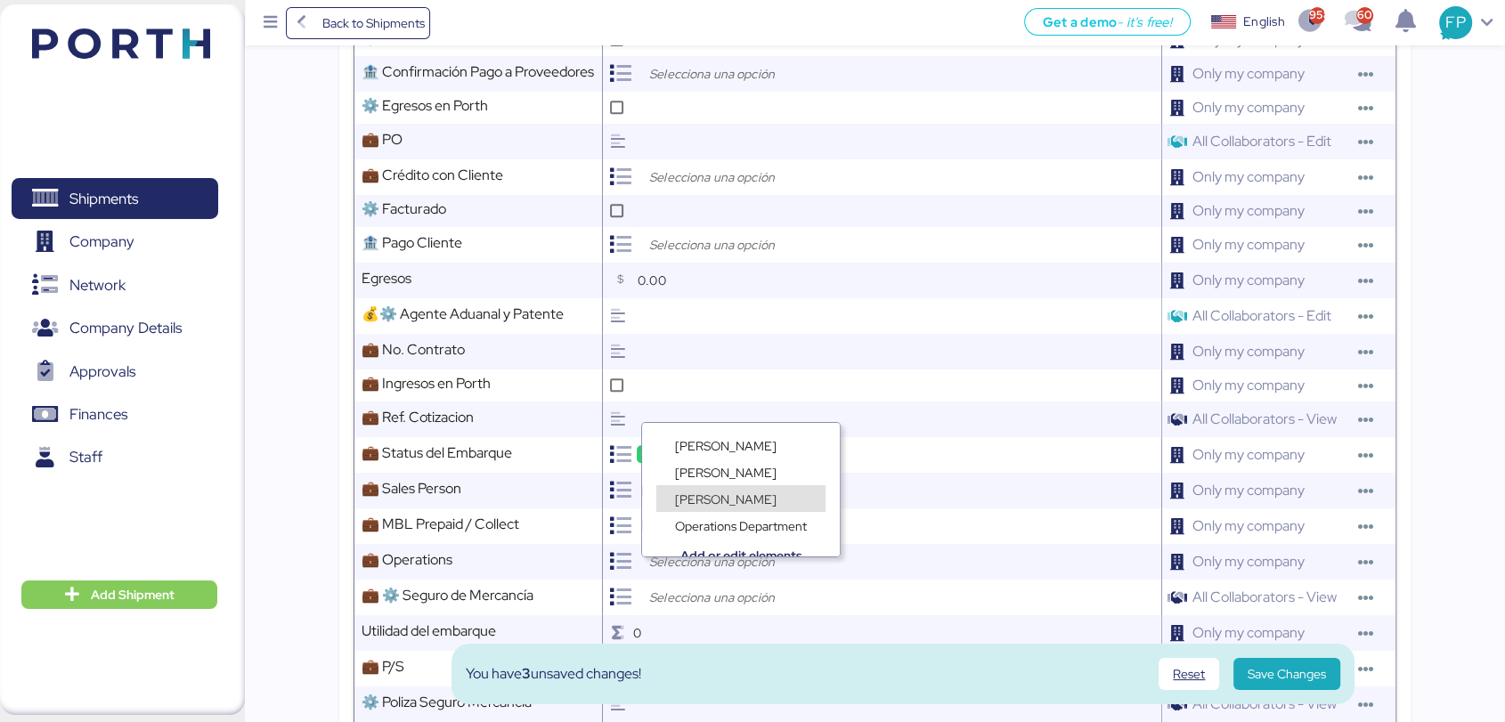
click at [745, 500] on div "[PERSON_NAME]" at bounding box center [740, 498] width 169 height 27
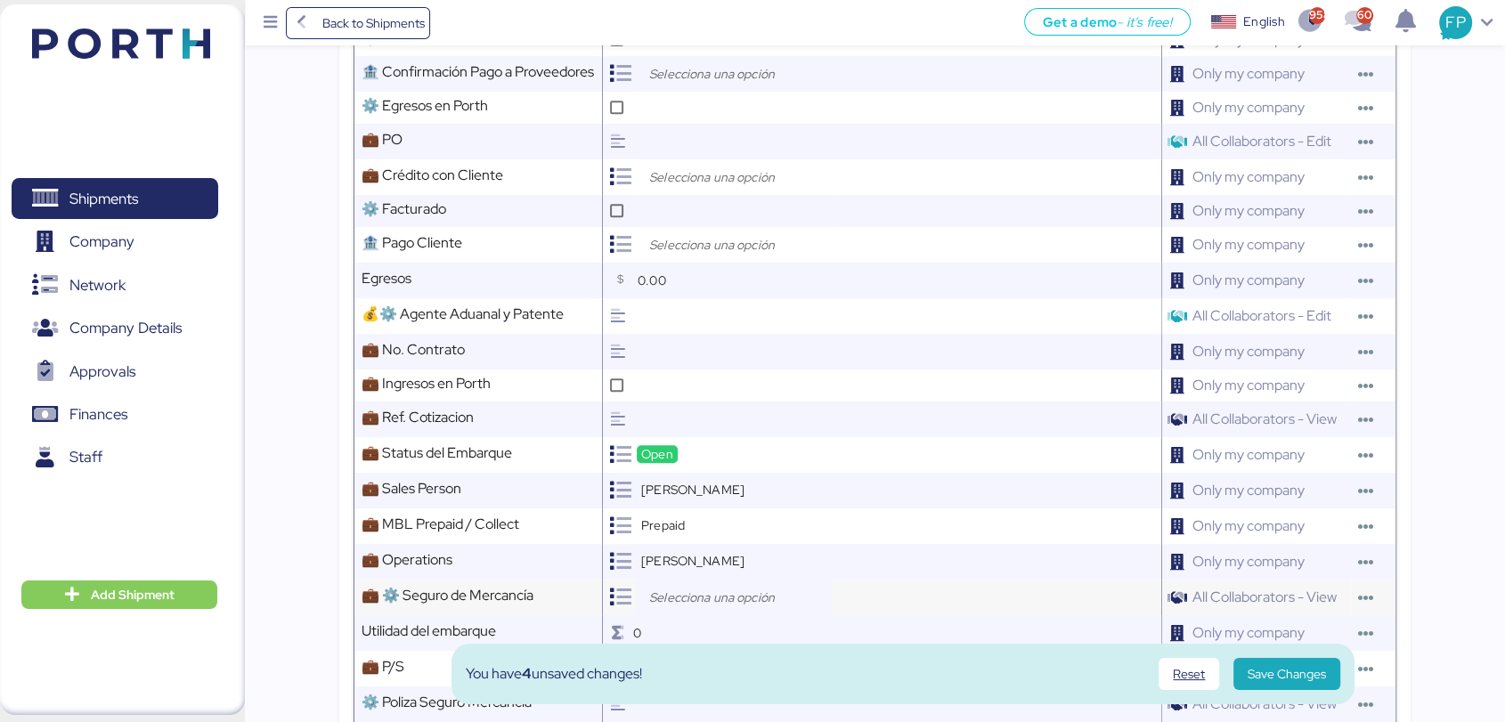
click at [713, 608] on input "search" at bounding box center [739, 597] width 187 height 21
type input "n"
click at [725, 569] on div "Add or edit elements" at bounding box center [739, 578] width 194 height 27
click at [722, 565] on div "Add or edit elements" at bounding box center [739, 578] width 194 height 27
click at [693, 556] on span "No Aplica" at bounding box center [701, 562] width 53 height 16
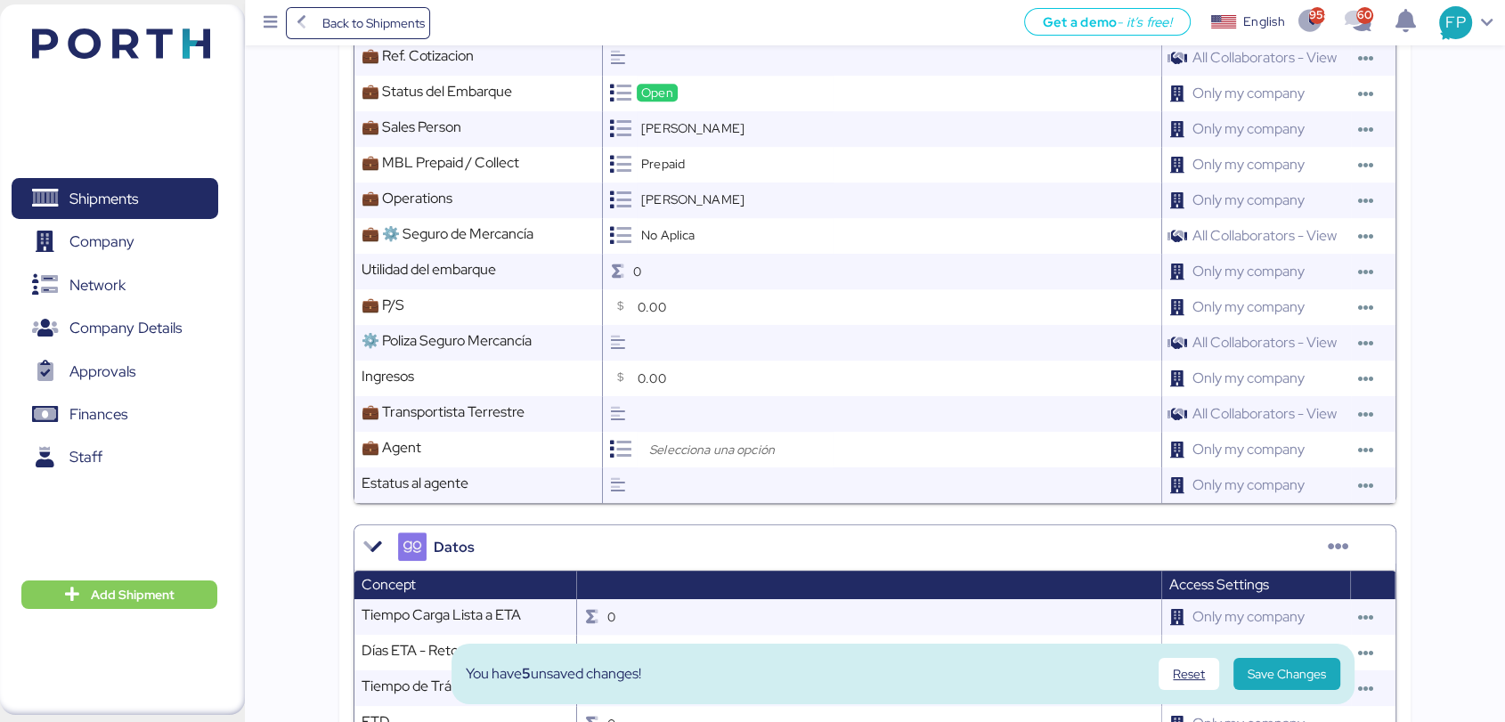
scroll to position [1139, 0]
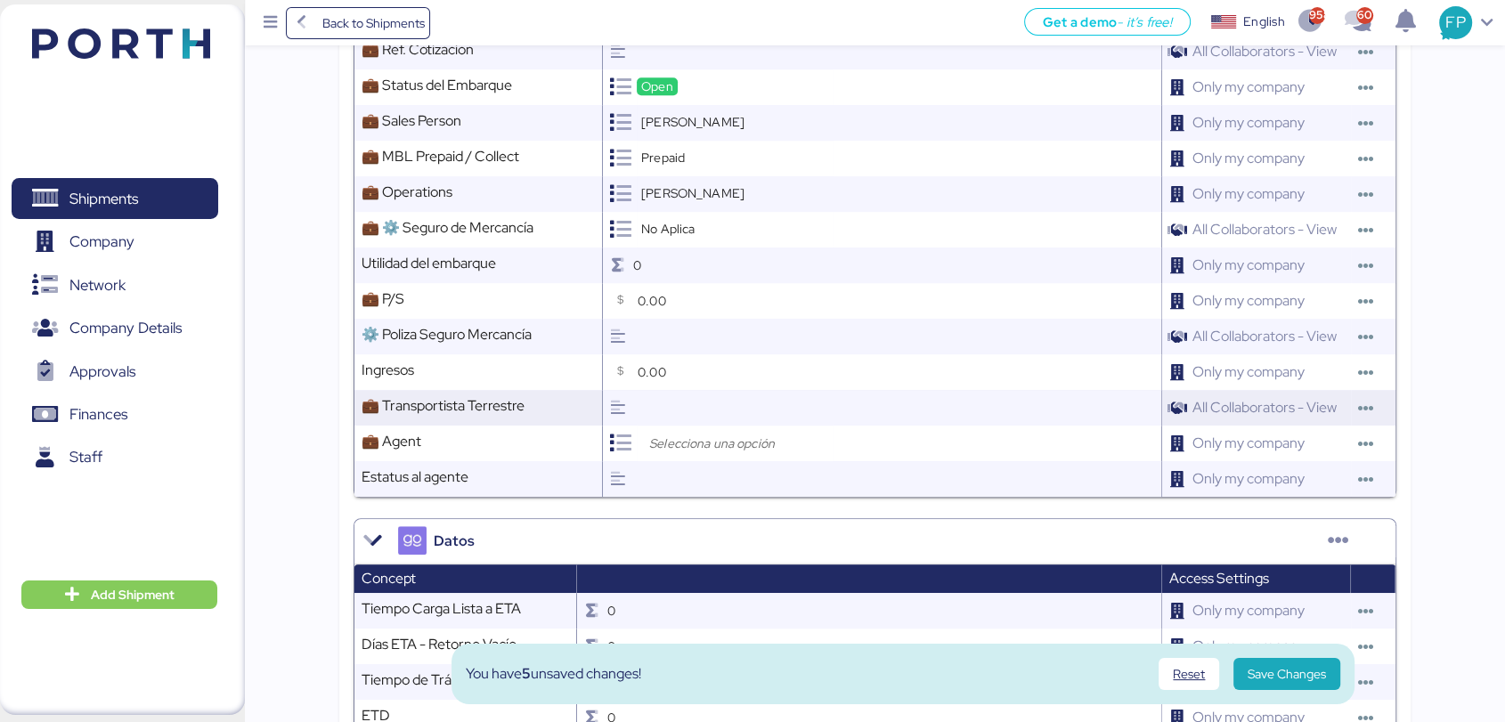
click at [725, 426] on input "text" at bounding box center [897, 408] width 528 height 36
type input "CLIPPER"
click at [712, 461] on div at bounding box center [735, 444] width 196 height 36
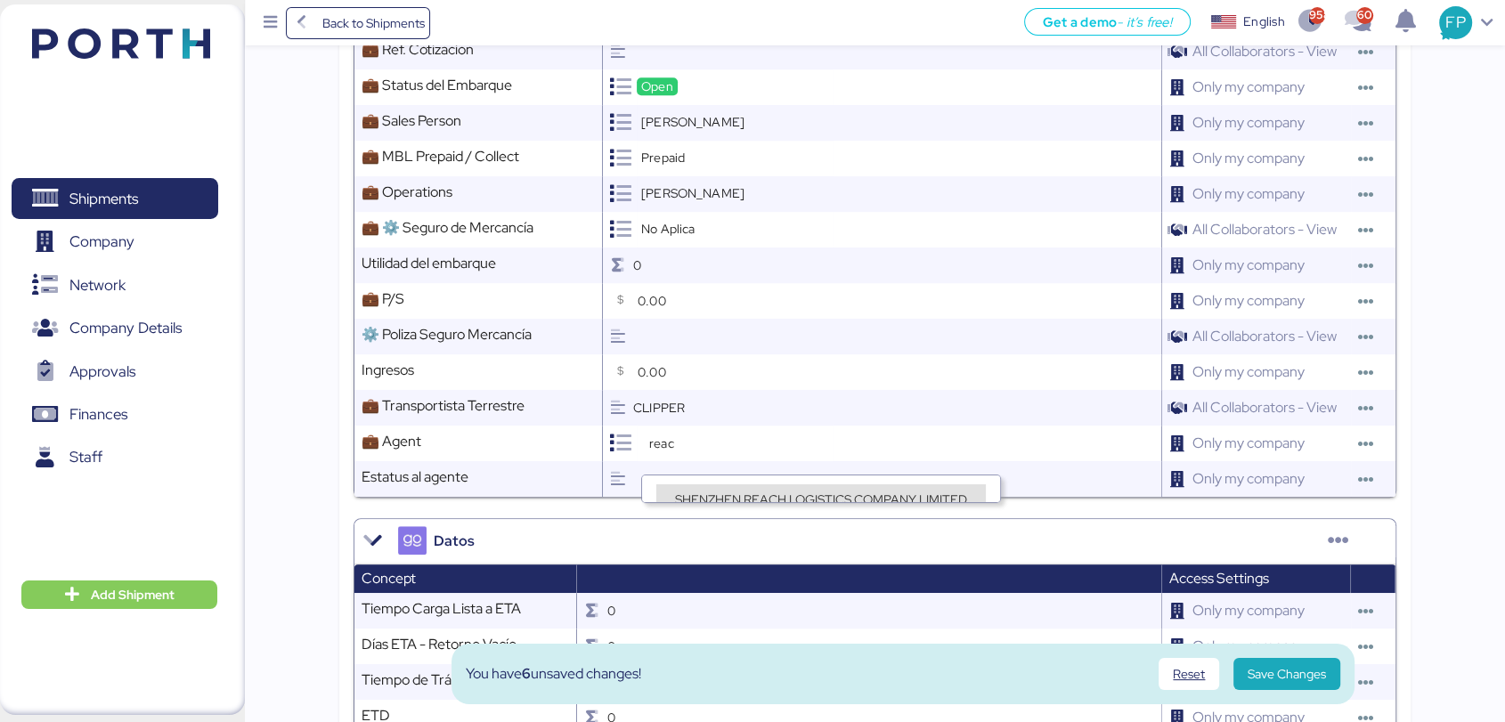
type input "reac"
click at [833, 493] on span "SHENZHEN REACH LOGISTICS COMPANY LIMITED" at bounding box center [821, 500] width 292 height 16
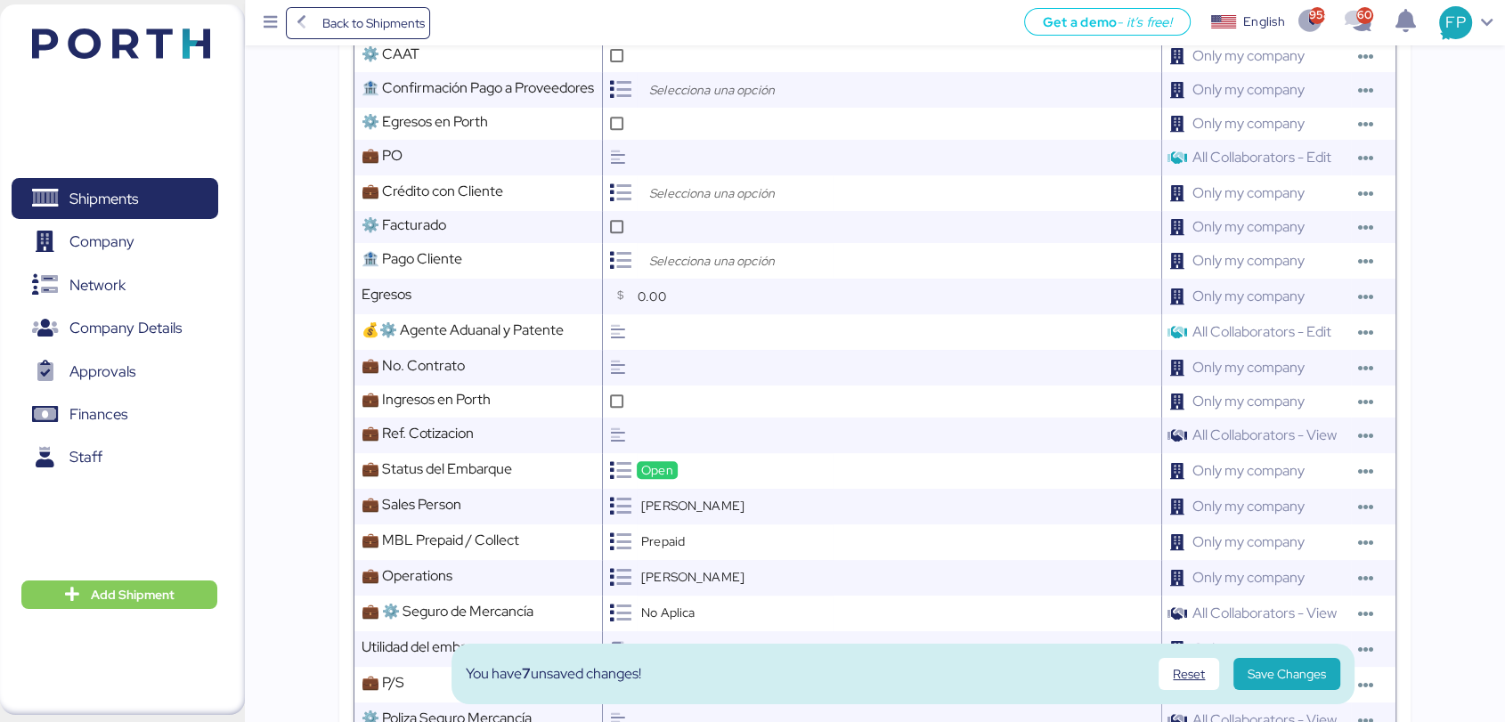
scroll to position [747, 0]
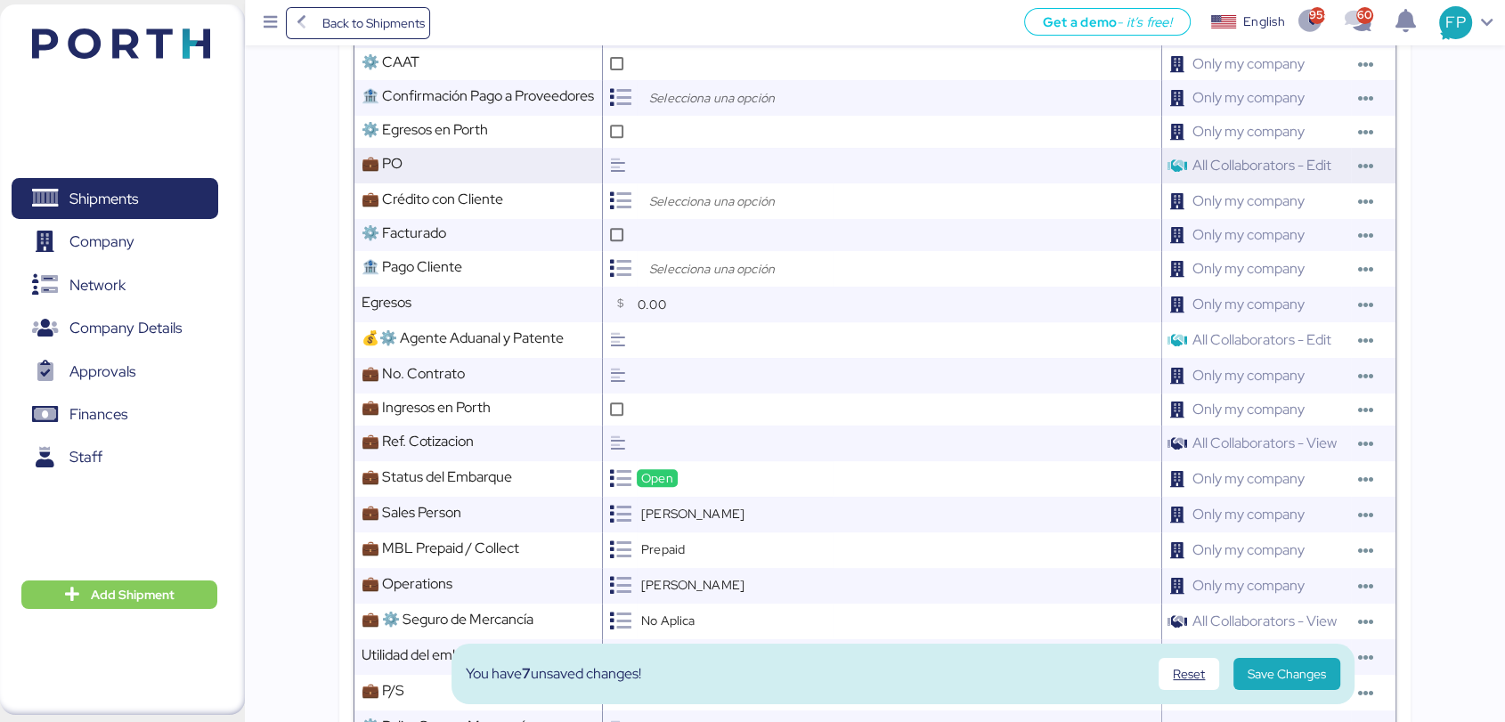
click at [671, 175] on input "text" at bounding box center [897, 166] width 528 height 36
click at [689, 209] on input "search" at bounding box center [739, 201] width 187 height 21
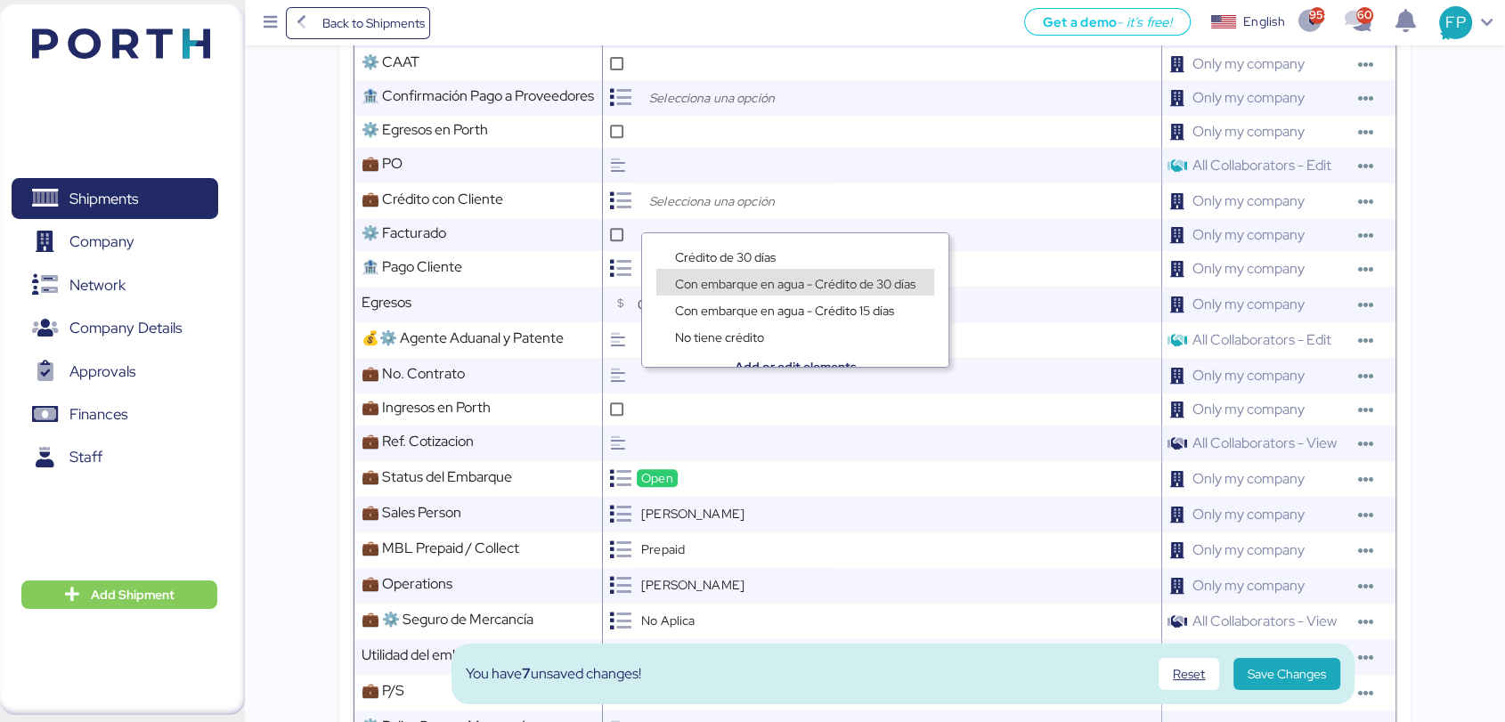
click at [737, 280] on span "Con embarque en agua - Crédito de 30 días" at bounding box center [795, 284] width 240 height 16
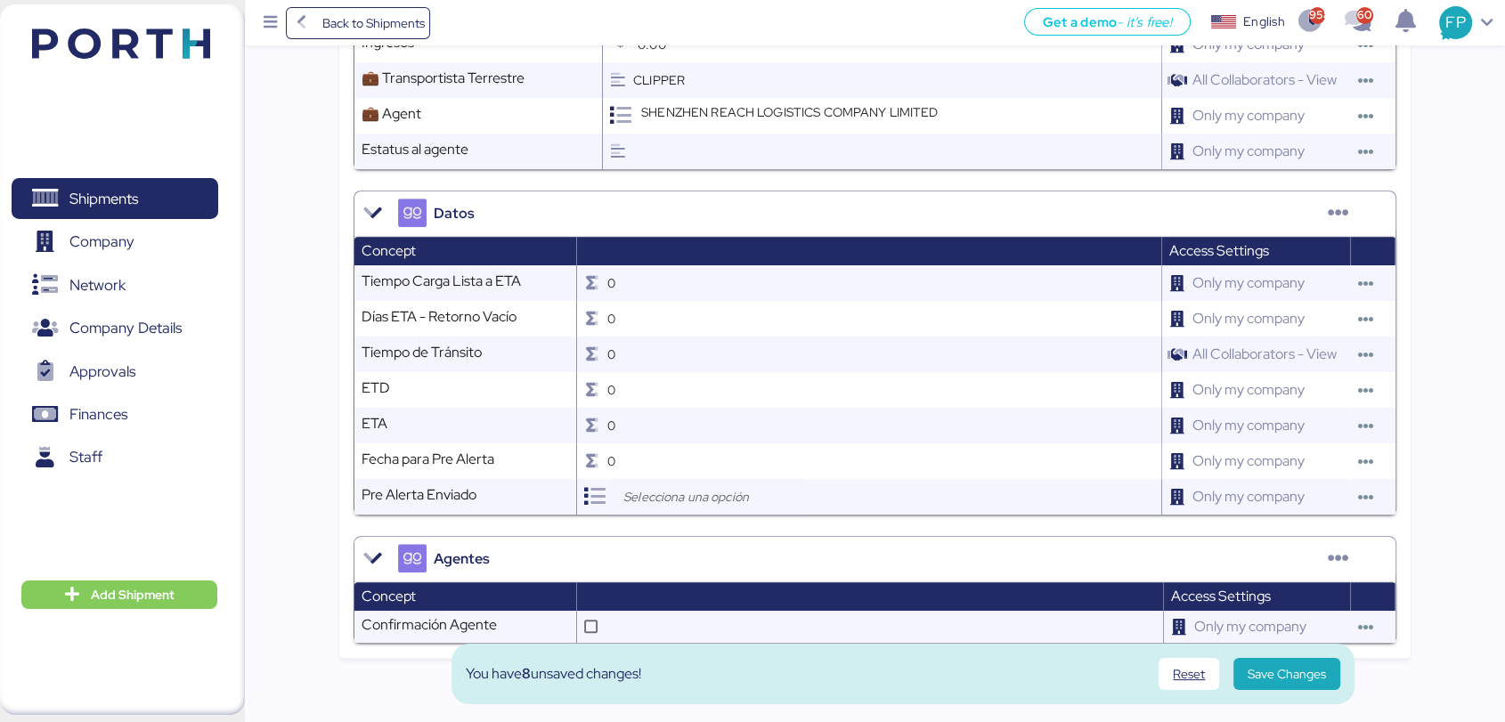
scroll to position [1501, 0]
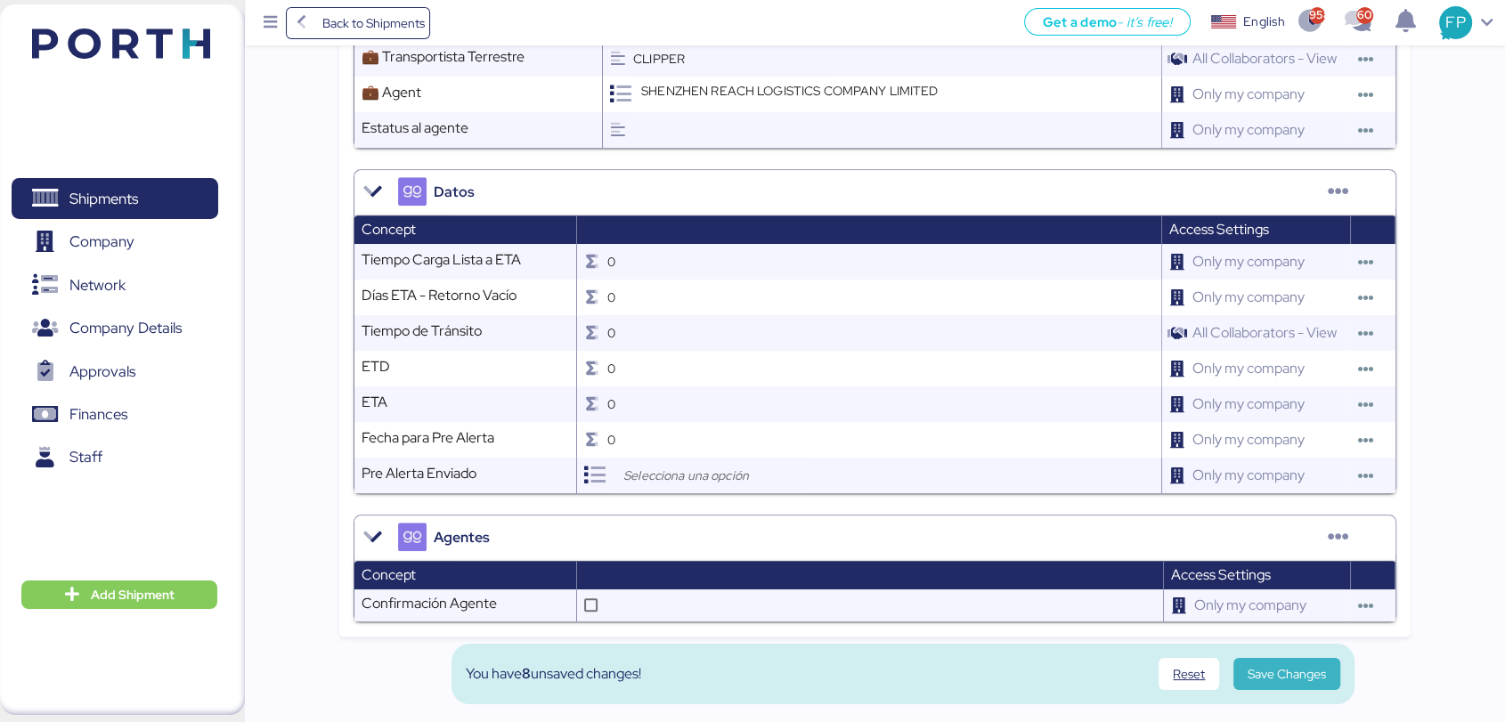
click at [1279, 658] on span "Save Changes" at bounding box center [1286, 674] width 107 height 32
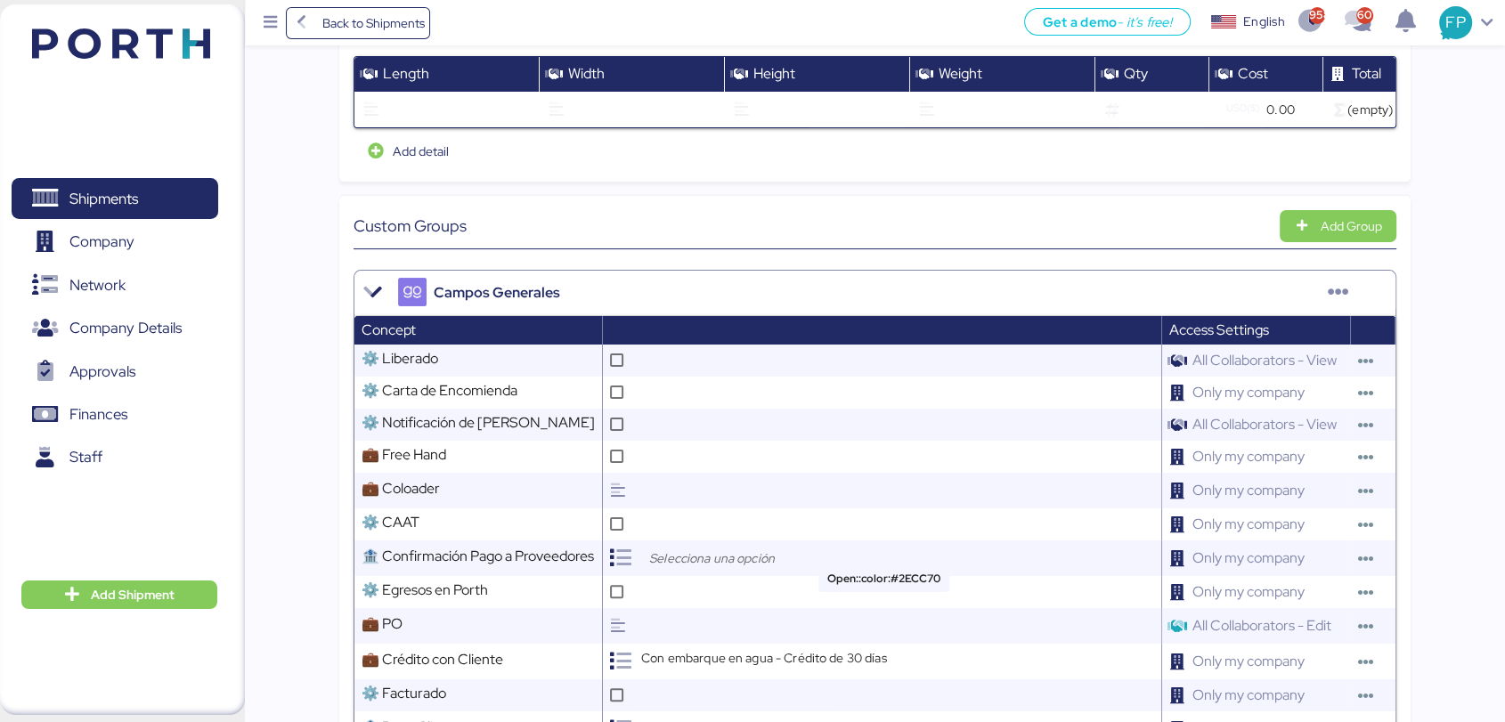
scroll to position [0, 0]
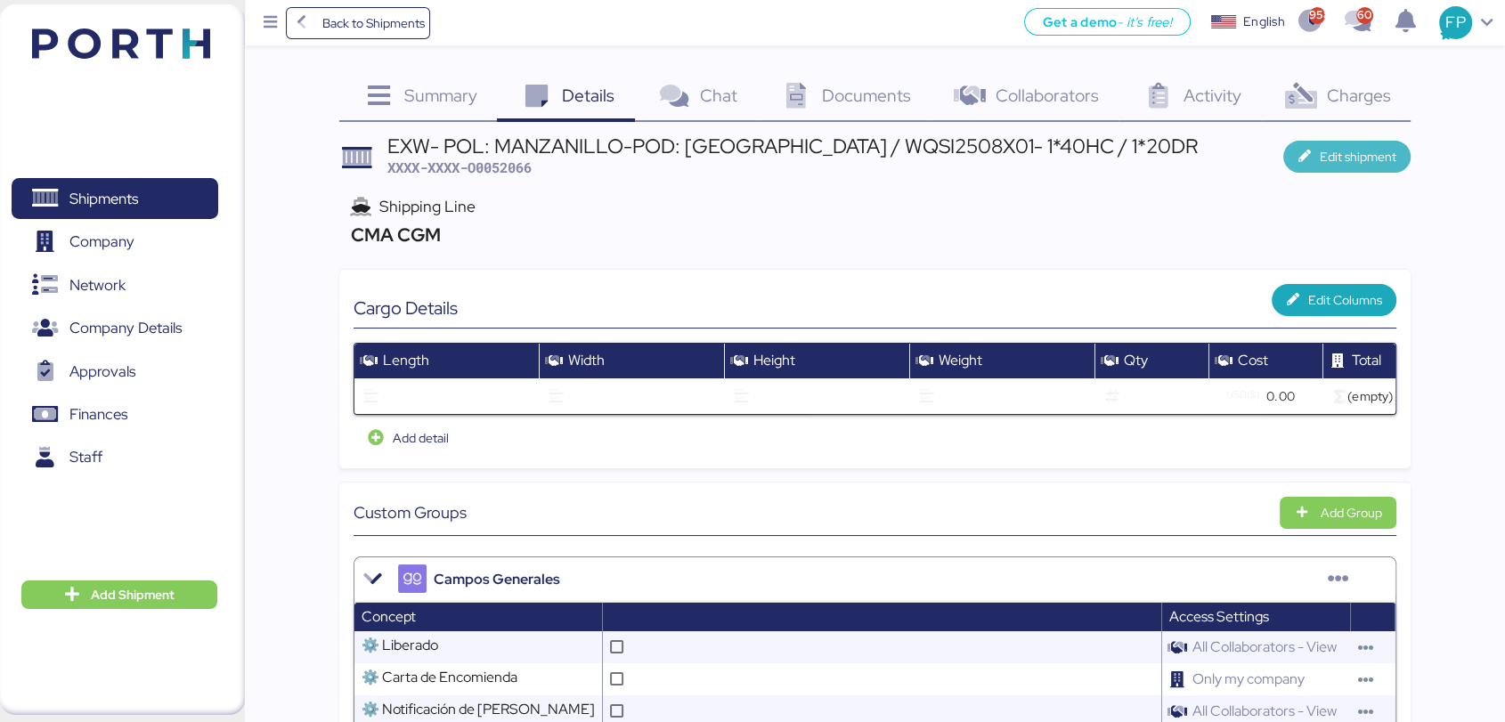
click at [1376, 166] on span "Edit shipment" at bounding box center [1358, 156] width 77 height 21
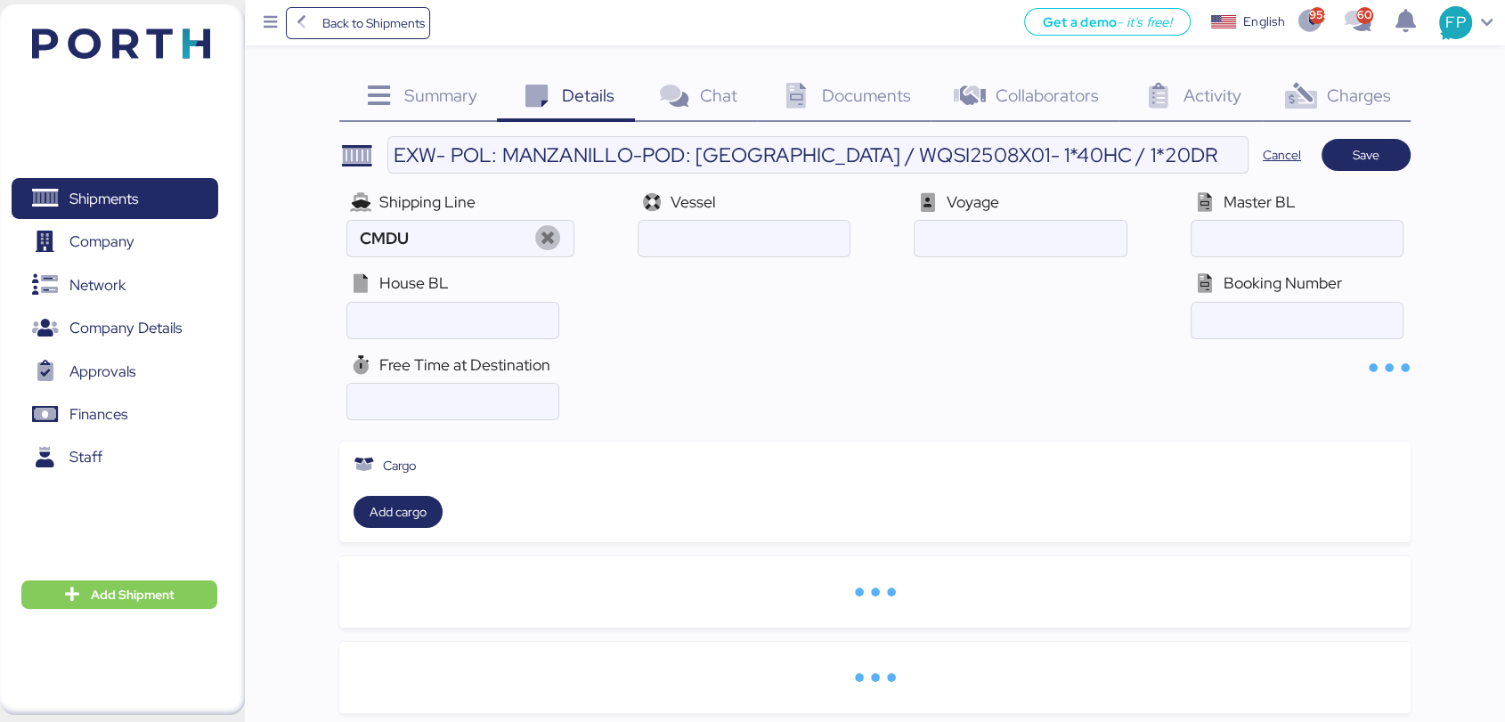
type input "CMA CGM"
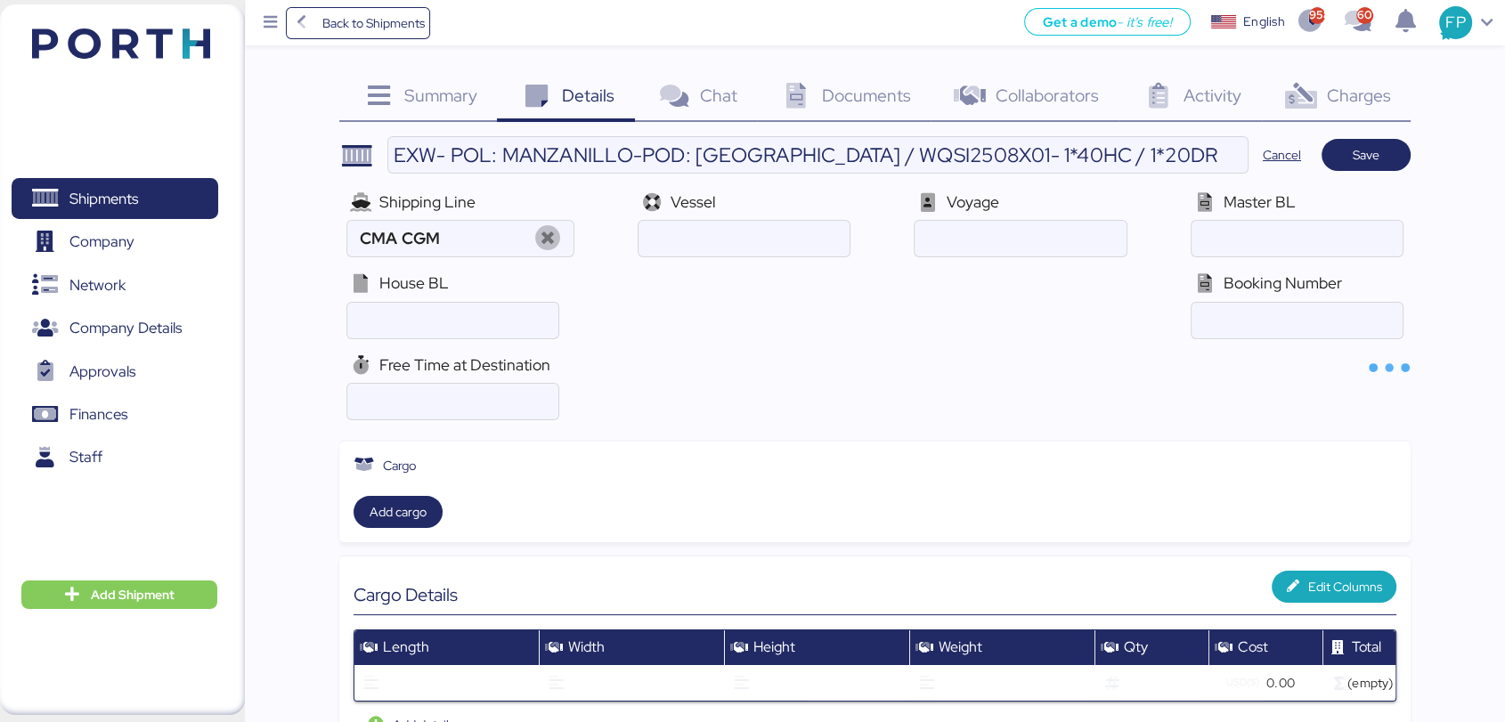
scroll to position [323, 0]
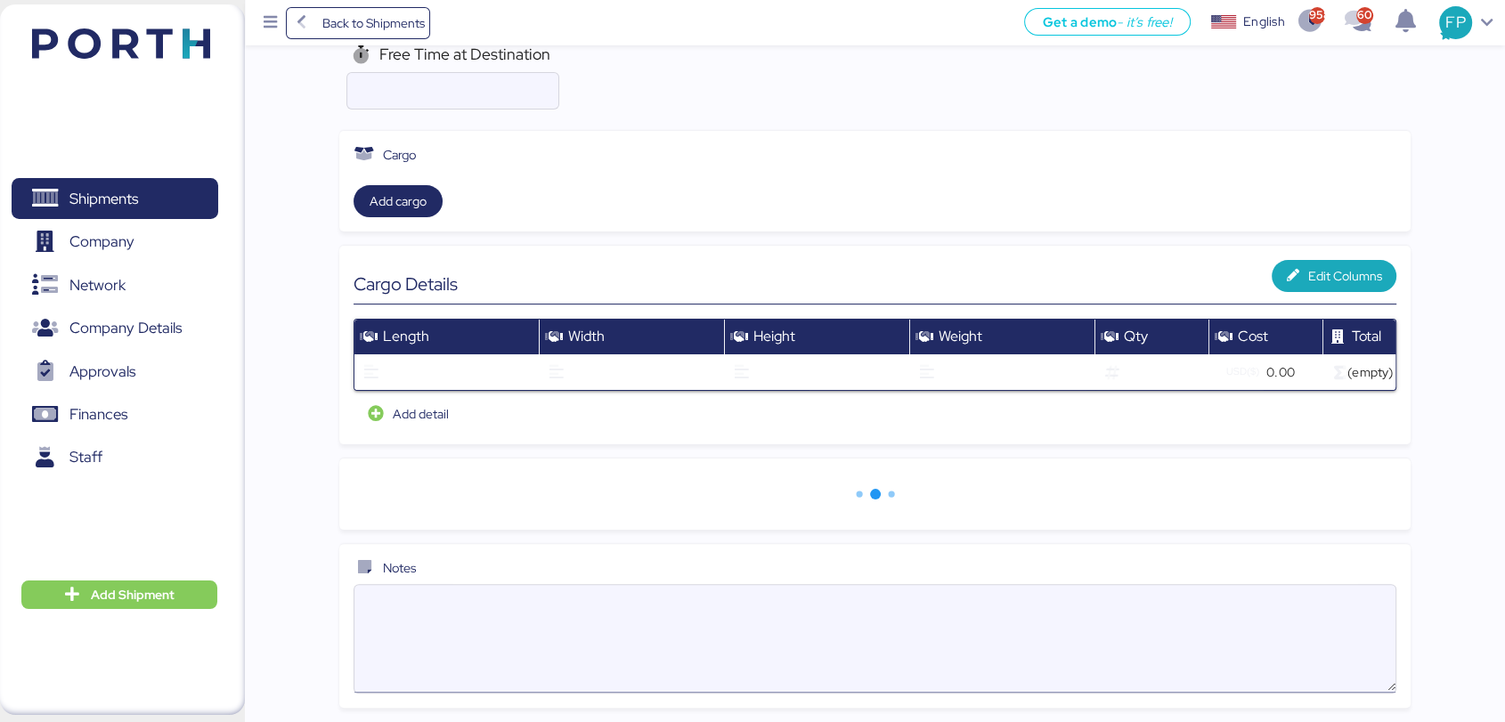
click at [467, 599] on textarea at bounding box center [874, 639] width 1041 height 104
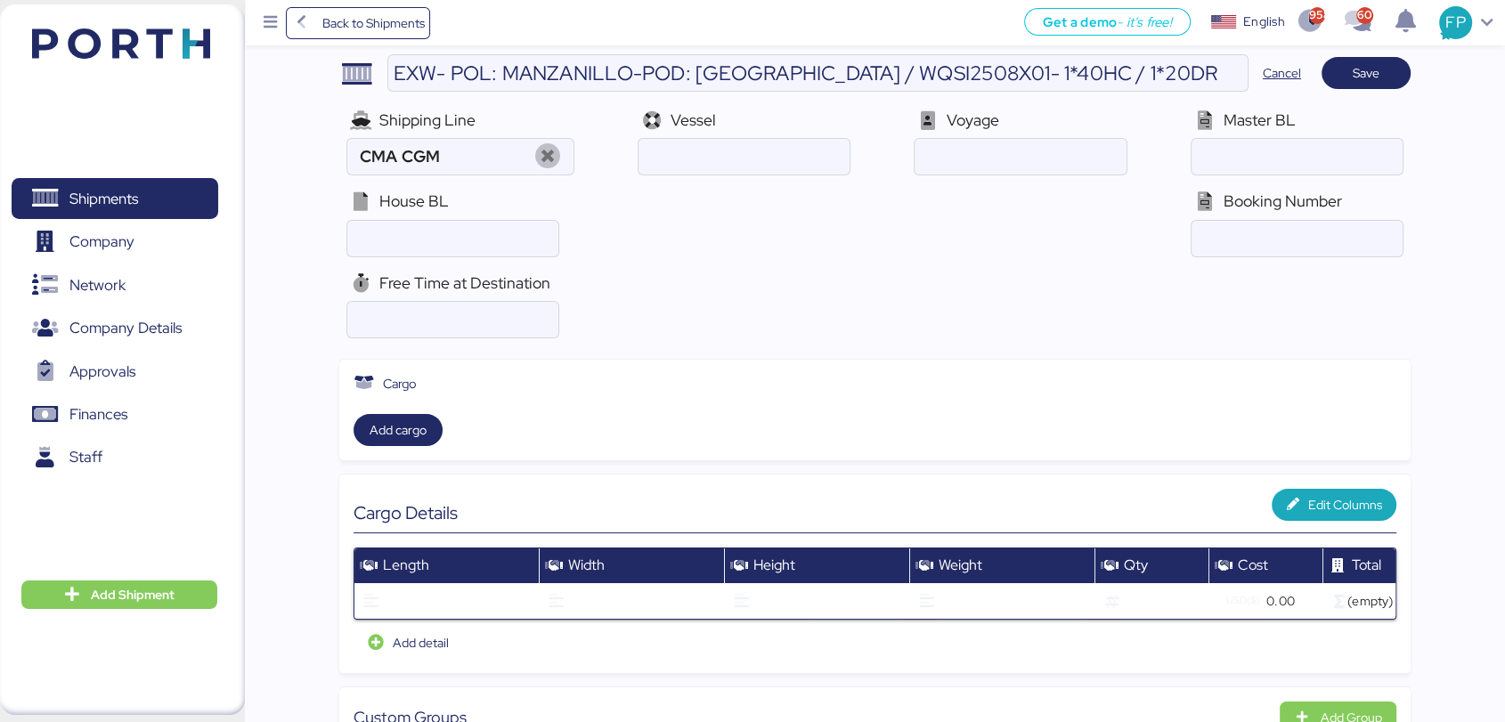
scroll to position [0, 0]
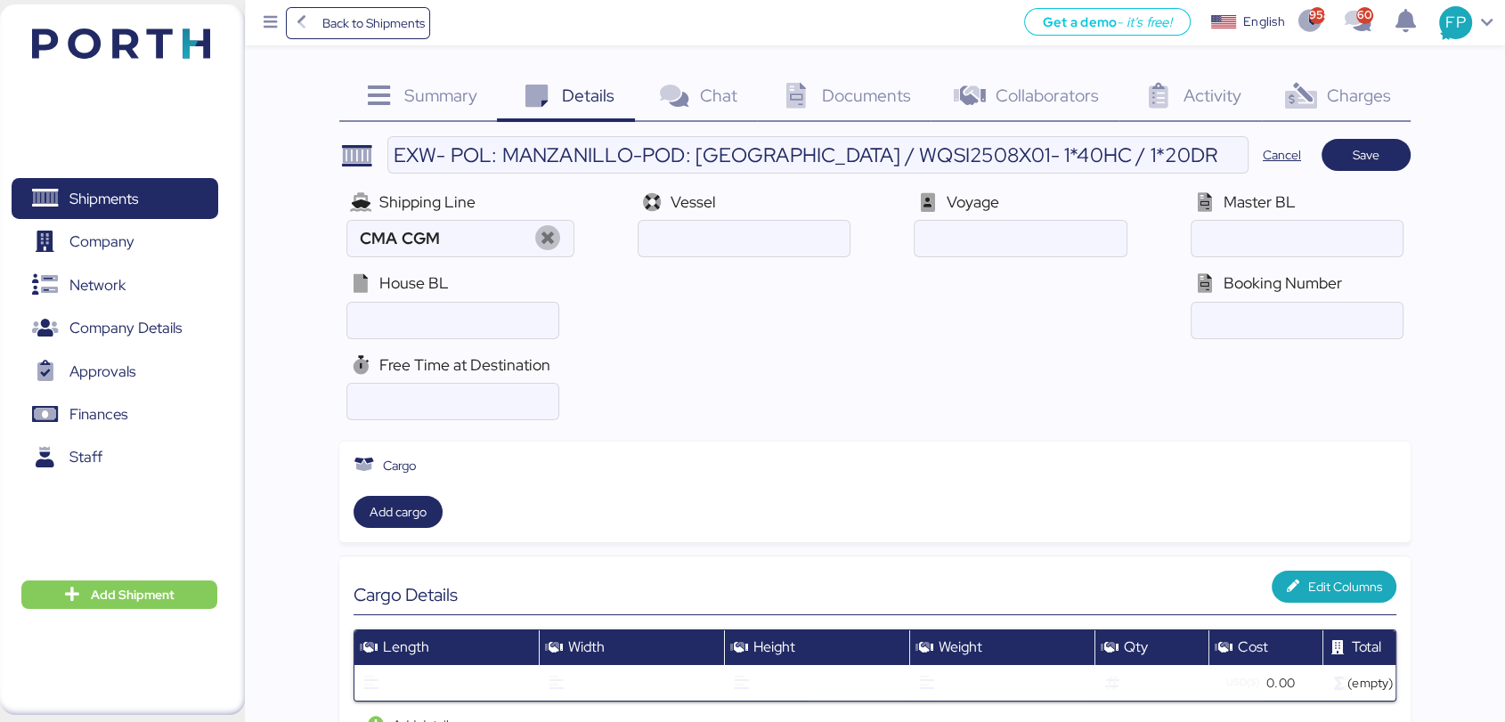
type textarea "Las maniobras de toma de vacio la solicita clipper. Favor de conisderar que son…"
click at [1368, 158] on span "Save" at bounding box center [1366, 154] width 27 height 21
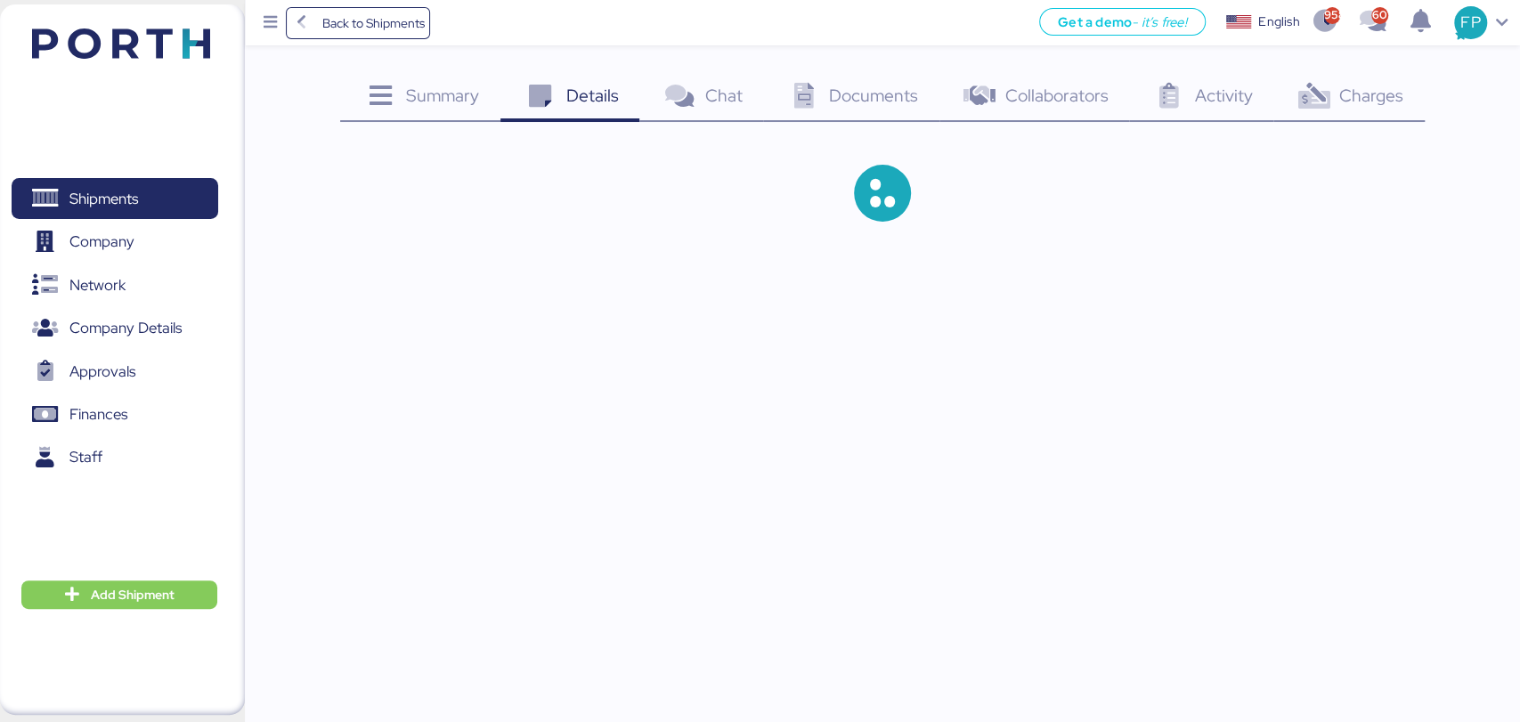
click at [1374, 97] on span "Charges" at bounding box center [1371, 95] width 64 height 23
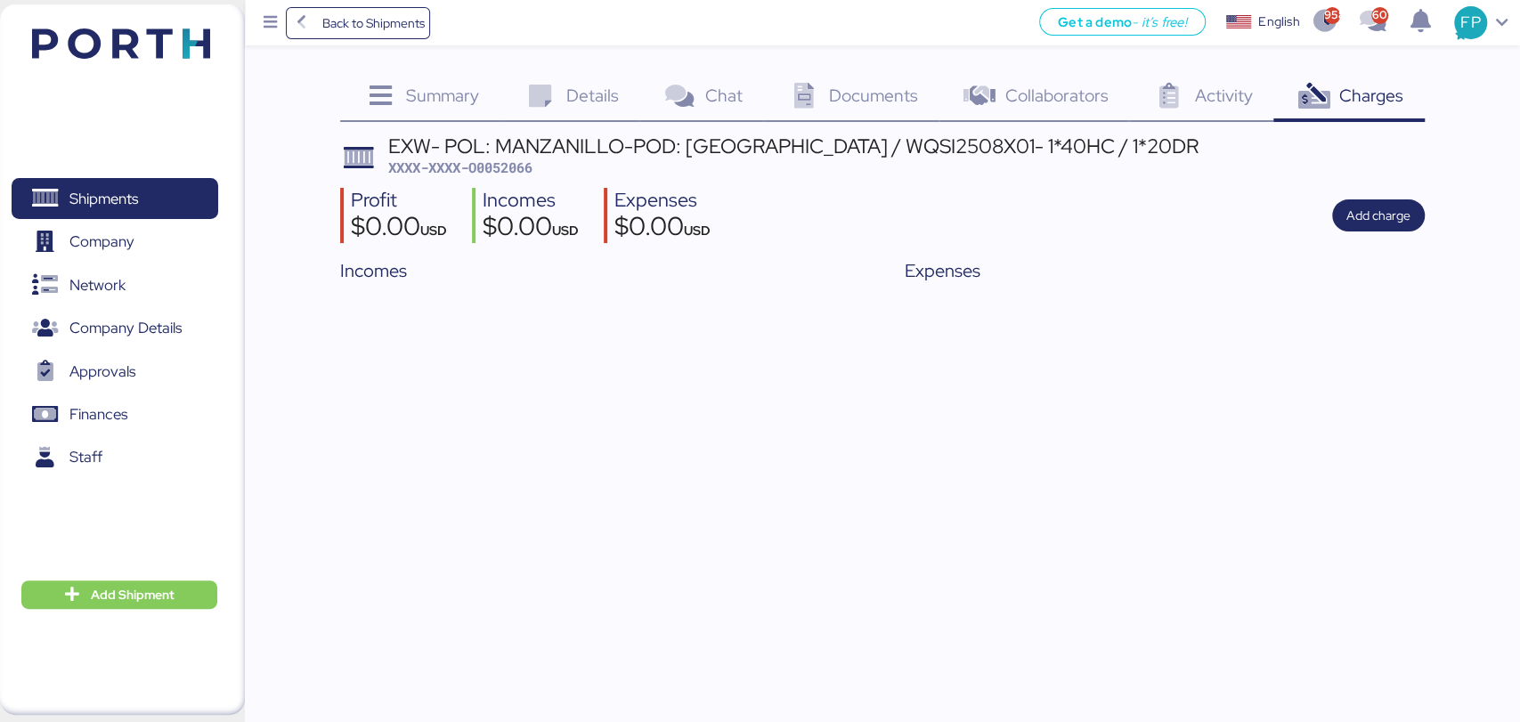
click at [578, 107] on div "Details 0" at bounding box center [569, 98] width 139 height 48
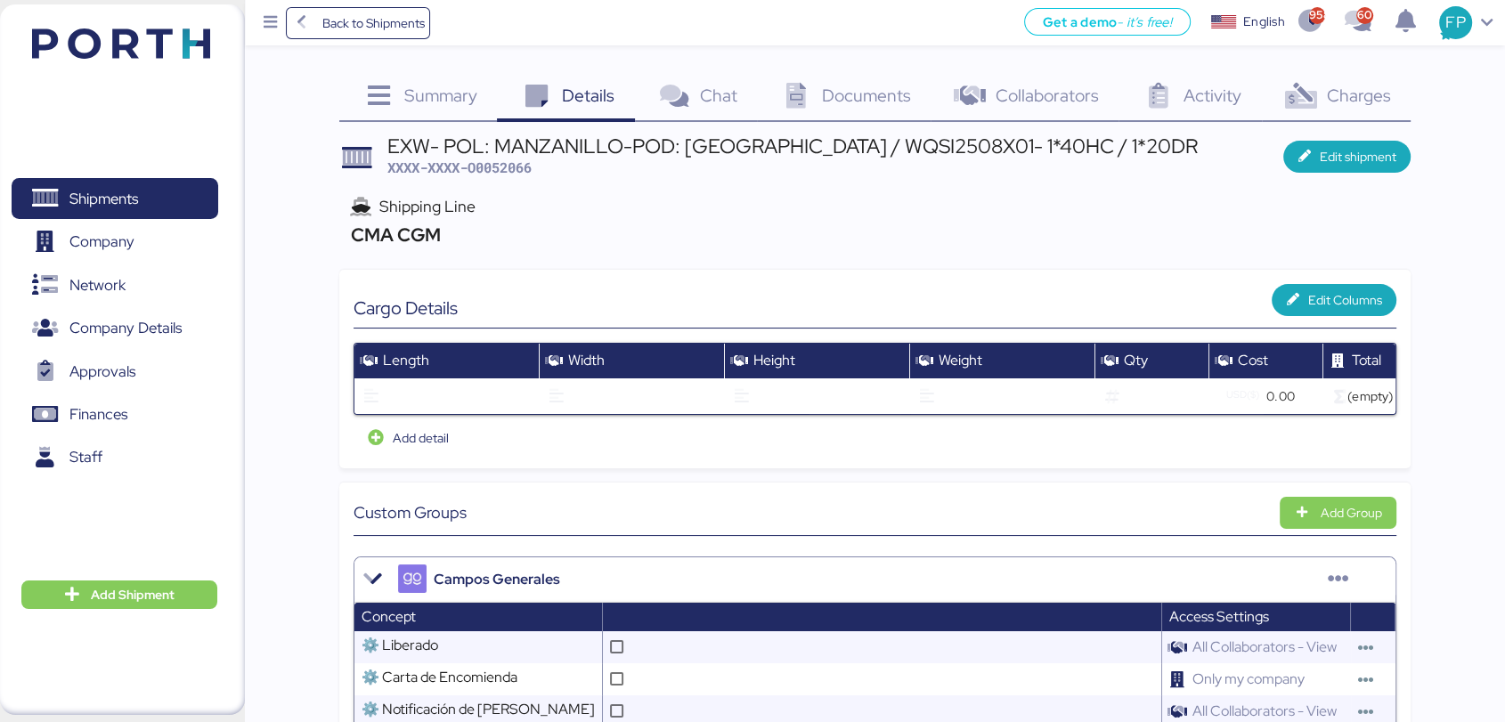
click at [442, 92] on span "Summary" at bounding box center [440, 95] width 73 height 23
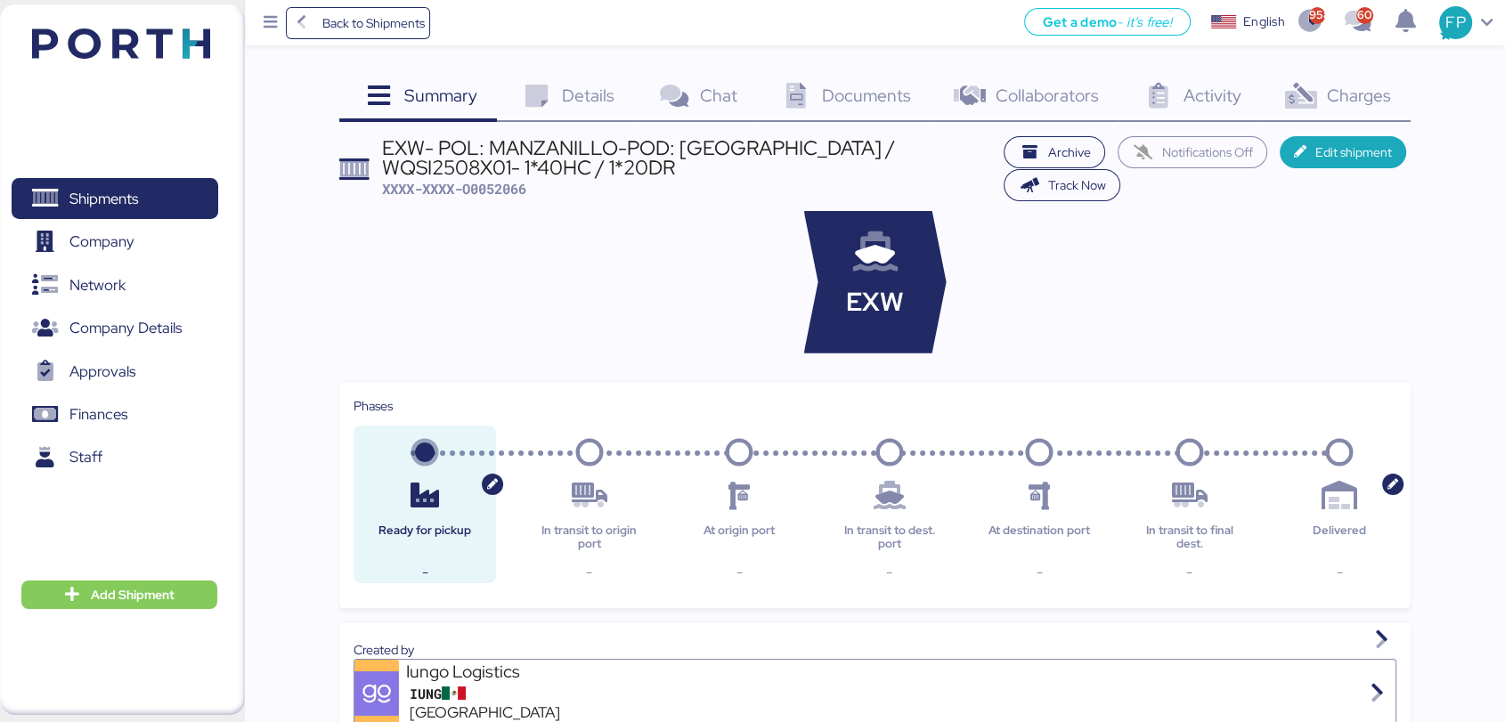
click at [484, 199] on header "EXW- POL: MANZANILLO-POD: Hong Kong / WQSI2508X01- 1*40HC / 1*20DR XXXX-XXXX-O0…" at bounding box center [874, 168] width 1071 height 65
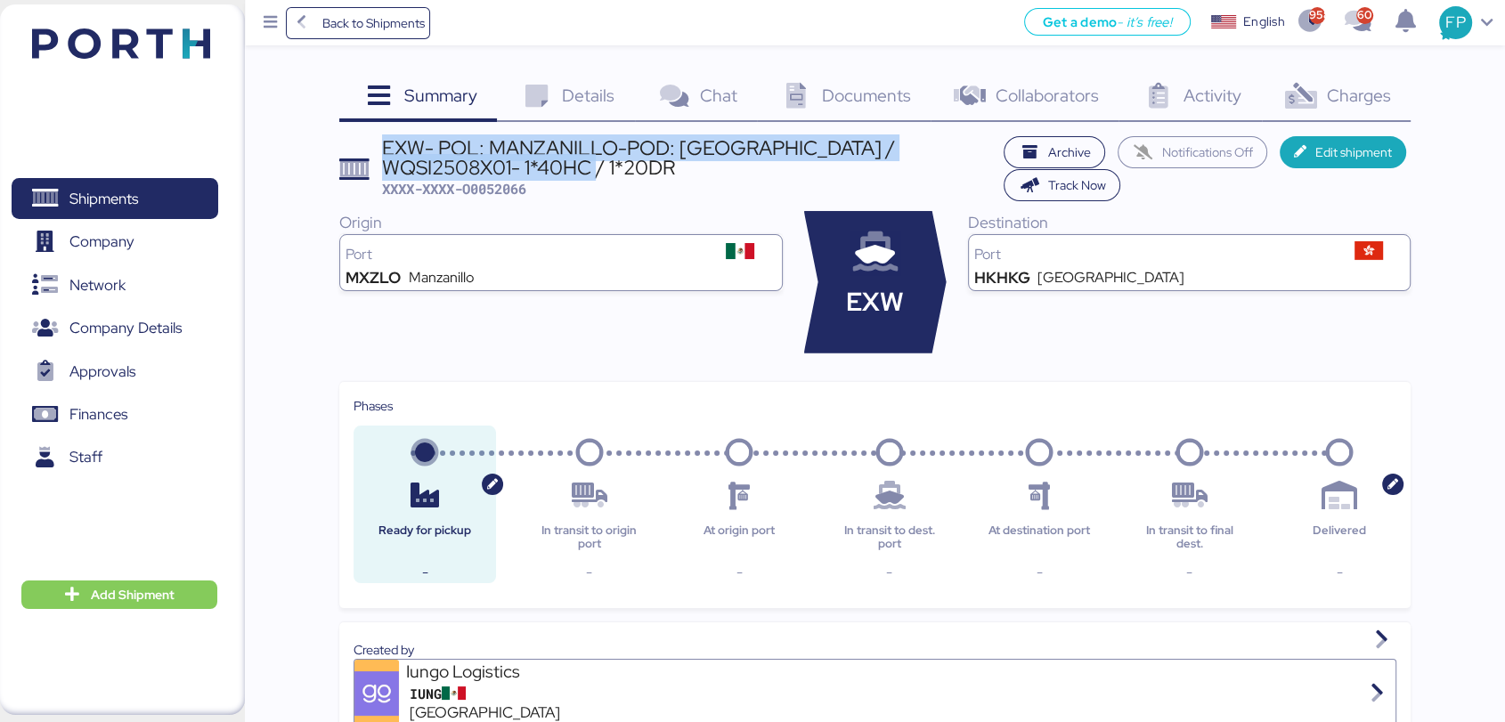
drag, startPoint x: 380, startPoint y: 144, endPoint x: 549, endPoint y: 167, distance: 170.8
click at [549, 167] on header "EXW- POL: MANZANILLO-POD: Hong Kong / WQSI2508X01- 1*40HC / 1*20DR XXXX-XXXX-O0…" at bounding box center [874, 168] width 1071 height 65
copy div "EXW- POL: MANZANILLO-POD: Hong Kong / WQSI2508X01- 1*40HC / 1*20DR"
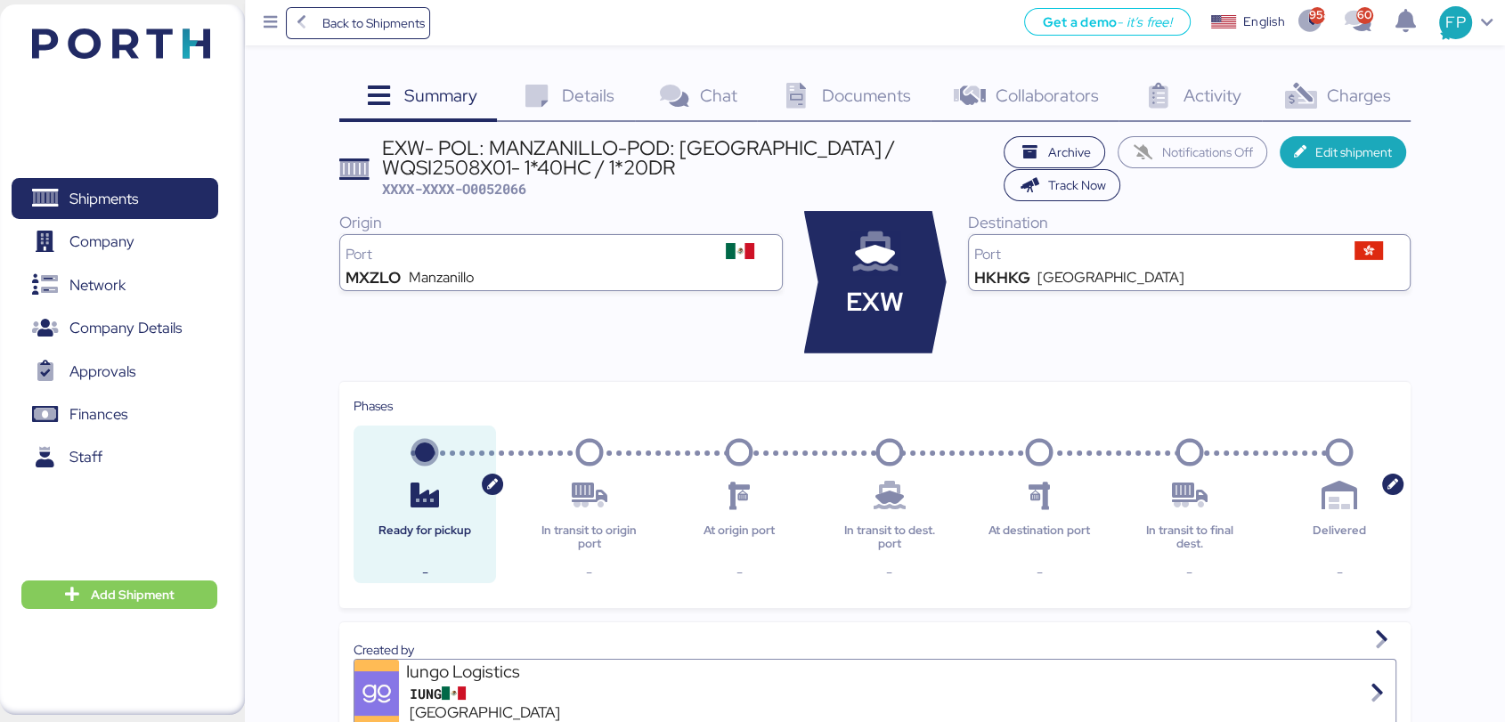
click at [494, 189] on span "XXXX-XXXX-O0052066" at bounding box center [454, 189] width 144 height 18
copy span "O0052066"
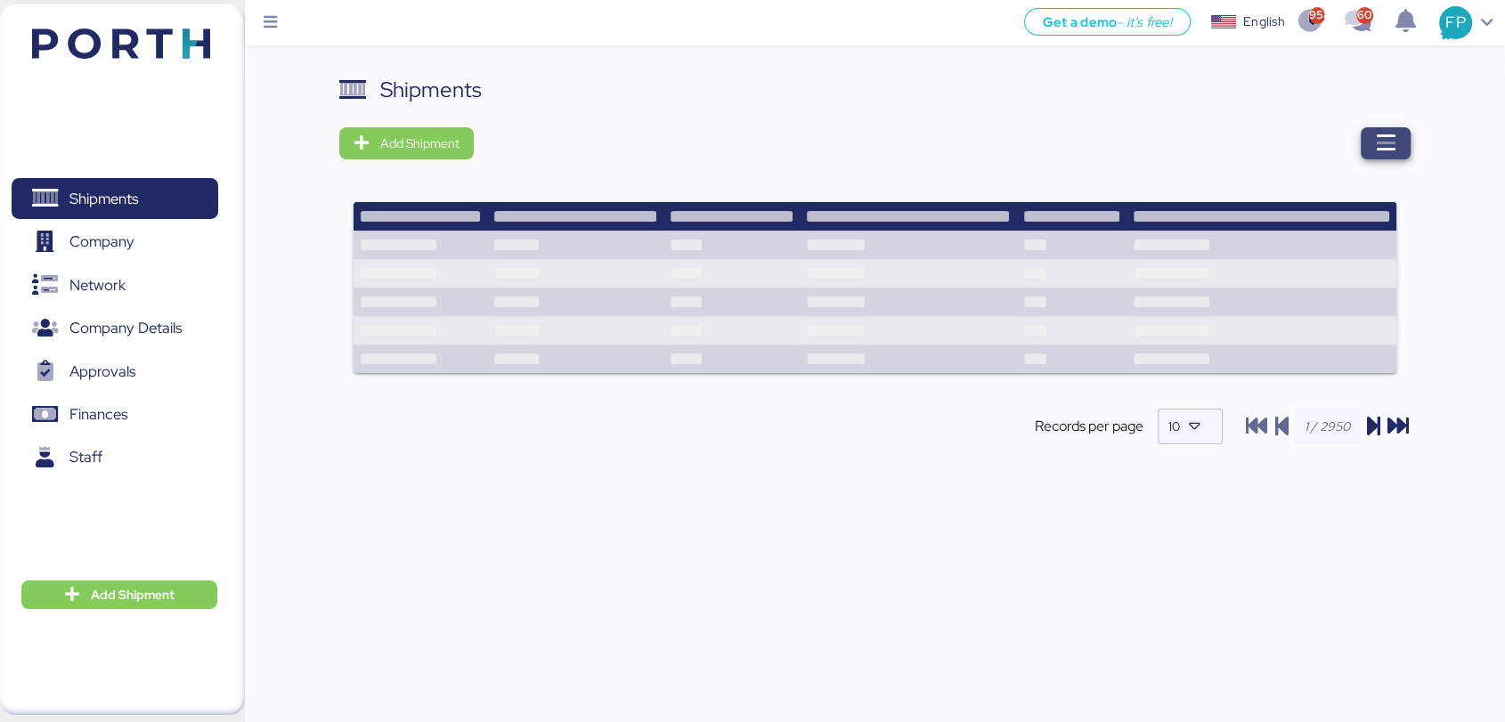
click at [1375, 144] on icon "button" at bounding box center [1385, 143] width 21 height 21
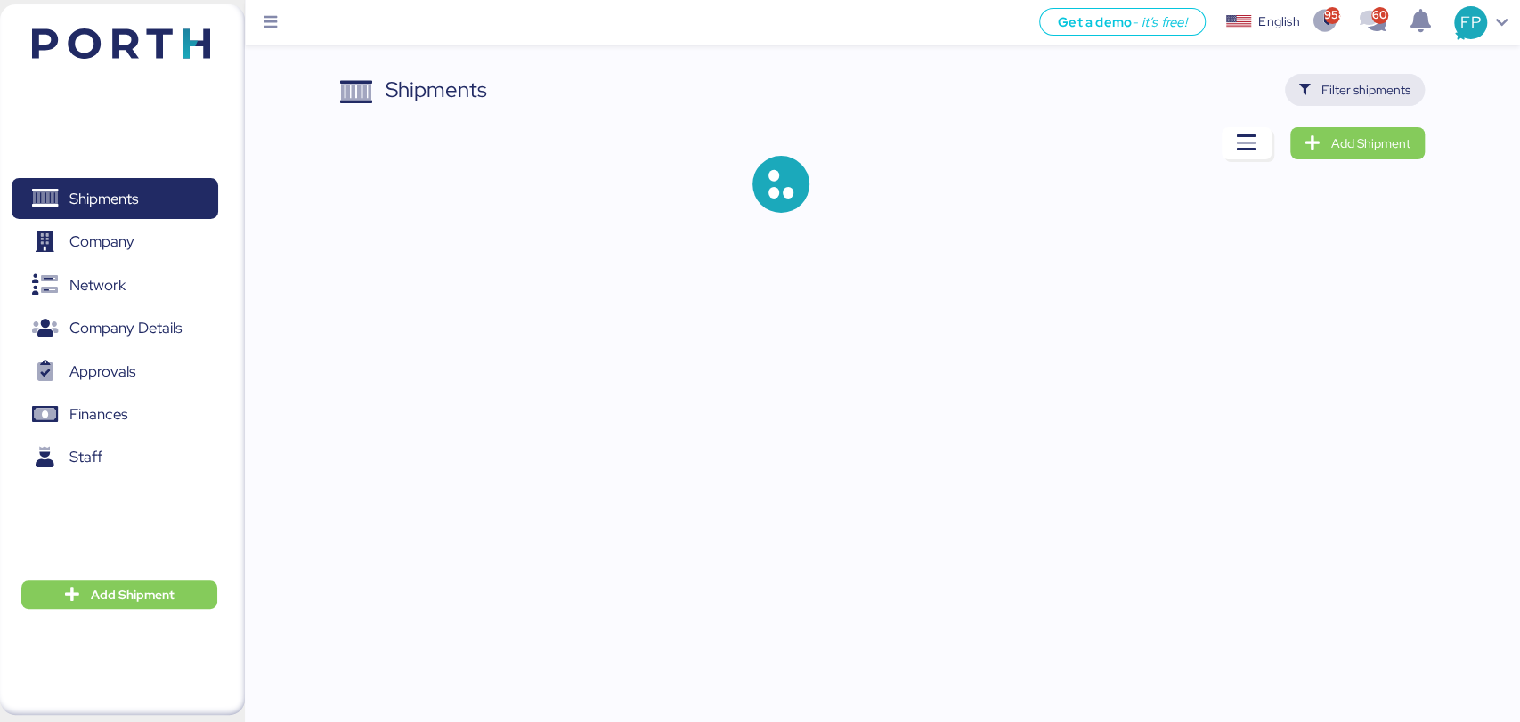
click at [1345, 90] on span "Filter shipments" at bounding box center [1365, 89] width 89 height 21
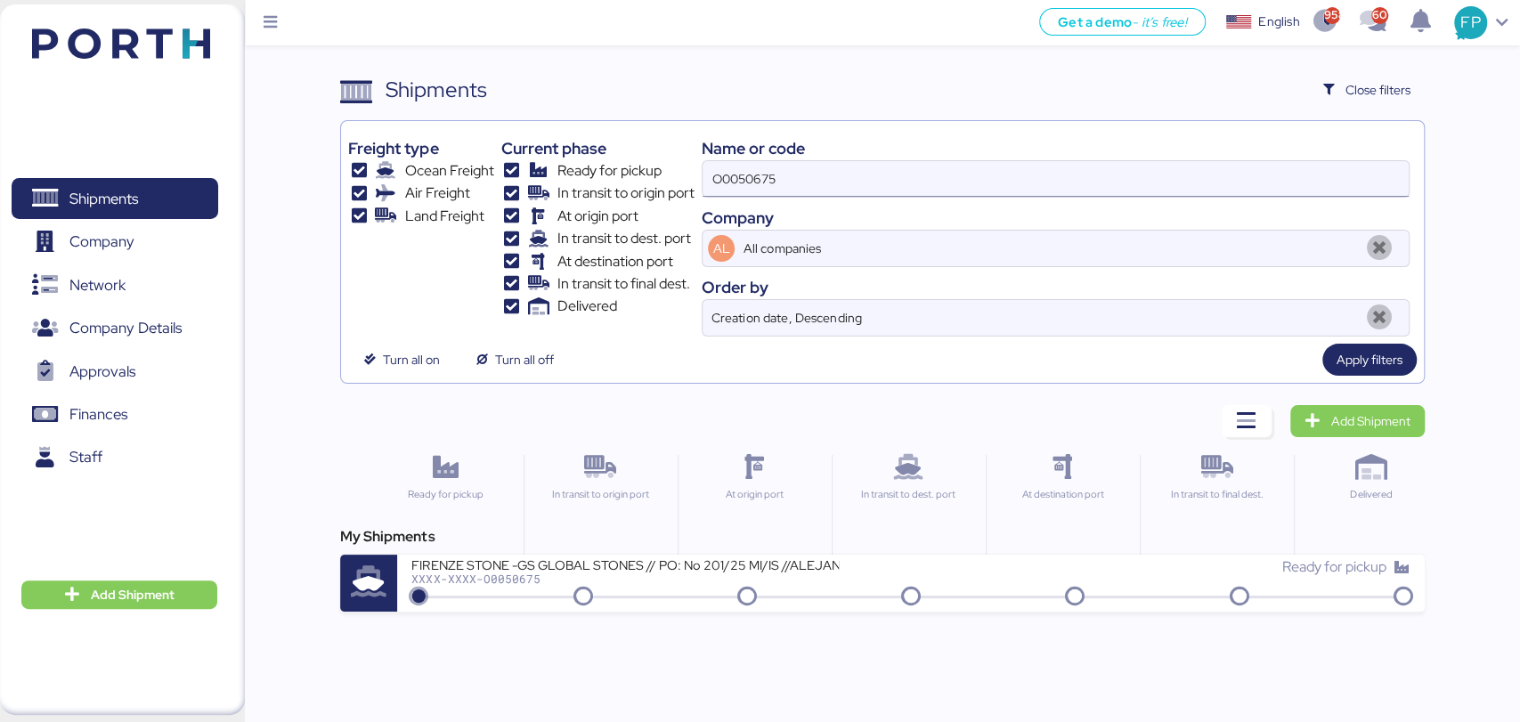
click at [766, 173] on input "O0050675" at bounding box center [1055, 179] width 705 height 36
paste input "1918"
type input "O0051918"
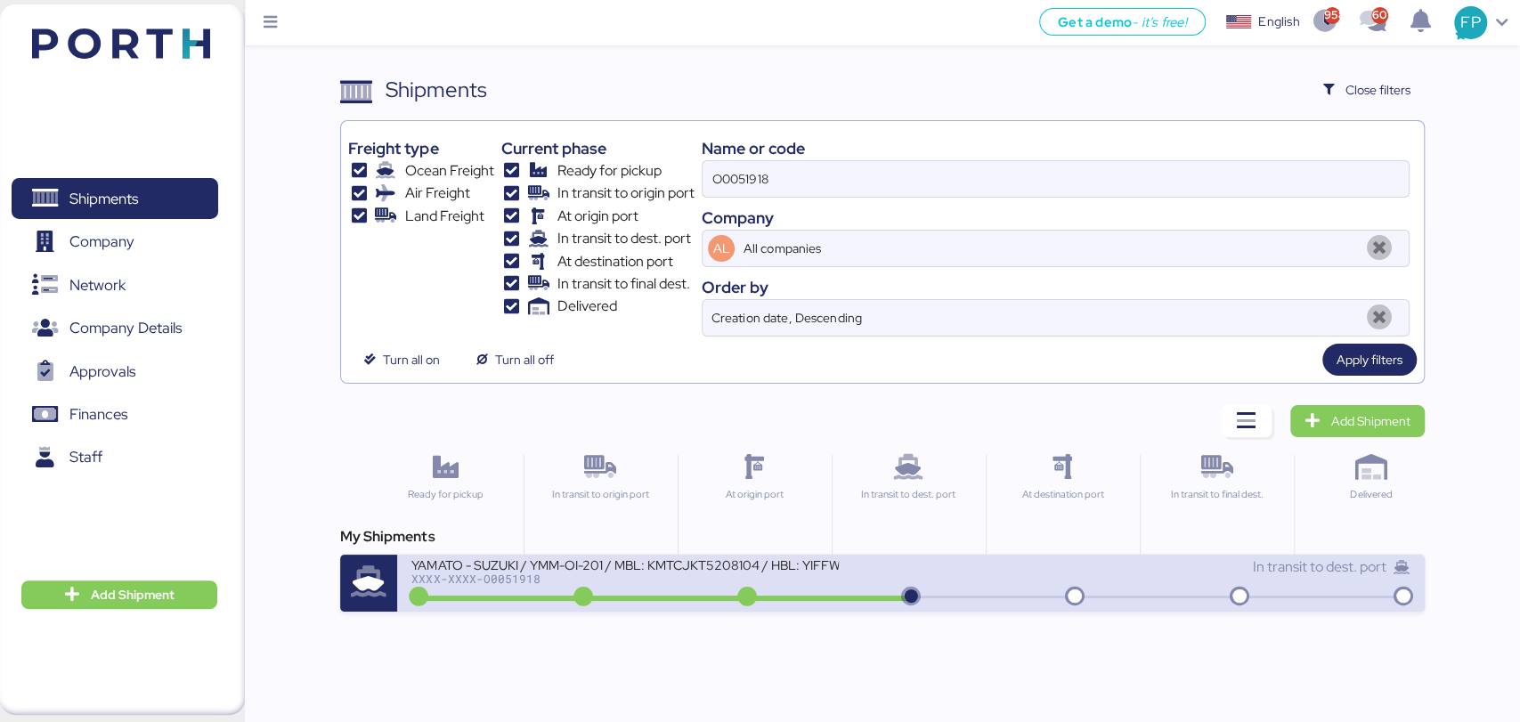
click at [644, 577] on div "XXXX-XXXX-O0051918" at bounding box center [624, 579] width 427 height 12
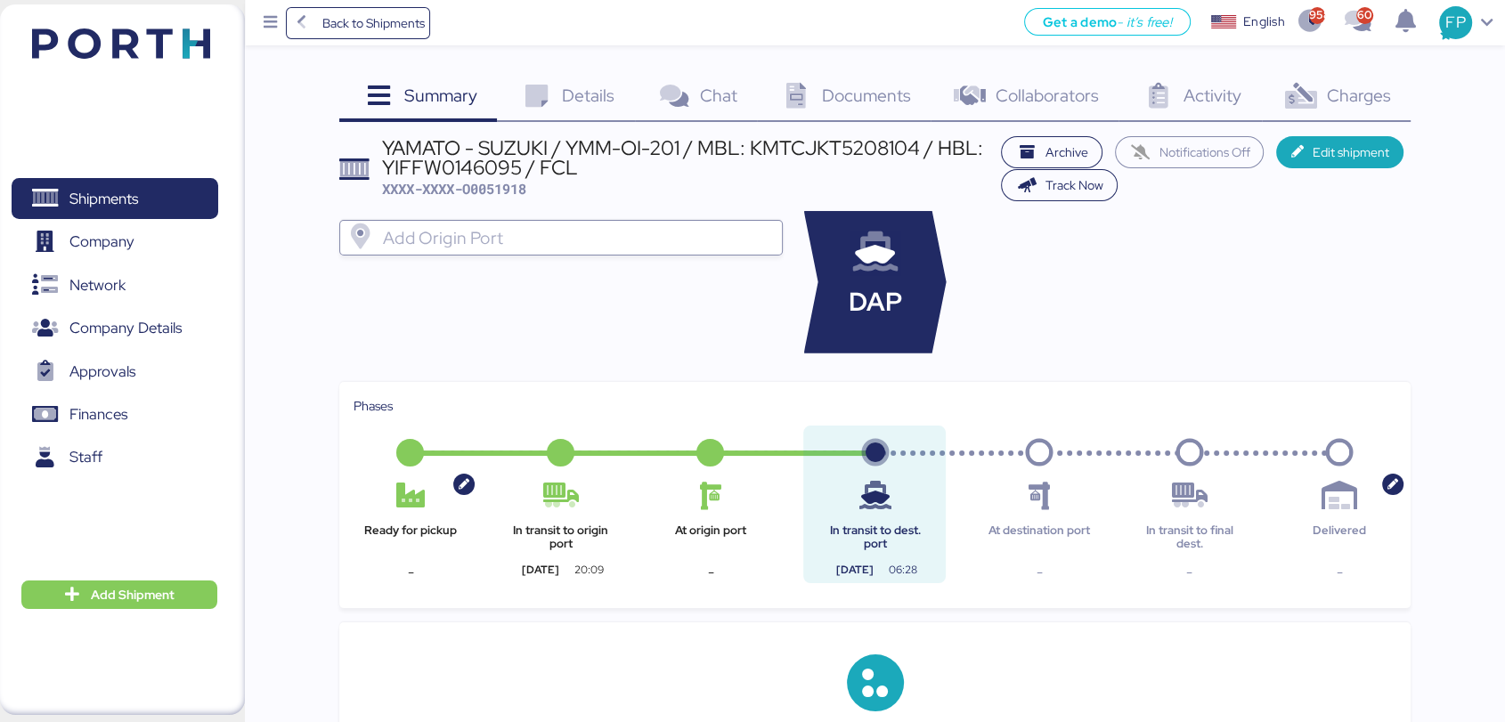
click at [1331, 94] on span "Charges" at bounding box center [1358, 95] width 64 height 23
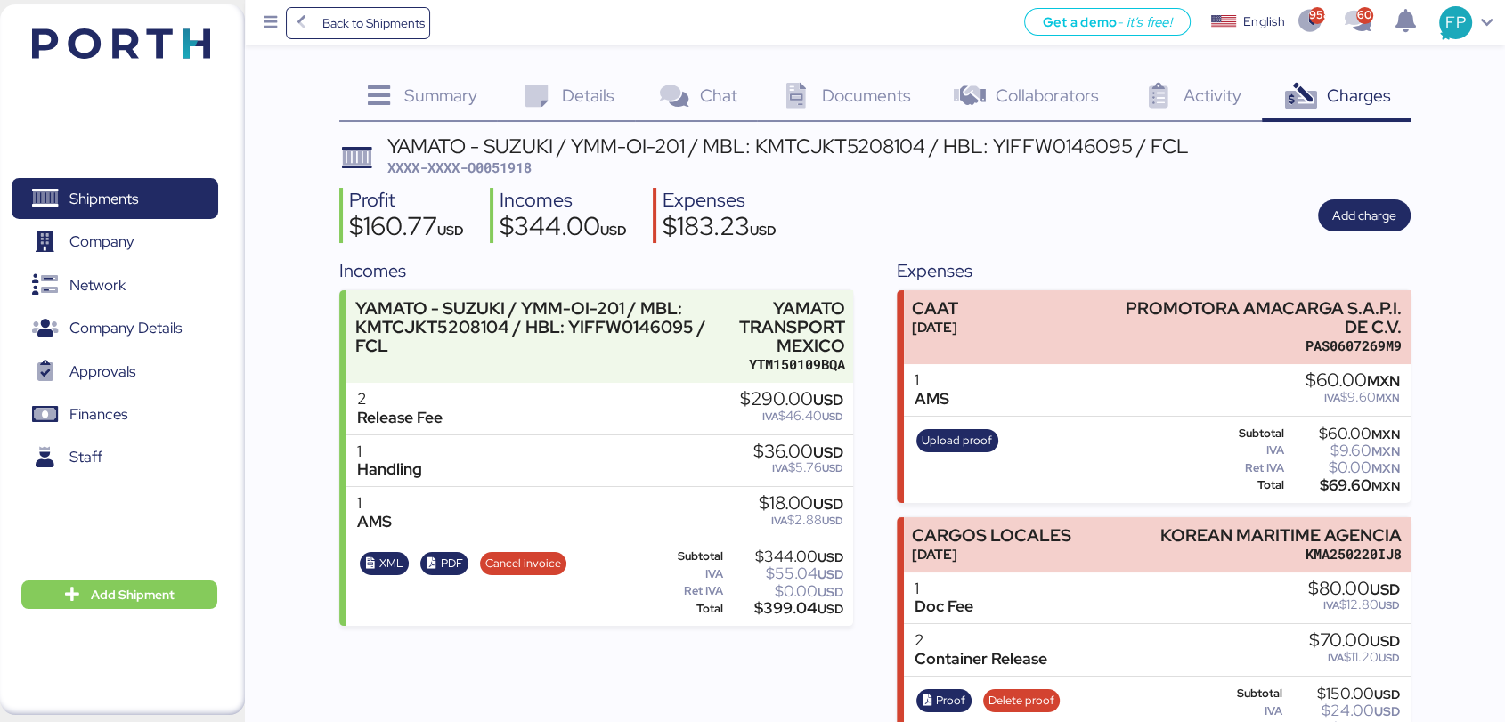
scroll to position [271, 0]
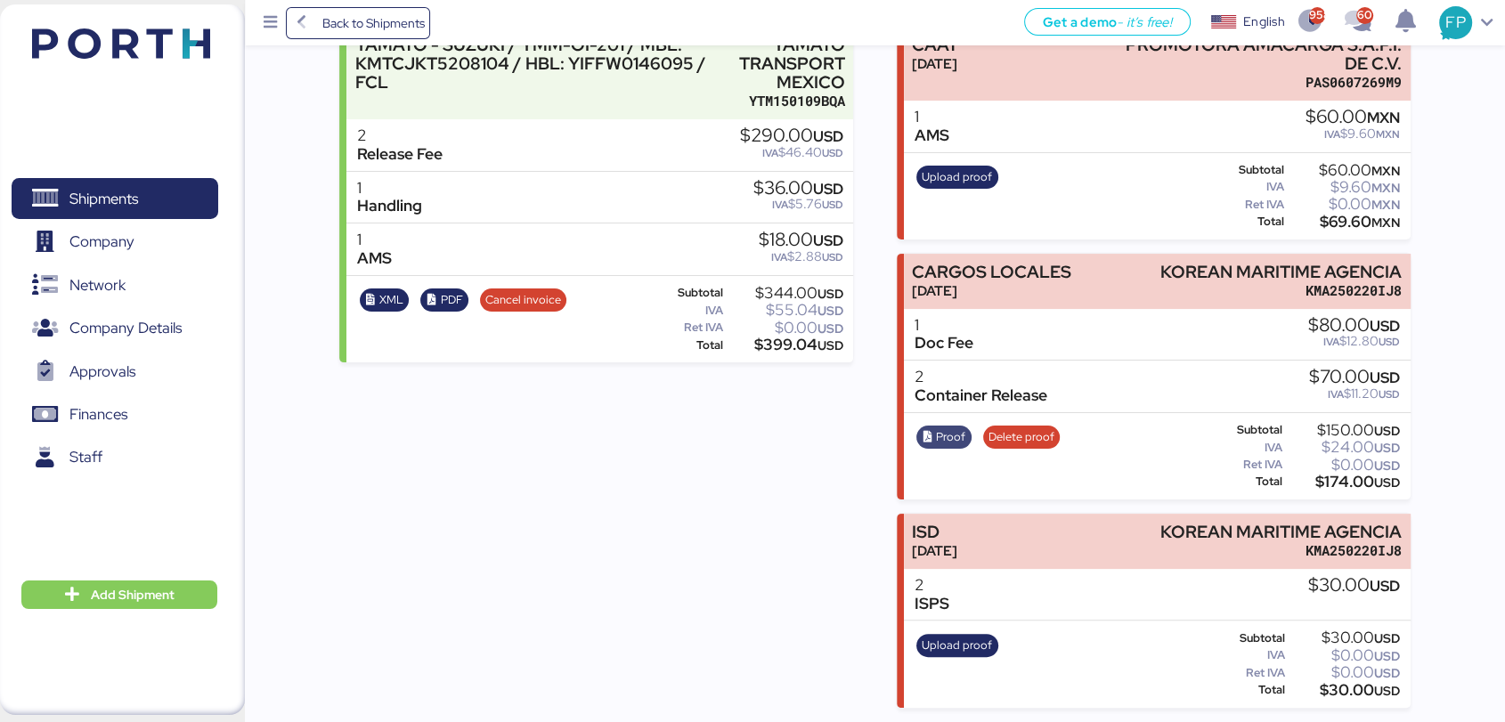
click at [940, 432] on span "Proof" at bounding box center [950, 437] width 29 height 20
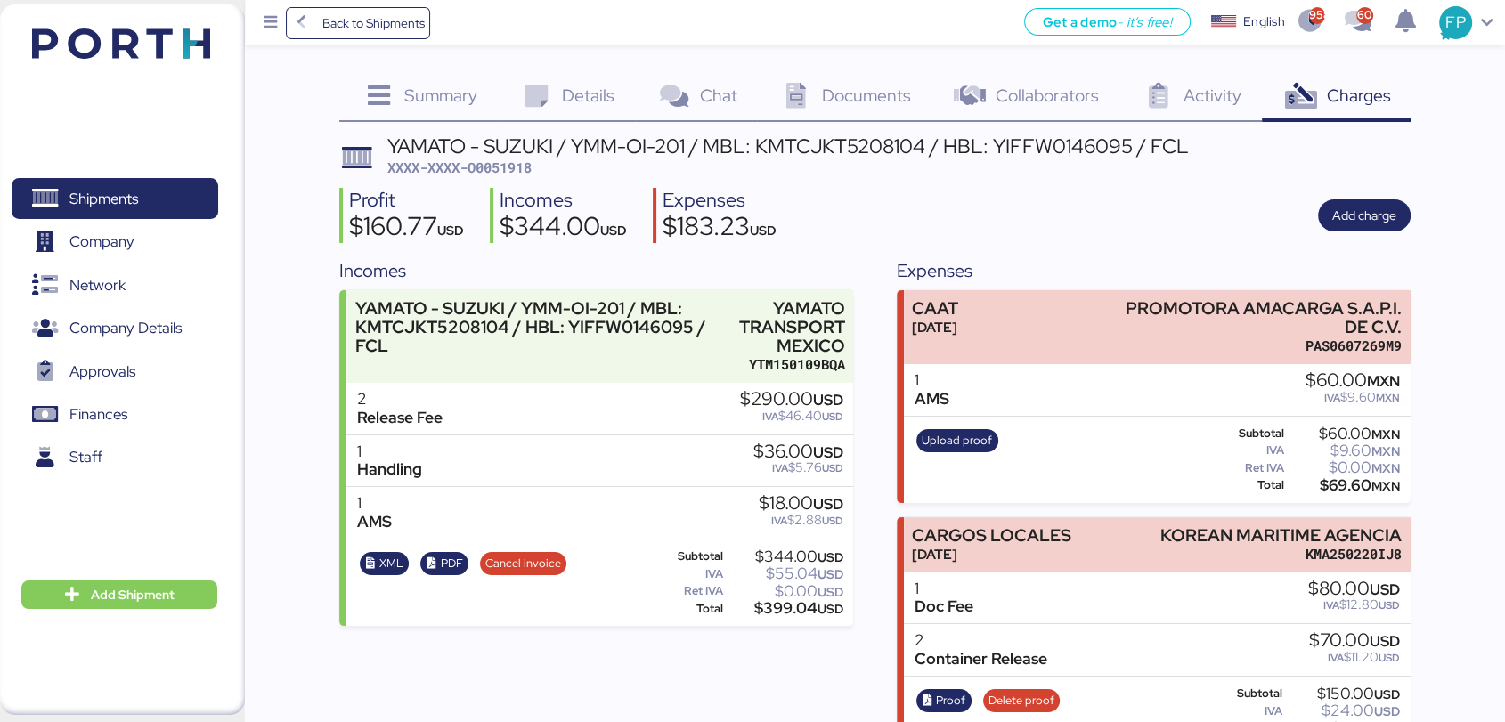
click at [508, 153] on div "YAMATO - SUZUKI / YMM-OI-201 / MBL: KMTCJKT5208104 / HBL: YIFFW0146095 / FCL" at bounding box center [787, 146] width 801 height 20
click at [511, 167] on span "XXXX-XXXX-O0051918" at bounding box center [459, 168] width 144 height 18
copy span "O0051918"
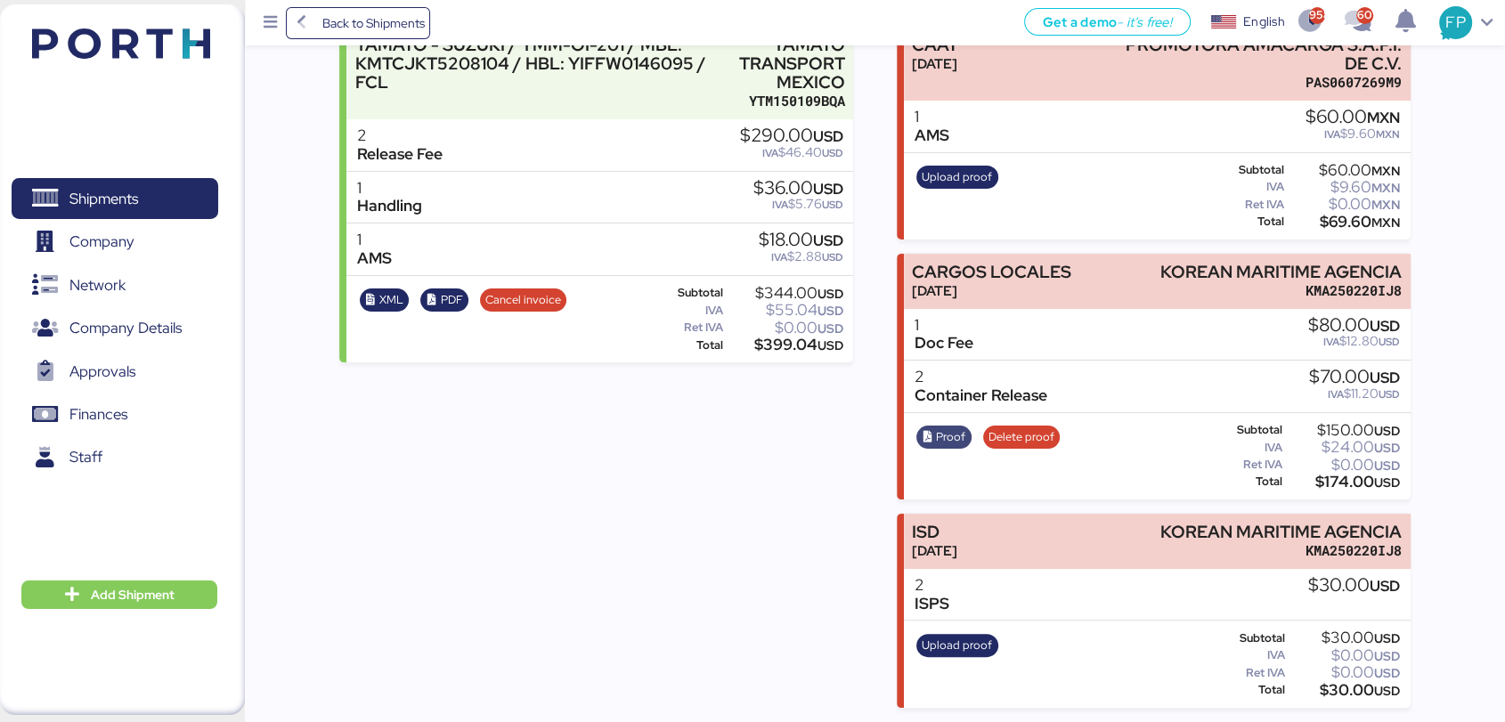
click at [949, 439] on span "Proof" at bounding box center [950, 437] width 29 height 20
click at [192, 212] on span "Shipments" at bounding box center [114, 199] width 191 height 26
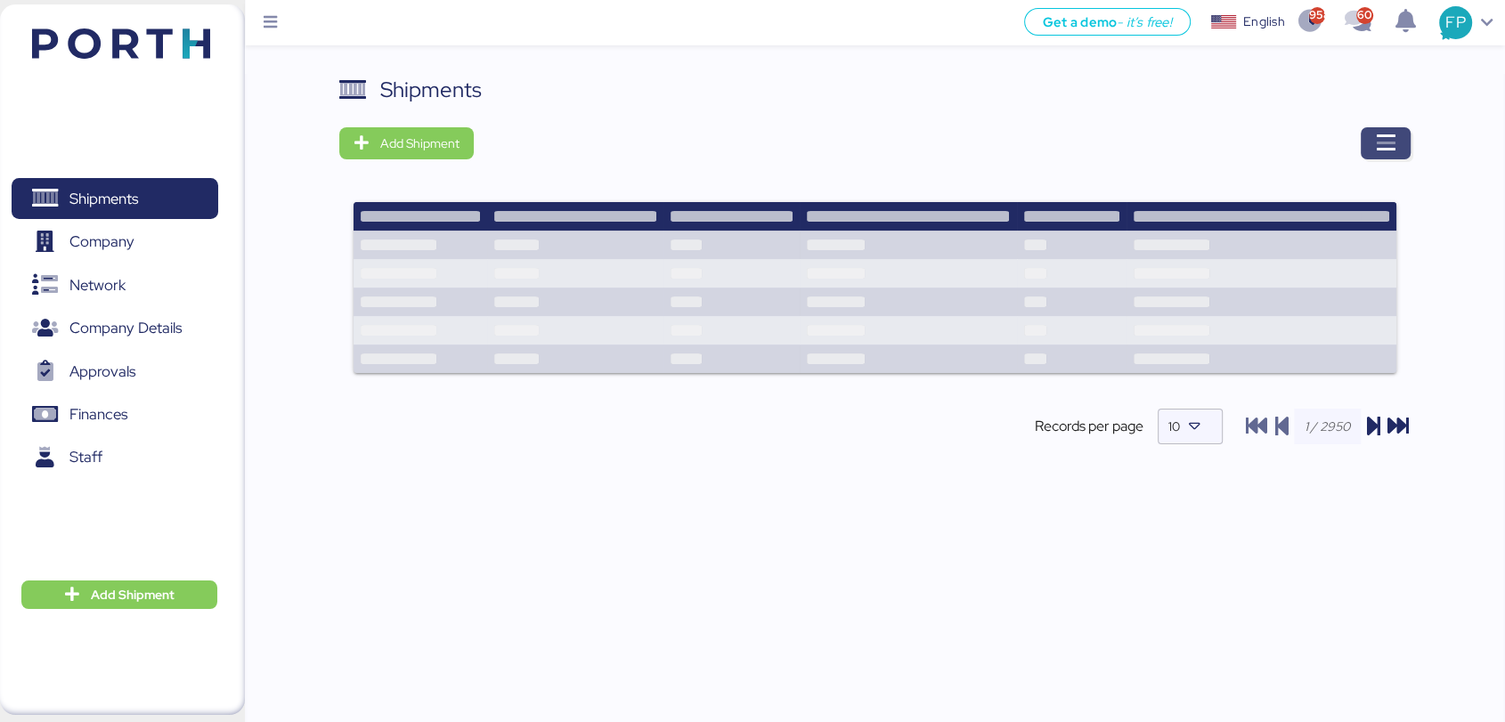
click at [1385, 133] on icon "button" at bounding box center [1385, 143] width 21 height 21
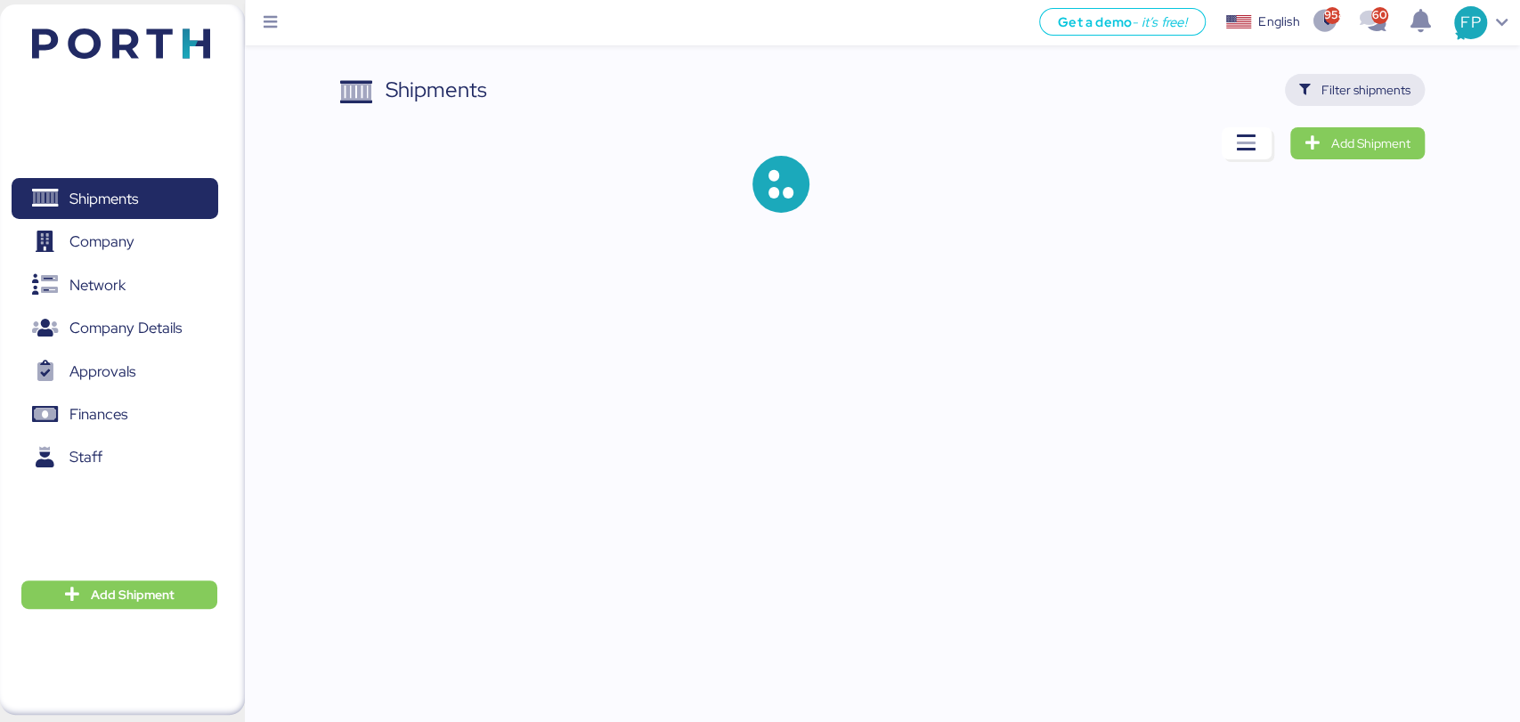
click at [1374, 93] on span "Filter shipments" at bounding box center [1365, 89] width 89 height 21
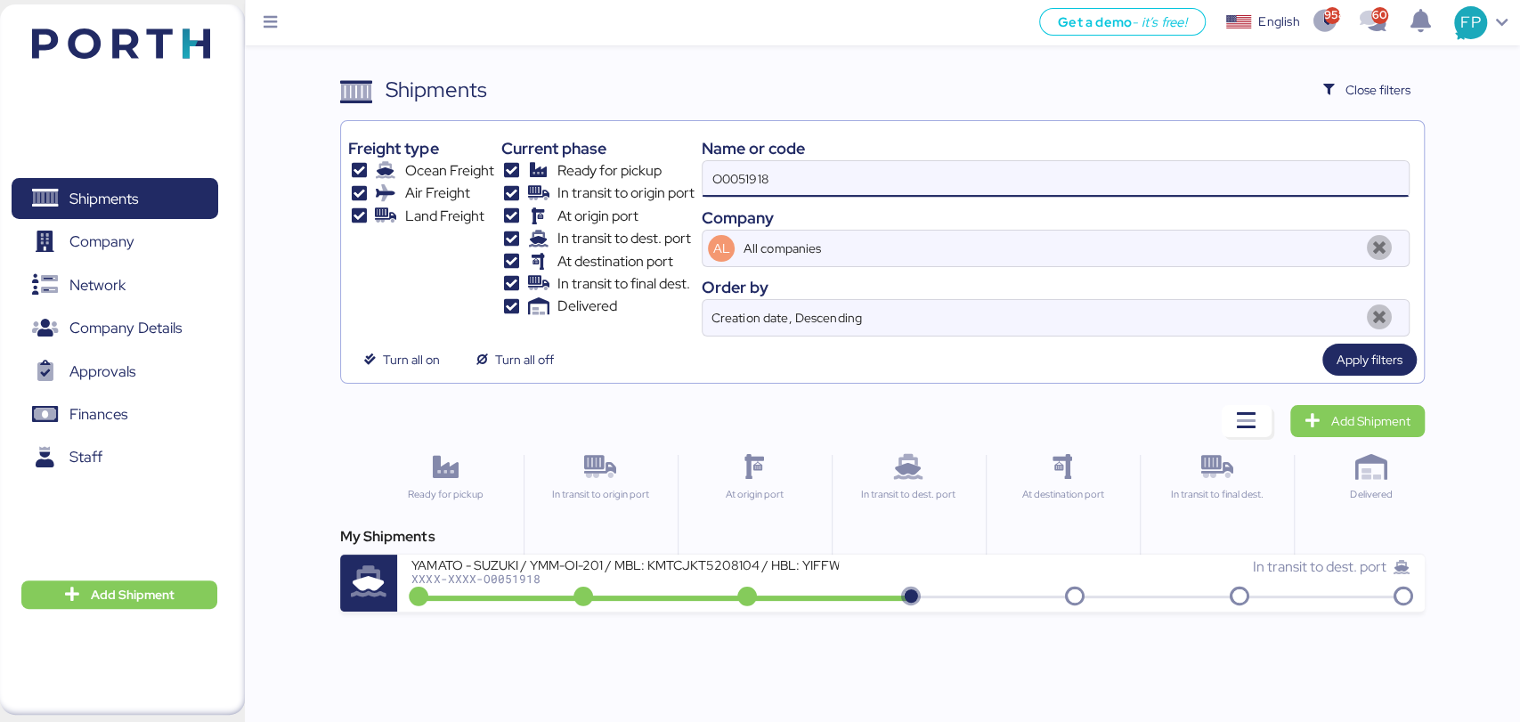
click at [729, 169] on input "O0051918" at bounding box center [1055, 179] width 705 height 36
paste input "O005176"
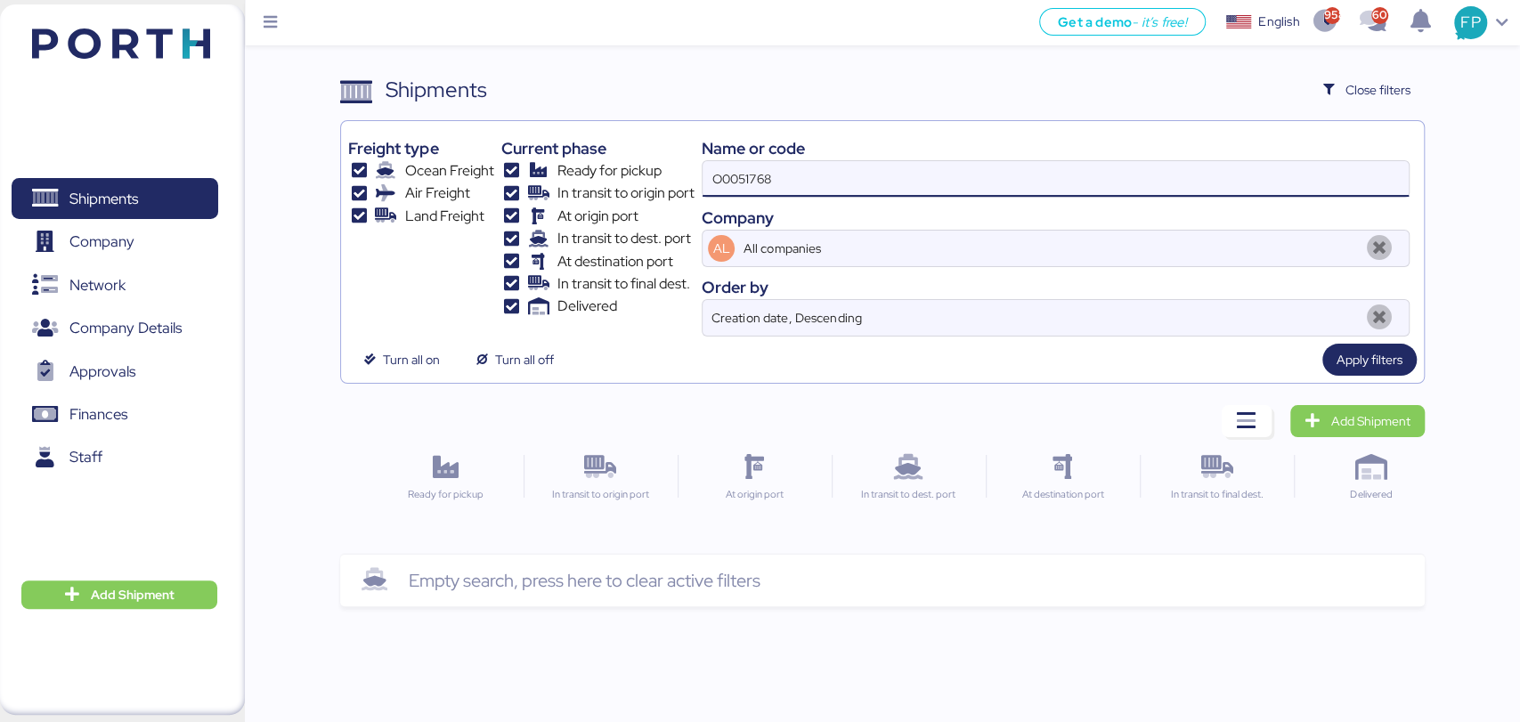
click at [719, 175] on input "O0051768" at bounding box center [1055, 179] width 705 height 36
type input "O0051768"
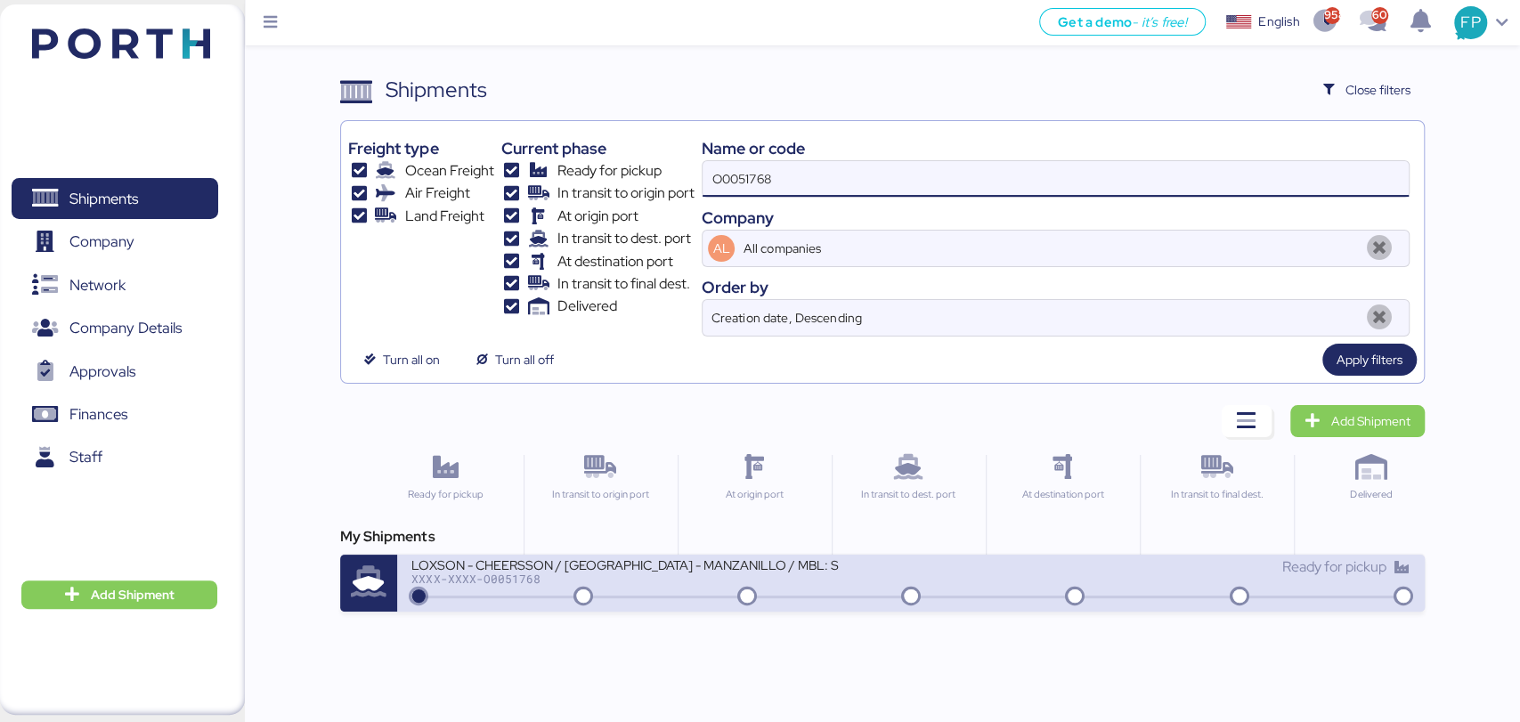
click at [641, 596] on div at bounding box center [910, 597] width 991 height 3
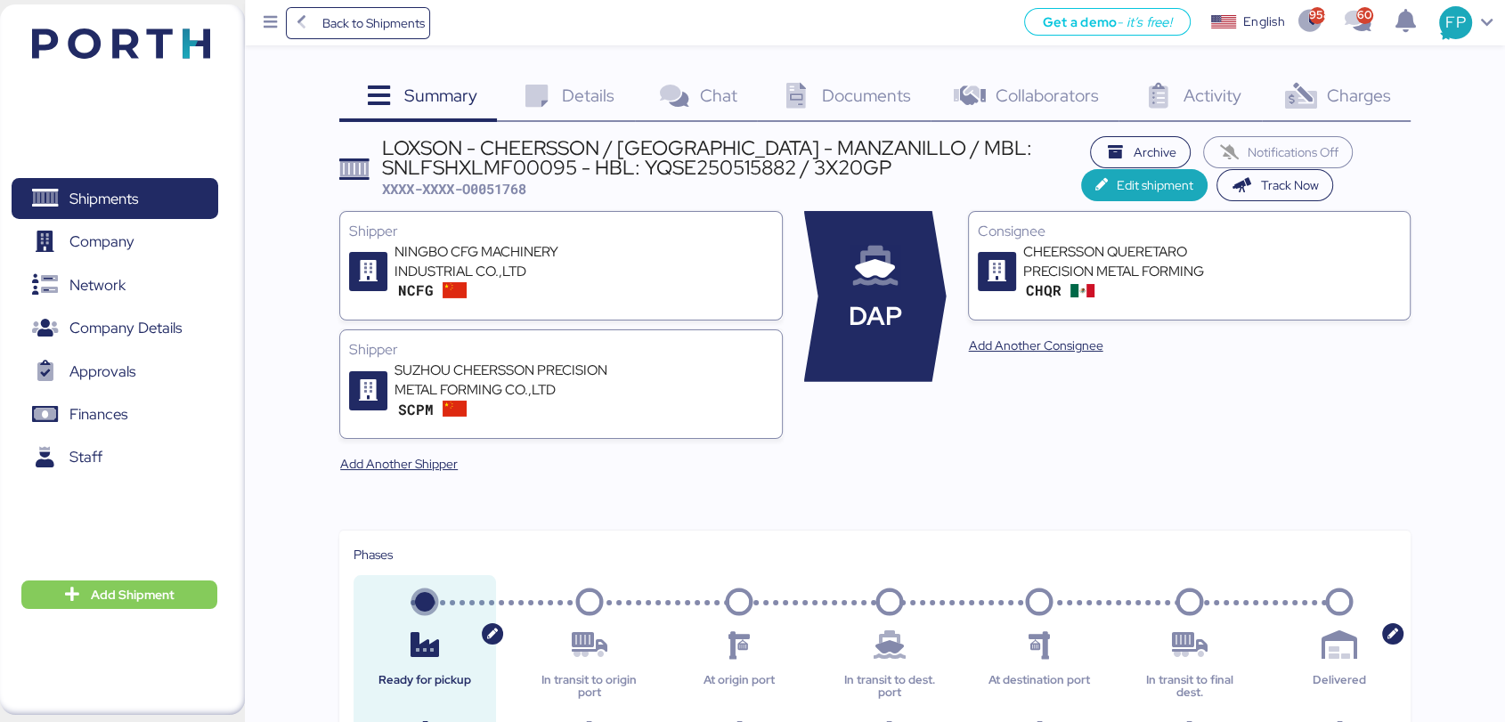
click at [1354, 94] on span "Charges" at bounding box center [1358, 95] width 64 height 23
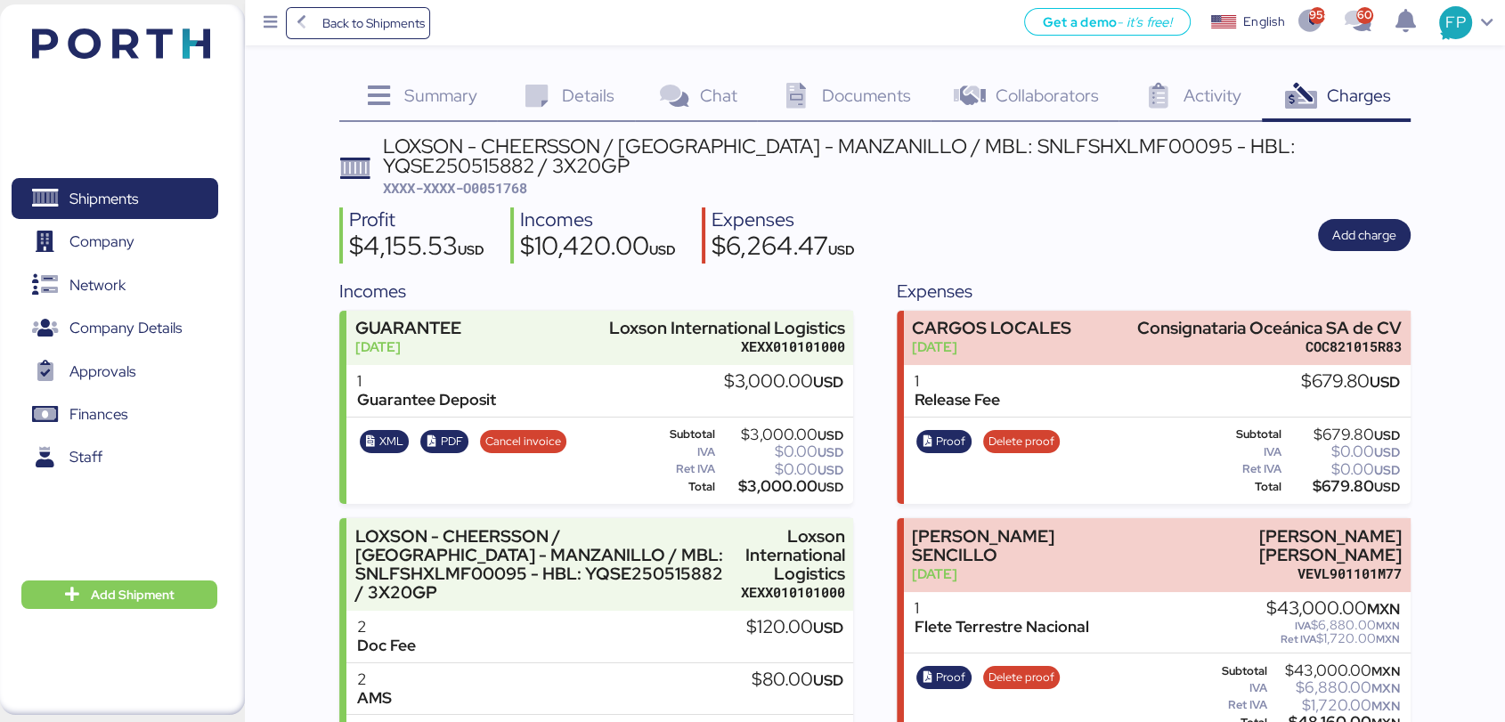
click at [496, 174] on div "LOXSON - CHEERSSON / [GEOGRAPHIC_DATA] - MANZANILLO / MBL: SNLFSHXLMF00095 - HB…" at bounding box center [897, 166] width 1028 height 61
click at [499, 183] on span "XXXX-XXXX-O0051768" at bounding box center [455, 188] width 144 height 18
copy span "O0051768"
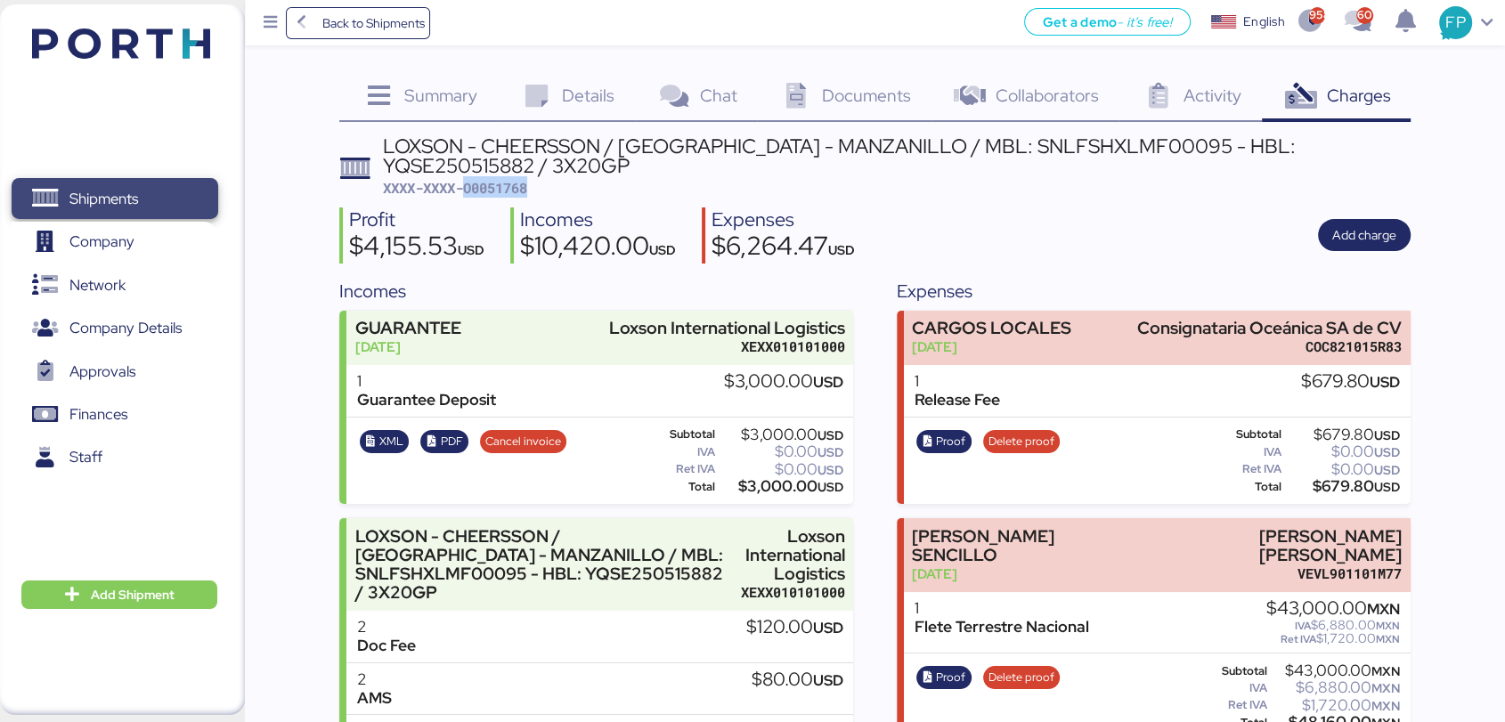
click at [143, 208] on span "Shipments" at bounding box center [114, 199] width 191 height 26
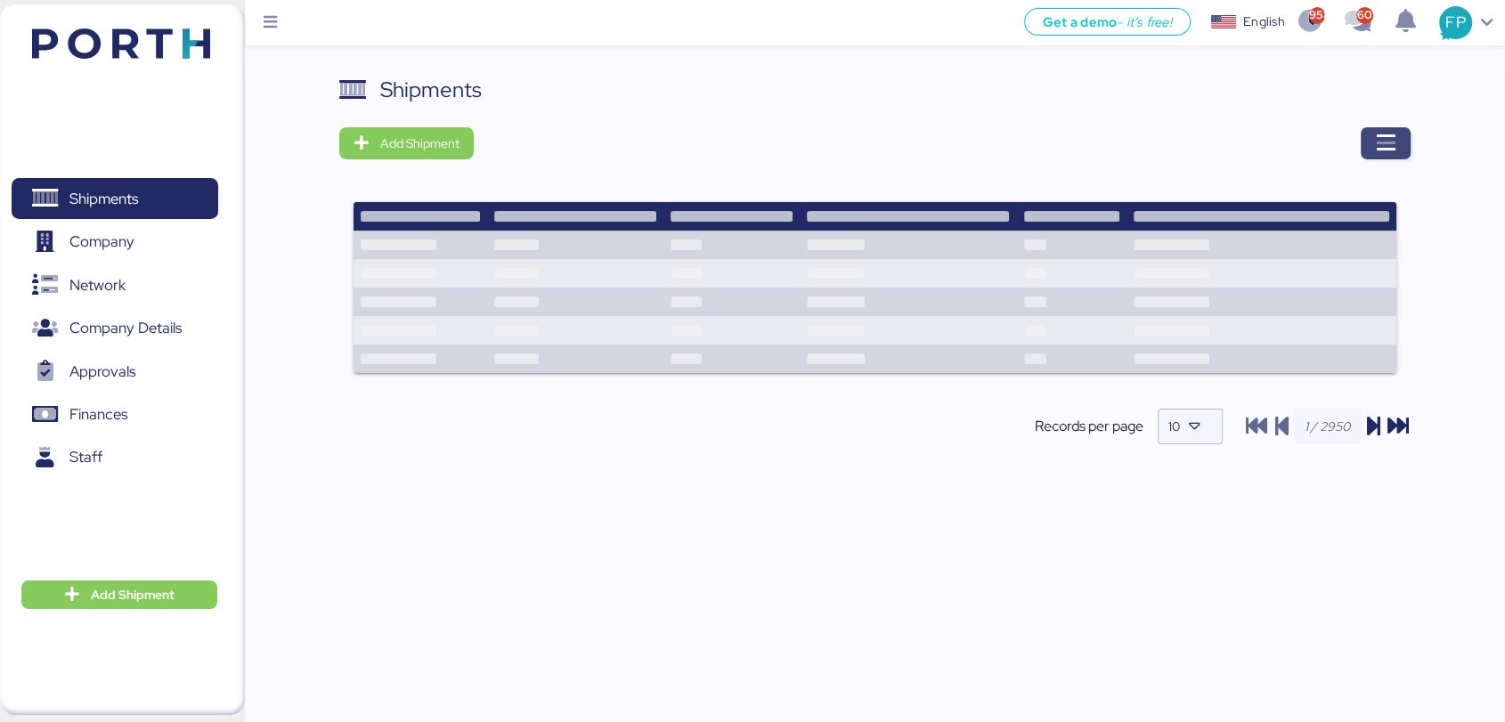
click at [1393, 145] on icon "button" at bounding box center [1385, 143] width 21 height 21
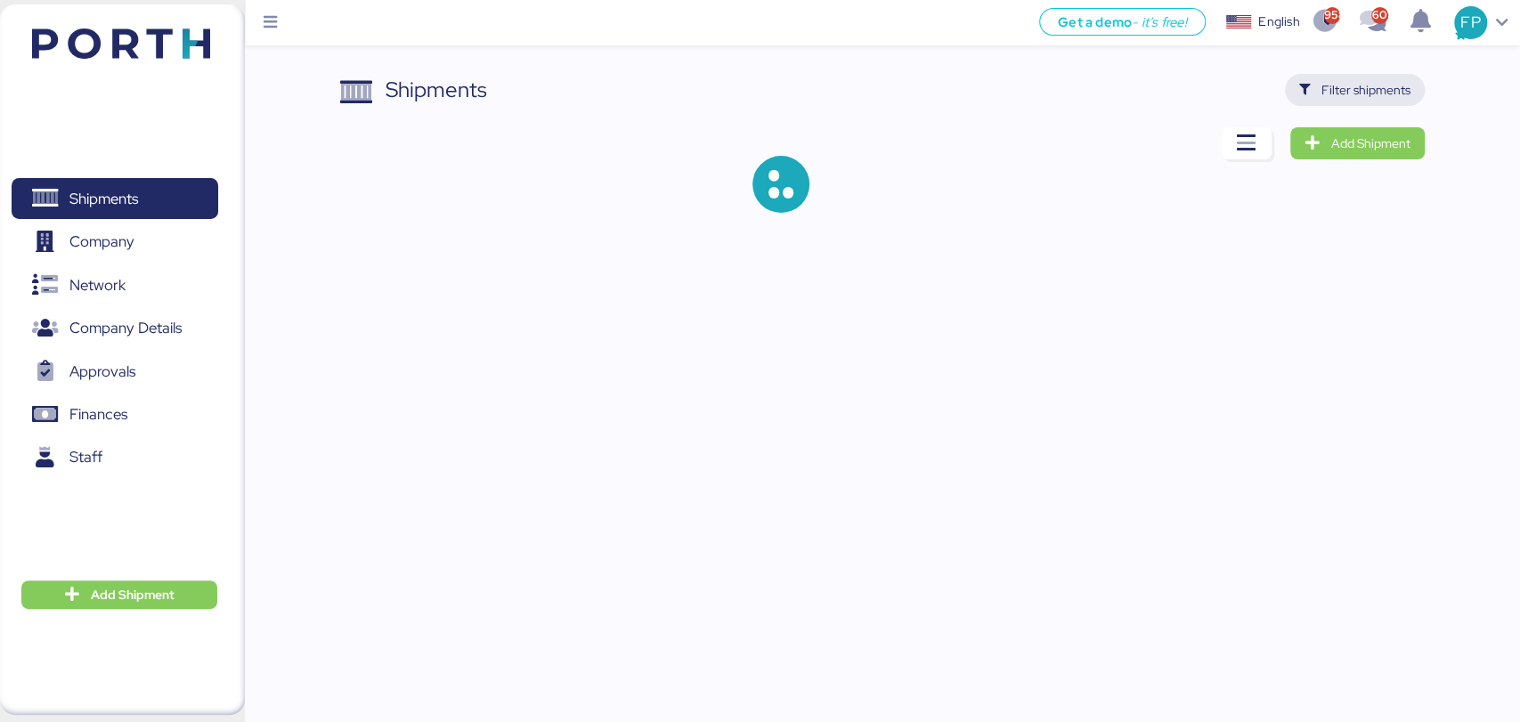
click at [1346, 84] on span "Filter shipments" at bounding box center [1365, 89] width 89 height 21
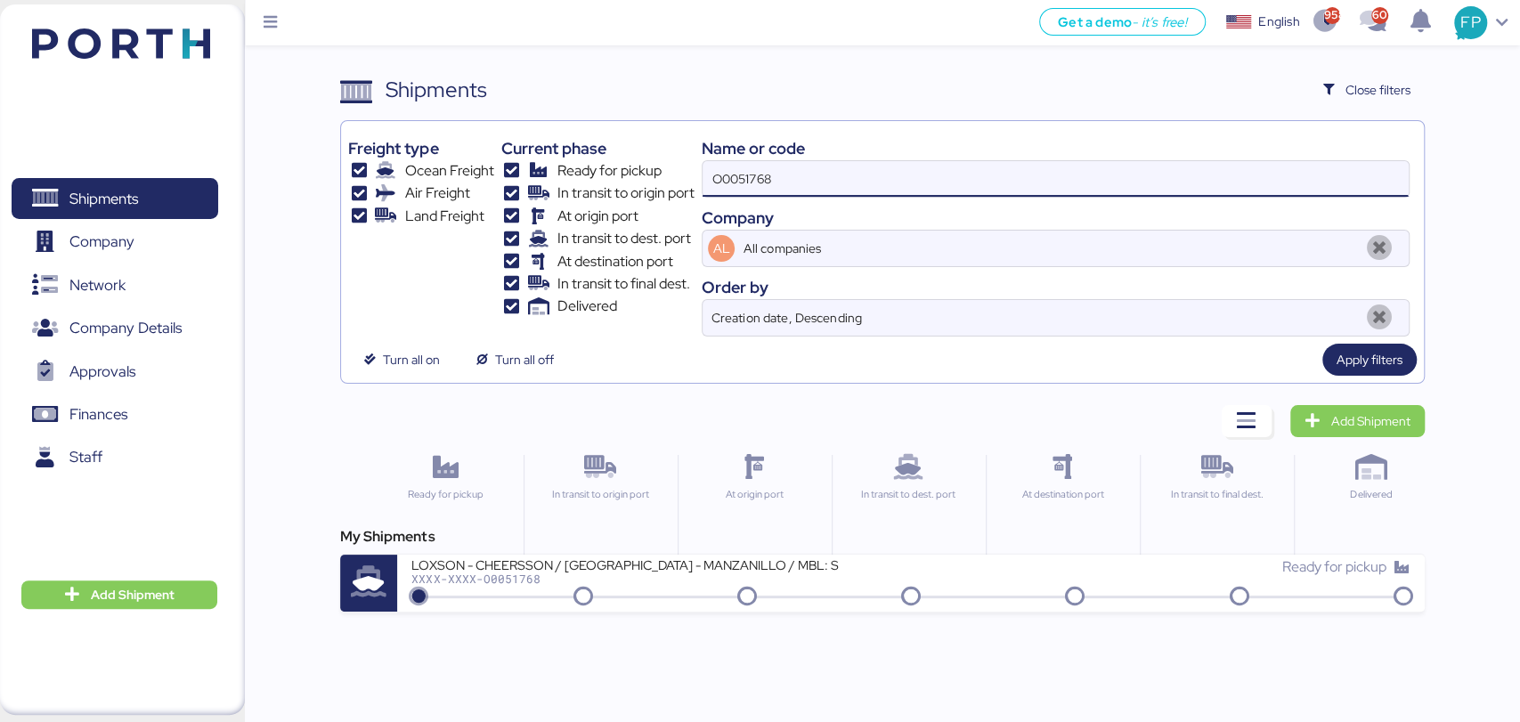
click at [727, 168] on input "O0051768" at bounding box center [1055, 179] width 705 height 36
paste input "980"
type input "O0051980"
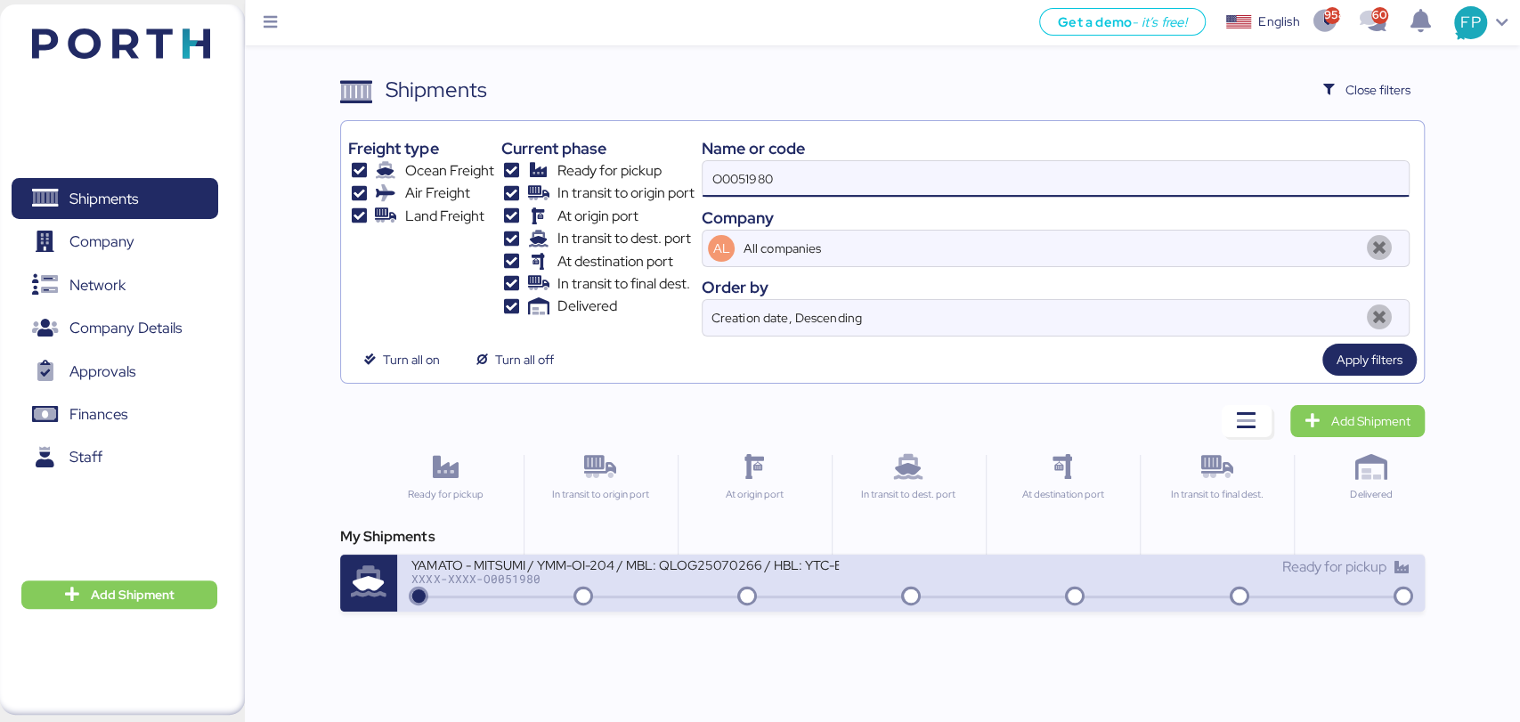
click at [659, 593] on div "YAMATO - MITSUMI / YMM-OI-204 / MBL: QLOG25070266 / HBL: YTC-BKK24218 / LCL XXX…" at bounding box center [661, 576] width 500 height 38
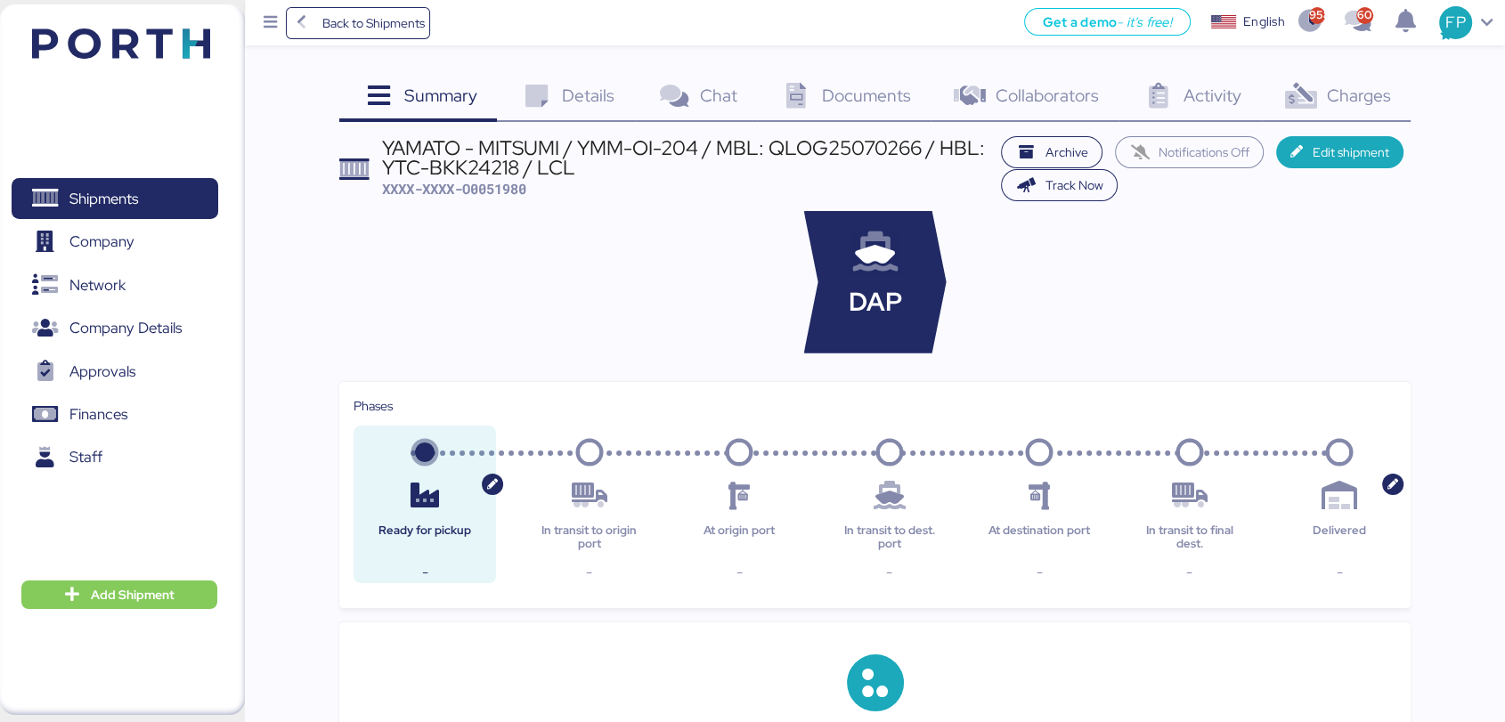
click at [1347, 106] on div "Charges 0" at bounding box center [1336, 98] width 149 height 48
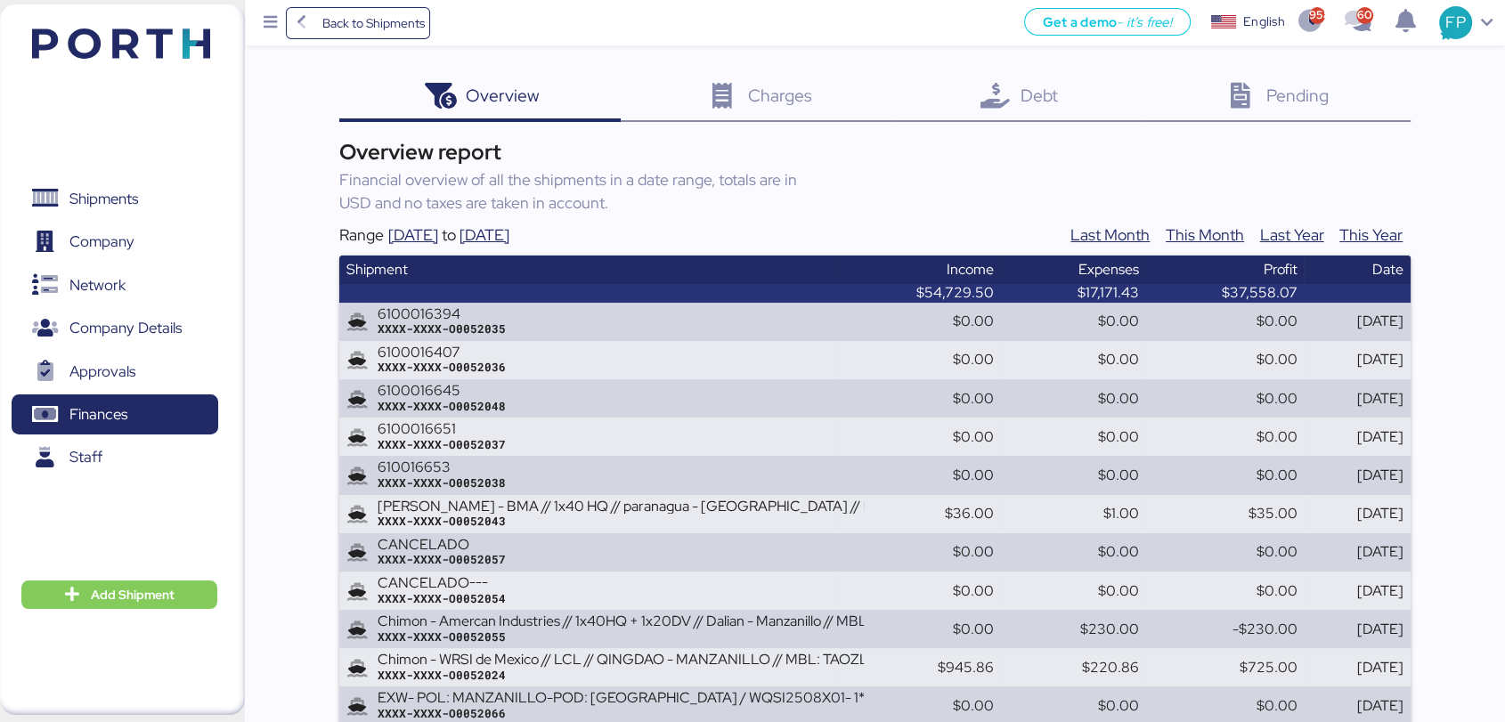
click at [1032, 94] on span "Debt" at bounding box center [1038, 95] width 37 height 23
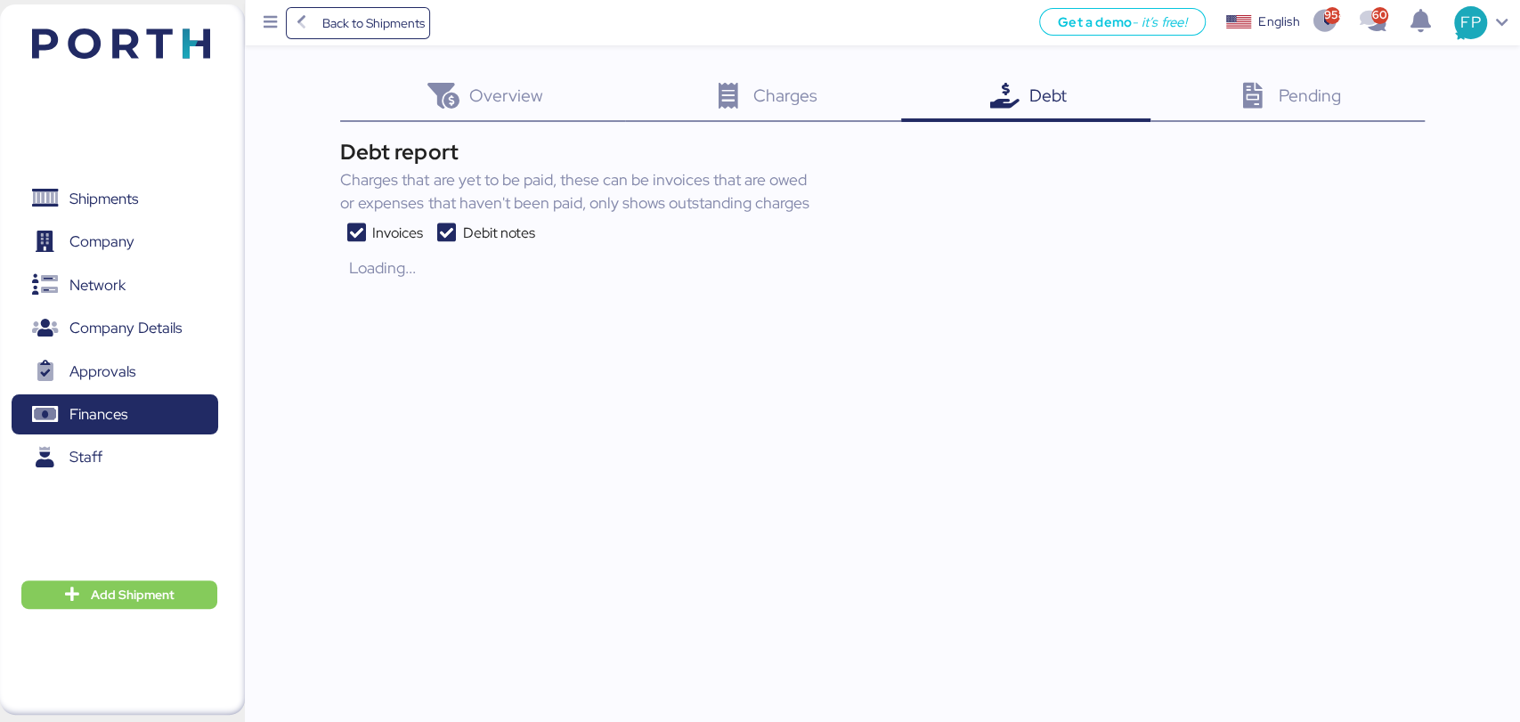
click at [448, 229] on icon at bounding box center [446, 233] width 32 height 21
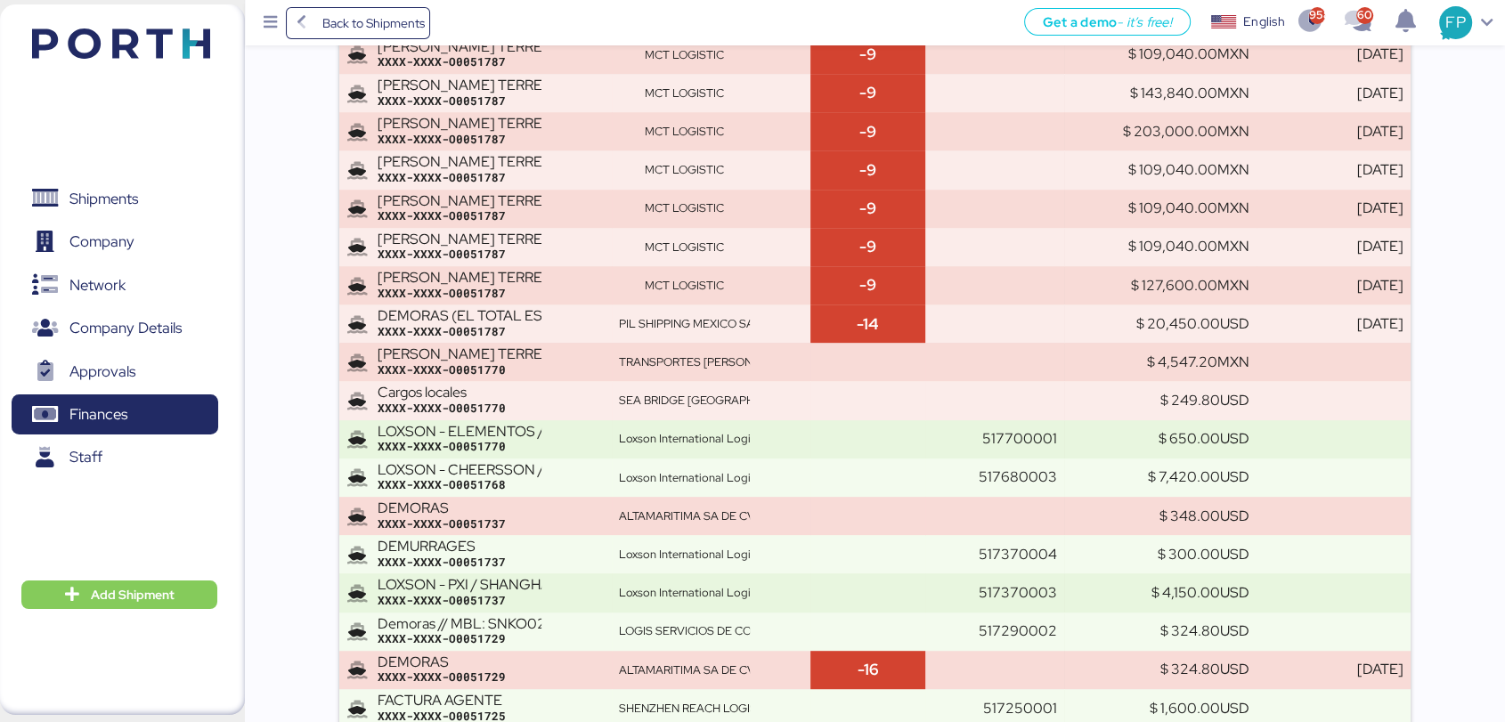
scroll to position [9215, 0]
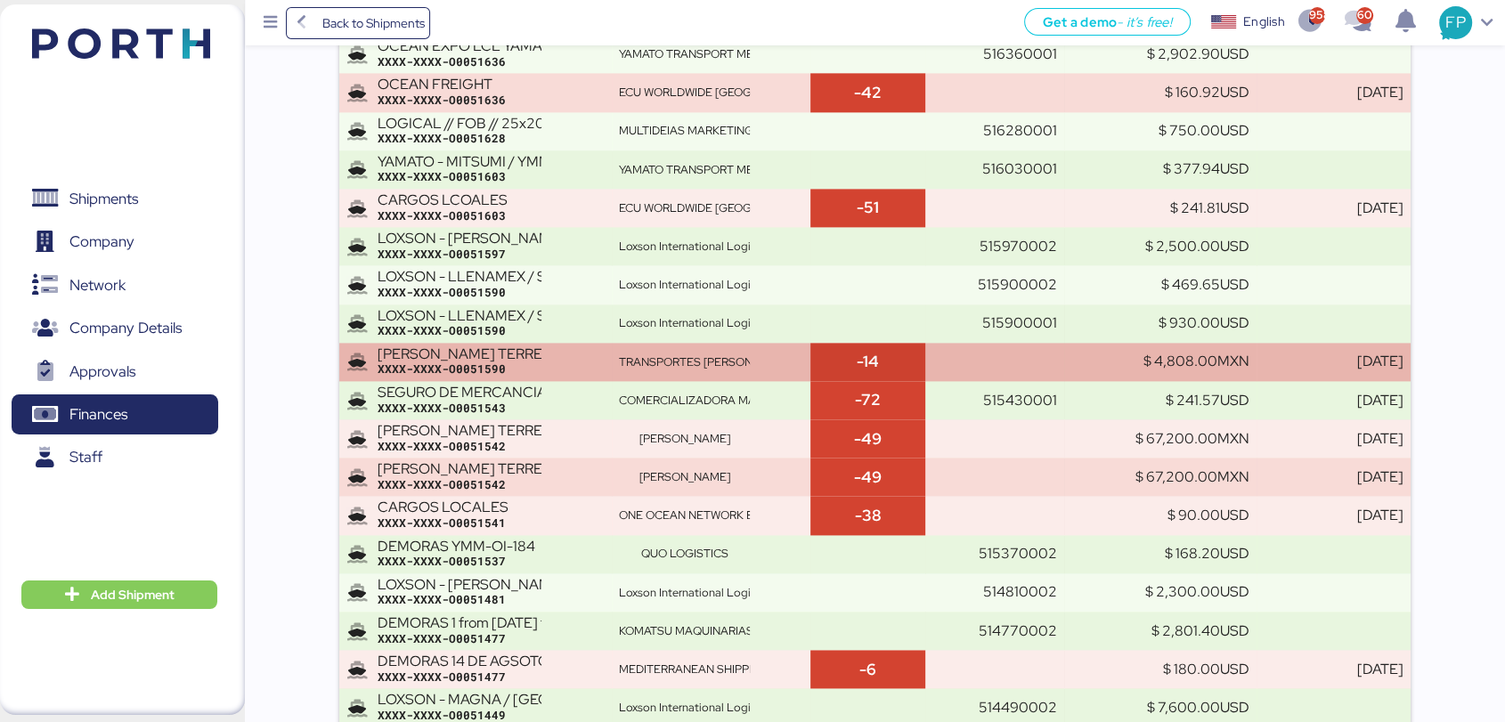
click at [819, 346] on td "-14" at bounding box center [868, 362] width 116 height 38
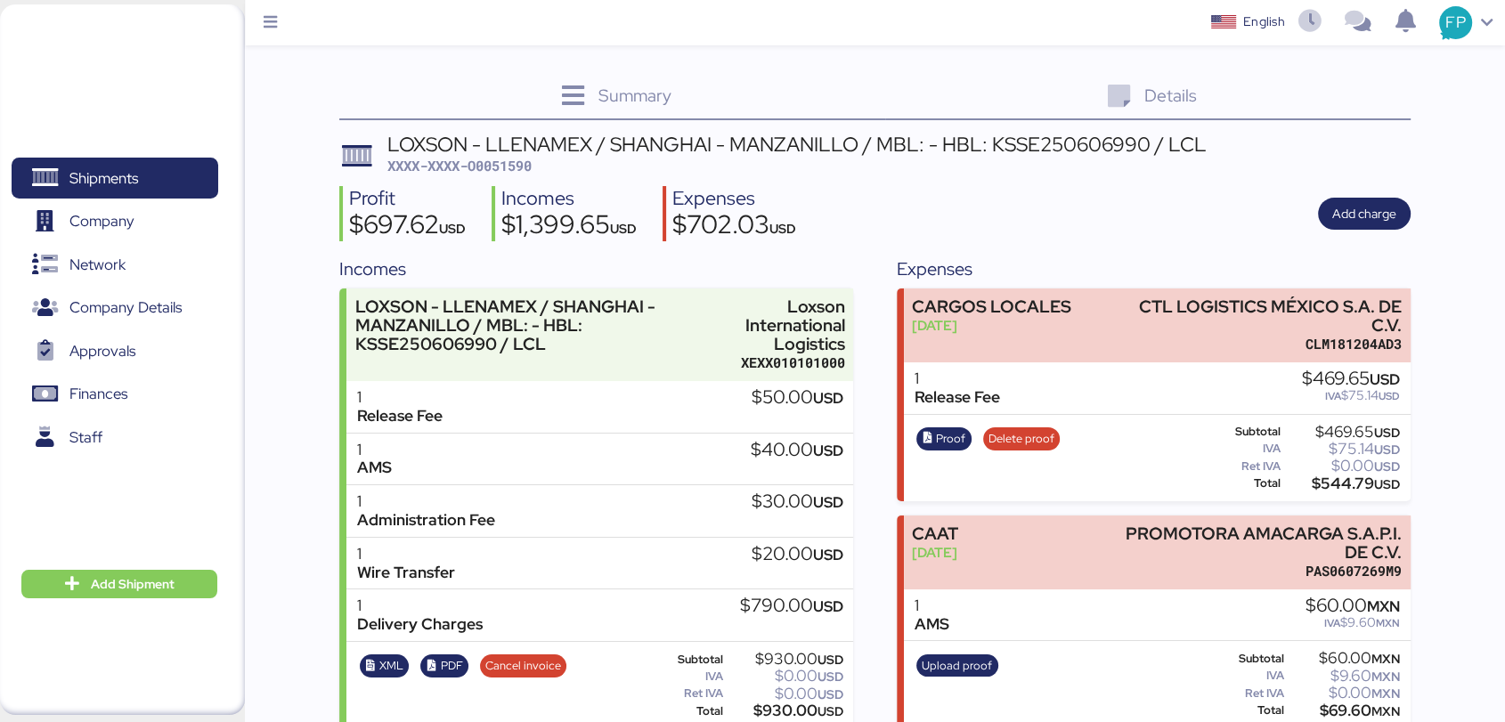
click at [518, 160] on span "XXXX-XXXX-O0051590" at bounding box center [459, 166] width 144 height 18
copy span "O0051590"
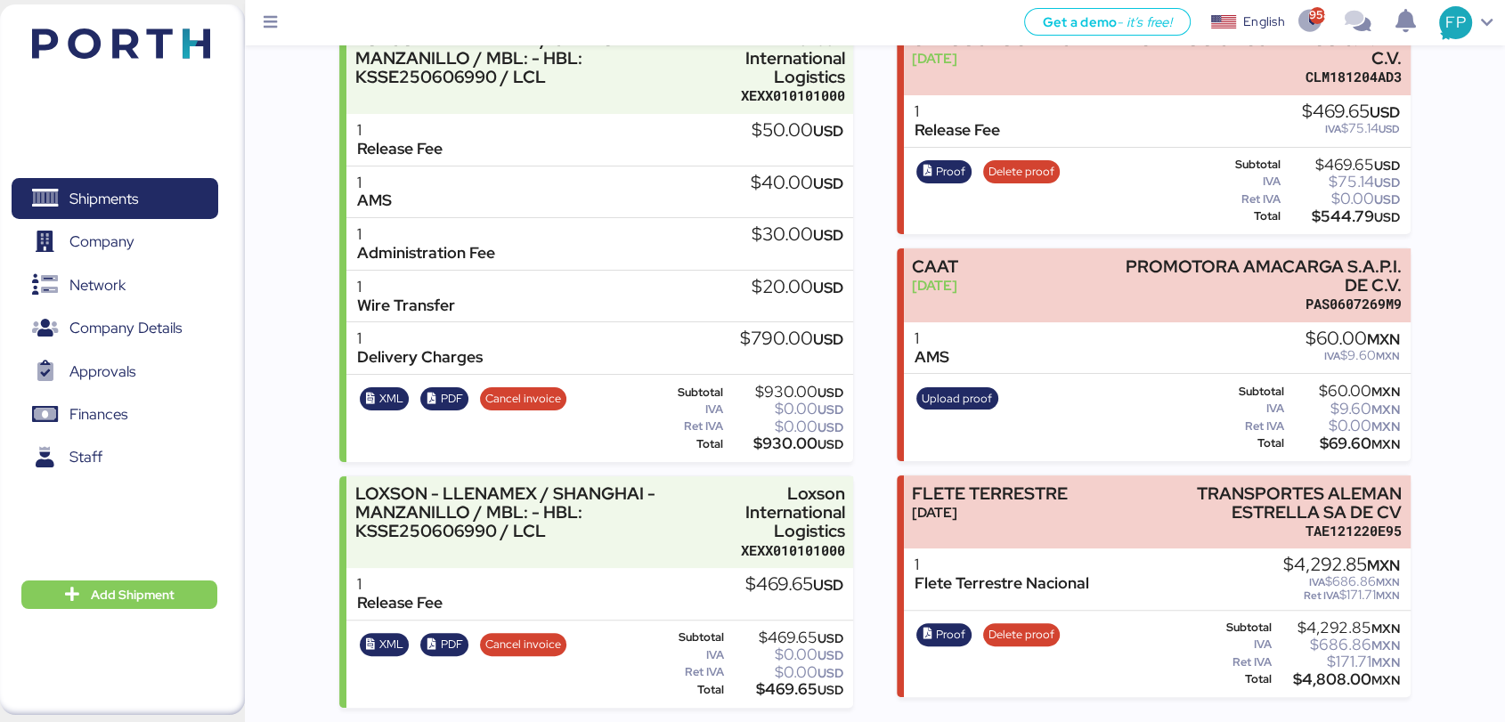
scroll to position [272, 0]
click at [1345, 673] on div "$4,808.00 MXN" at bounding box center [1337, 679] width 126 height 13
copy div "4,808.00"
click at [929, 629] on icon "button" at bounding box center [928, 635] width 12 height 12
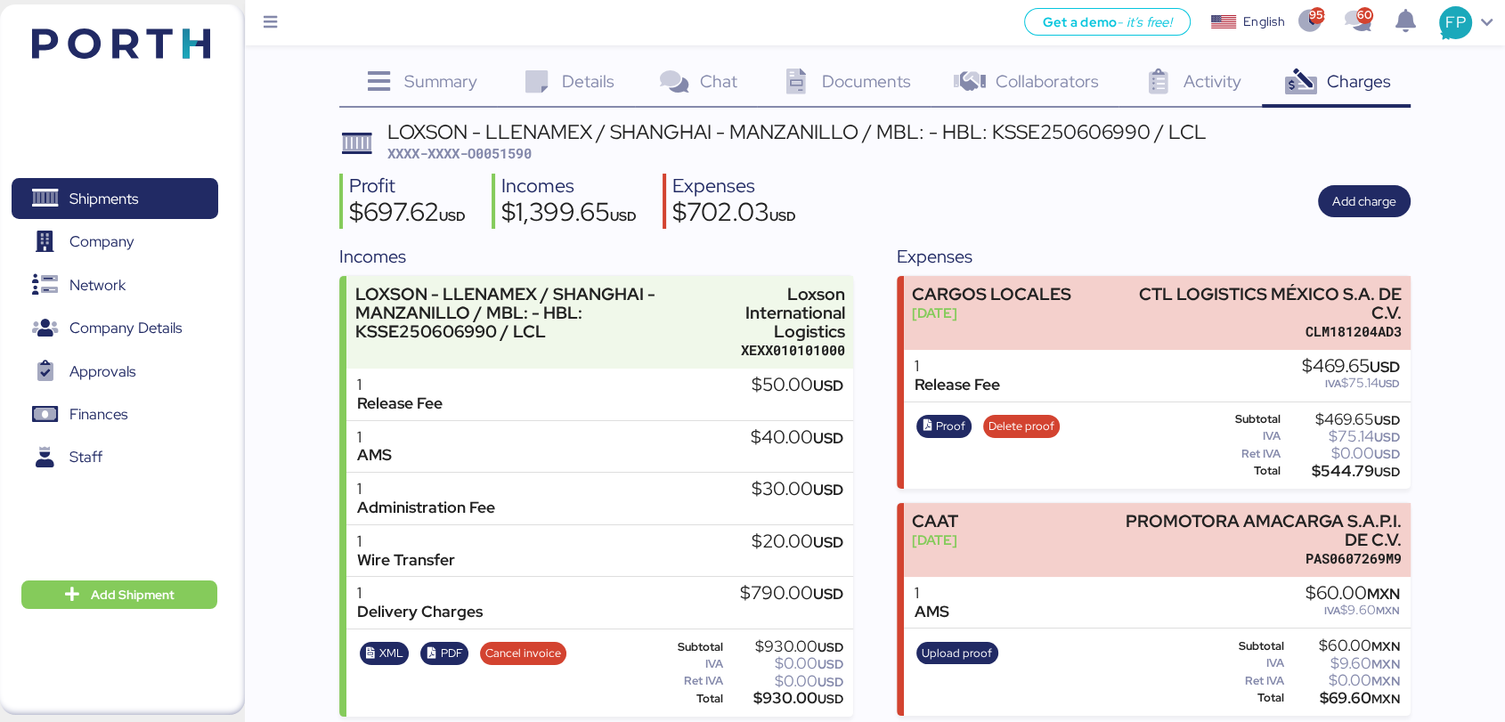
scroll to position [0, 0]
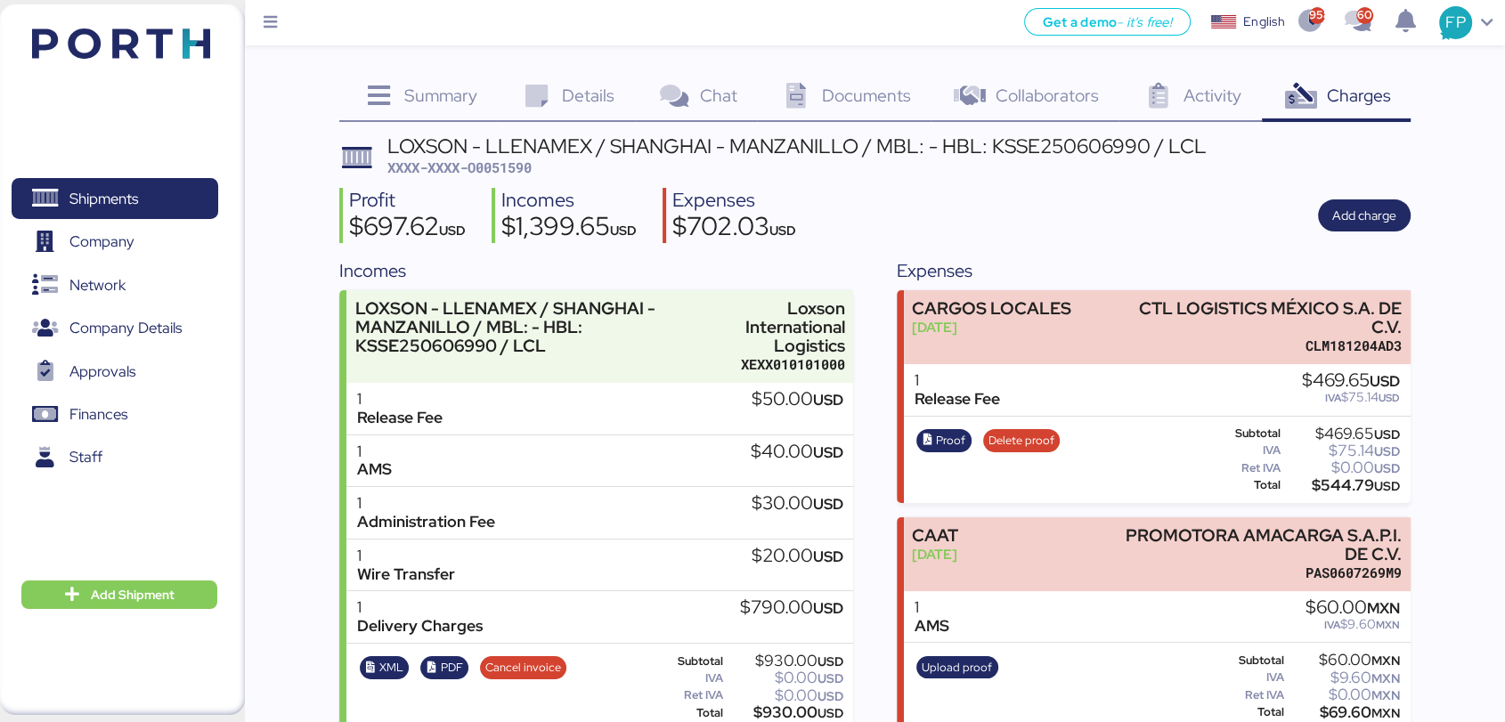
click at [474, 162] on span "XXXX-XXXX-O0051590" at bounding box center [459, 168] width 144 height 18
copy span "O0051590"
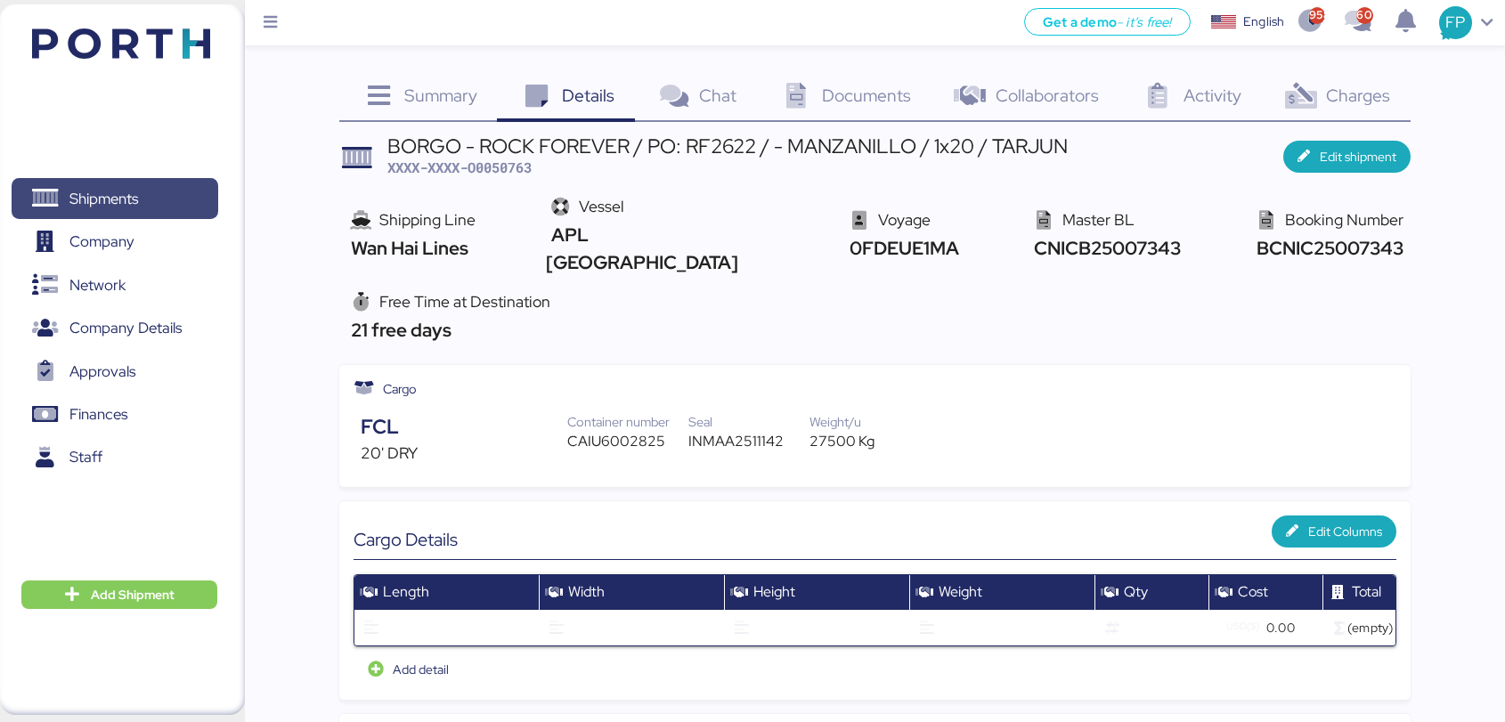
click at [167, 190] on span "Shipments" at bounding box center [114, 199] width 191 height 26
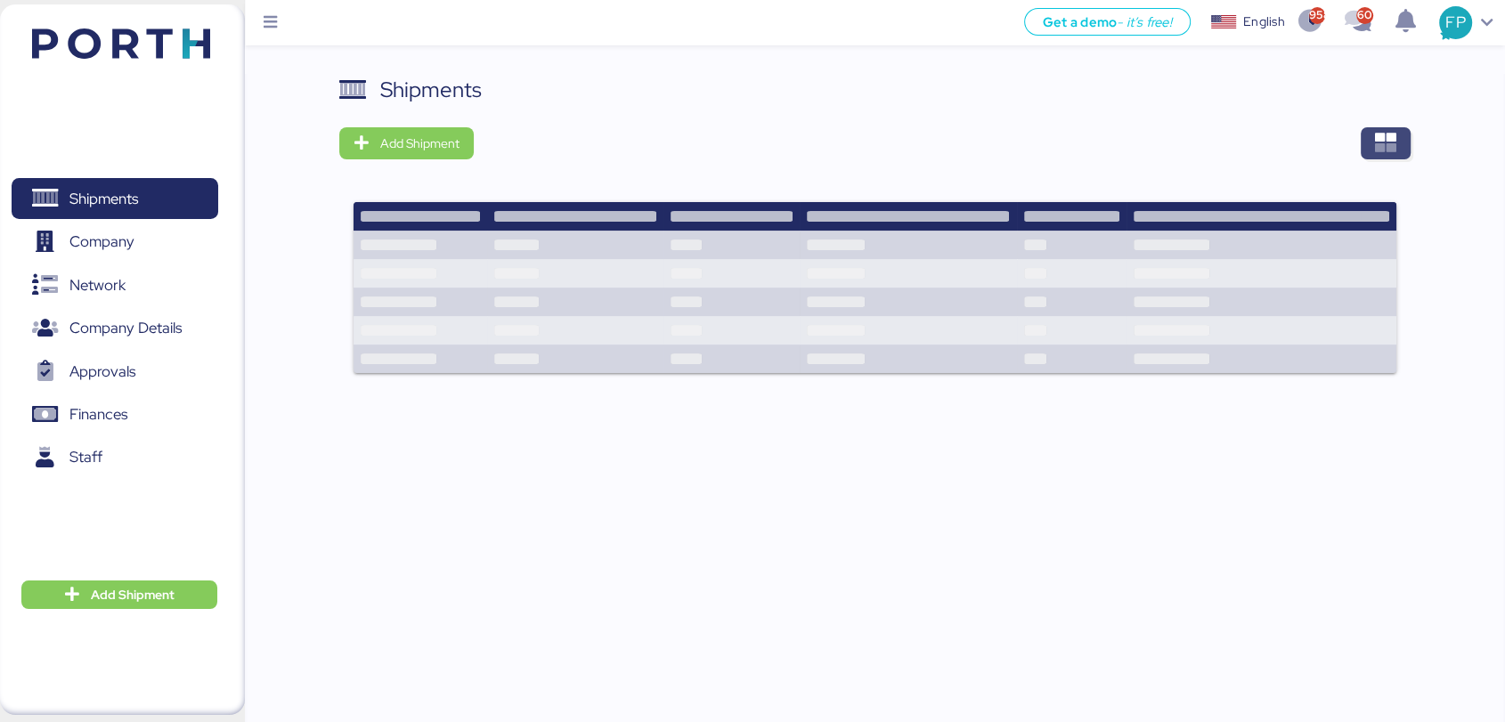
click at [1361, 142] on span "button" at bounding box center [1386, 143] width 50 height 32
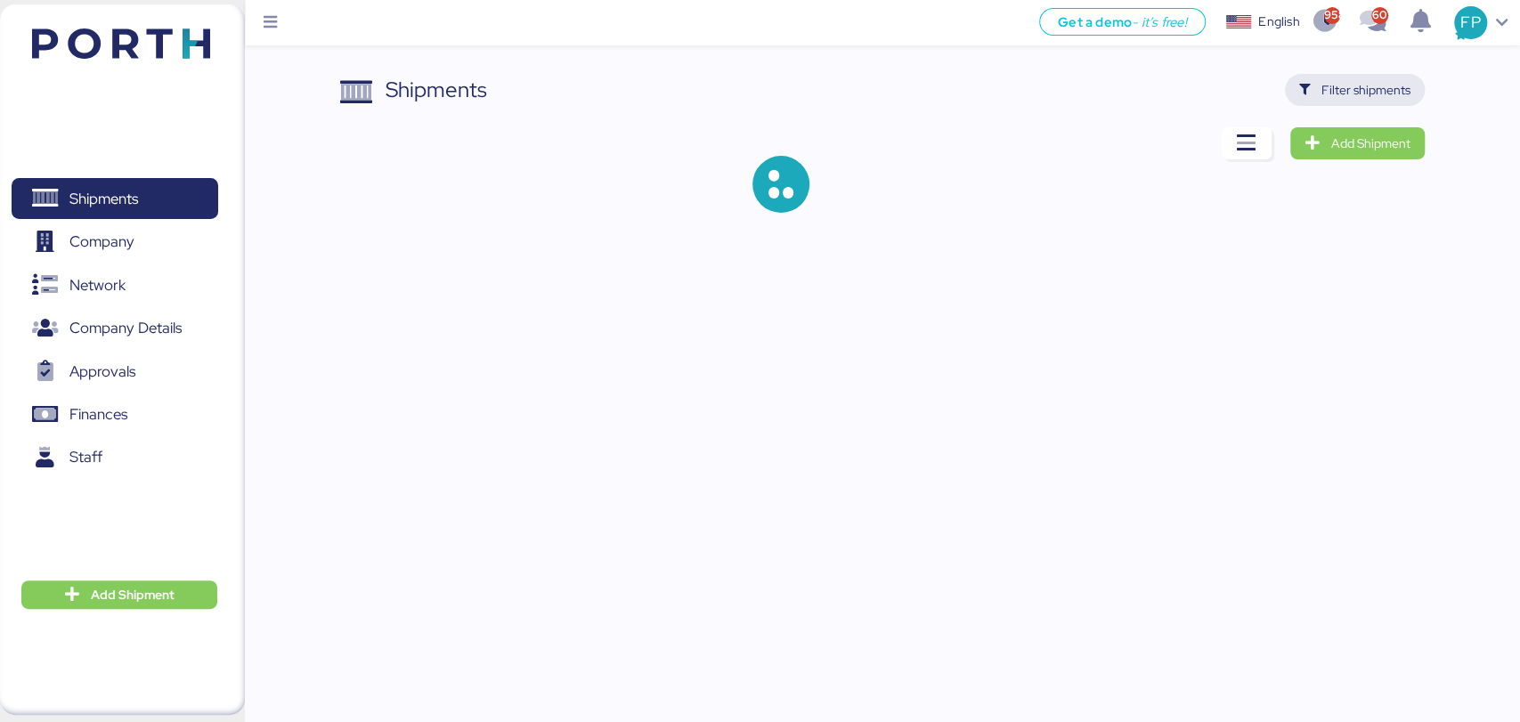
click at [1355, 94] on span "Filter shipments" at bounding box center [1365, 89] width 89 height 21
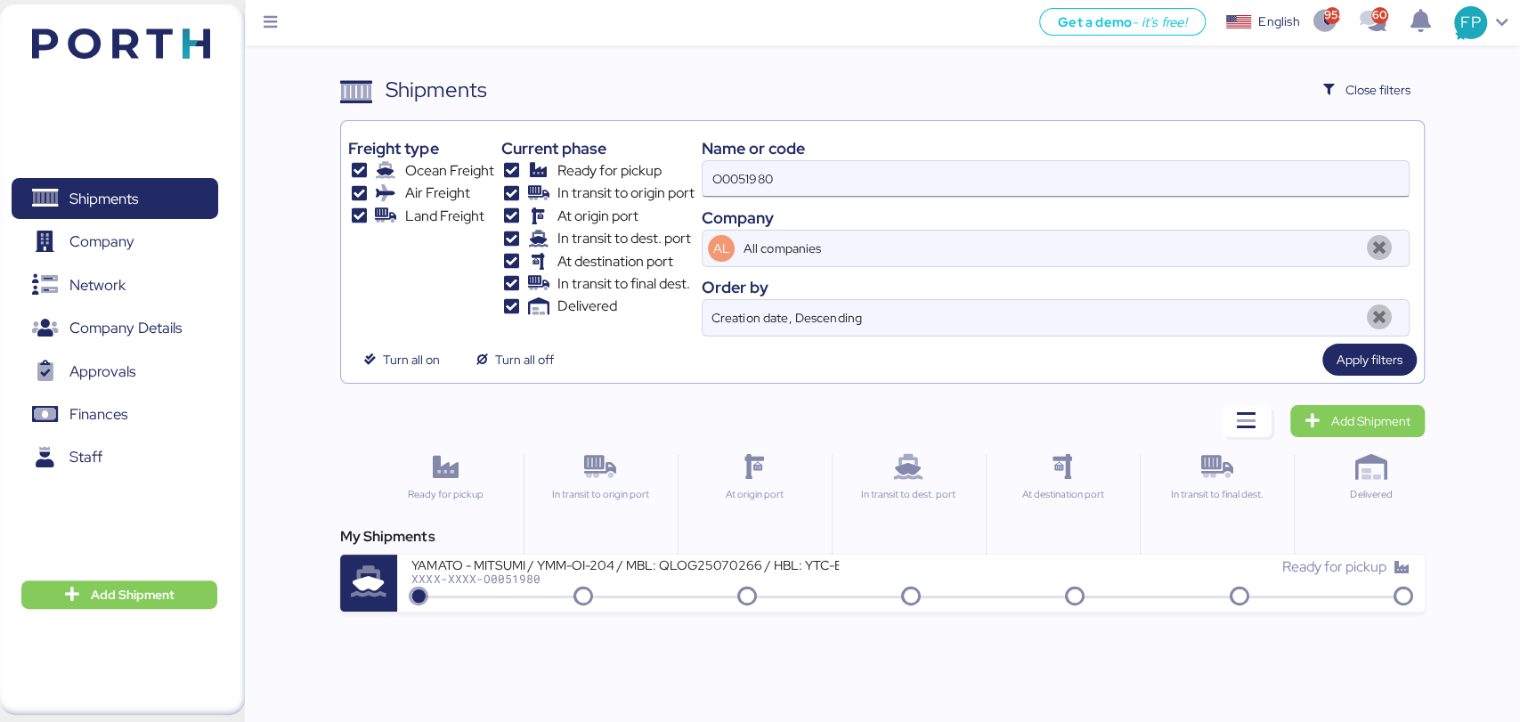
click at [759, 178] on input "O0051980" at bounding box center [1055, 179] width 705 height 36
paste input "0675"
type input "O0050675"
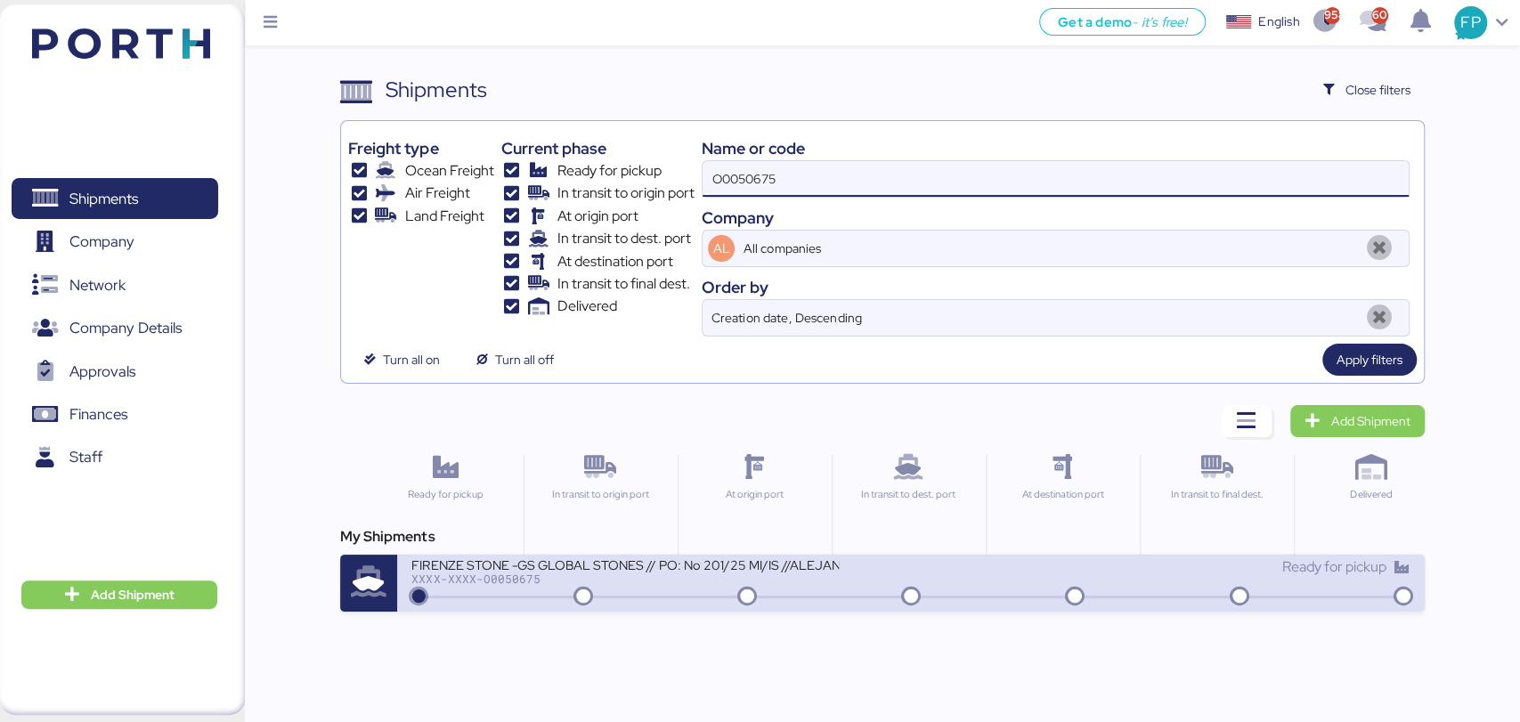
click at [624, 563] on div "FIRENZE STONE -GS GLOBAL STONES // PO: No 201/25 MI/IS //ALEJANDRIA-ALTAMIRA //…" at bounding box center [624, 564] width 427 height 15
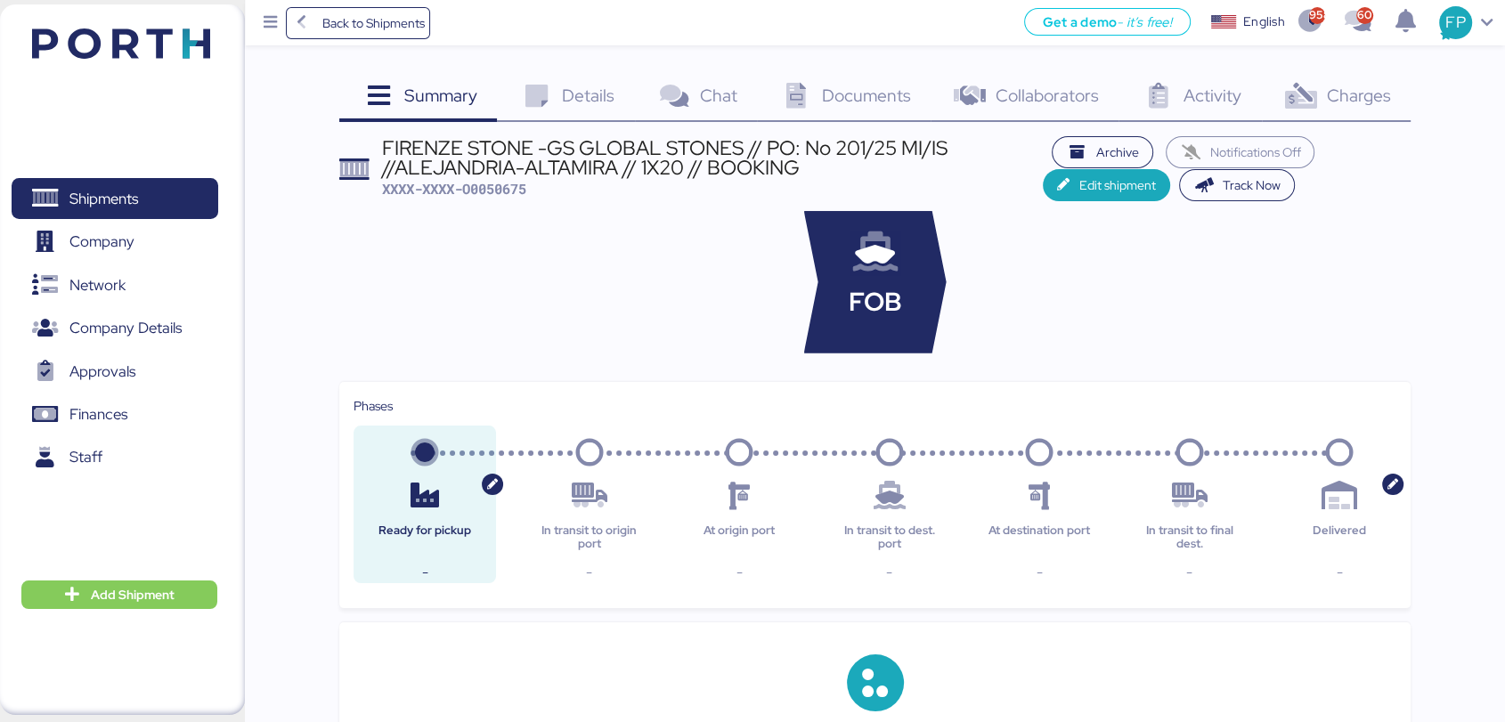
click at [1356, 103] on span "Charges" at bounding box center [1358, 95] width 64 height 23
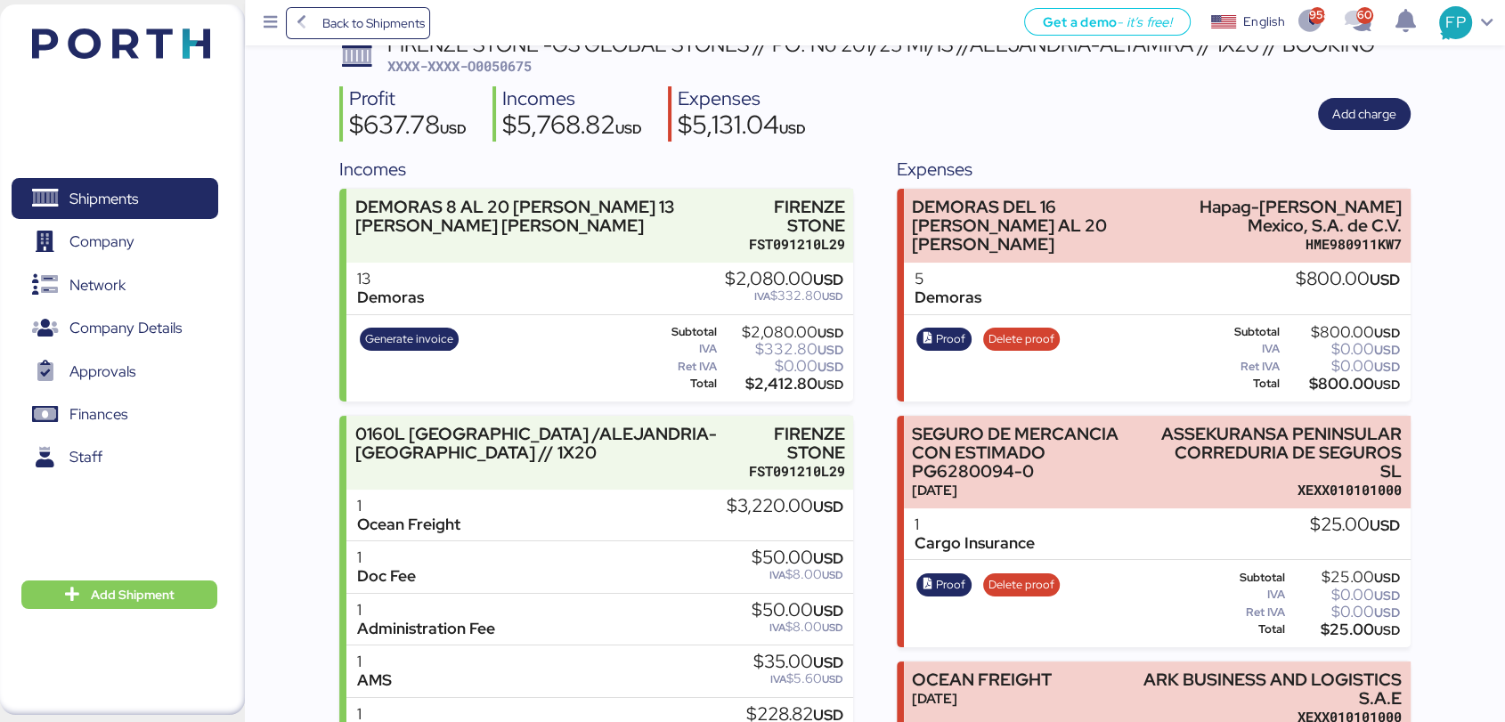
scroll to position [102, 0]
click at [434, 332] on span "Generate invoice" at bounding box center [409, 339] width 88 height 20
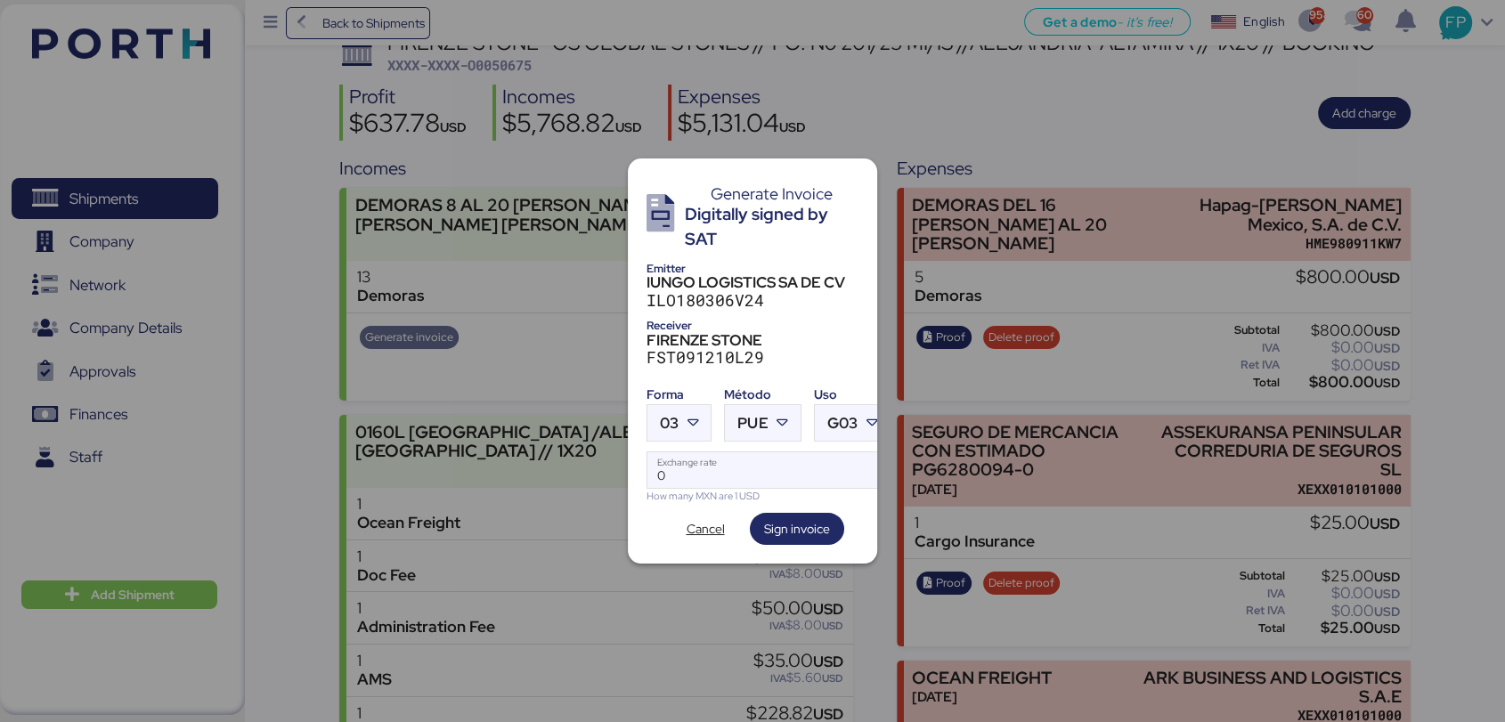
scroll to position [0, 0]
click at [663, 416] on span "03" at bounding box center [669, 423] width 19 height 15
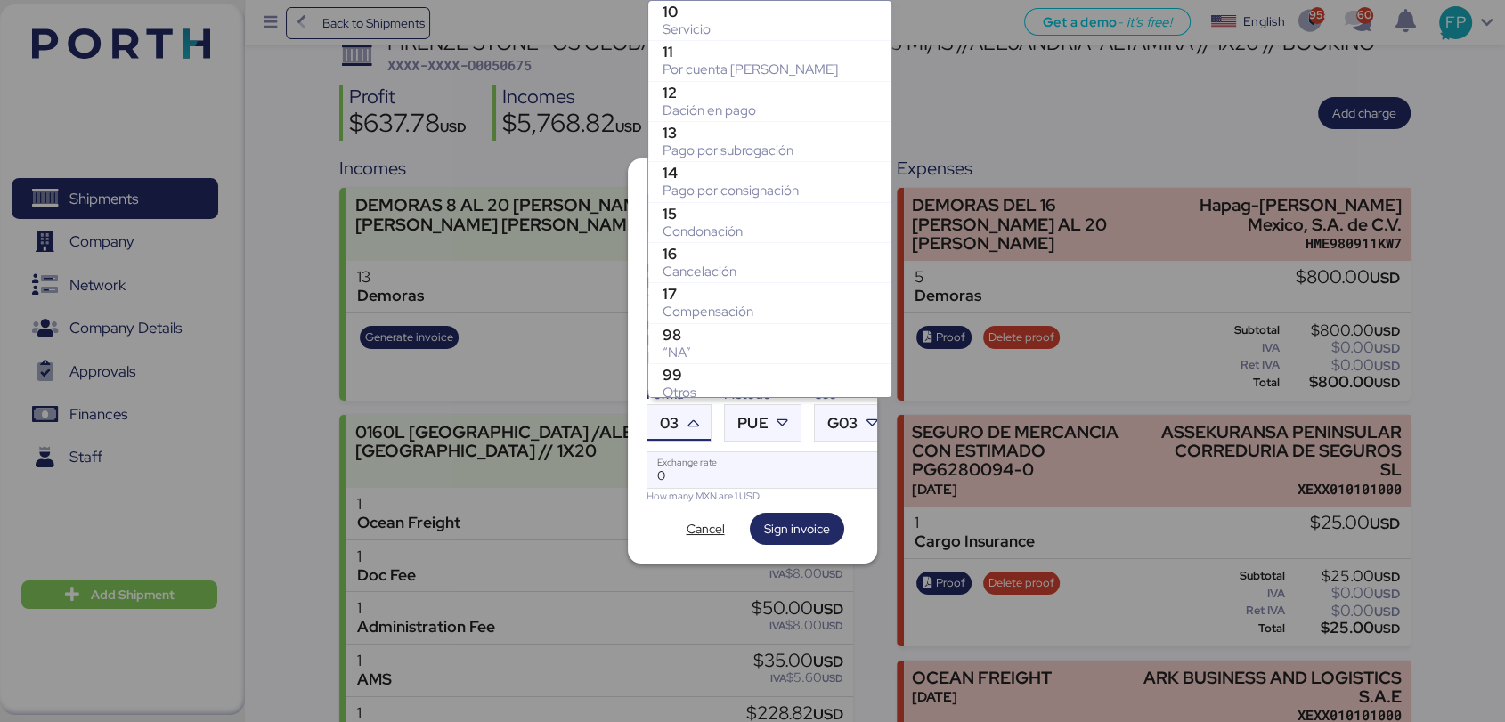
scroll to position [368, 0]
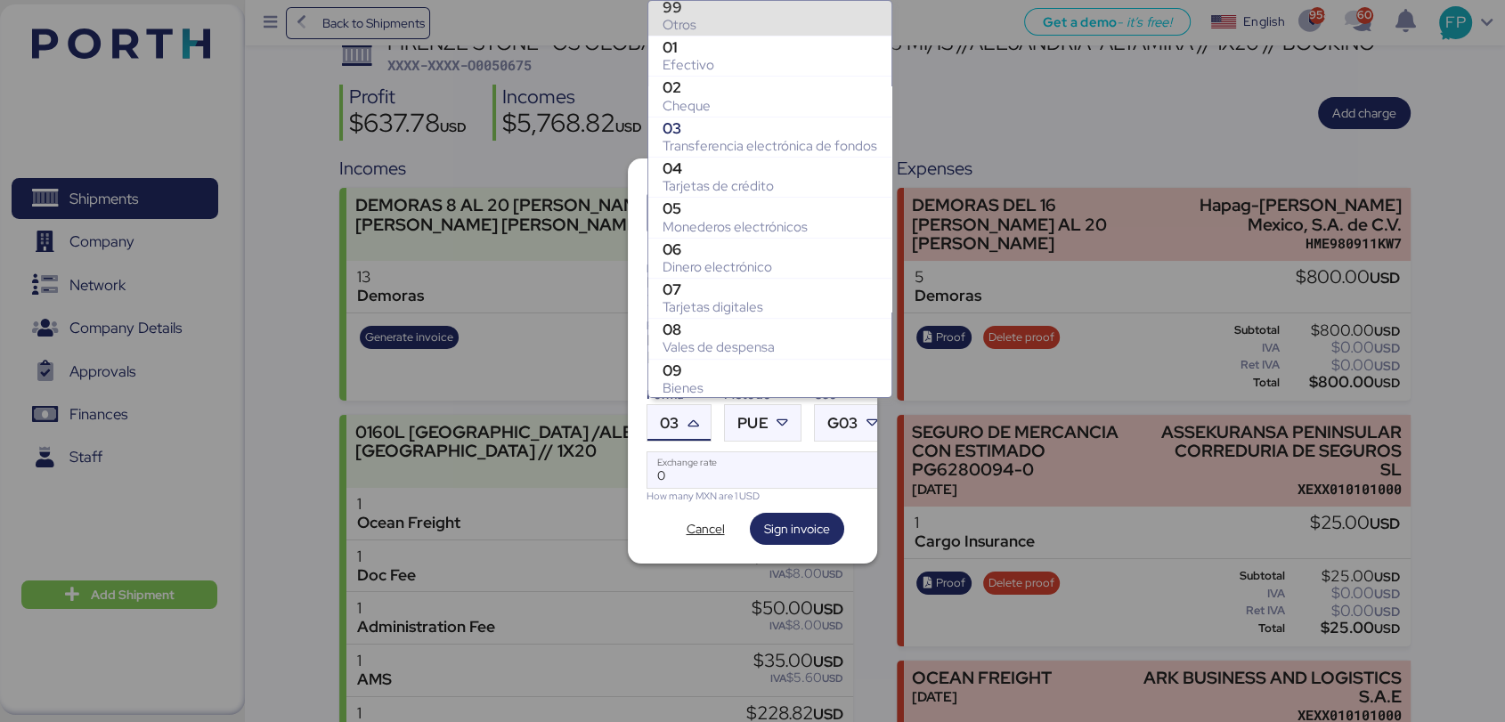
click at [687, 13] on div "99" at bounding box center [770, 7] width 215 height 18
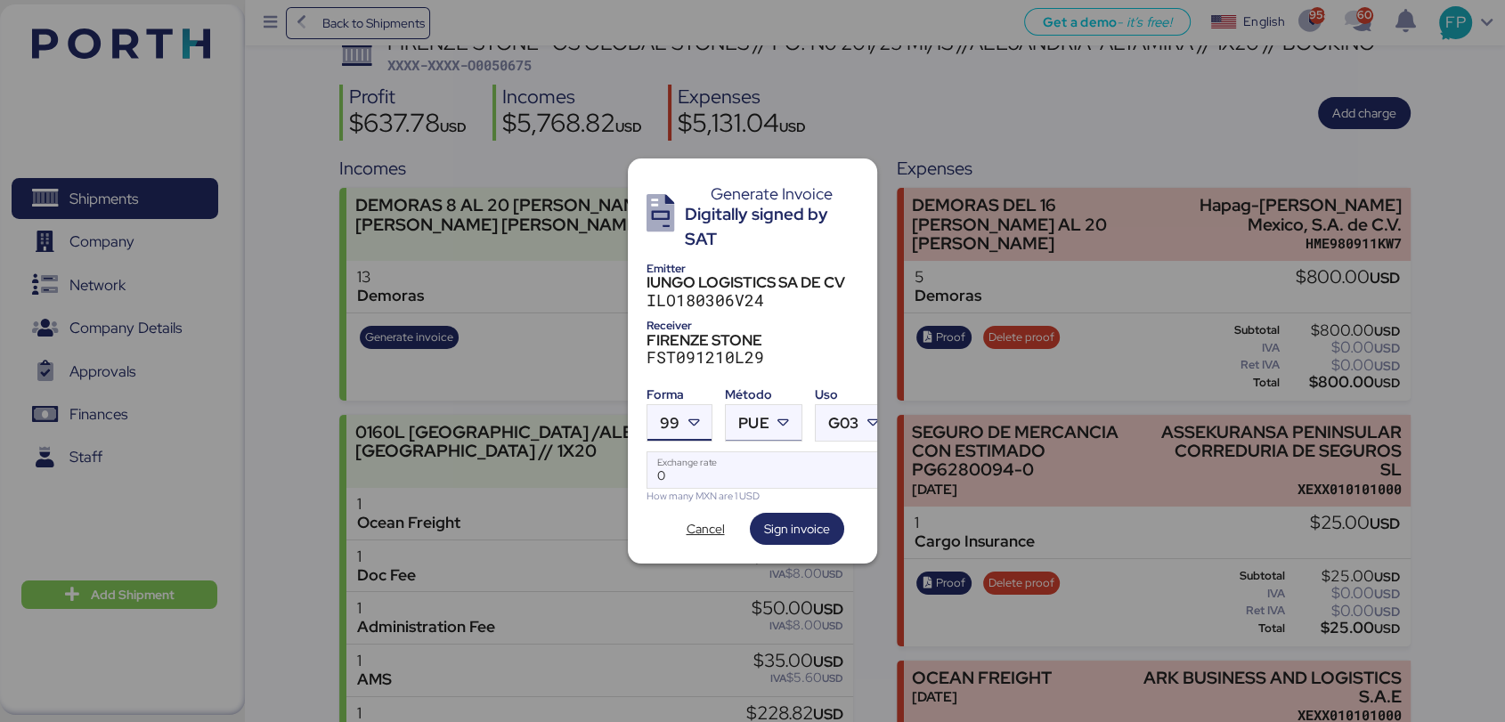
click at [766, 416] on span "PUE" at bounding box center [753, 423] width 30 height 15
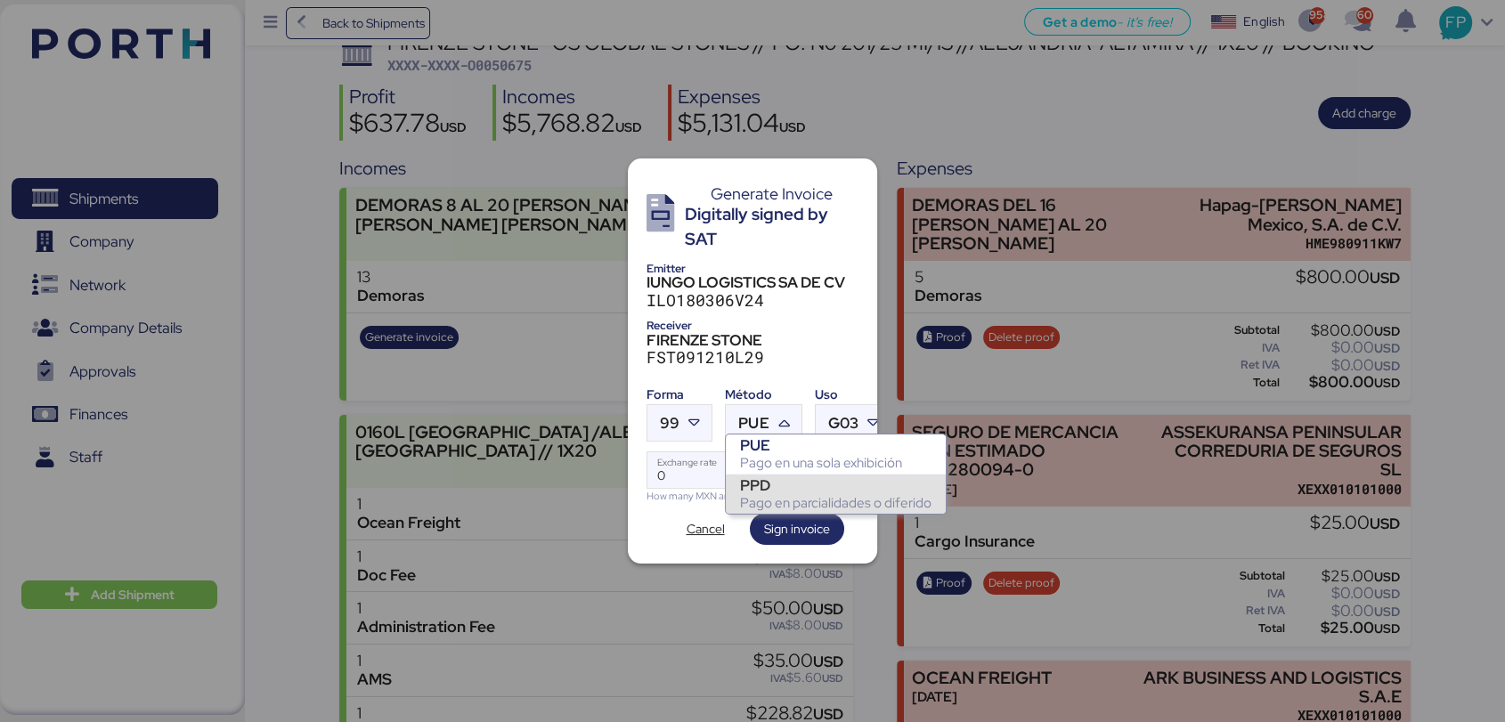
click at [770, 492] on div "PPD" at bounding box center [835, 485] width 191 height 18
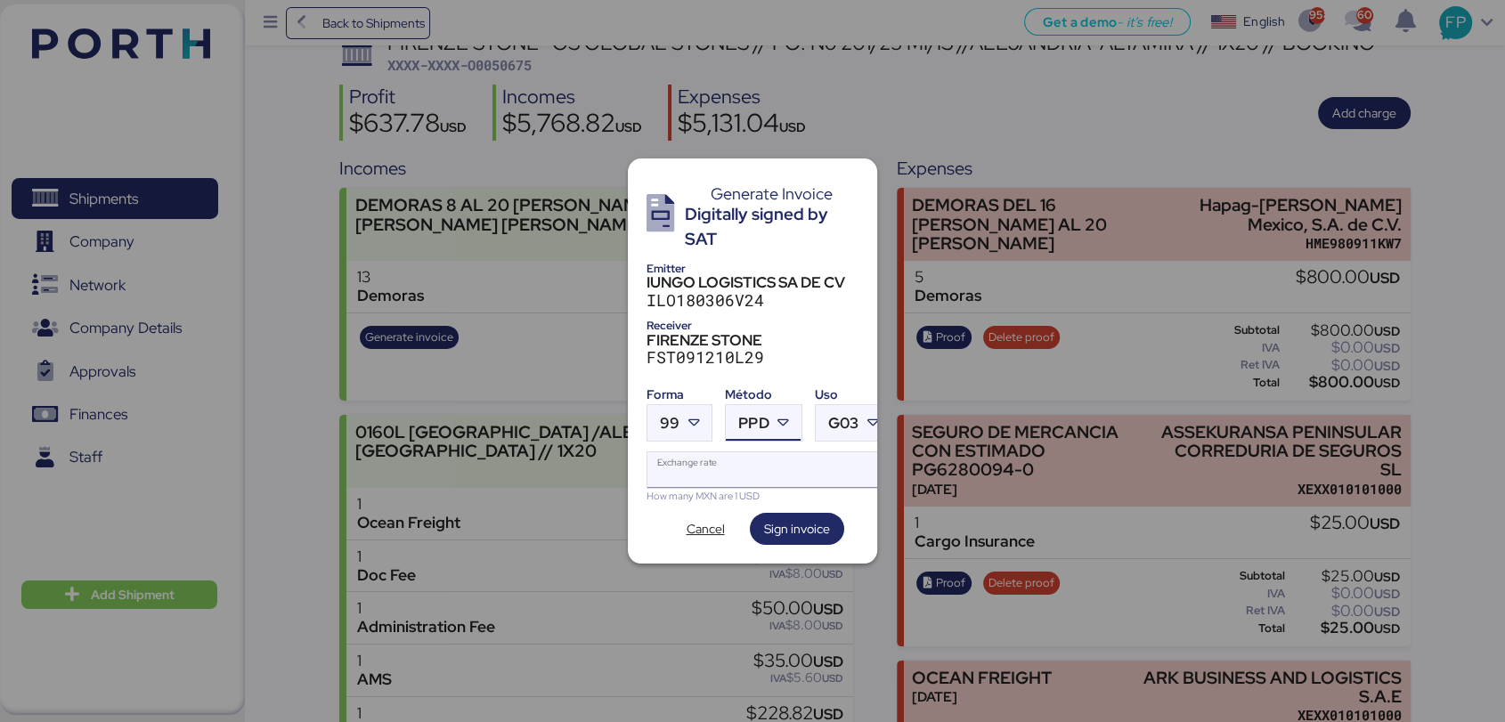
click at [720, 466] on input "Exchange rate" at bounding box center [768, 470] width 243 height 36
type input "0"
paste input "18.7562"
type input "18.7562"
click at [792, 529] on span "Sign invoice" at bounding box center [797, 528] width 66 height 21
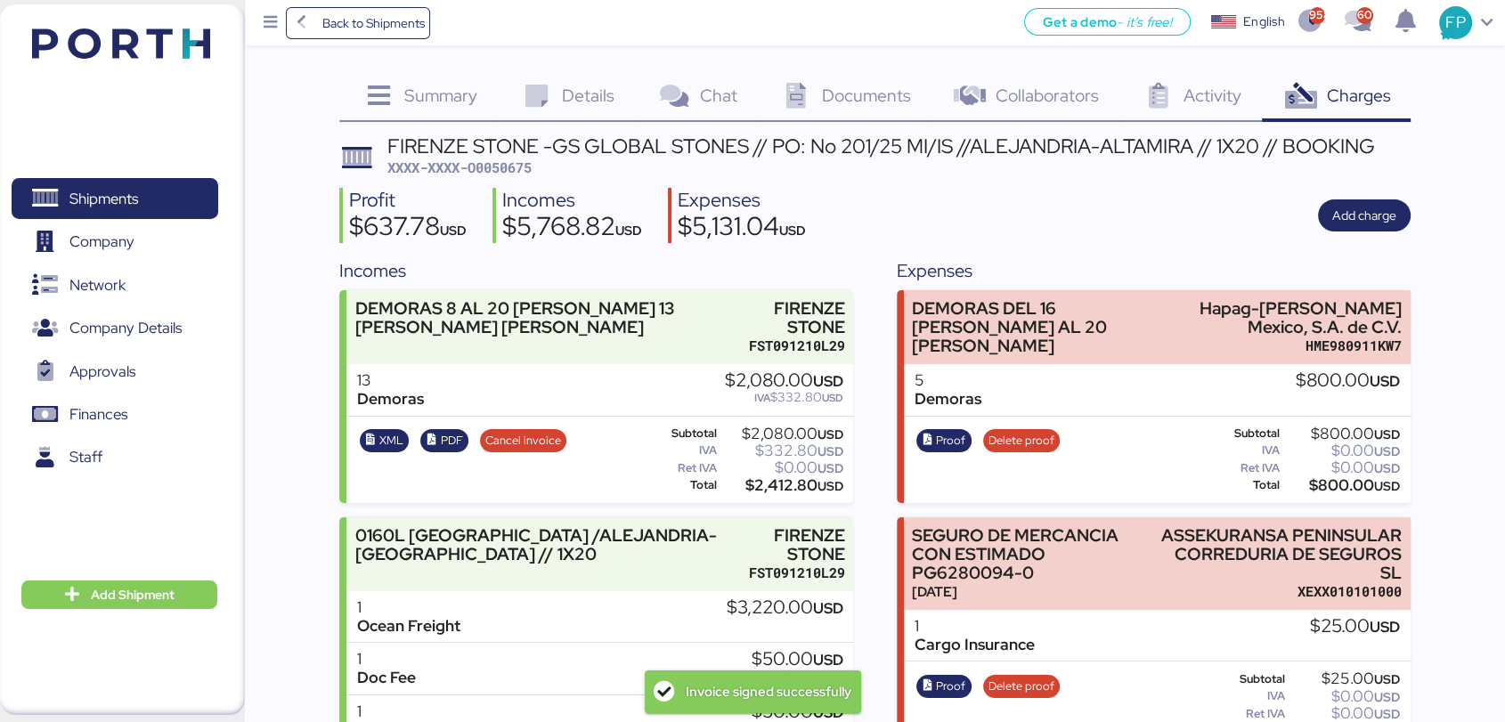
click at [495, 159] on span "XXXX-XXXX-O0050675" at bounding box center [459, 168] width 144 height 18
copy span "O0050675"
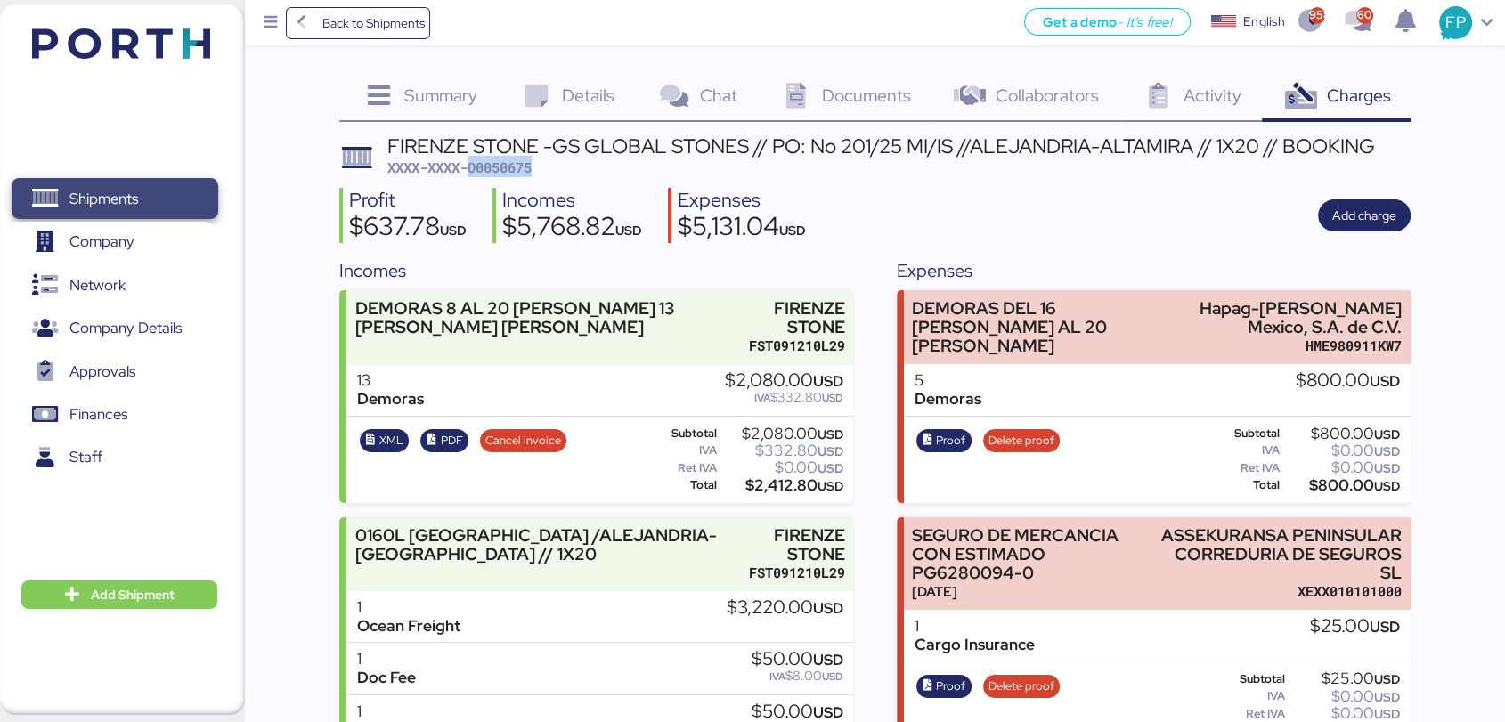
click at [200, 191] on span "Shipments" at bounding box center [114, 199] width 191 height 26
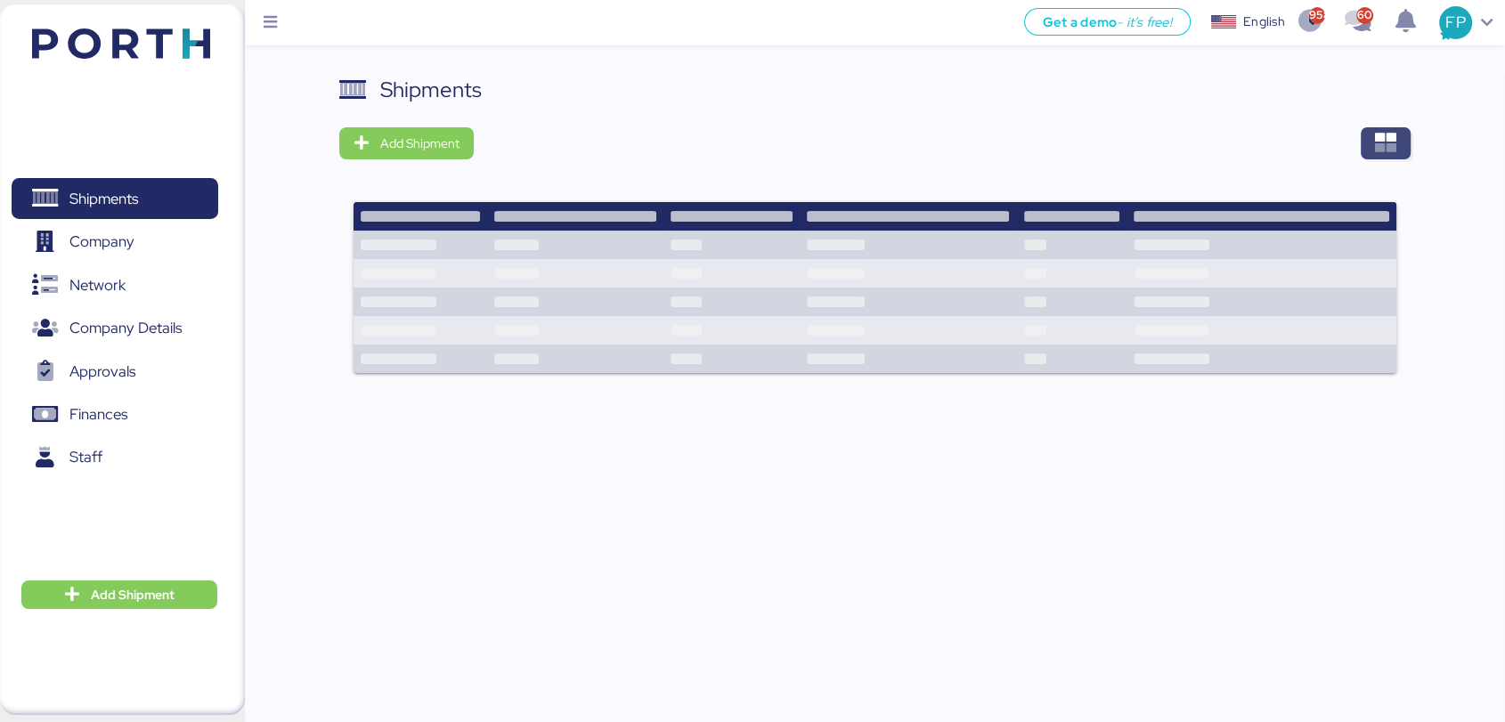
click at [1392, 141] on icon "button" at bounding box center [1385, 143] width 21 height 21
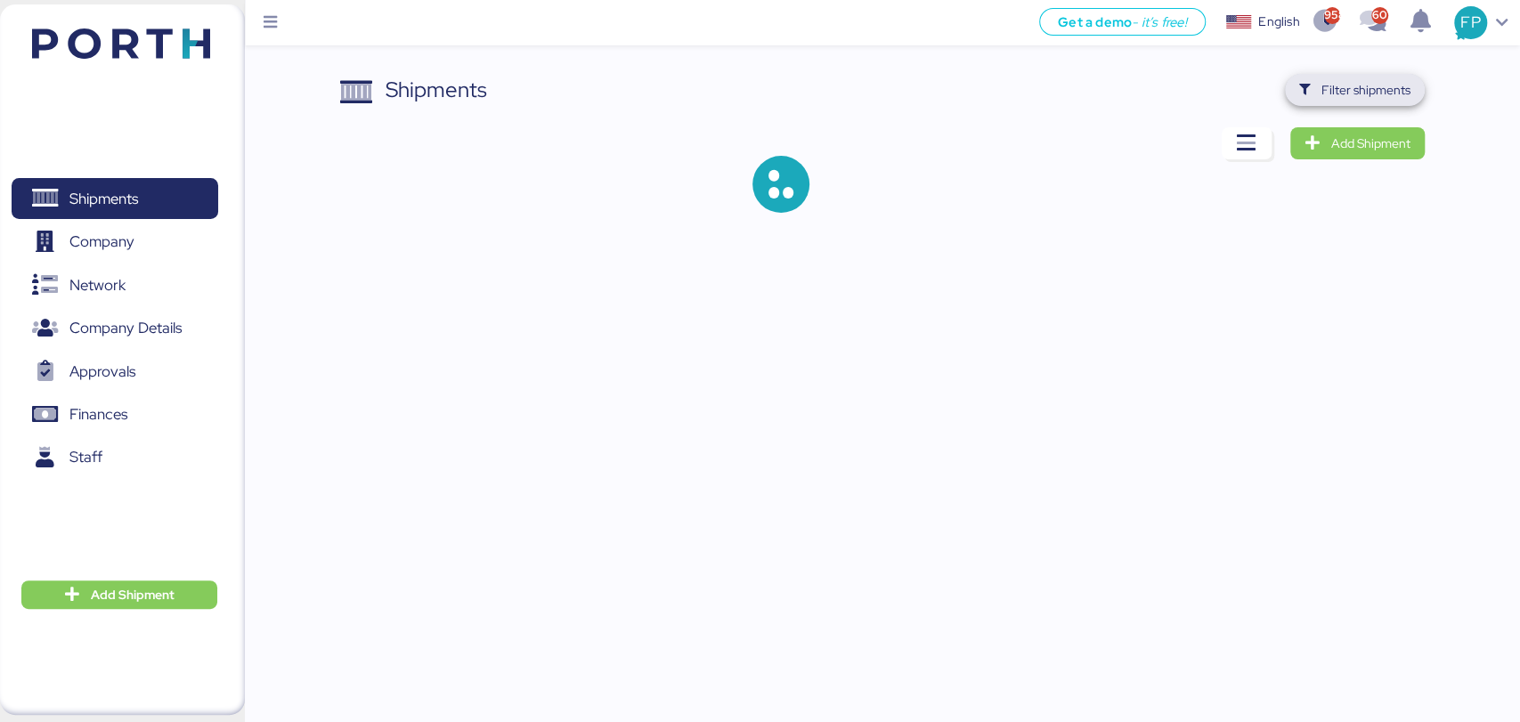
click at [1373, 94] on span "Filter shipments" at bounding box center [1365, 89] width 89 height 21
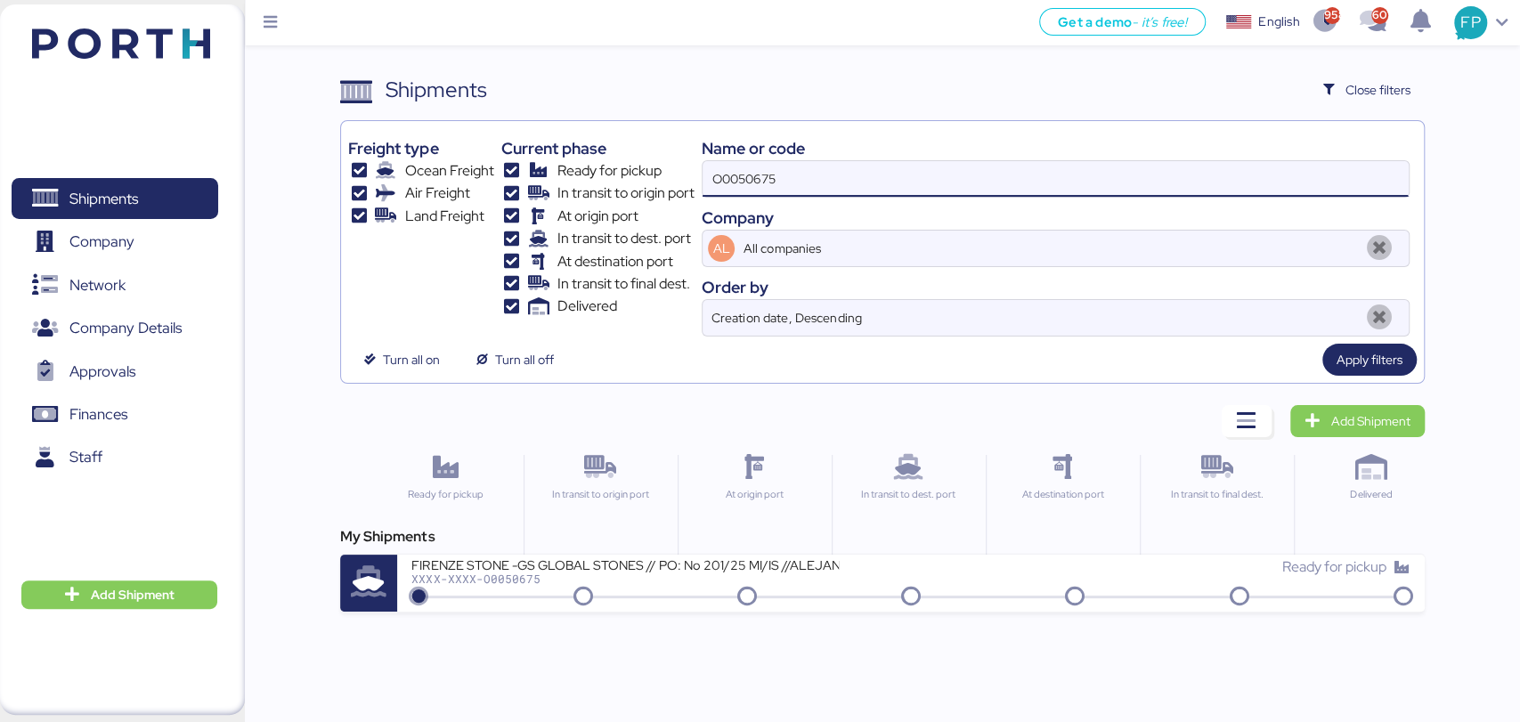
click at [717, 183] on input "O0050675" at bounding box center [1055, 179] width 705 height 36
paste input "49526"
type input "O0049526"
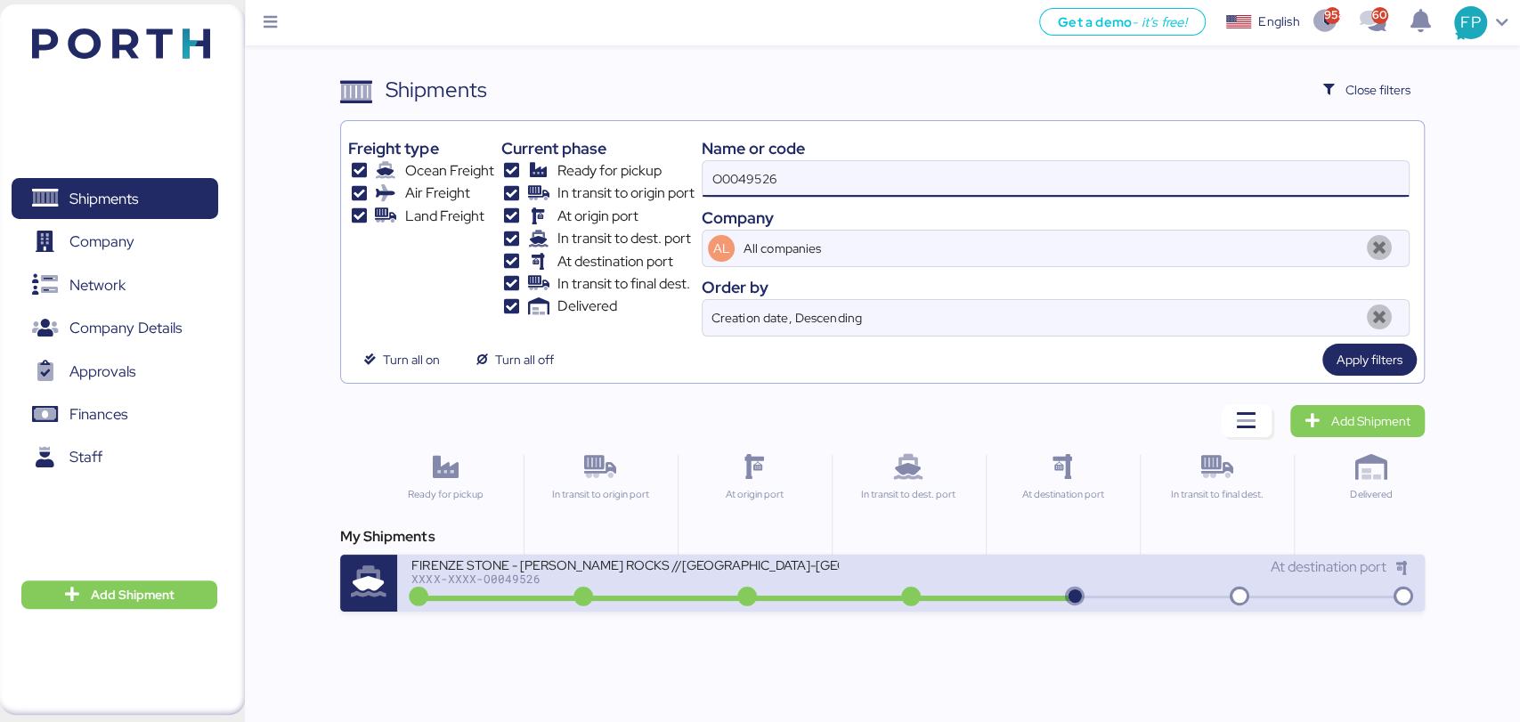
click at [721, 588] on icon at bounding box center [746, 598] width 85 height 20
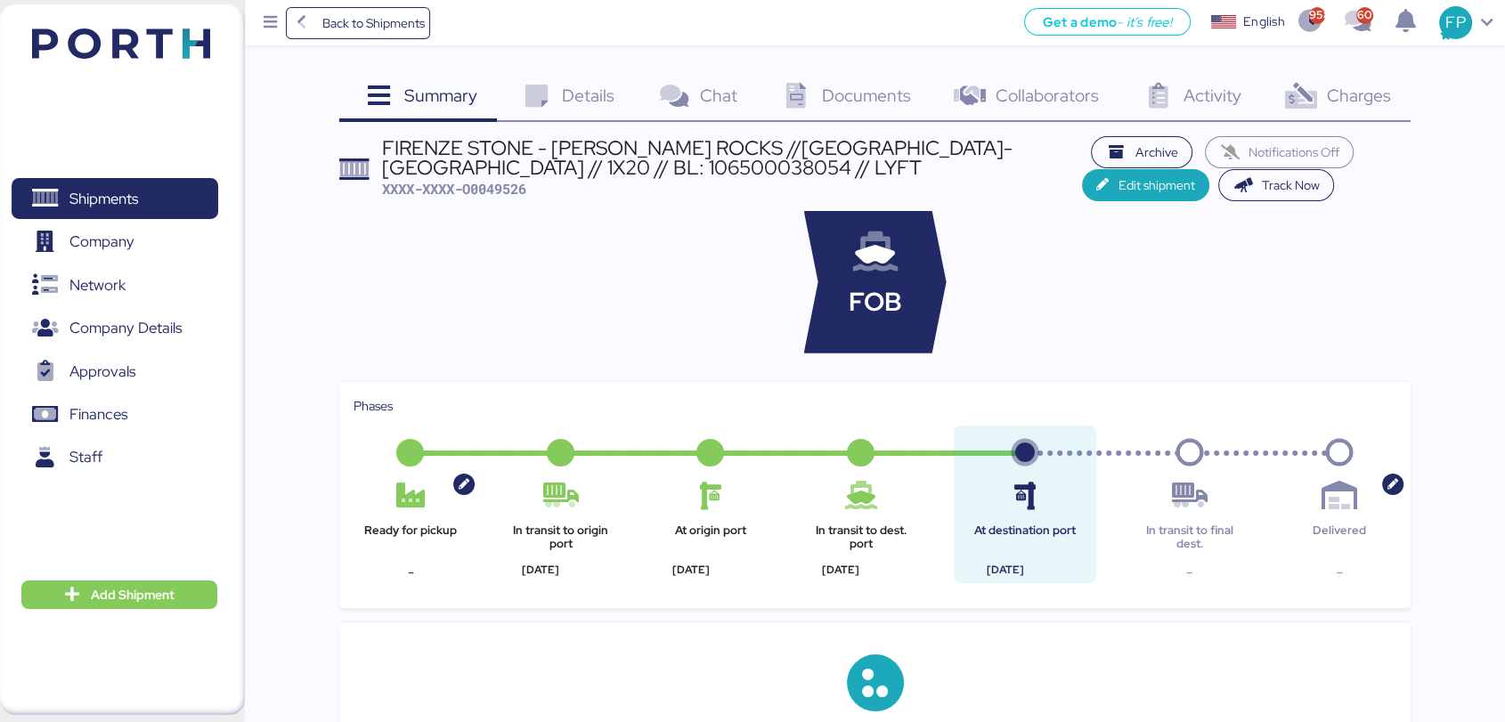
click at [1388, 94] on span "Charges" at bounding box center [1358, 95] width 64 height 23
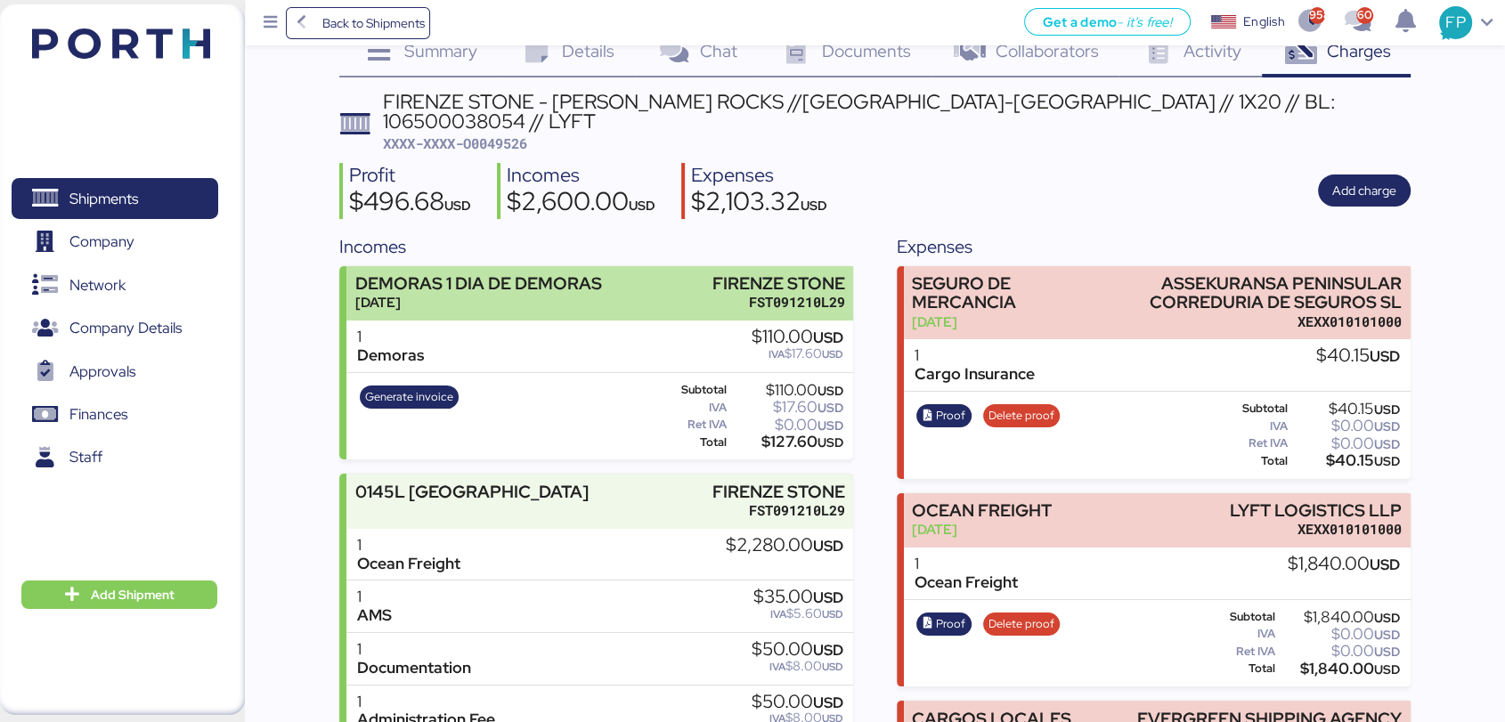
scroll to position [24, 0]
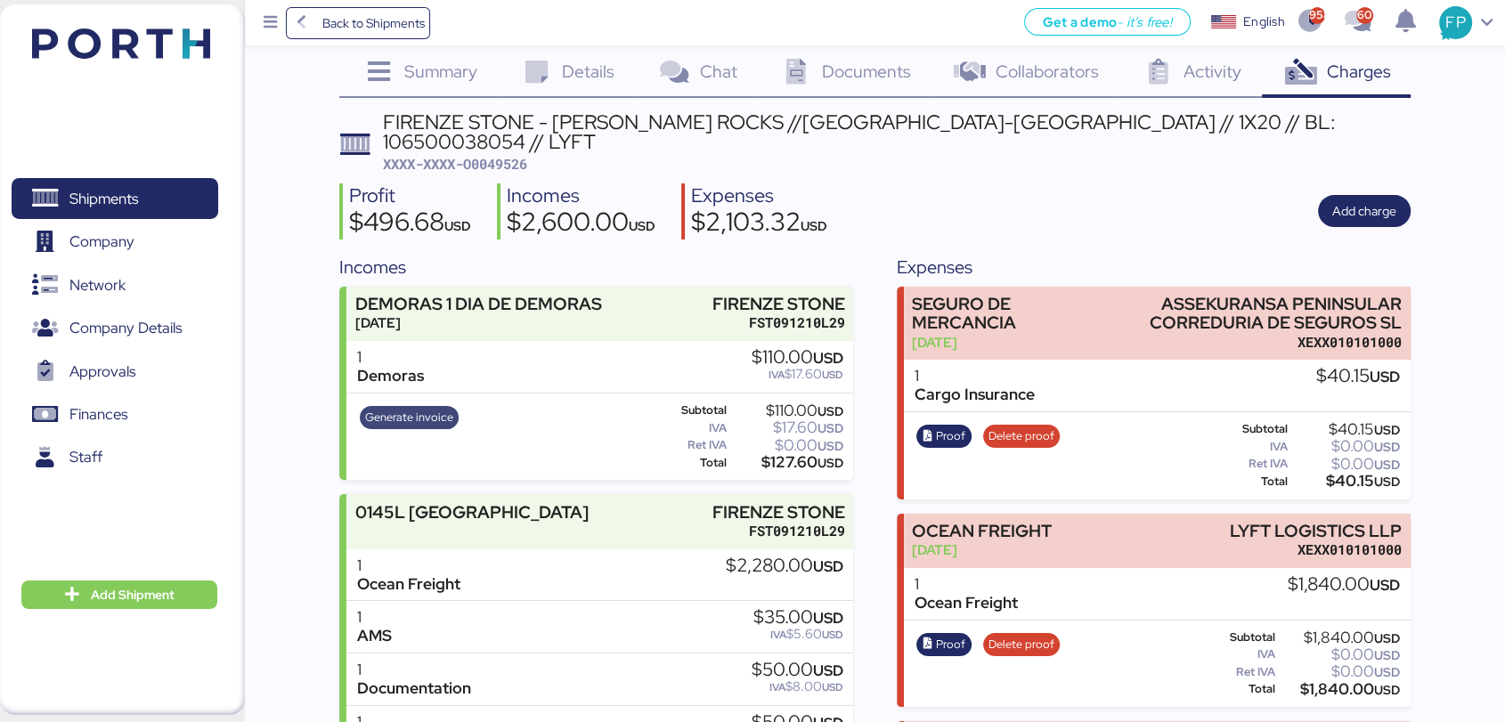
click at [423, 408] on span "Generate invoice" at bounding box center [409, 418] width 88 height 20
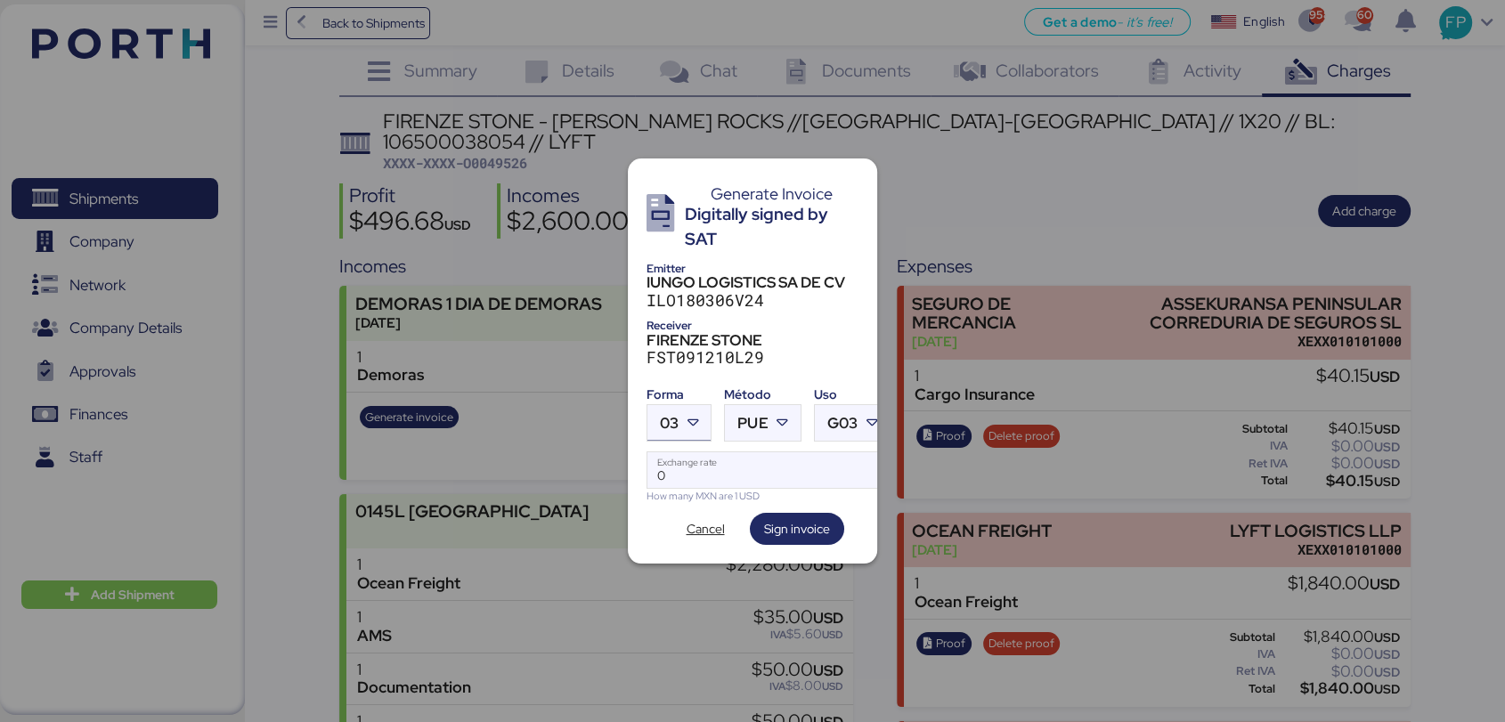
click at [699, 415] on icon at bounding box center [693, 423] width 18 height 18
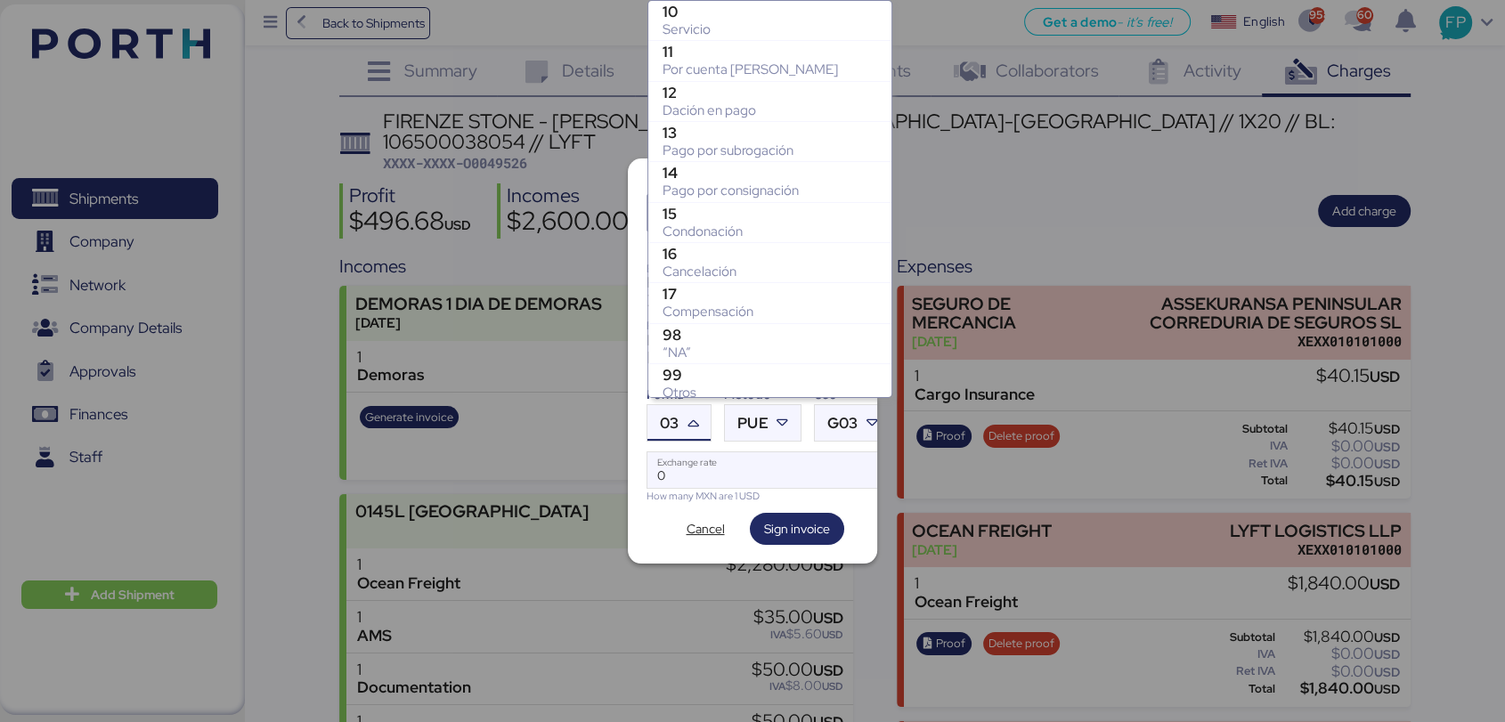
scroll to position [368, 0]
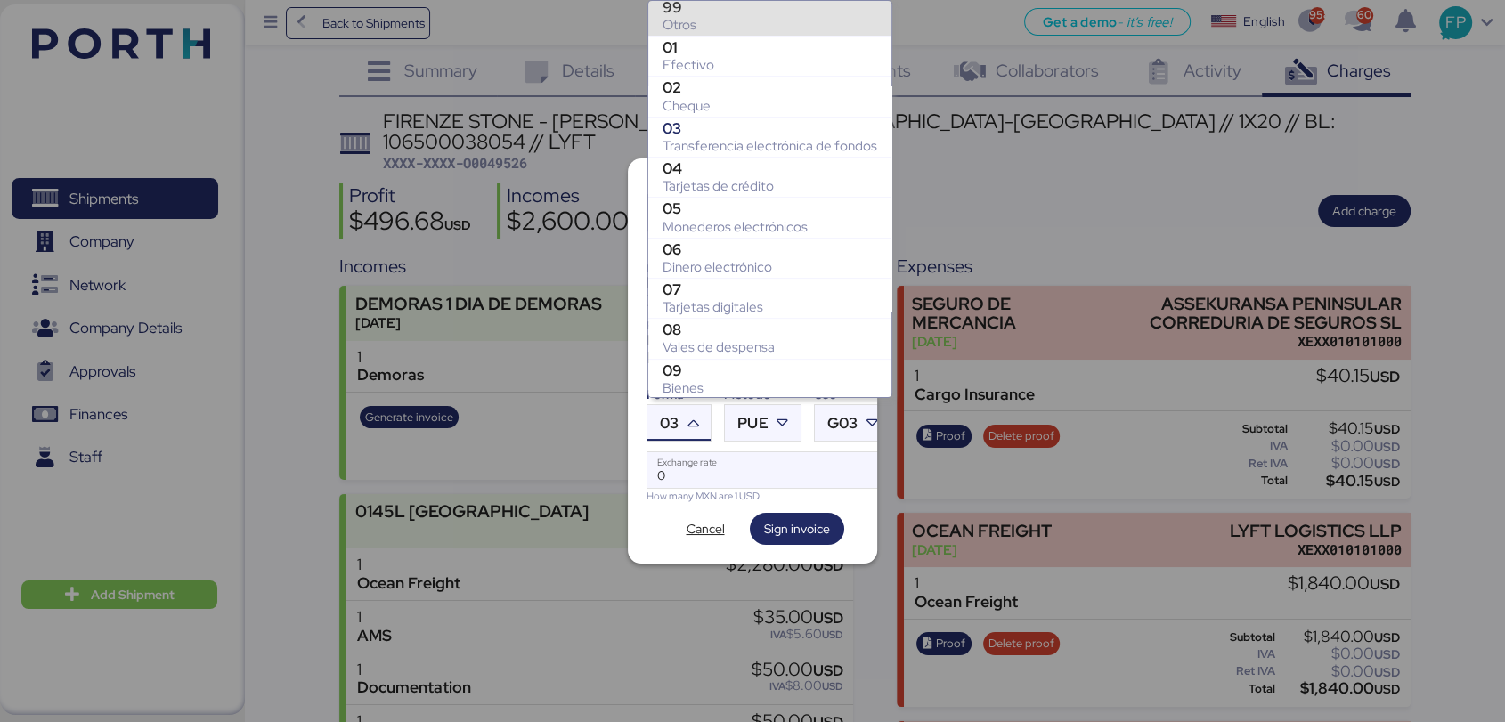
click at [695, 16] on div "Otros" at bounding box center [770, 25] width 215 height 18
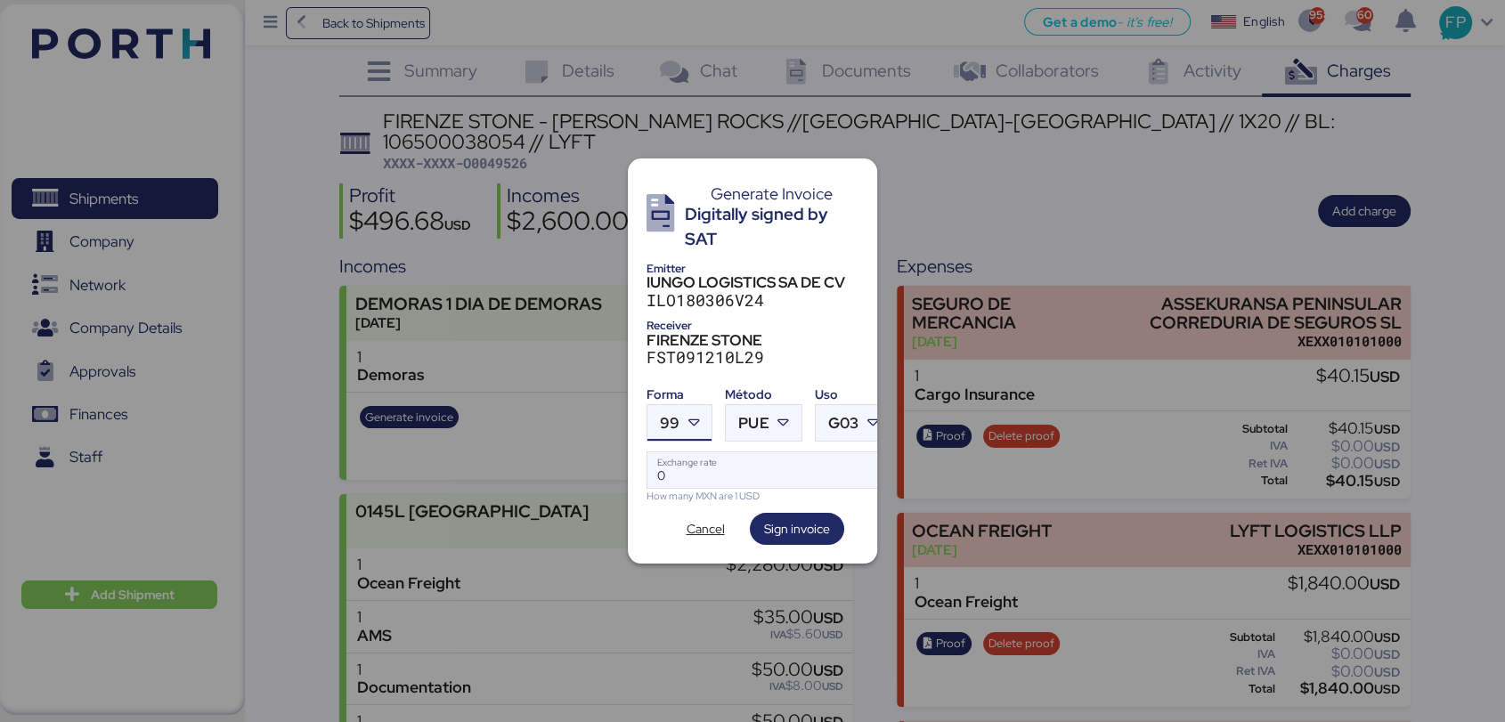
scroll to position [362, 0]
click at [775, 405] on div at bounding box center [785, 423] width 32 height 36
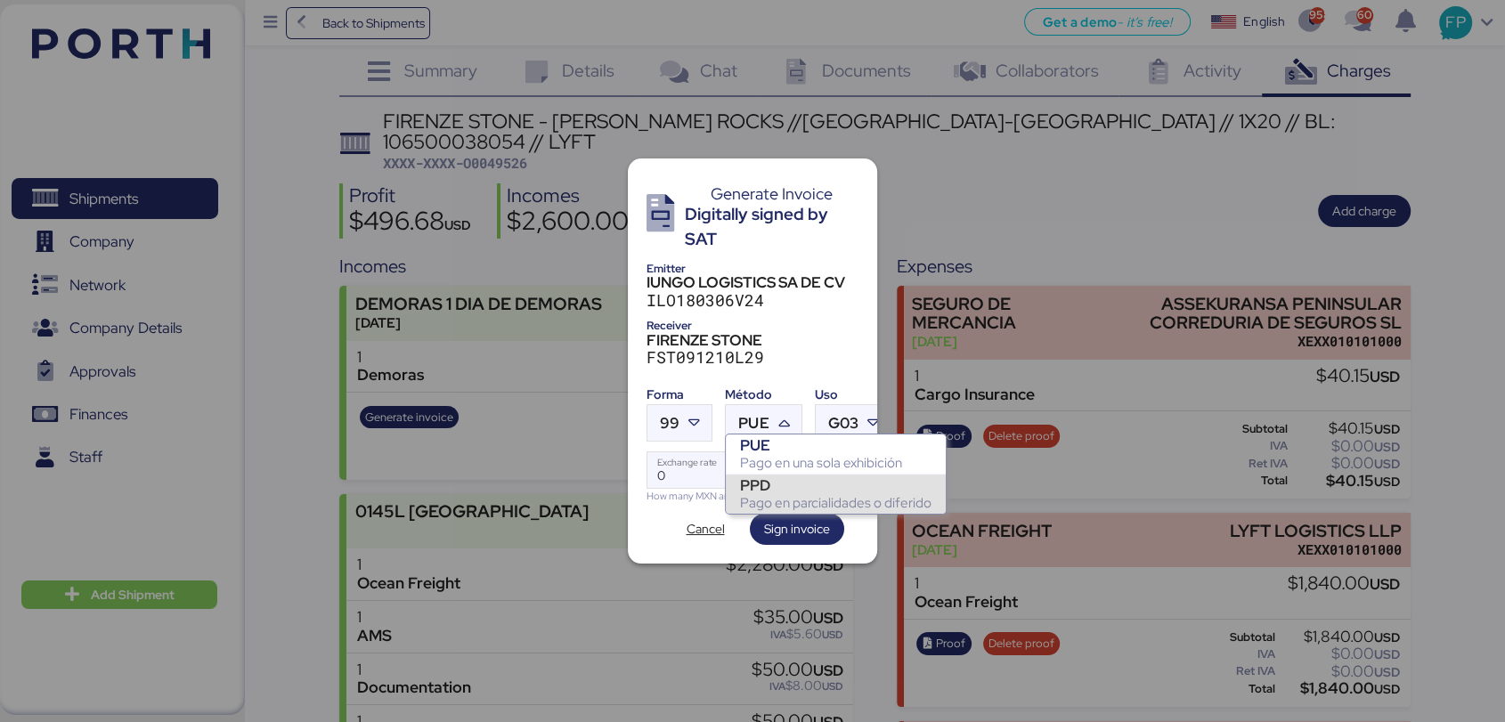
click at [783, 477] on div "PPD" at bounding box center [835, 485] width 191 height 18
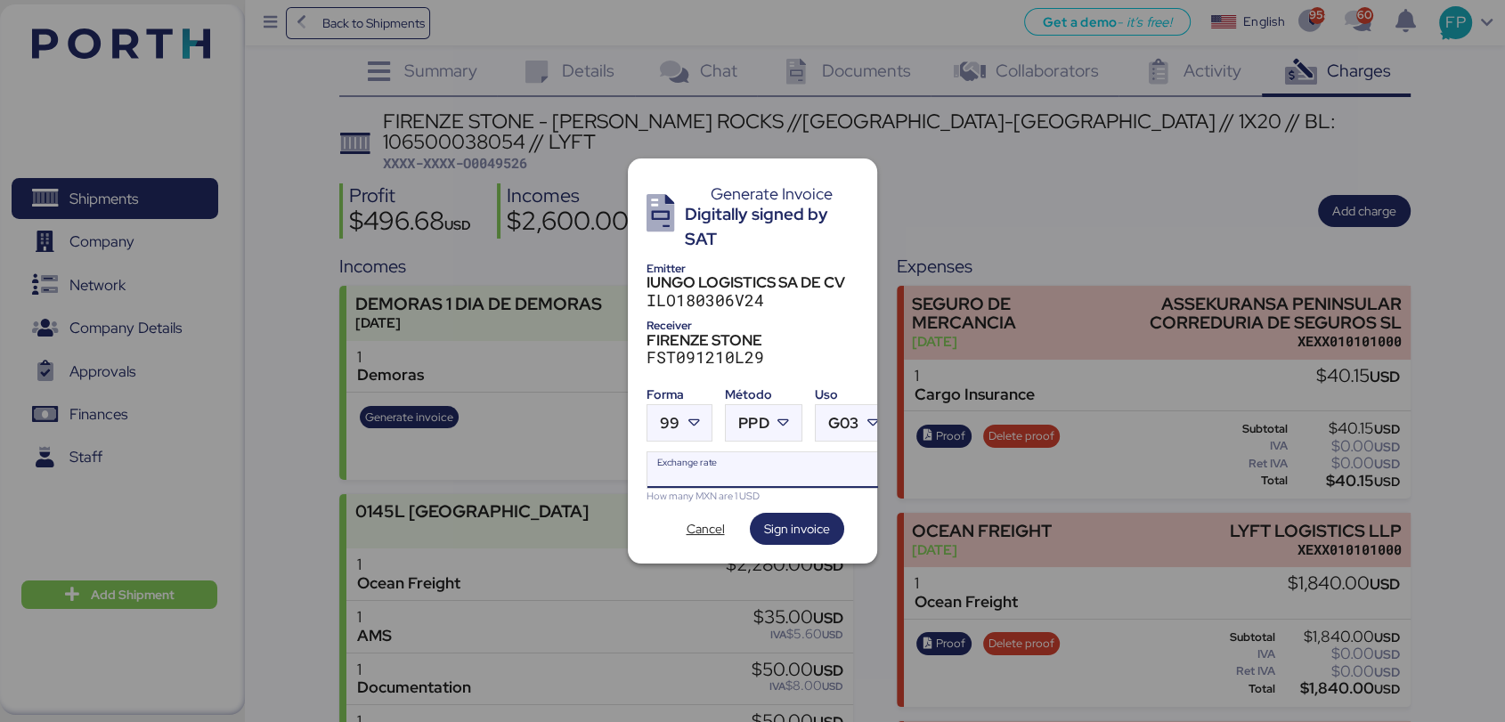
click at [711, 469] on input "Exchange rate" at bounding box center [768, 470] width 243 height 36
type input "0"
paste input "18.7562"
type input "18.7562"
click at [801, 529] on span "Sign invoice" at bounding box center [797, 528] width 66 height 21
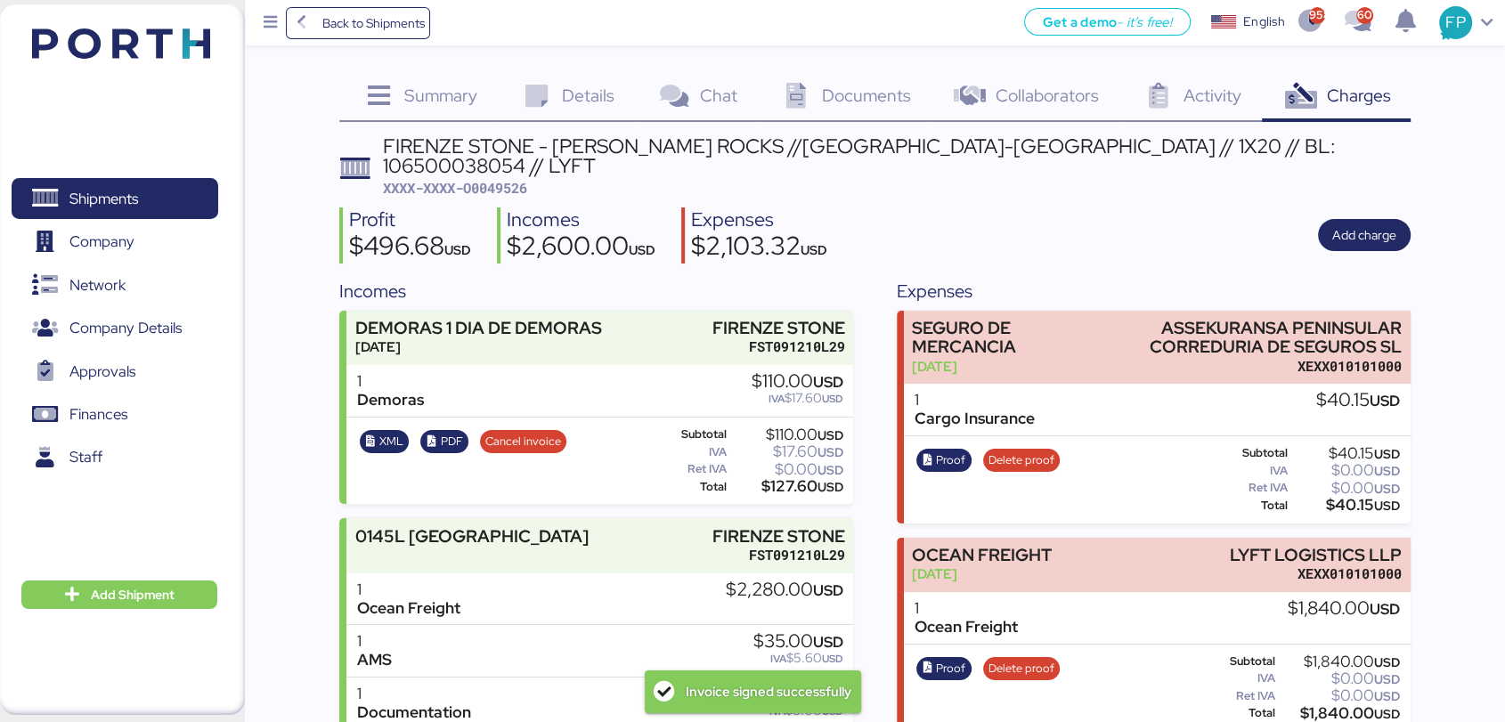
click at [488, 179] on span "XXXX-XXXX-O0049526" at bounding box center [455, 188] width 144 height 18
copy span "O0049526"
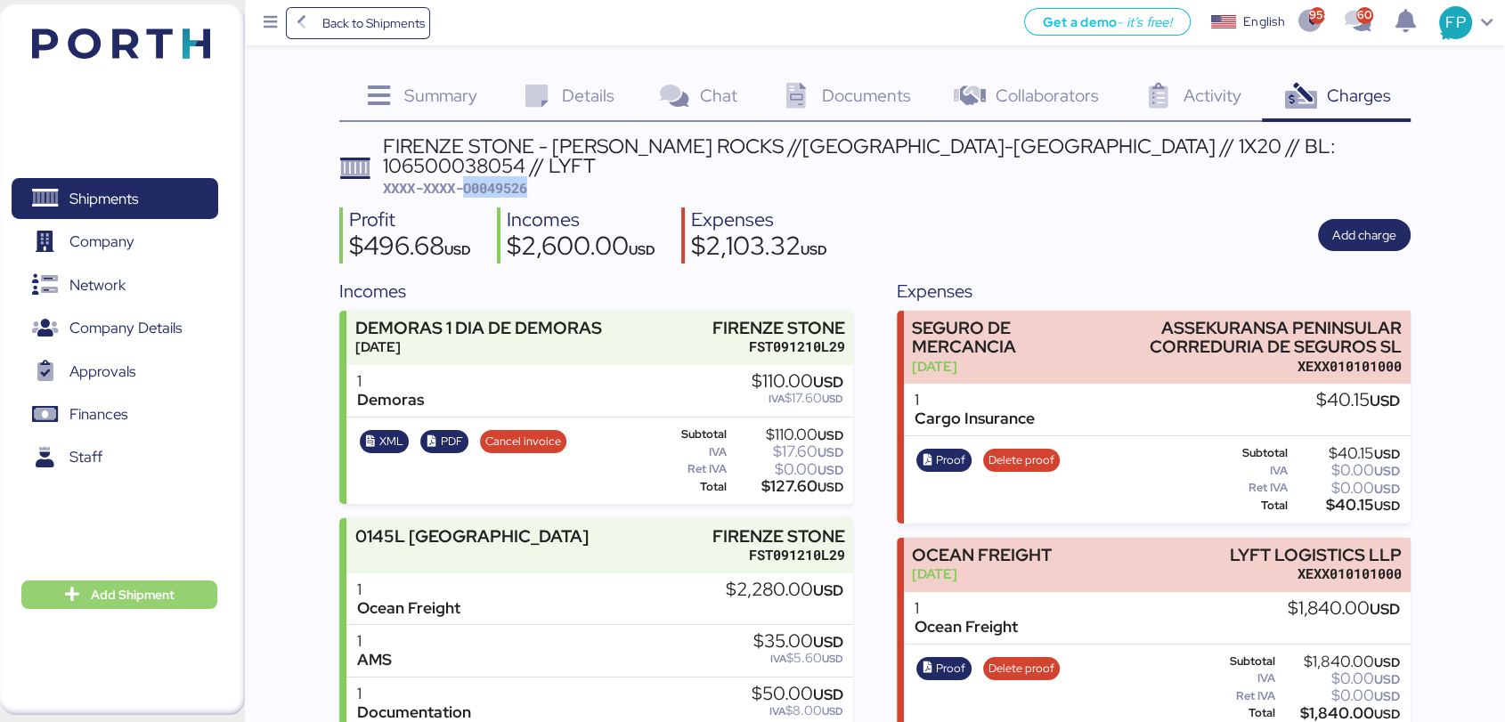
click at [140, 600] on span "Add Shipment" at bounding box center [133, 594] width 84 height 21
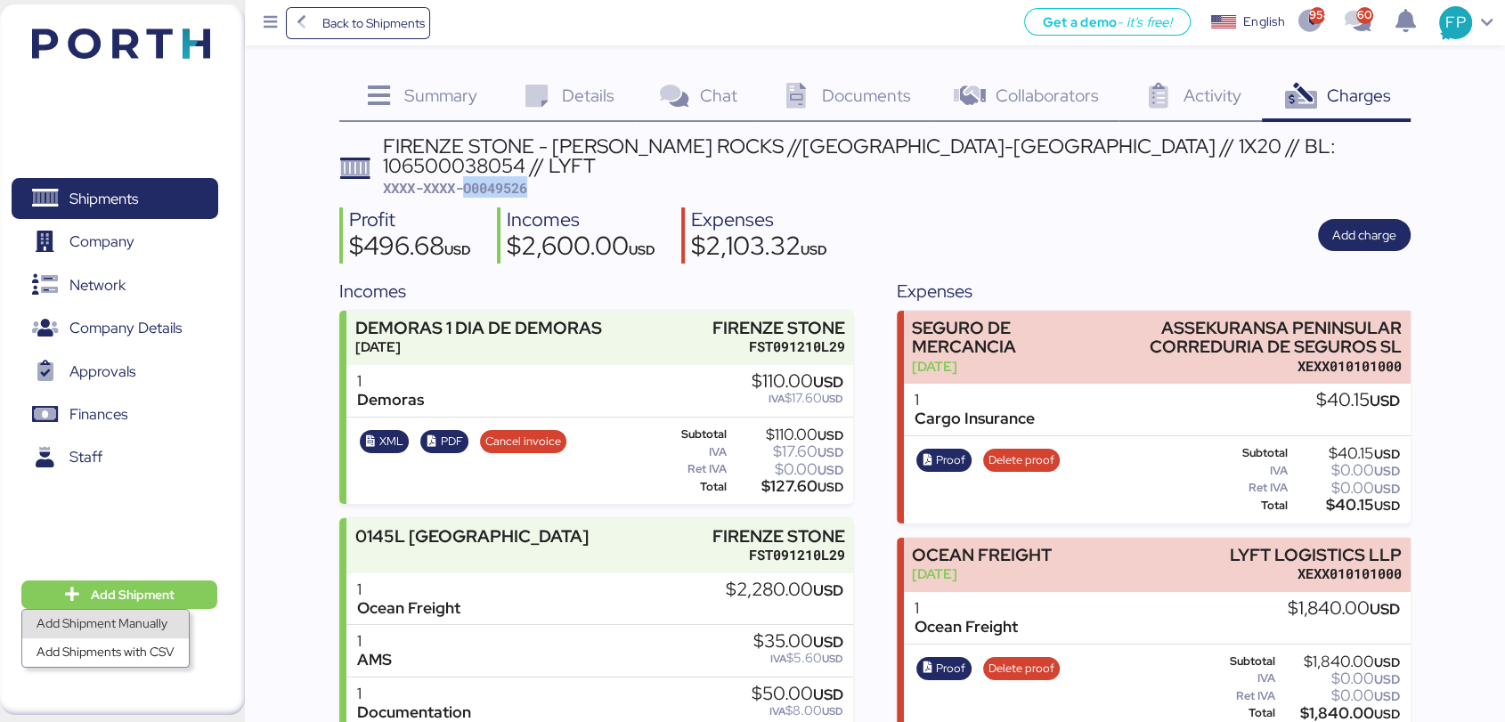
click at [128, 622] on div "Add Shipment Manually" at bounding box center [106, 624] width 138 height 25
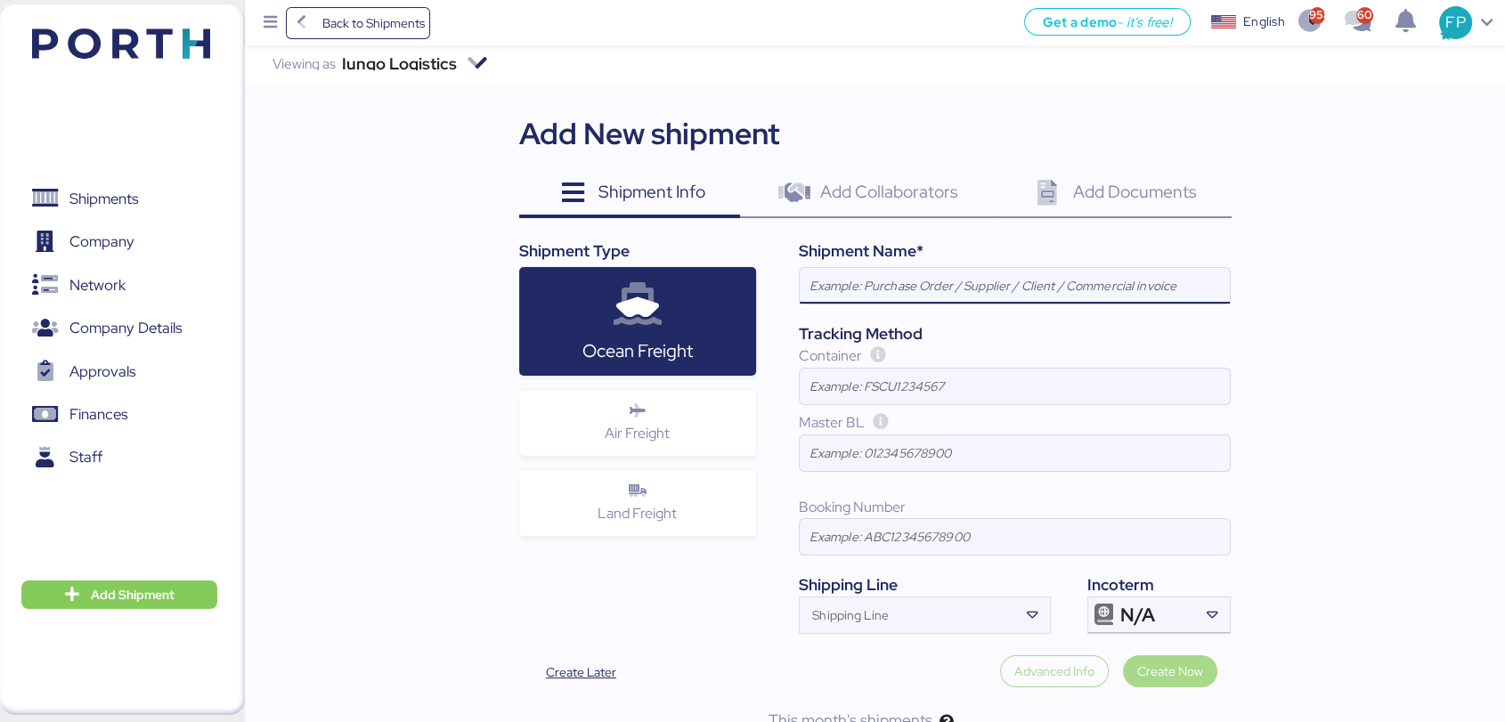
paste input "LCL DAP shipment FM SHENZHEN TO MANZANILLO(MX) WQSE2507X48"
type input "LCL DAP shipment FM SHENZHEN TO MANZANILLO(MX) WQSE2507X48"
click at [1192, 615] on div "N/A" at bounding box center [1157, 616] width 74 height 36
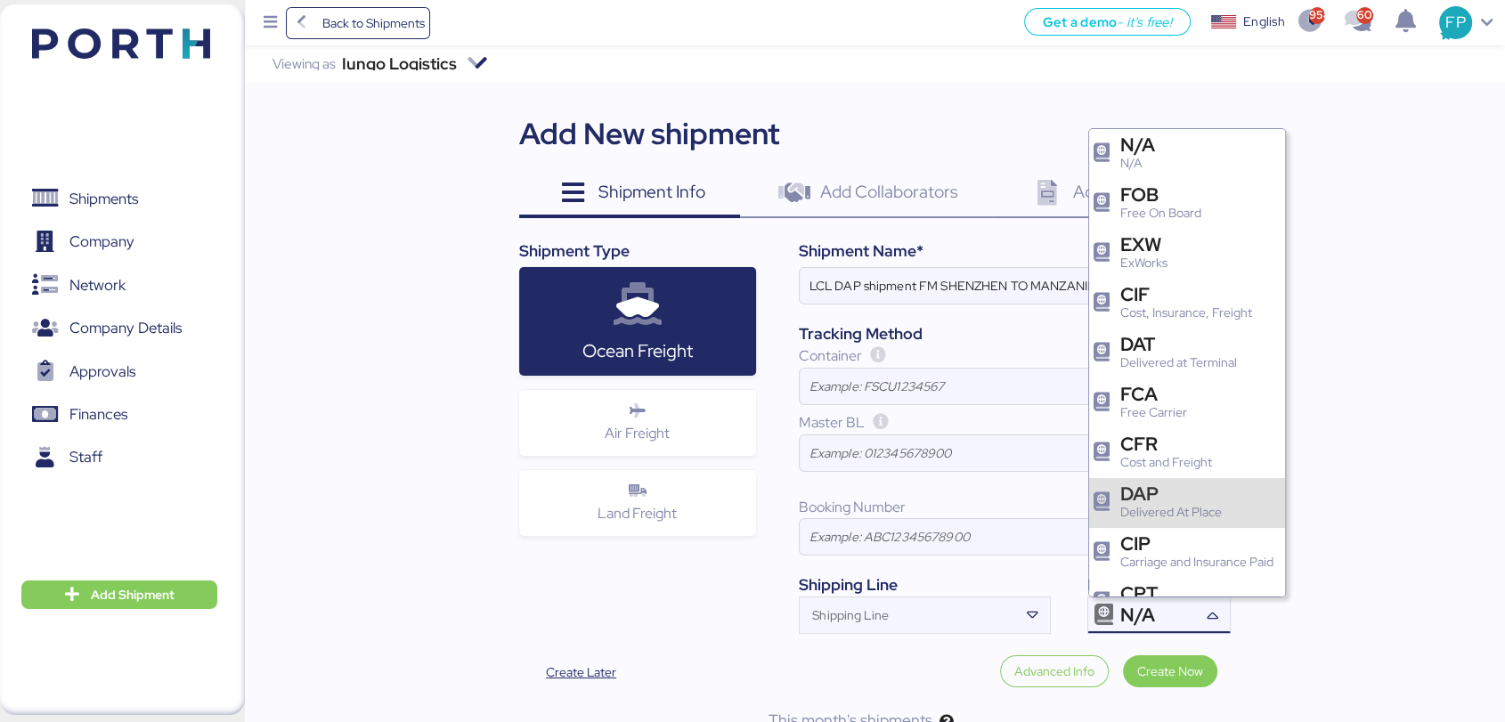
click at [1155, 495] on div "DAP" at bounding box center [1171, 493] width 102 height 19
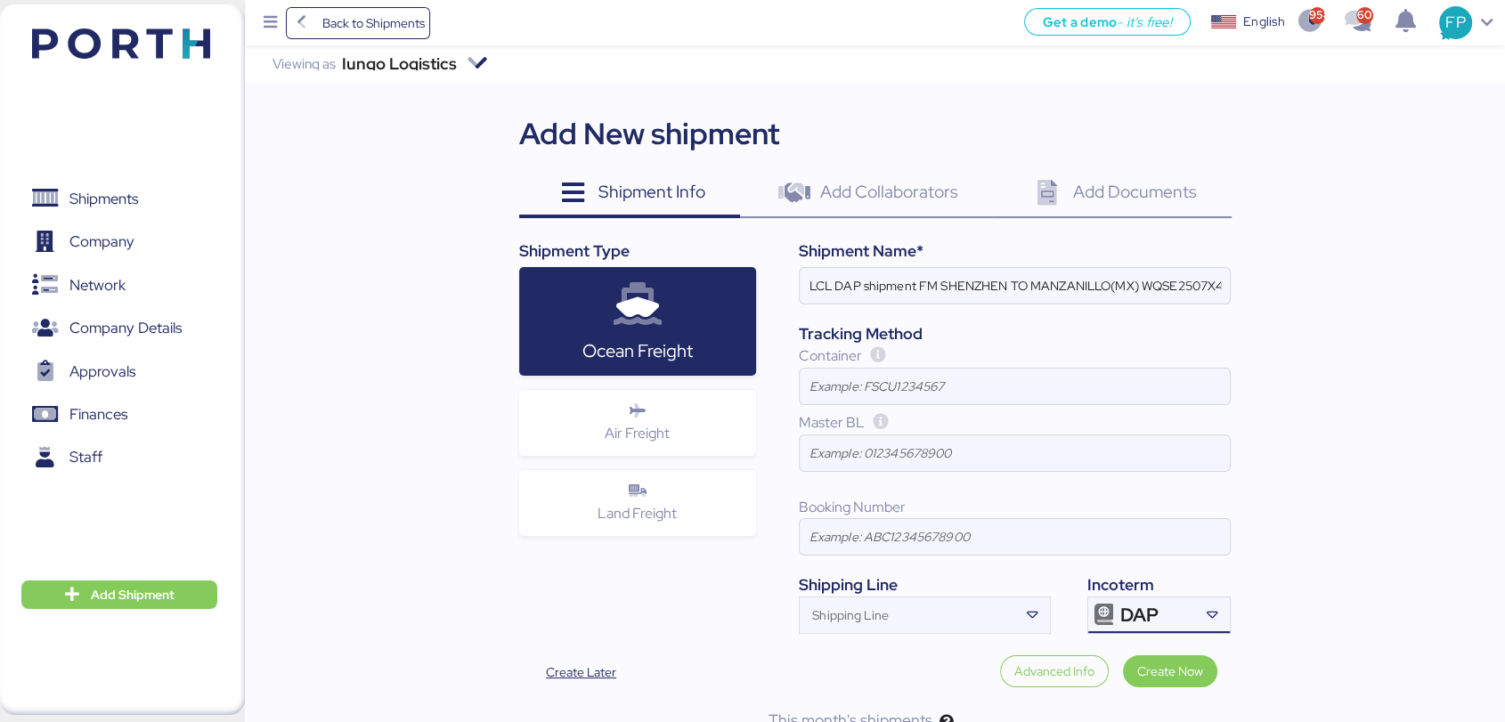
click at [820, 423] on span "Master BL" at bounding box center [832, 422] width 66 height 19
click at [823, 438] on input at bounding box center [1015, 453] width 430 height 36
paste input "SZMZL25093900"
type input "SZMZL25093900"
click at [1209, 471] on div "SZMZL25093900" at bounding box center [1015, 453] width 432 height 37
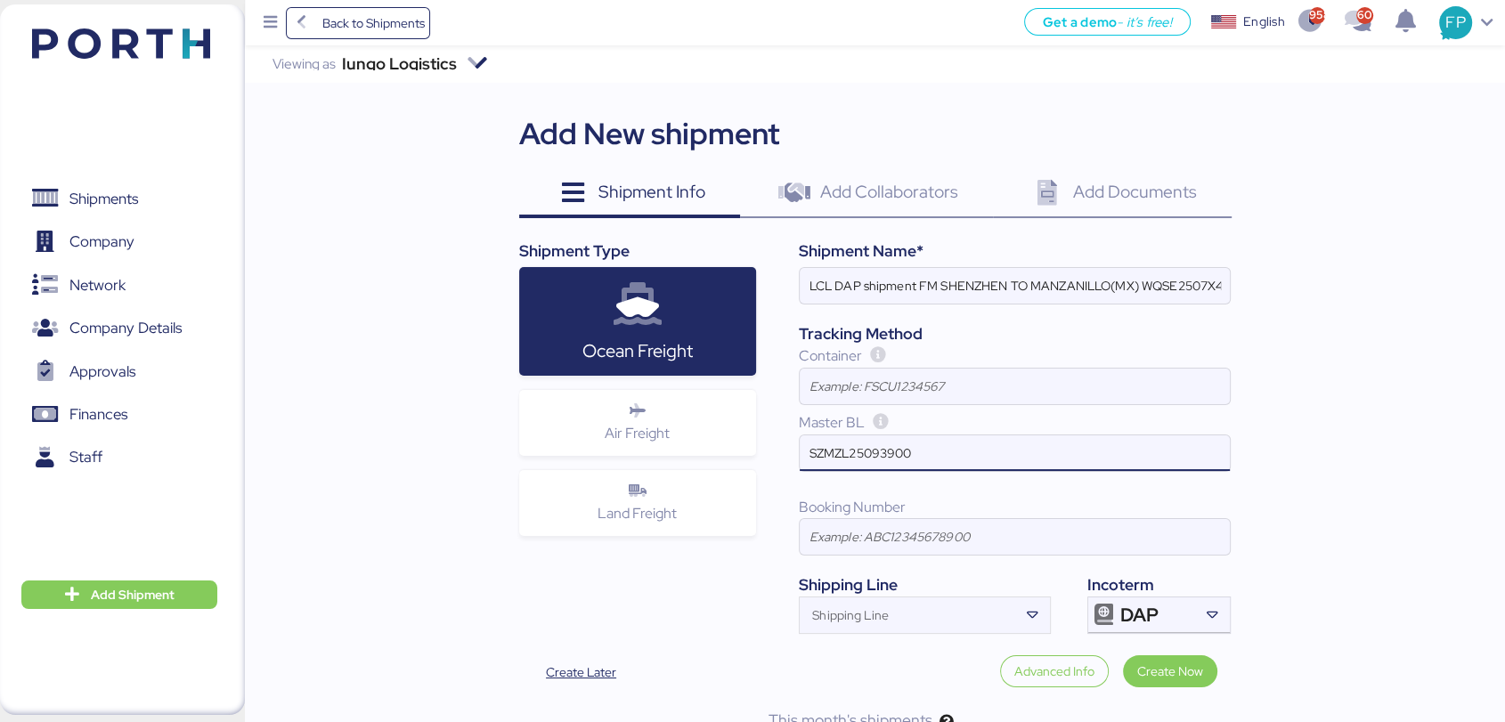
click at [1209, 471] on input "SZMZL25093900" at bounding box center [1015, 453] width 430 height 36
click at [1158, 668] on span "Create Now" at bounding box center [1170, 671] width 66 height 21
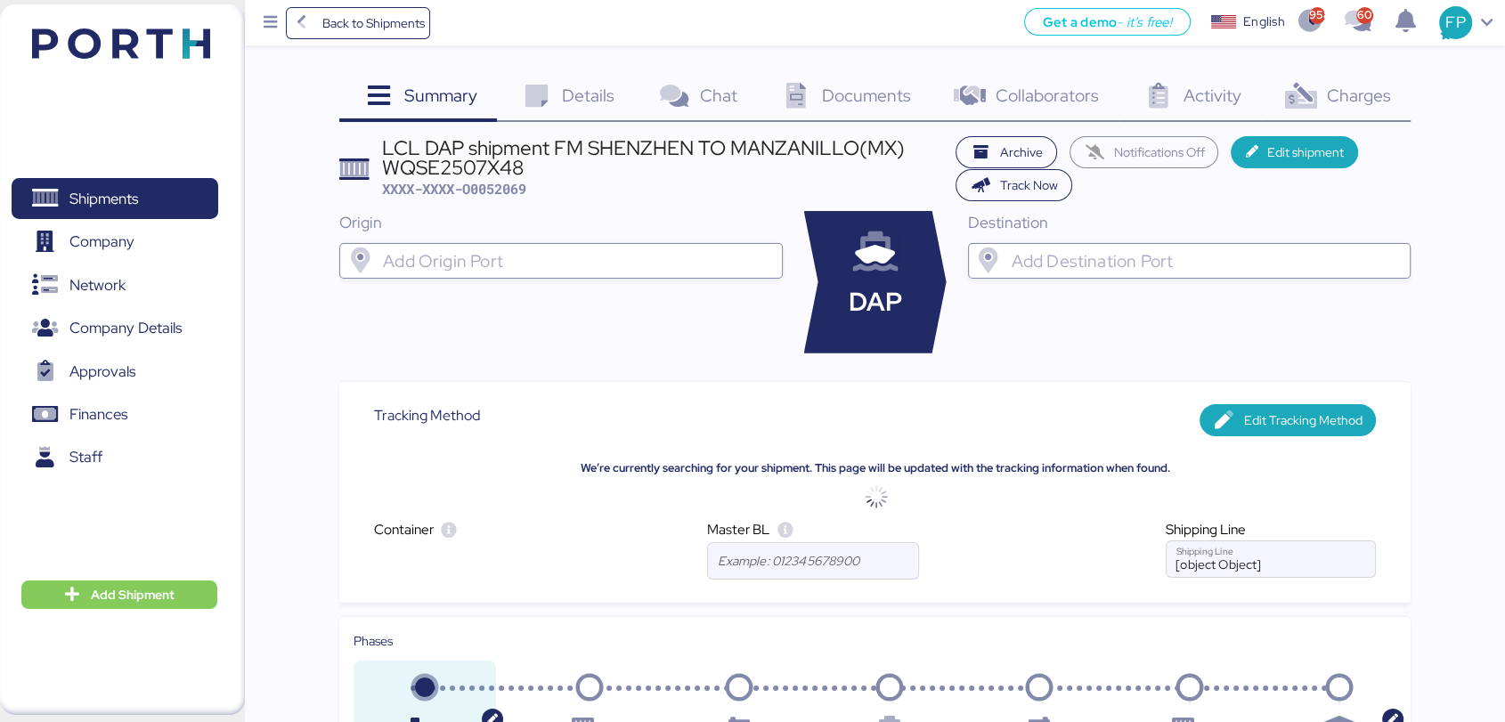
click at [565, 258] on input "search" at bounding box center [576, 260] width 394 height 21
type input "a"
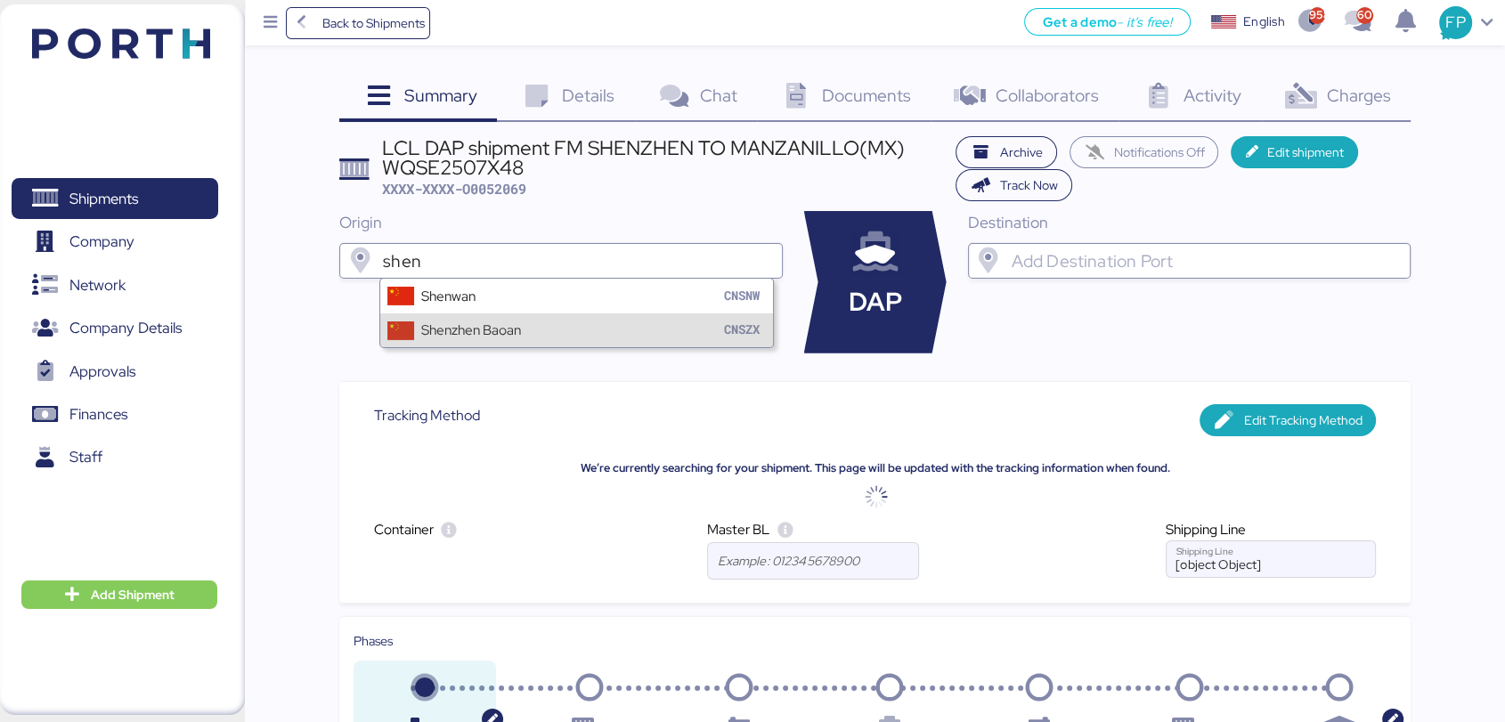
type input "shen"
click at [440, 344] on div "Shenzhen Baoan CNSZX" at bounding box center [577, 330] width 394 height 34
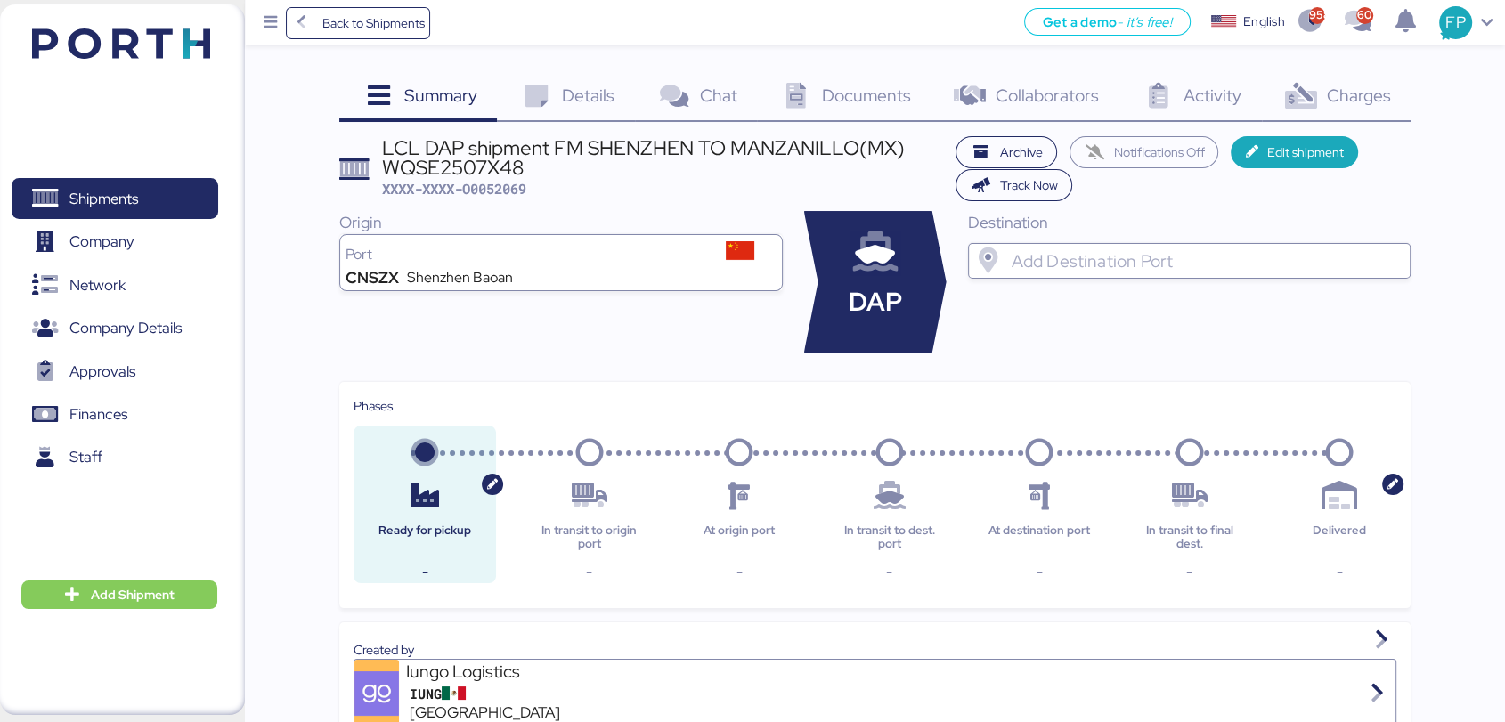
click at [1129, 255] on input "search" at bounding box center [1204, 260] width 394 height 21
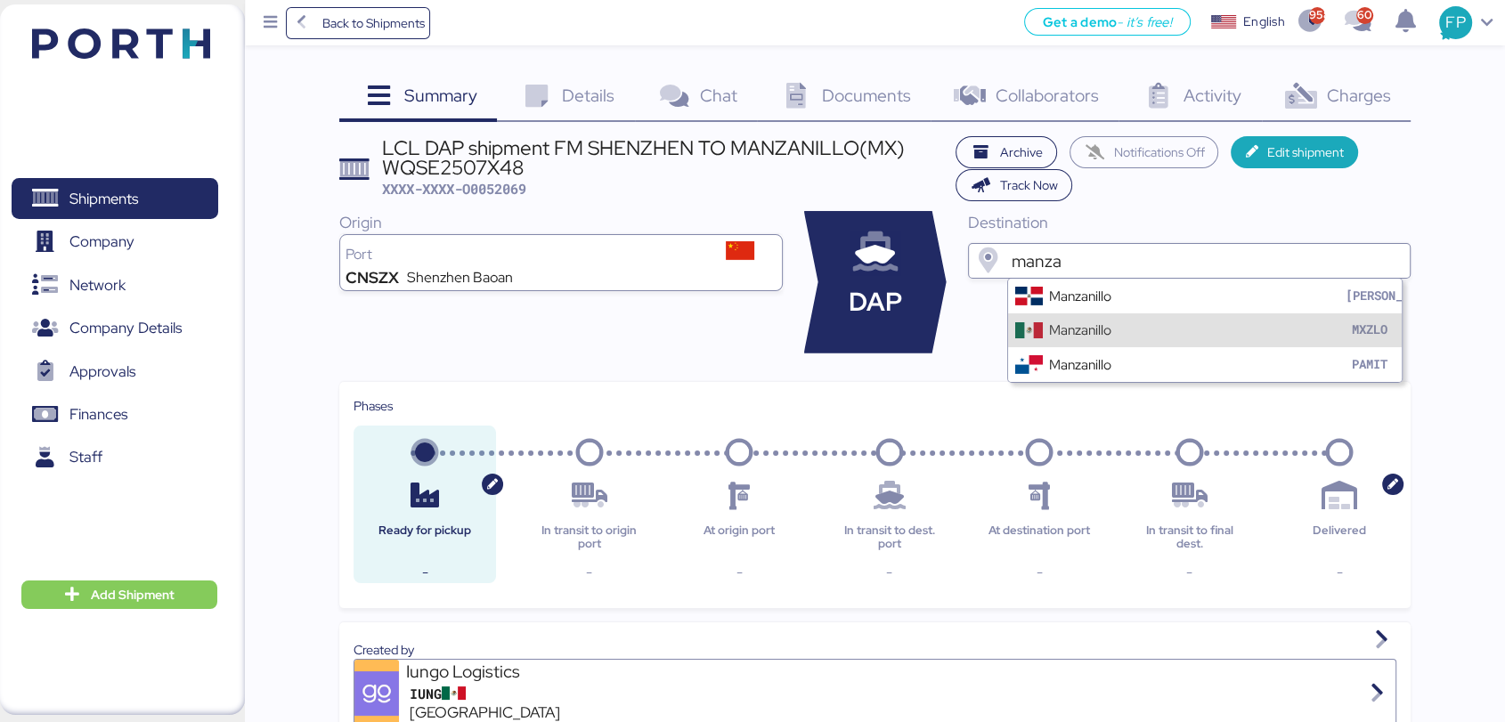
type input "manza"
click at [1074, 338] on div "Manzanillo" at bounding box center [1080, 330] width 62 height 20
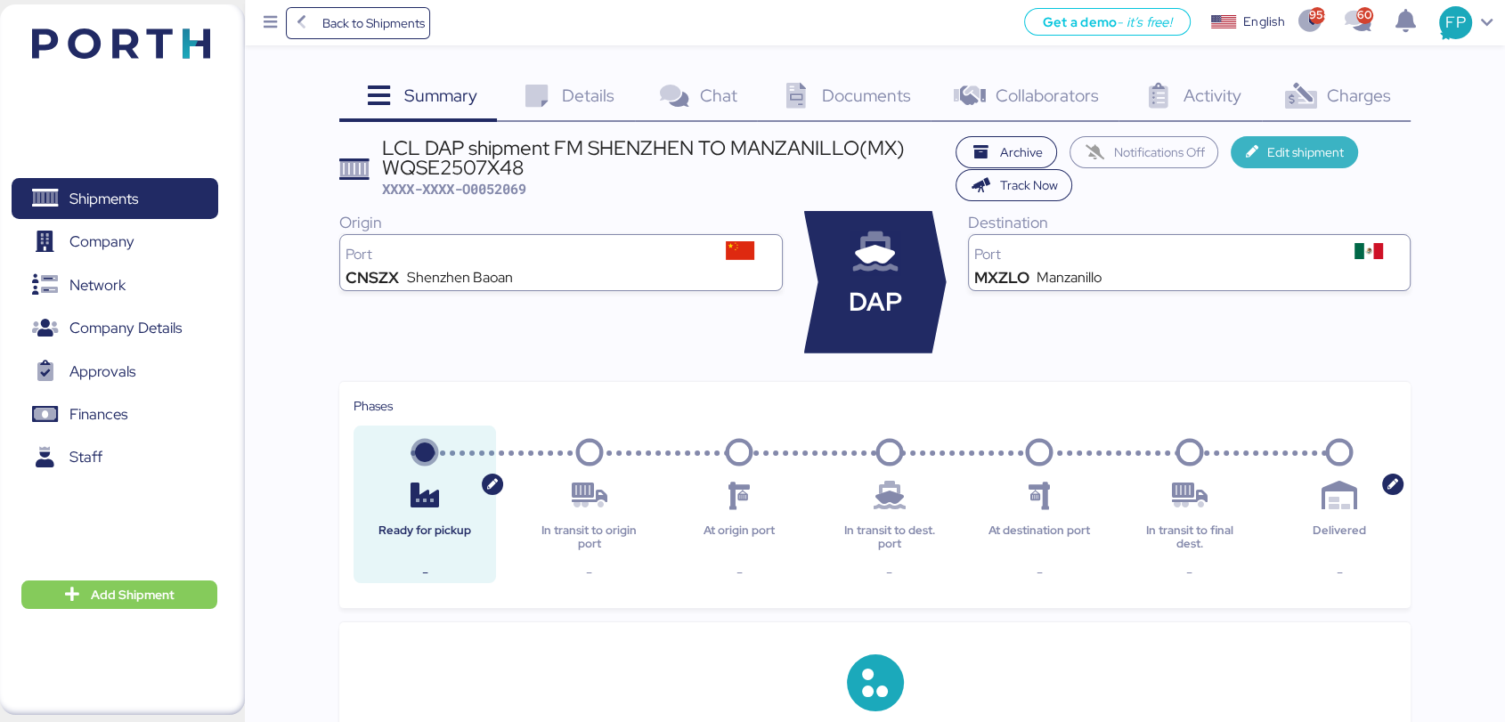
click at [1272, 145] on span "Edit shipment" at bounding box center [1305, 152] width 77 height 21
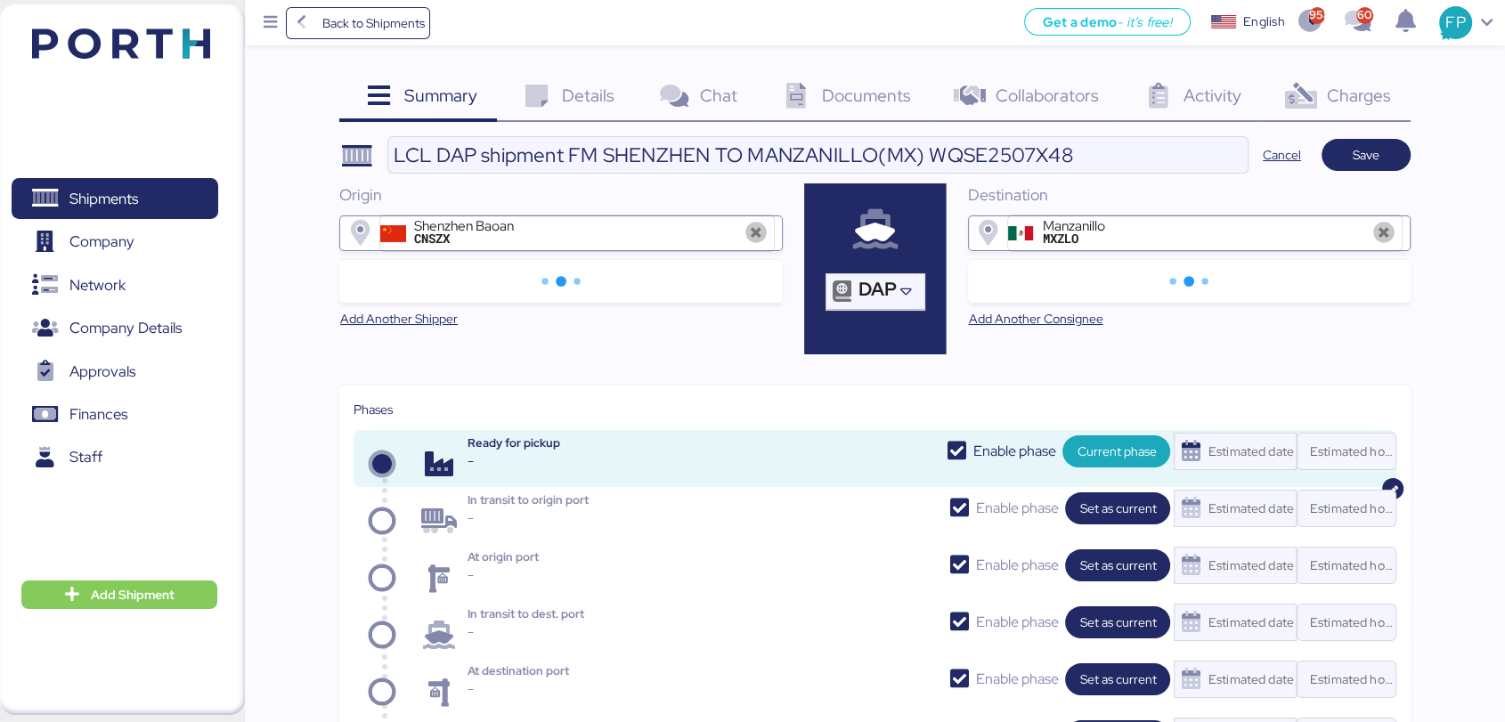
click at [834, 81] on div "Documents 0" at bounding box center [844, 98] width 174 height 48
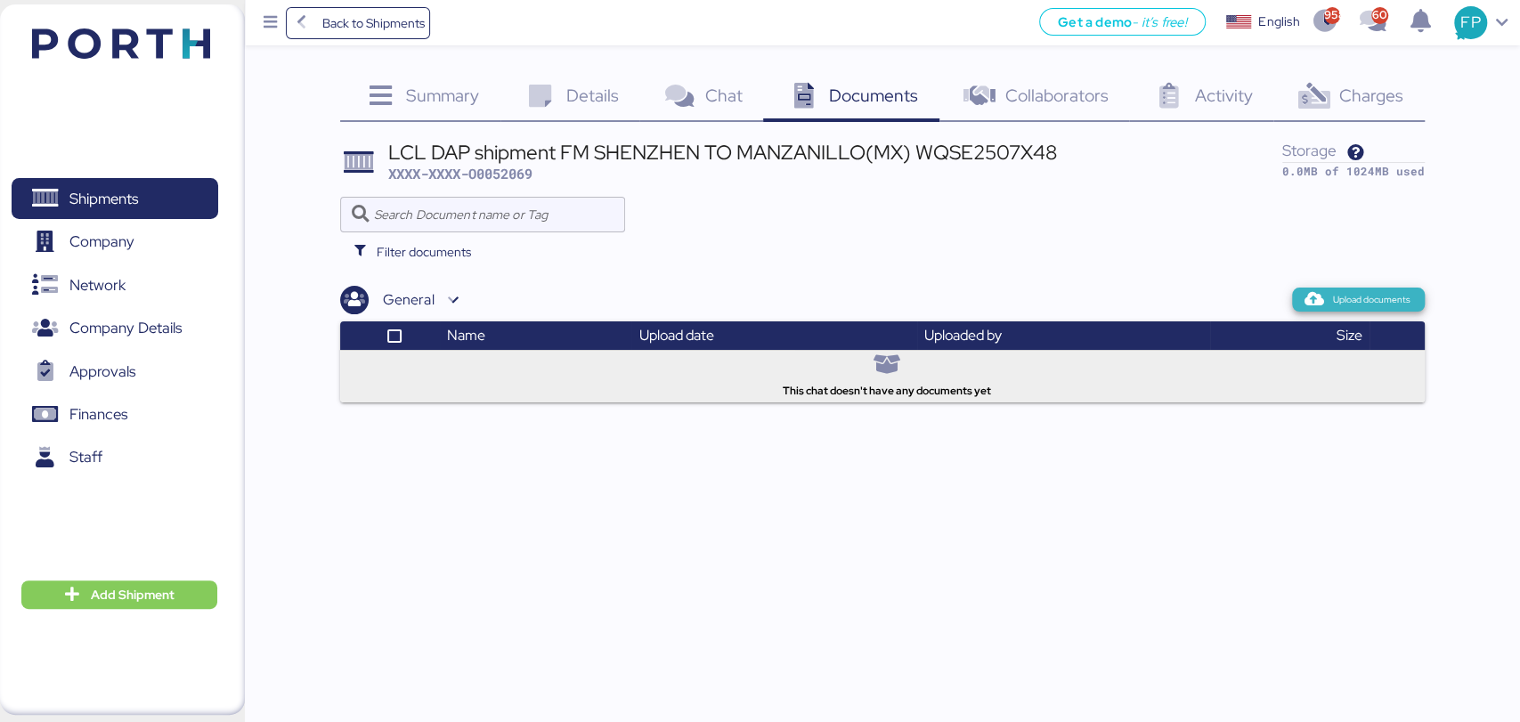
click at [1311, 305] on icon "button" at bounding box center [1314, 300] width 16 height 16
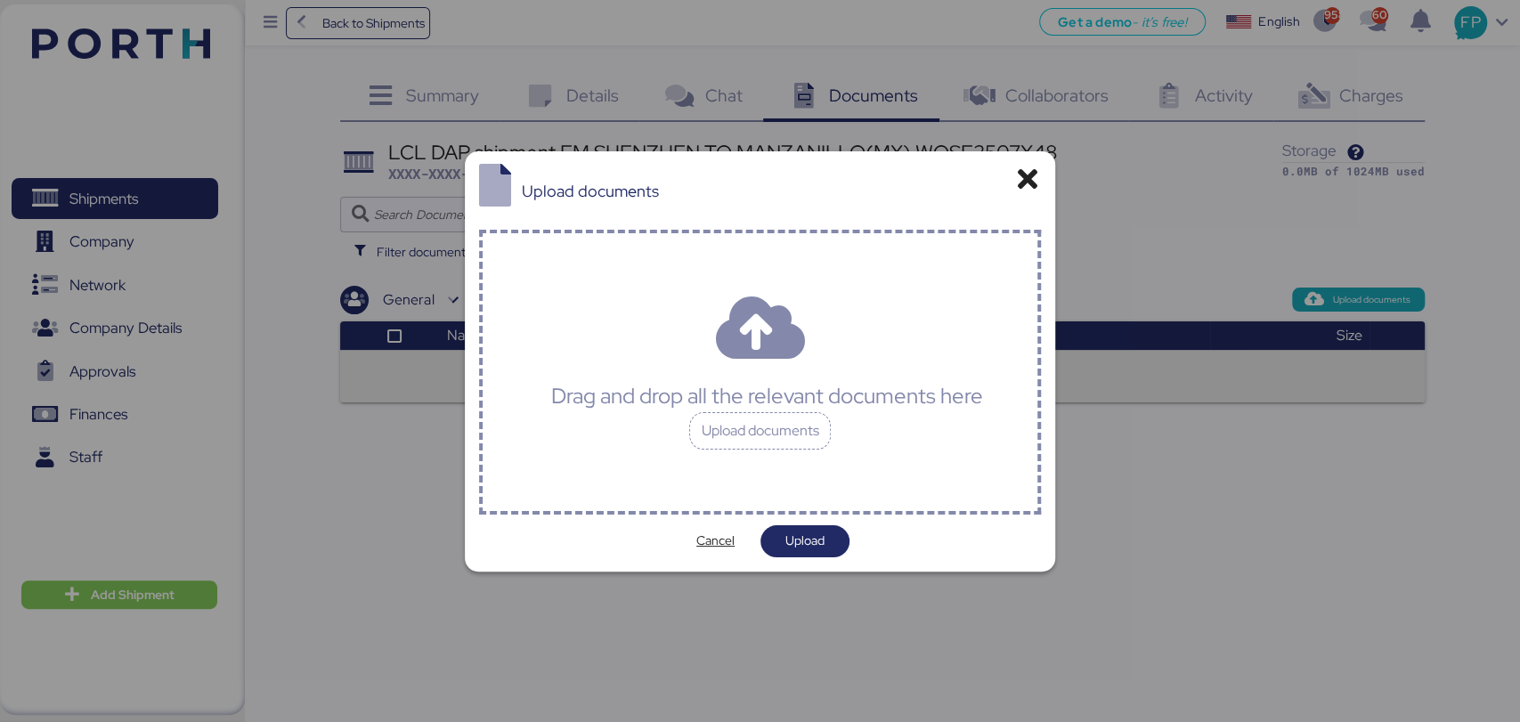
click at [806, 399] on div "Drag and drop all the relevant documents here" at bounding box center [767, 396] width 432 height 32
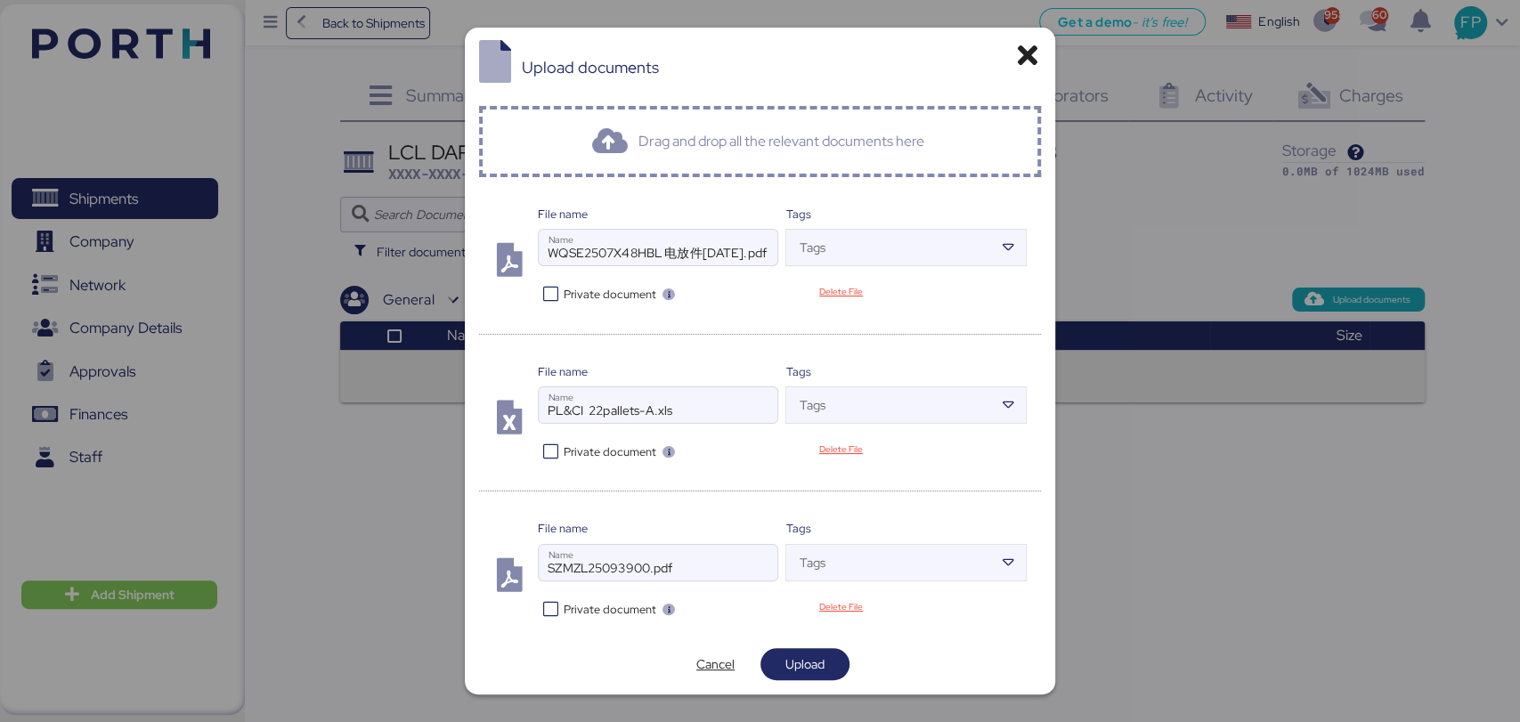
click at [548, 301] on icon at bounding box center [551, 294] width 26 height 17
click at [547, 452] on icon at bounding box center [551, 451] width 26 height 17
click at [549, 607] on icon at bounding box center [551, 609] width 26 height 17
click at [785, 657] on span "Upload" at bounding box center [804, 664] width 39 height 21
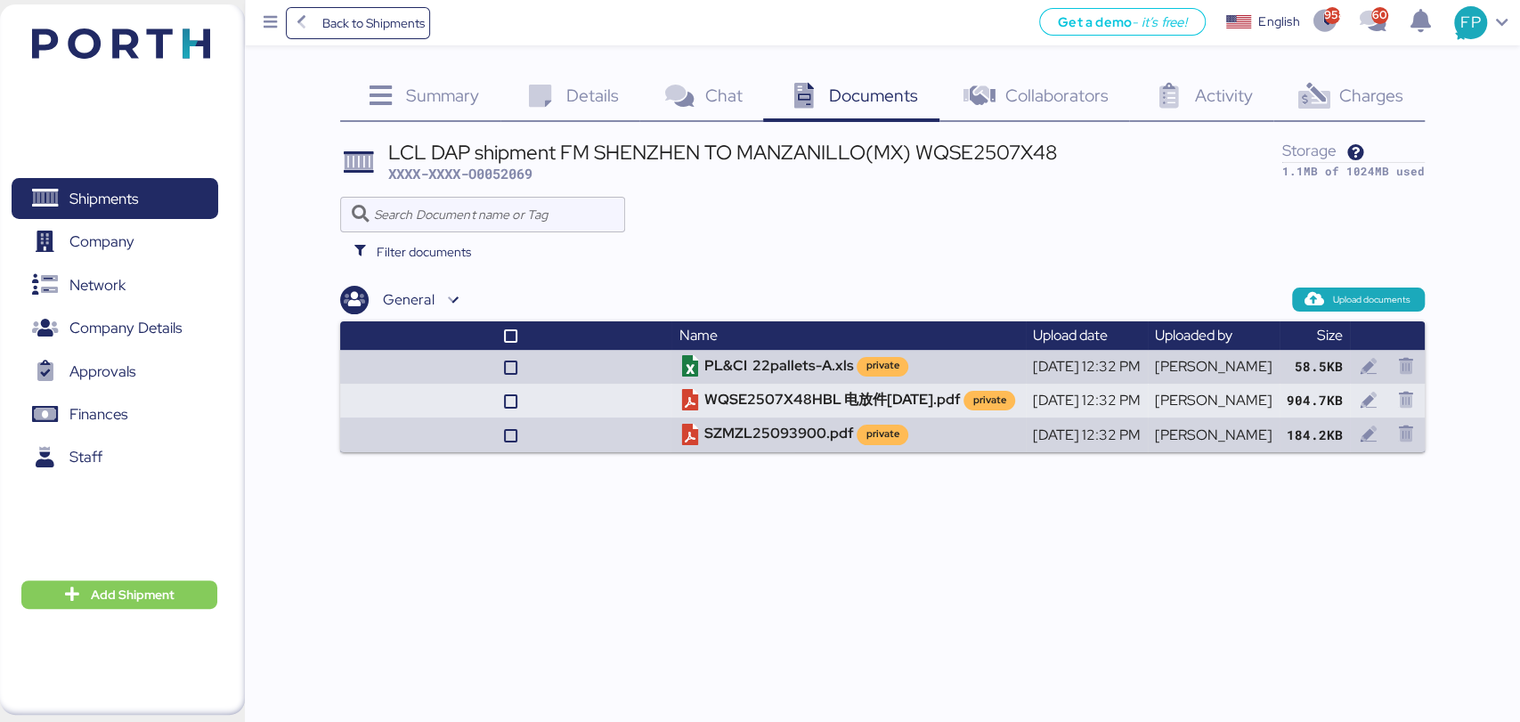
click at [577, 78] on div "Details 0" at bounding box center [569, 98] width 139 height 48
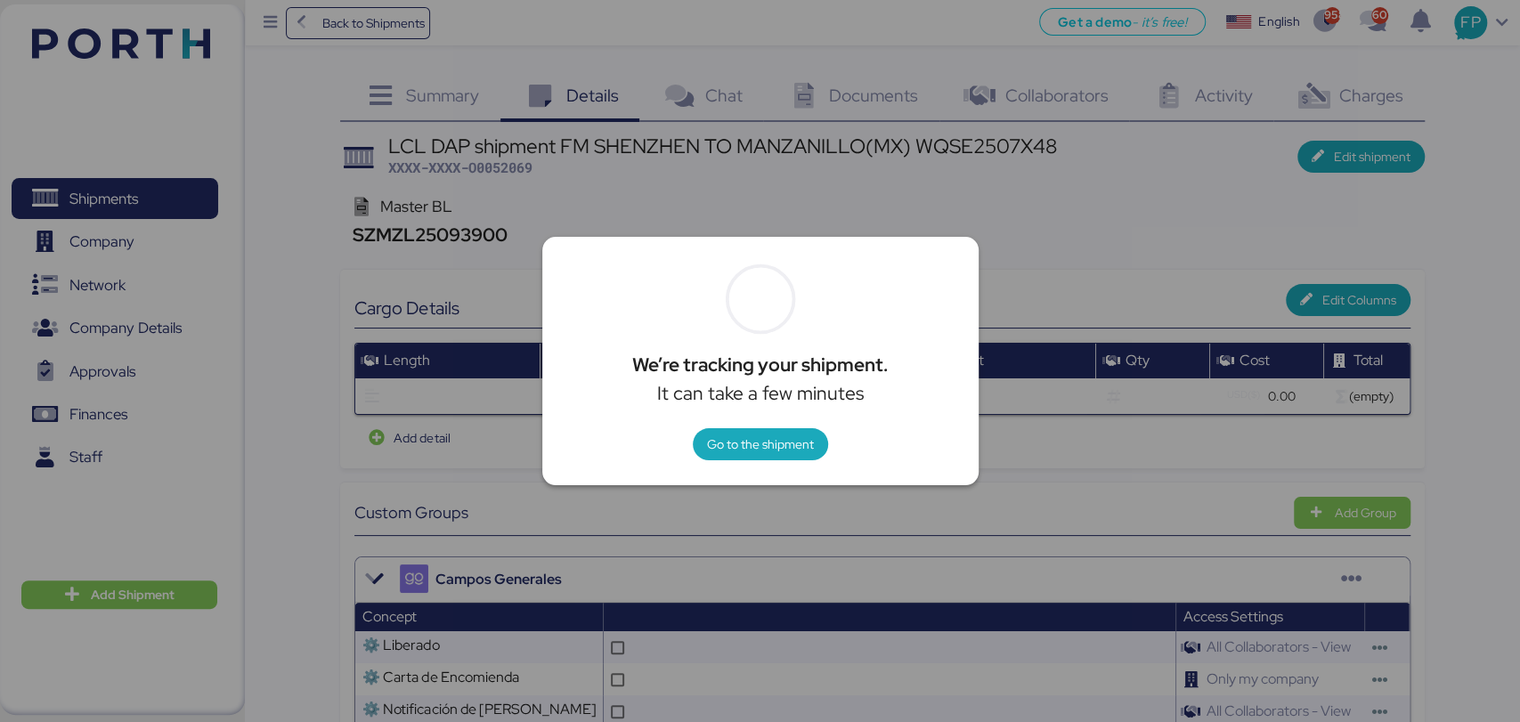
click at [1029, 221] on div at bounding box center [760, 361] width 1520 height 722
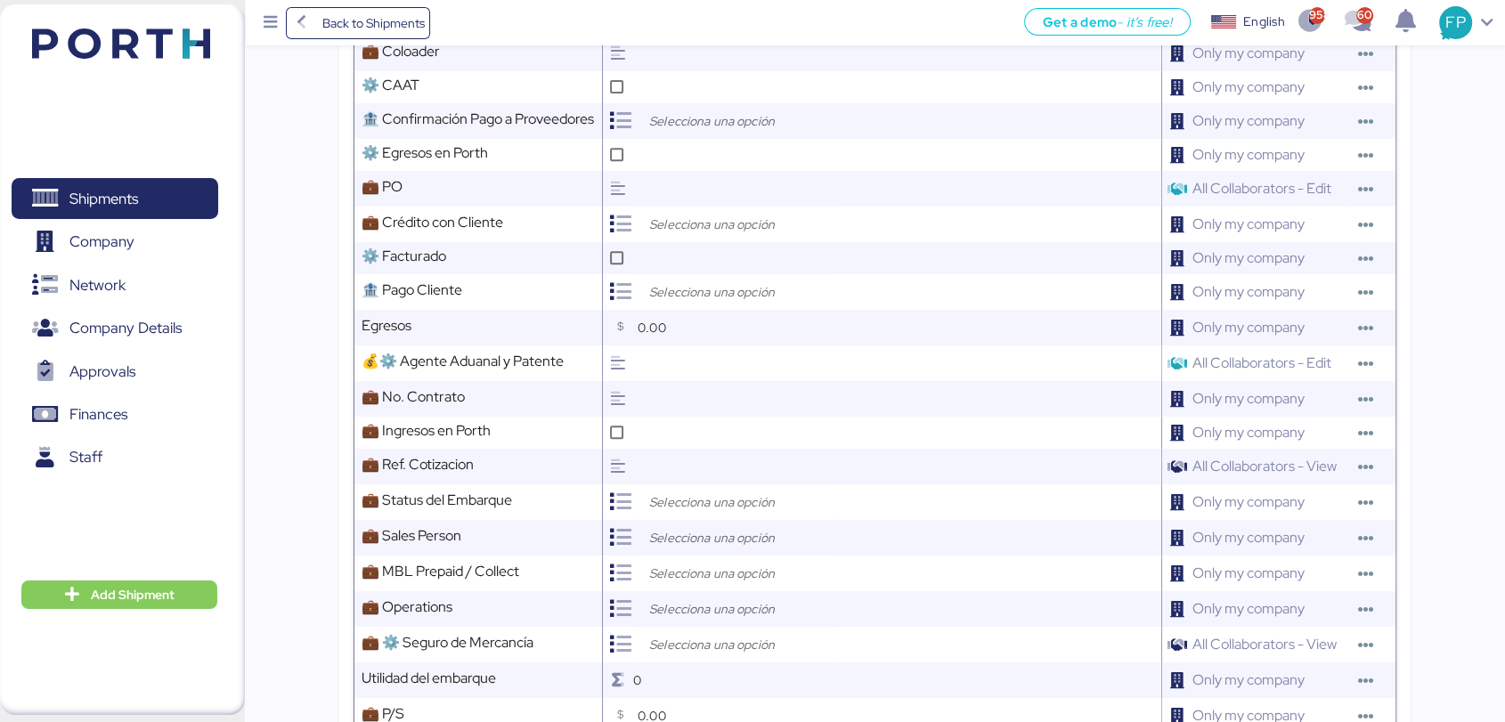
scroll to position [734, 0]
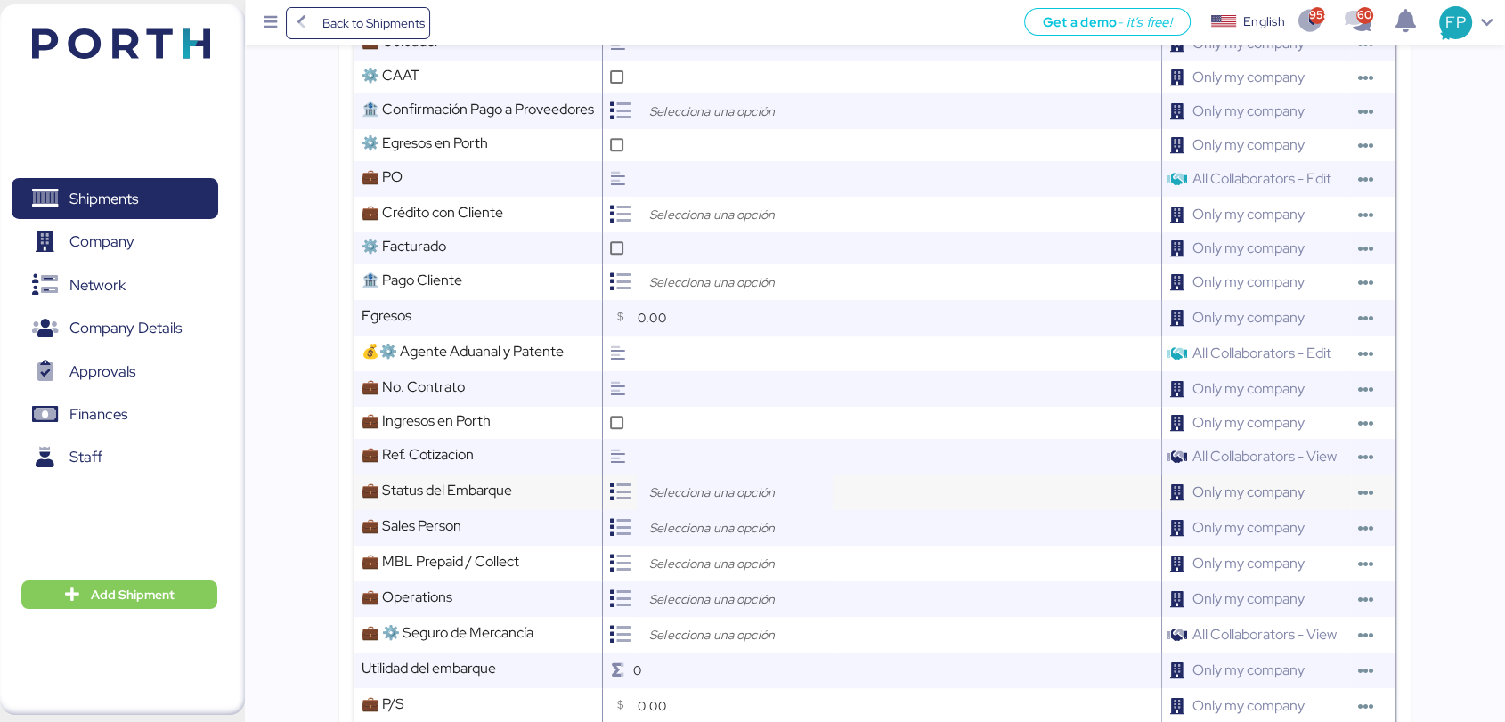
click at [715, 503] on input "search" at bounding box center [739, 492] width 187 height 21
click at [723, 536] on div "Open" at bounding box center [739, 545] width 166 height 27
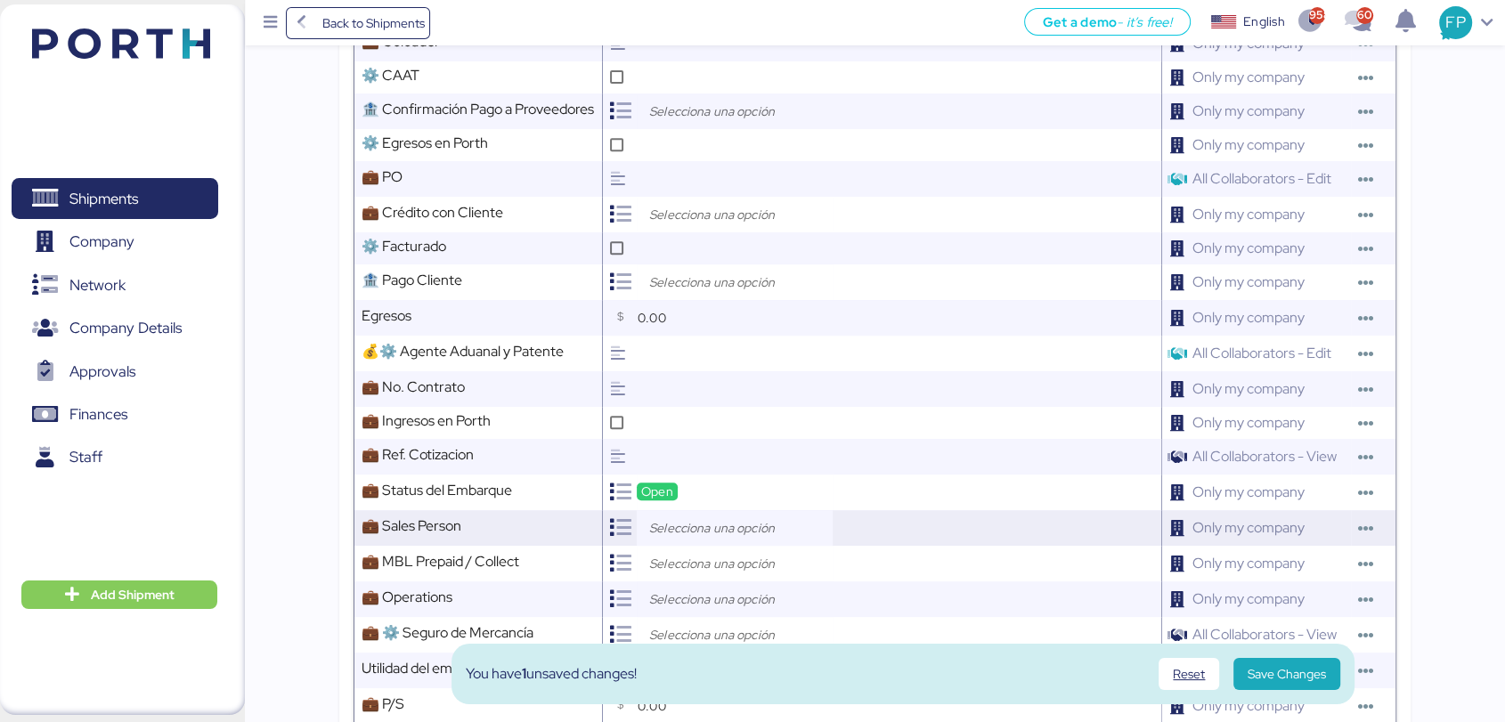
click at [715, 536] on input "search" at bounding box center [739, 527] width 187 height 21
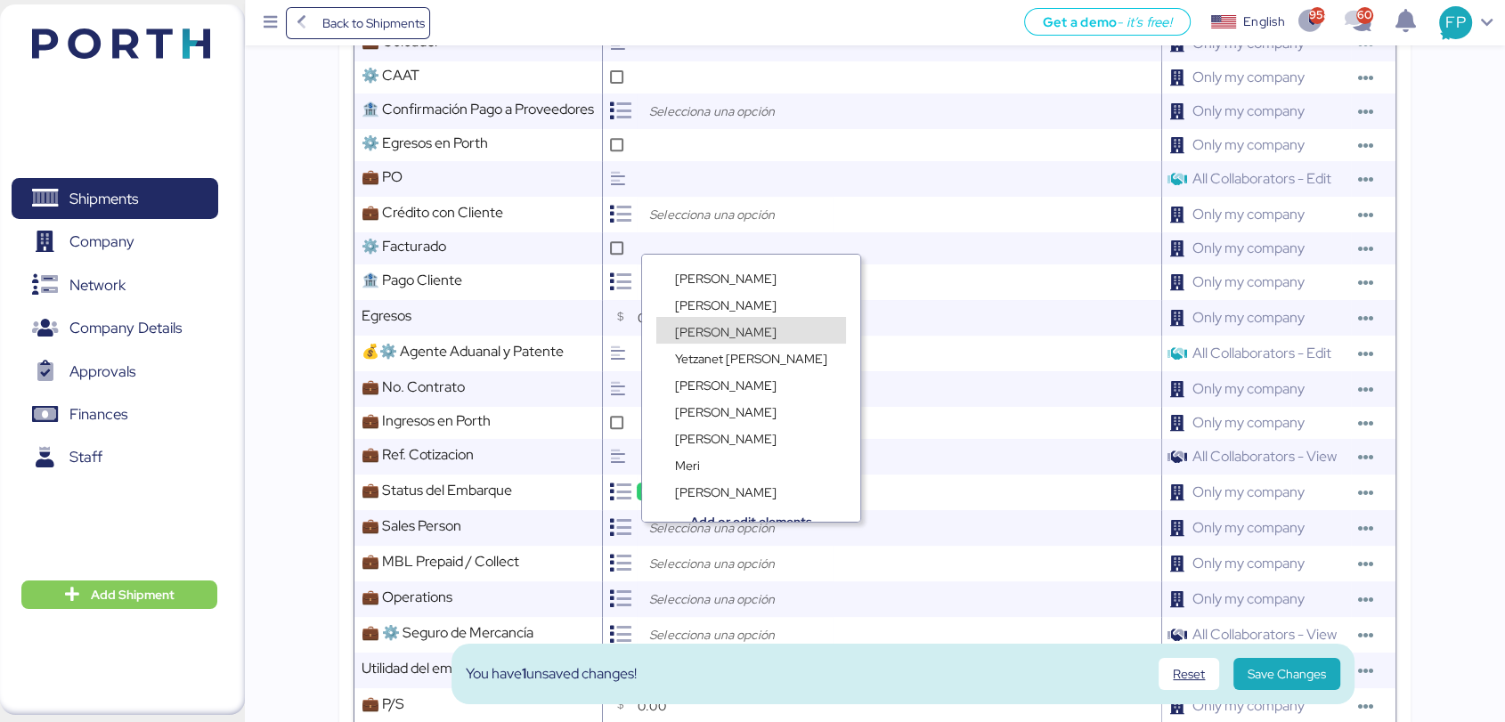
click at [703, 329] on span "[PERSON_NAME]" at bounding box center [726, 332] width 102 height 16
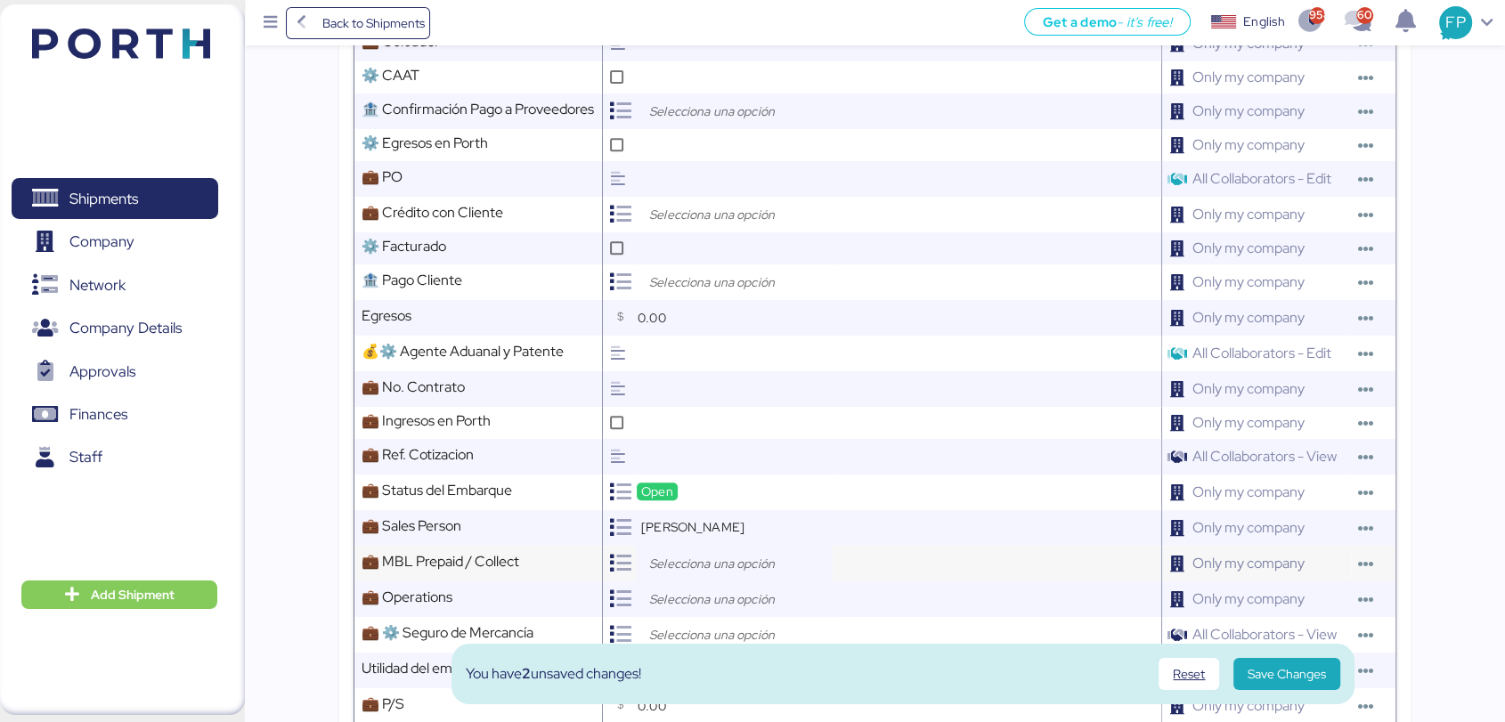
click at [687, 564] on div at bounding box center [735, 564] width 196 height 36
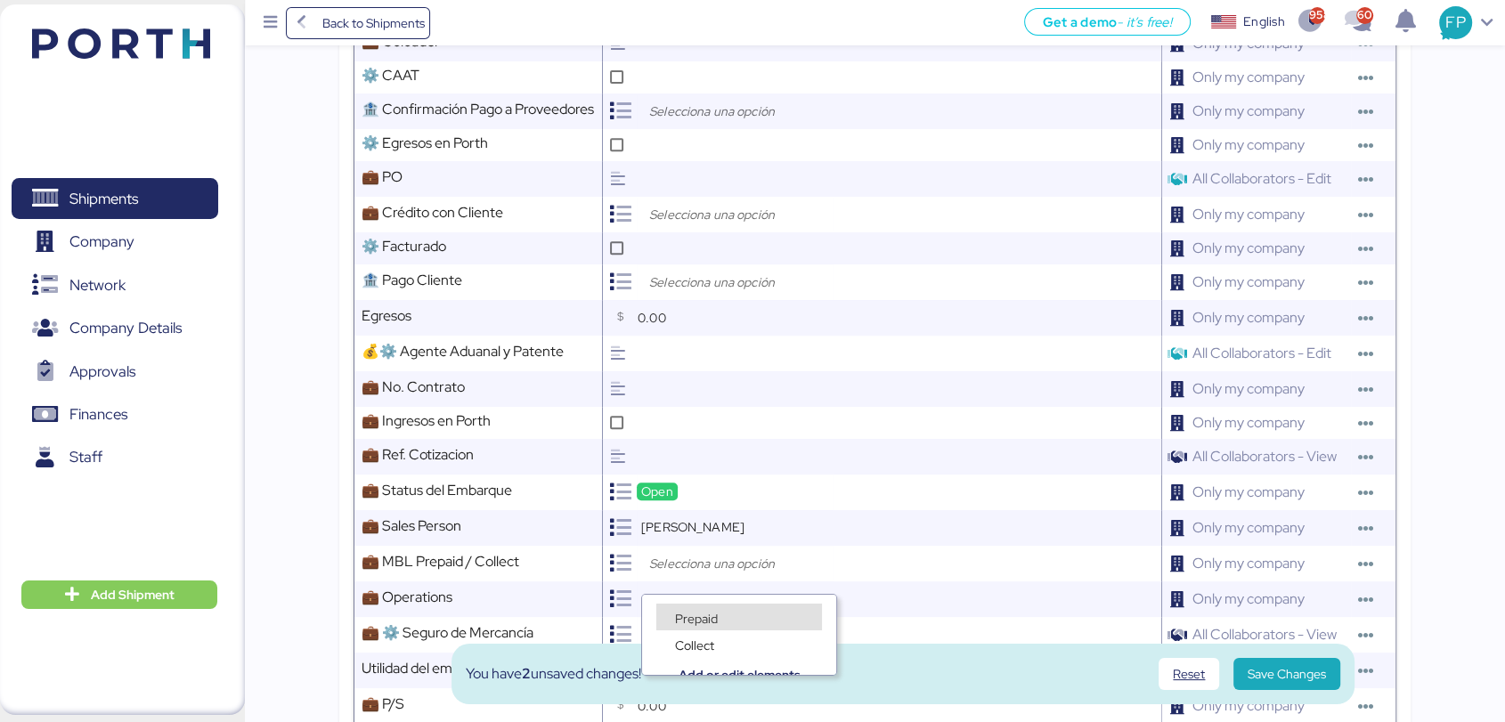
click at [712, 623] on div "Collect" at bounding box center [739, 635] width 194 height 27
click at [698, 615] on span "Prepaid" at bounding box center [696, 619] width 43 height 16
click at [687, 610] on input "search" at bounding box center [739, 599] width 187 height 21
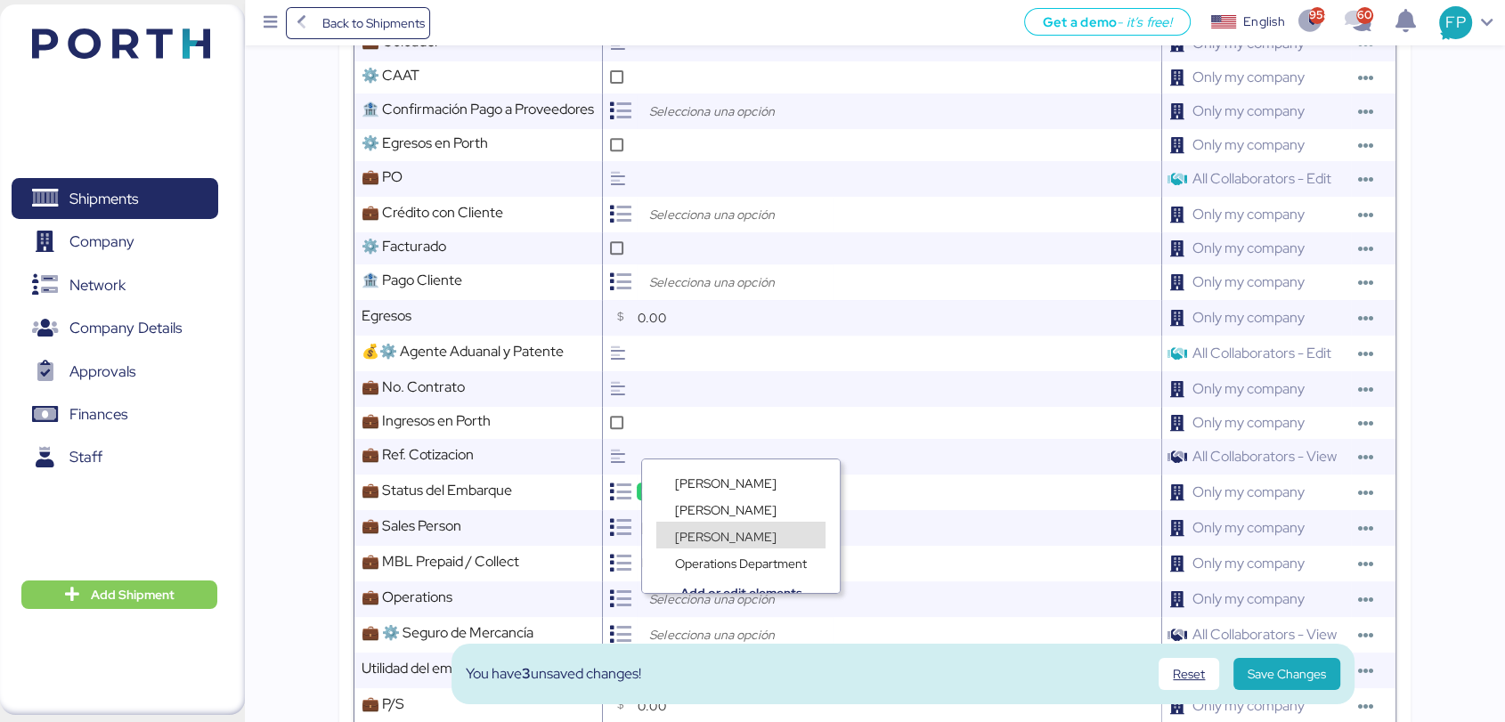
click at [716, 532] on span "[PERSON_NAME]" at bounding box center [726, 537] width 102 height 16
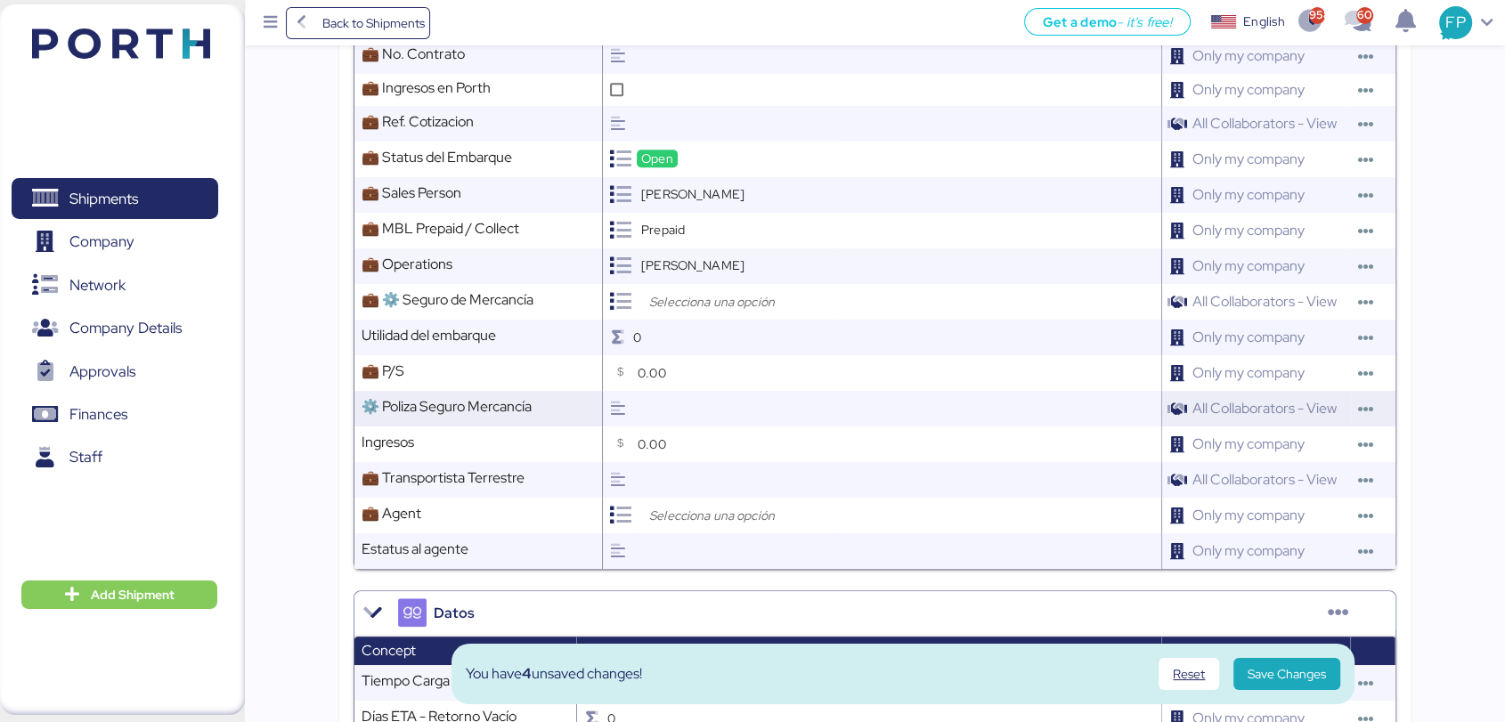
scroll to position [1069, 0]
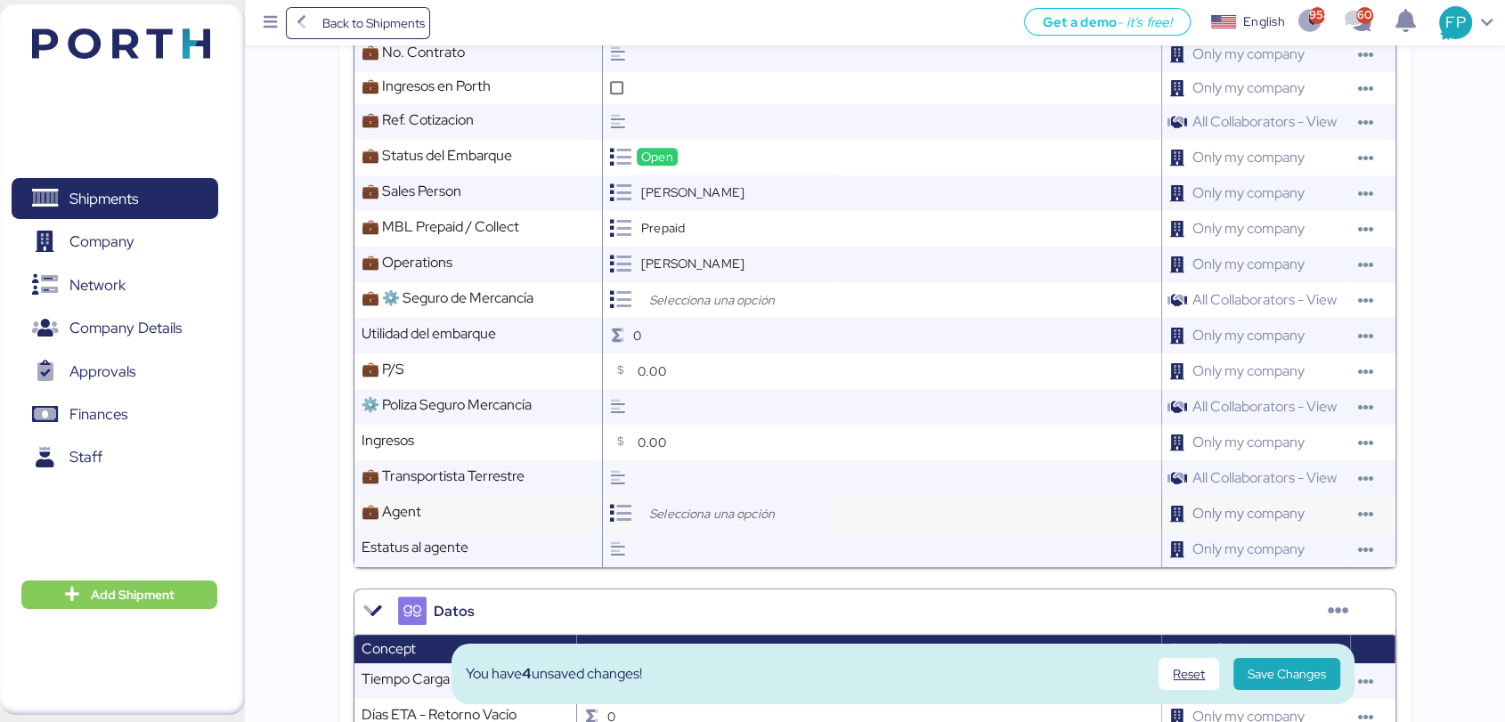
click at [711, 508] on div at bounding box center [735, 514] width 196 height 36
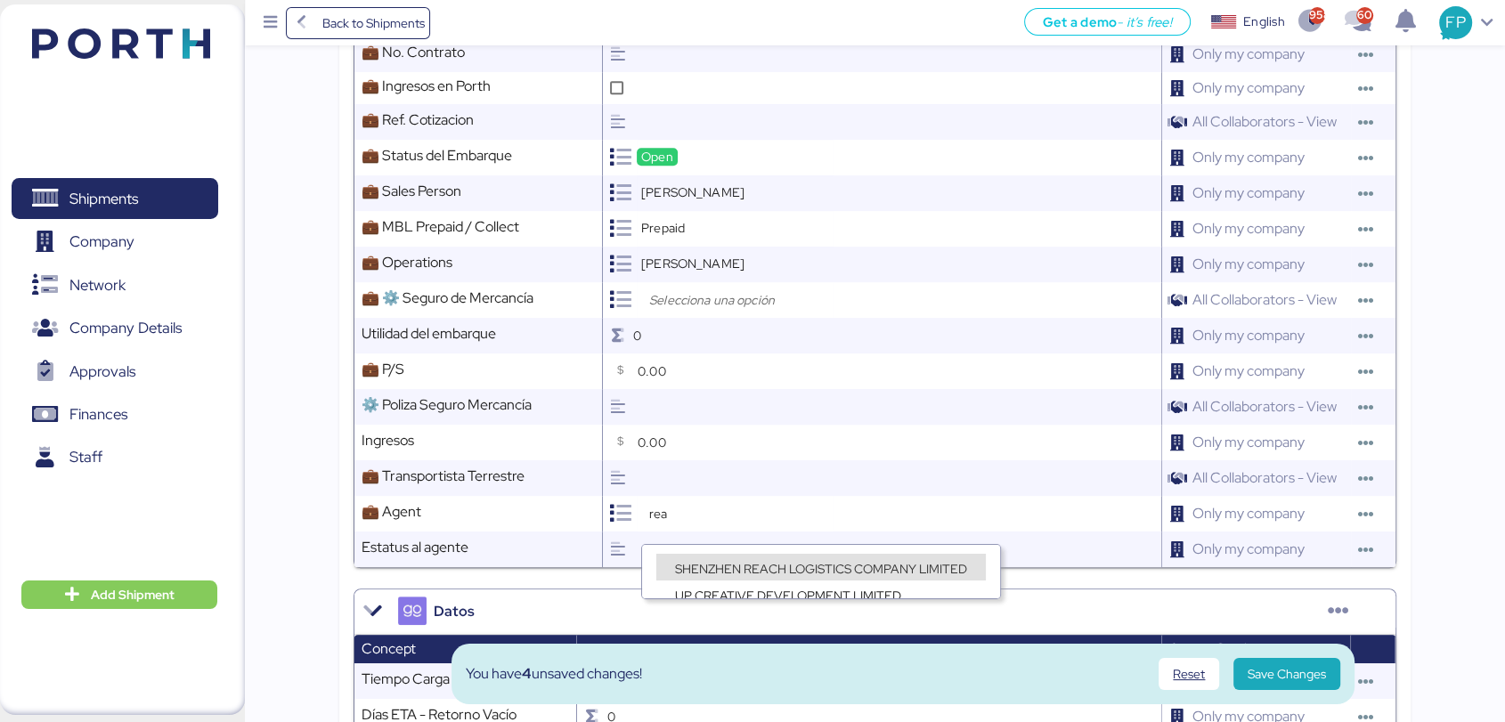
type input "rea"
click at [743, 565] on span "SHENZHEN REACH LOGISTICS COMPANY LIMITED" at bounding box center [821, 569] width 292 height 16
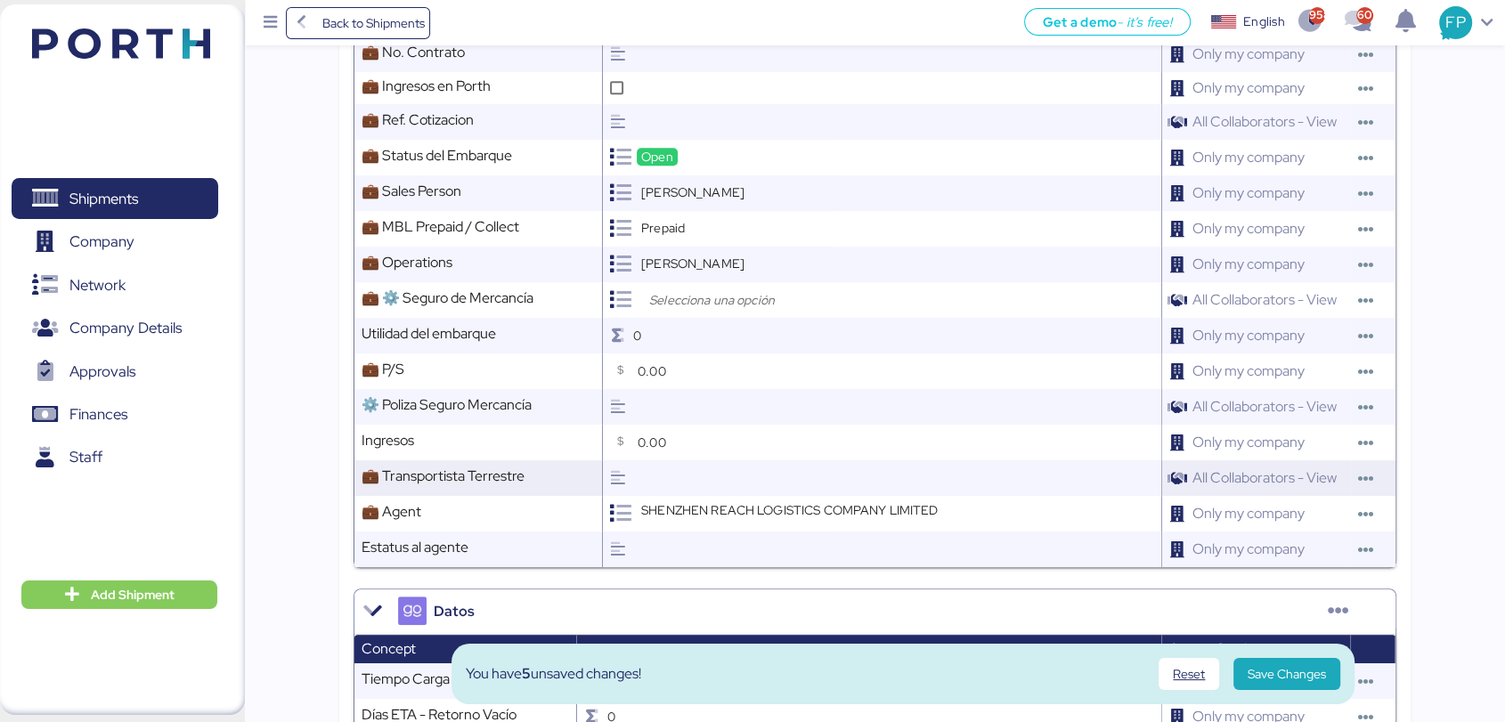
click at [698, 492] on input "text" at bounding box center [897, 478] width 528 height 36
type input "TRAPA"
click at [1278, 686] on span "Save Changes" at bounding box center [1287, 674] width 78 height 25
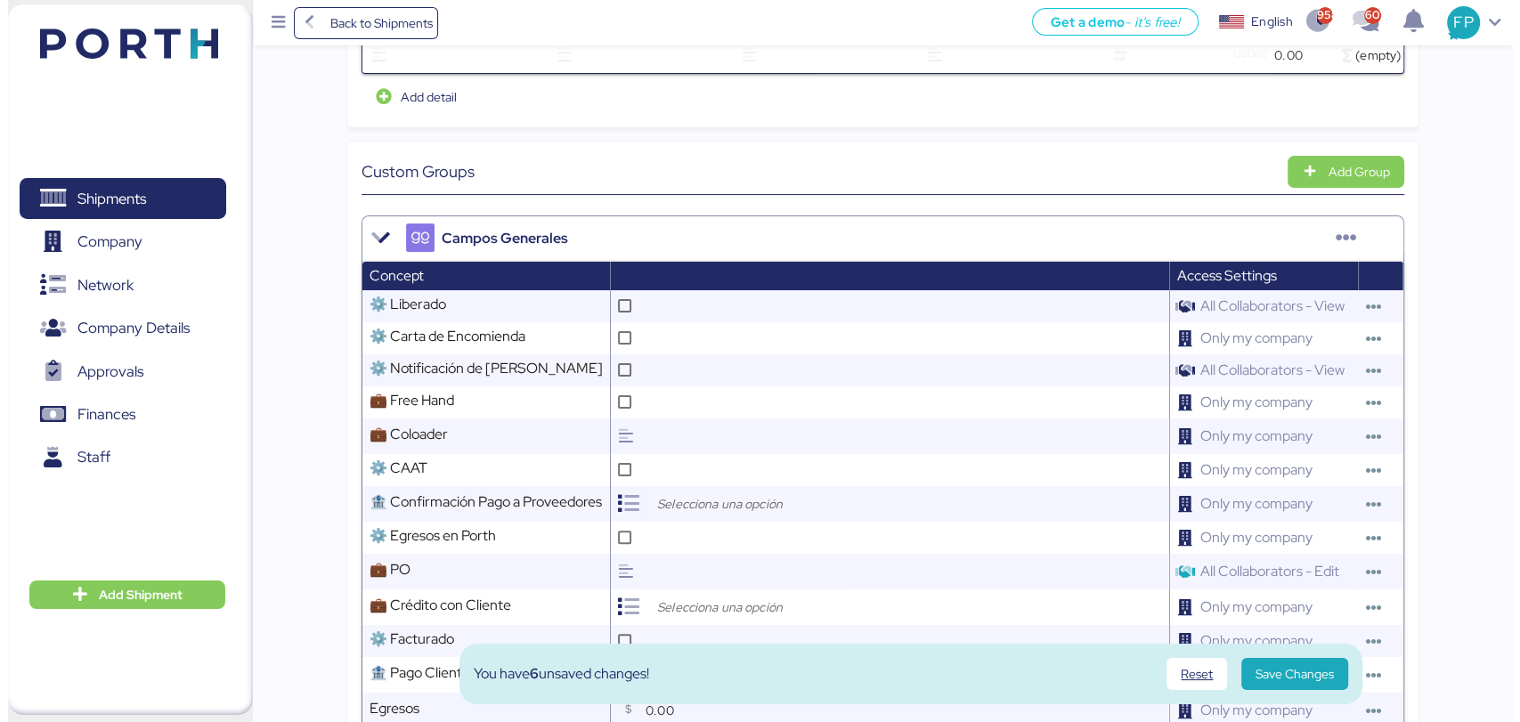
scroll to position [0, 0]
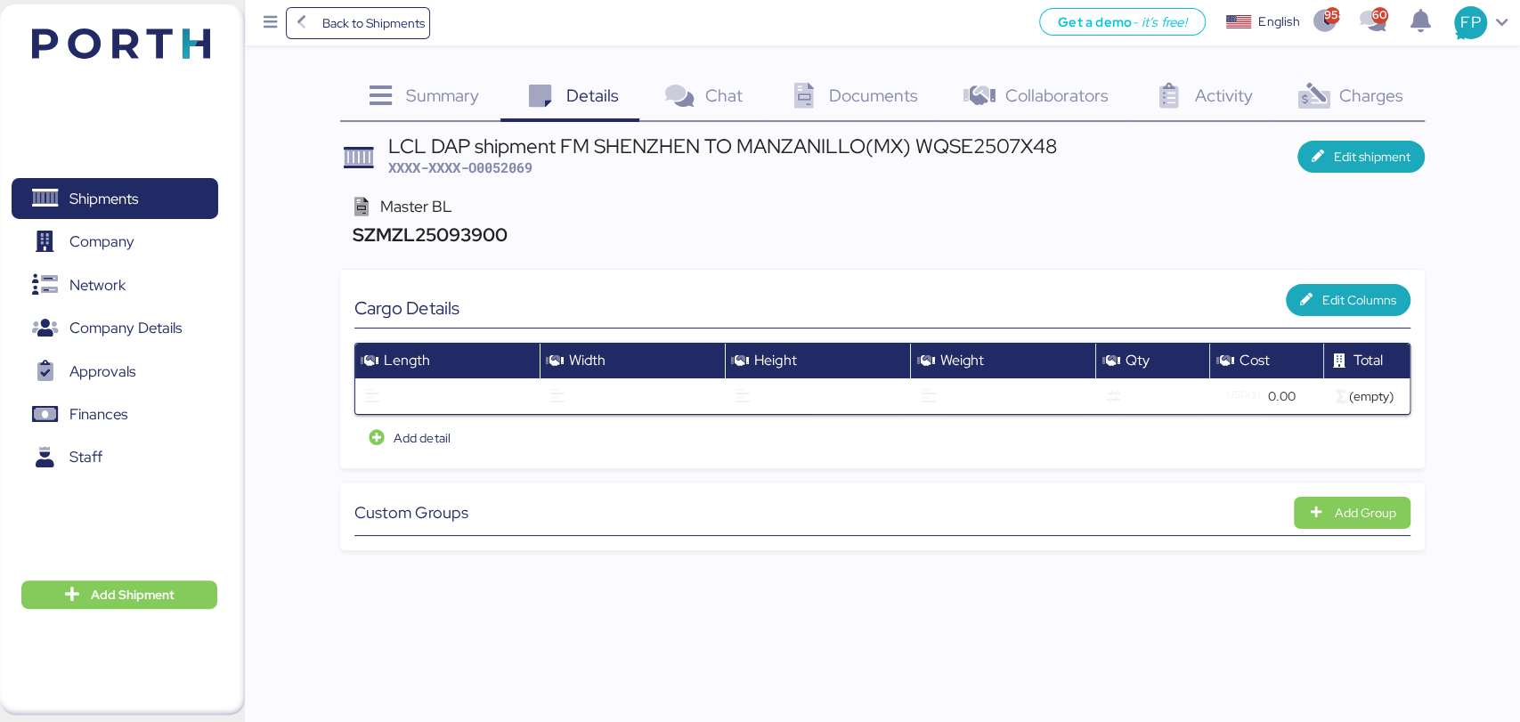
click at [1350, 109] on div "Charges 0" at bounding box center [1348, 98] width 150 height 48
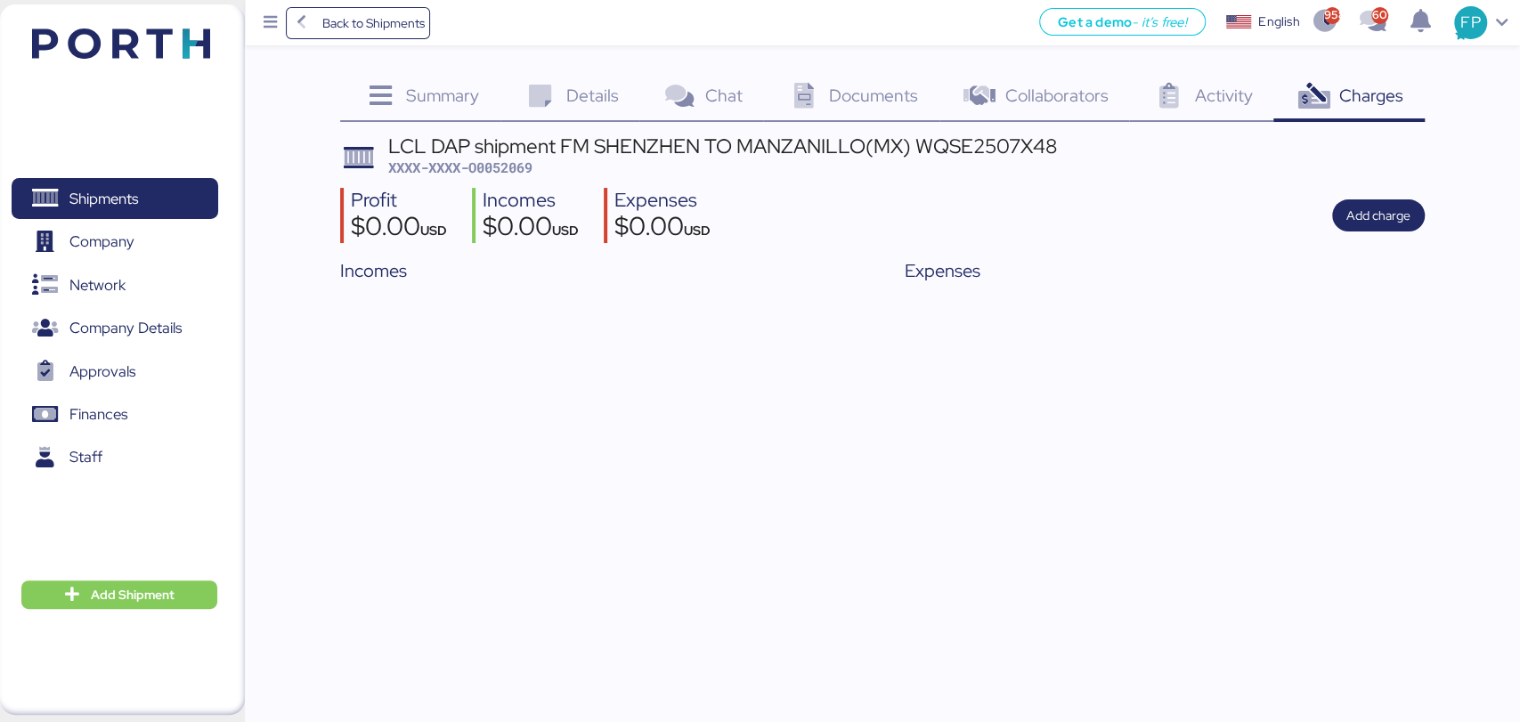
click at [512, 167] on span "XXXX-XXXX-O0052069" at bounding box center [460, 168] width 144 height 18
copy span "O0052069"
